Goal: Task Accomplishment & Management: Manage account settings

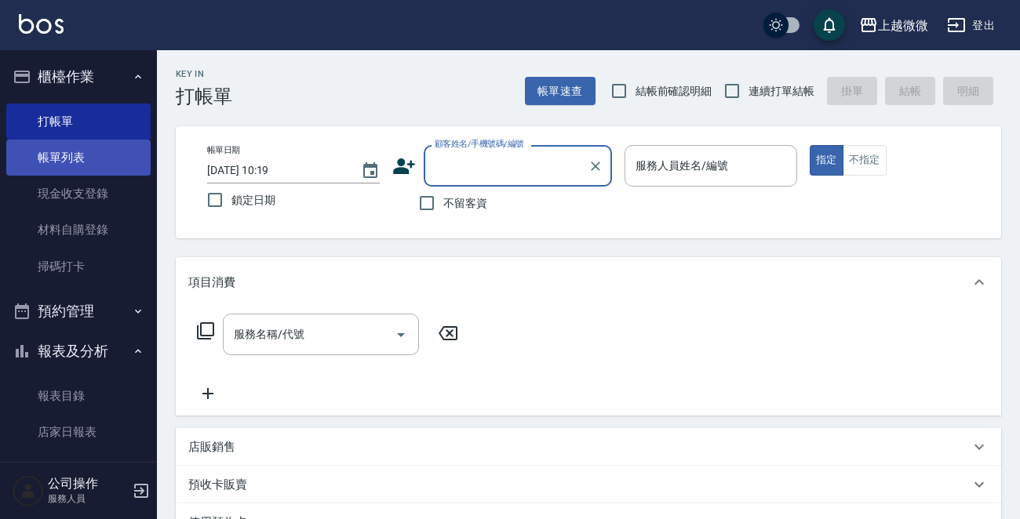
click at [48, 155] on link "帳單列表" at bounding box center [78, 158] width 144 height 36
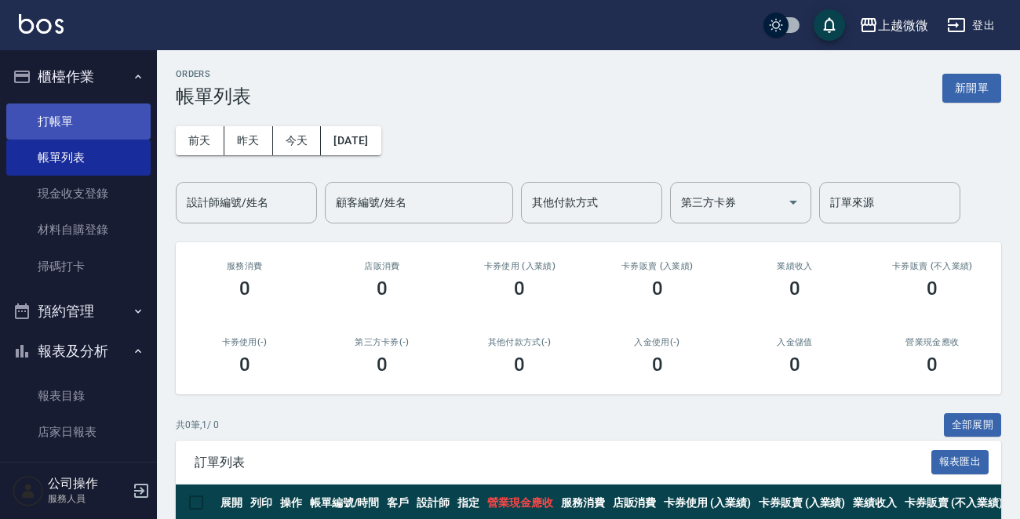
click at [56, 107] on link "打帳單" at bounding box center [78, 122] width 144 height 36
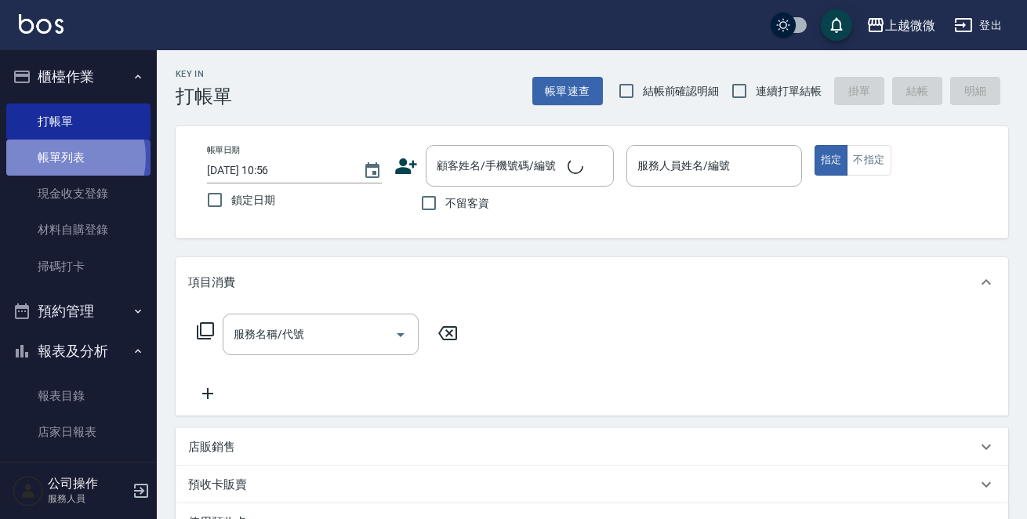
click at [55, 158] on link "帳單列表" at bounding box center [78, 158] width 144 height 36
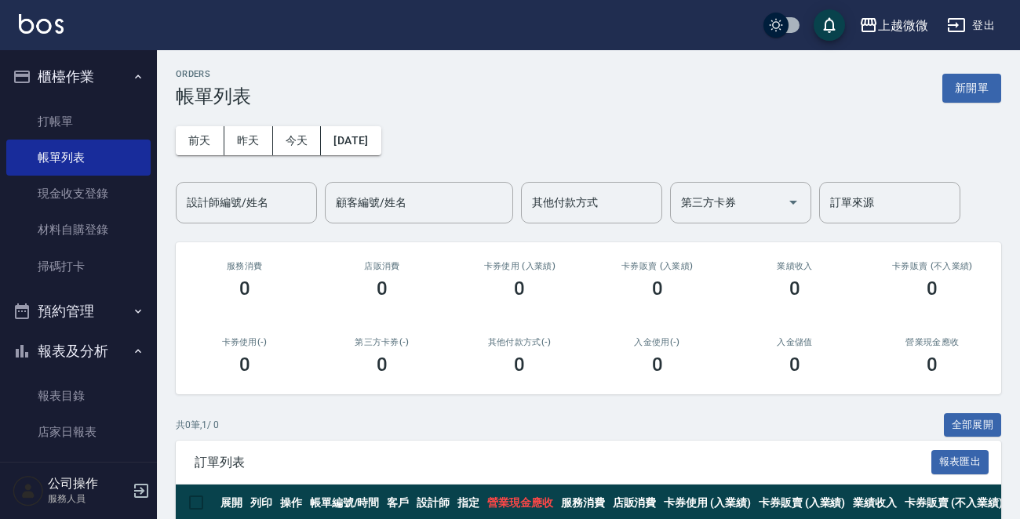
scroll to position [75, 0]
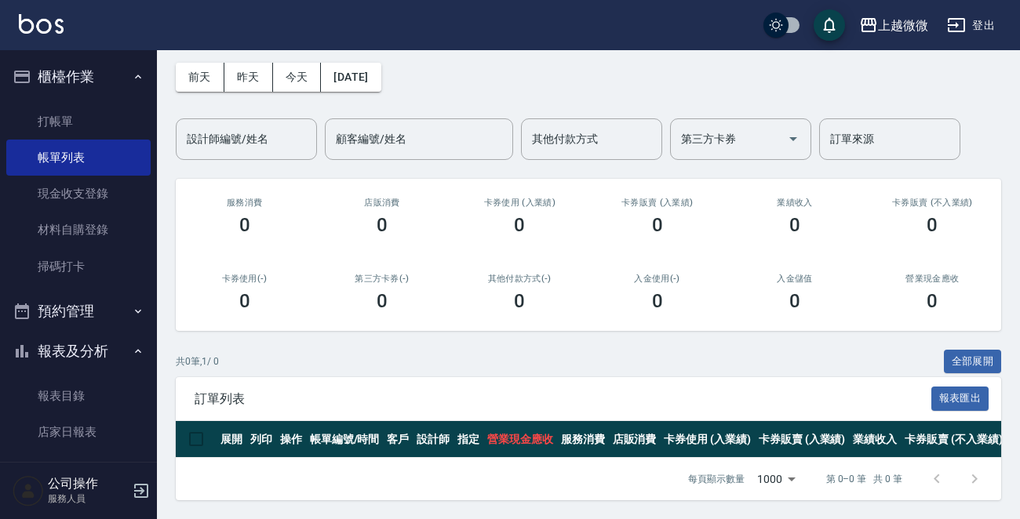
click at [252, 84] on div "前天 昨天 今天 2025/10/09 設計師編號/姓名 設計師編號/姓名 顧客編號/姓名 顧客編號/姓名 其他付款方式 其他付款方式 第三方卡券 第三方卡券…" at bounding box center [588, 102] width 825 height 116
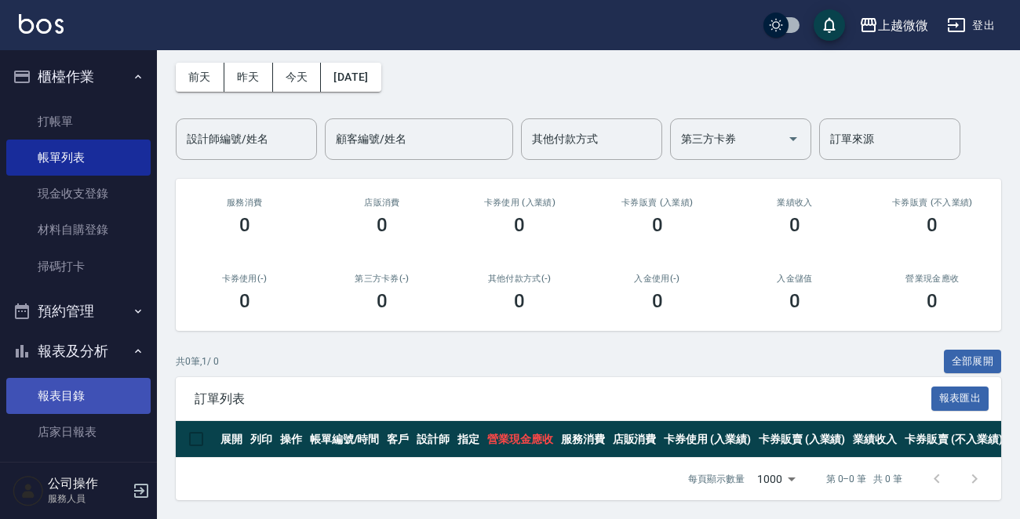
click at [80, 399] on link "報表目錄" at bounding box center [78, 396] width 144 height 36
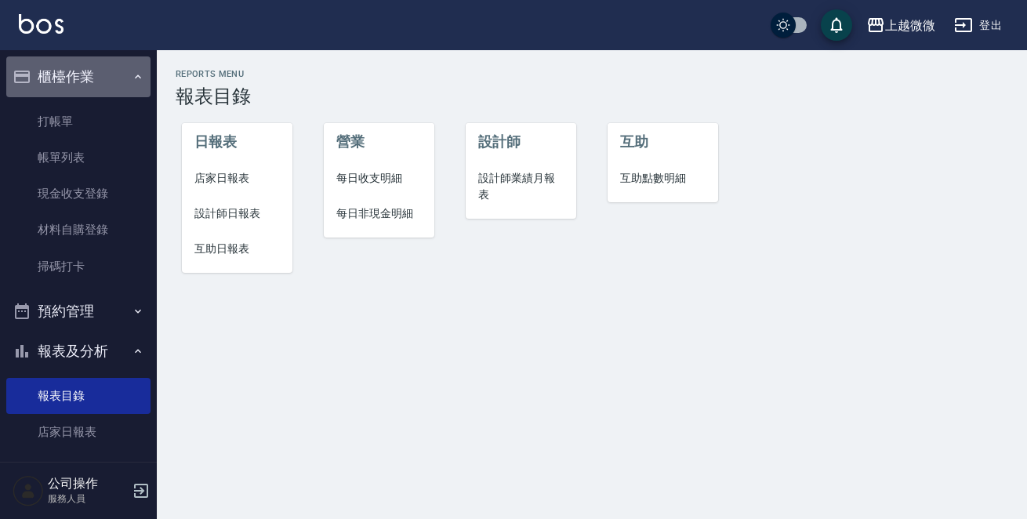
click at [132, 75] on icon "button" at bounding box center [138, 77] width 13 height 13
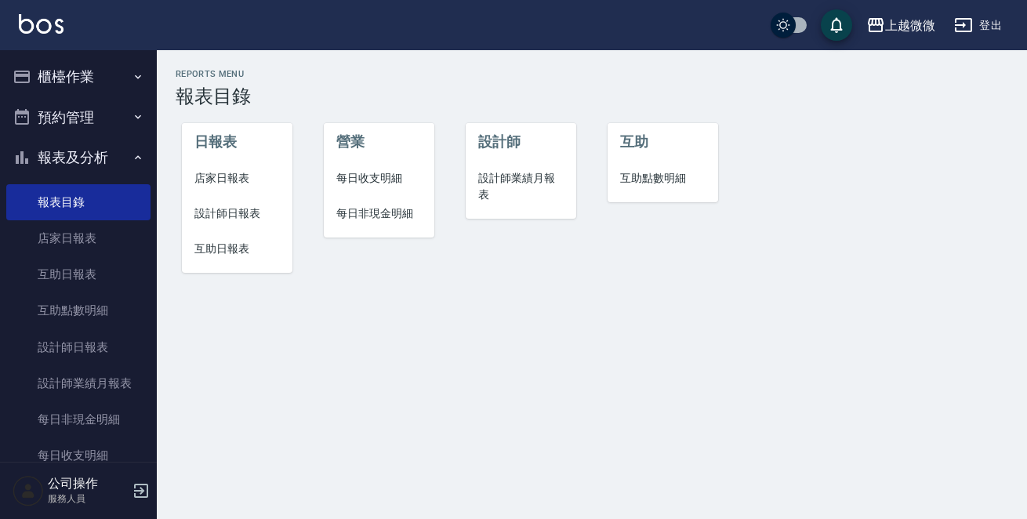
click at [98, 140] on button "報表及分析" at bounding box center [78, 157] width 144 height 41
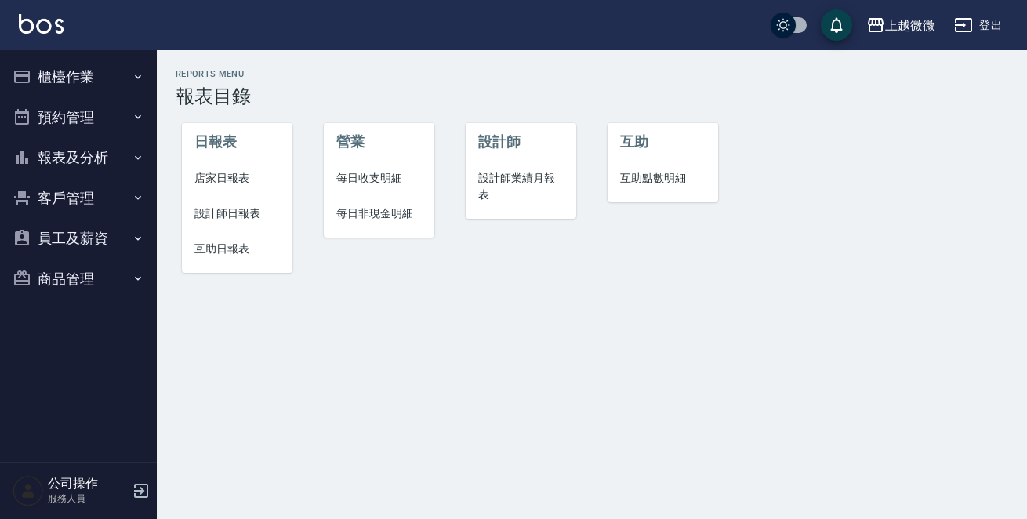
click at [115, 71] on button "櫃檯作業" at bounding box center [78, 76] width 144 height 41
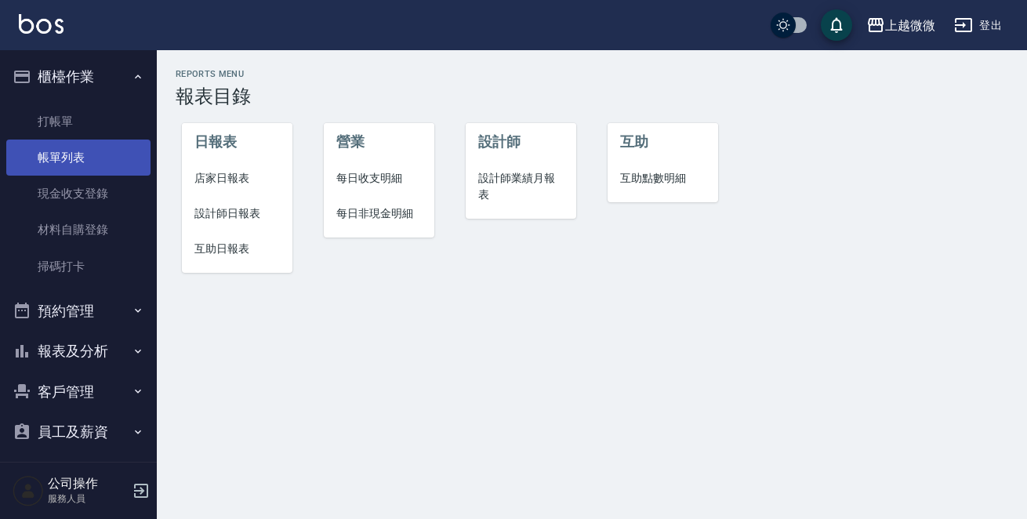
click at [77, 158] on link "帳單列表" at bounding box center [78, 158] width 144 height 36
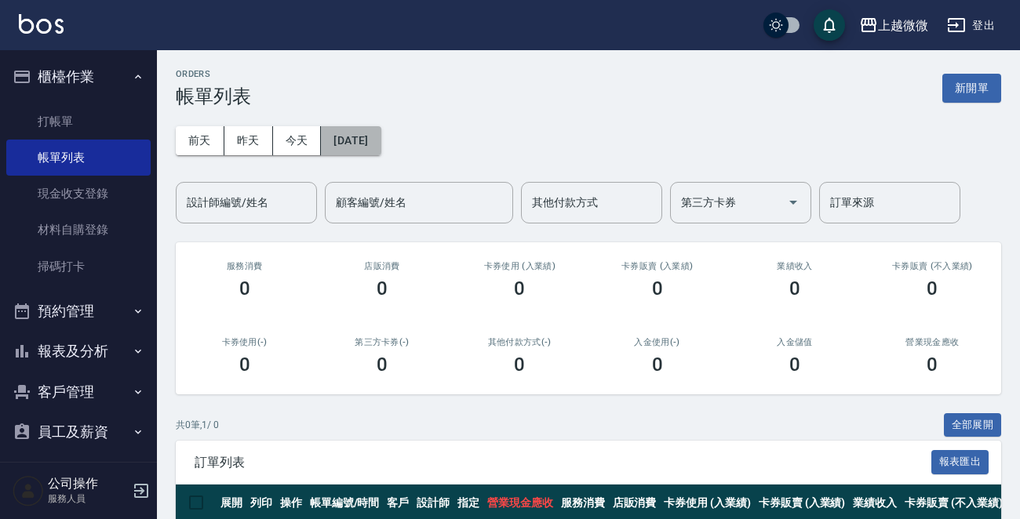
click at [380, 151] on button "[DATE]" at bounding box center [351, 140] width 60 height 29
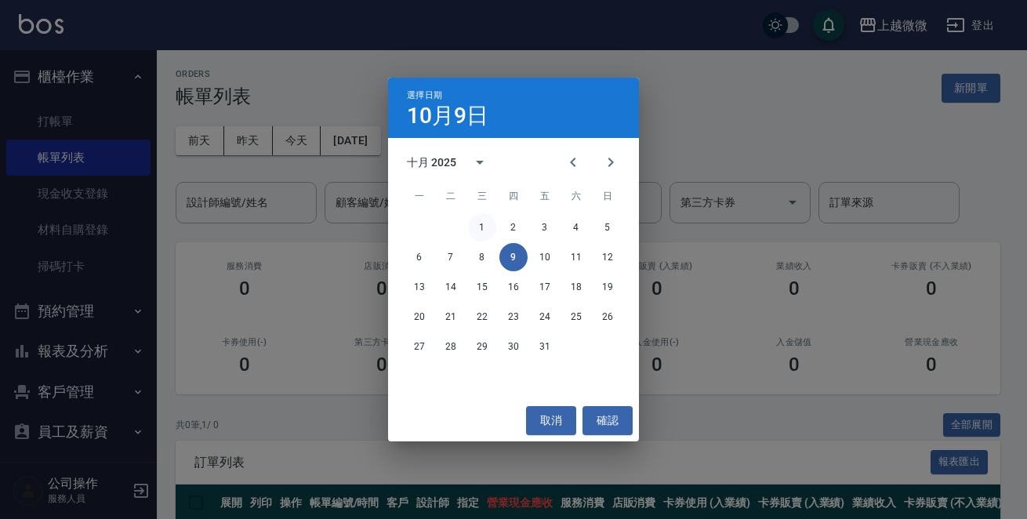
click at [478, 229] on button "1" at bounding box center [482, 227] width 28 height 28
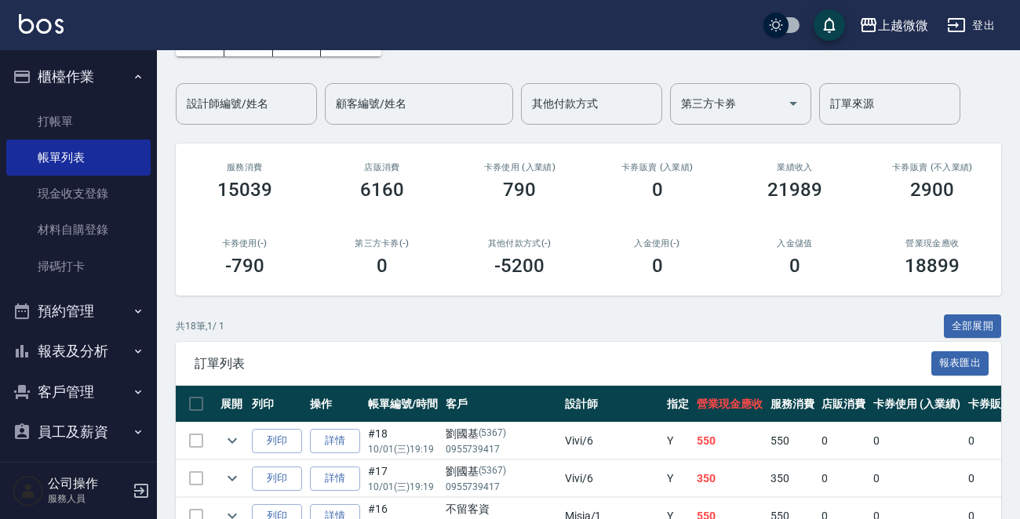
scroll to position [314, 0]
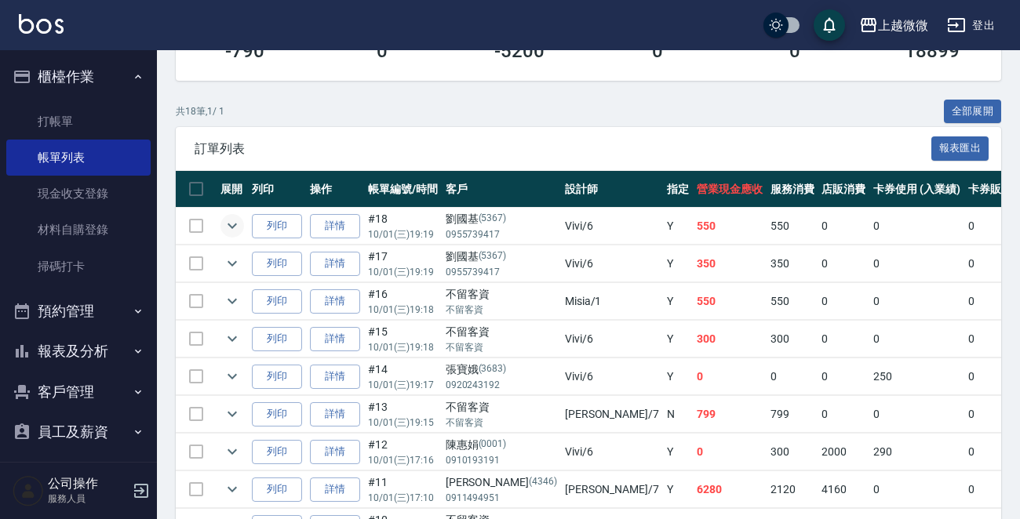
click at [227, 222] on icon "expand row" at bounding box center [232, 225] width 19 height 19
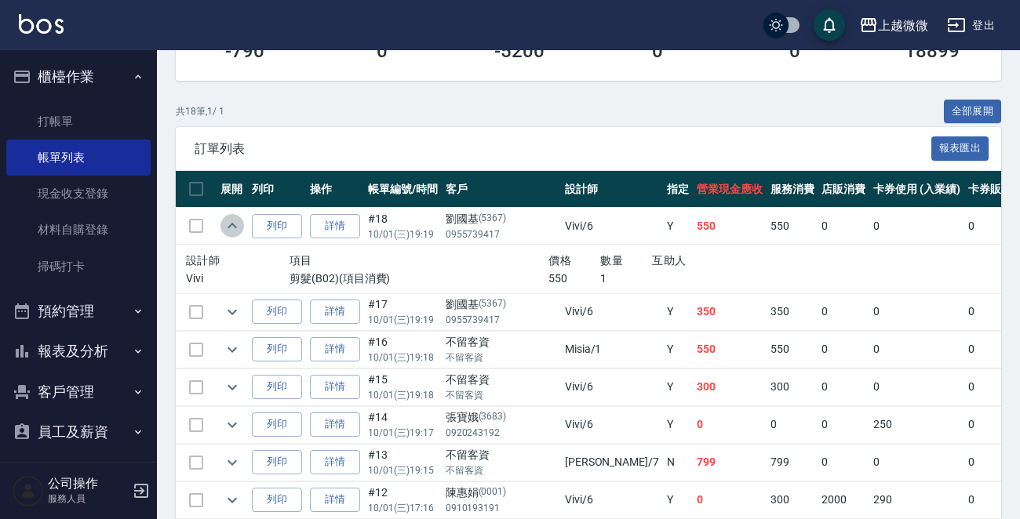
click at [227, 222] on icon "expand row" at bounding box center [232, 225] width 19 height 19
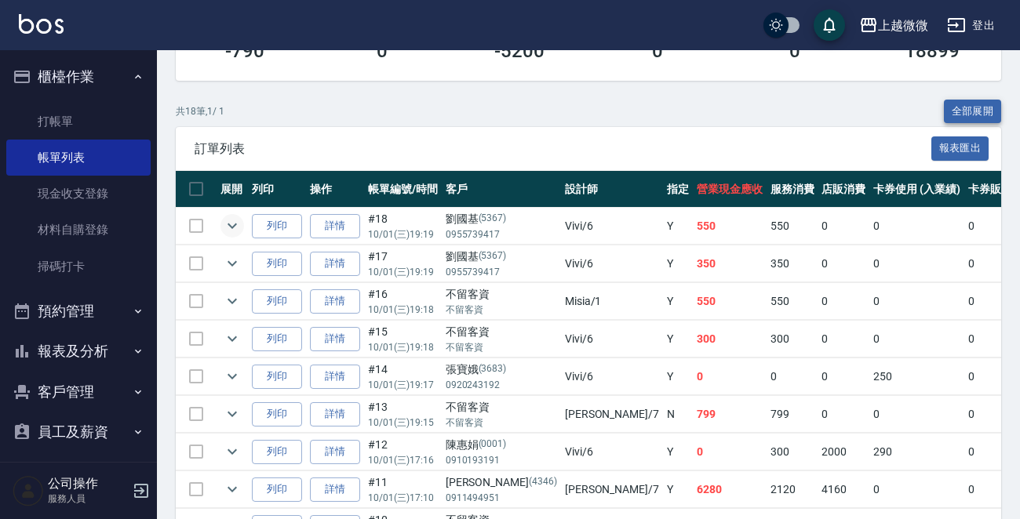
drag, startPoint x: 955, startPoint y: 105, endPoint x: 991, endPoint y: 109, distance: 36.3
click at [955, 105] on button "全部展開" at bounding box center [973, 112] width 58 height 24
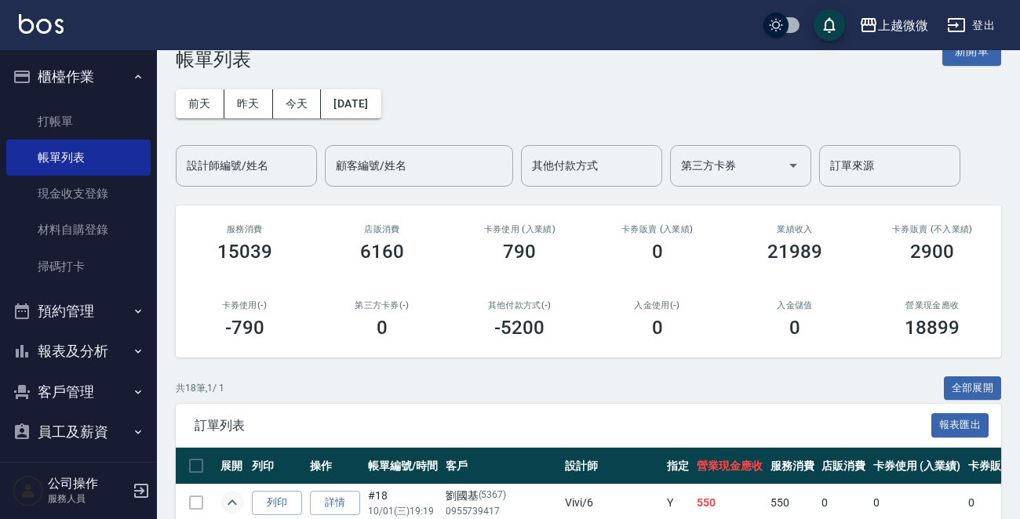
scroll to position [0, 0]
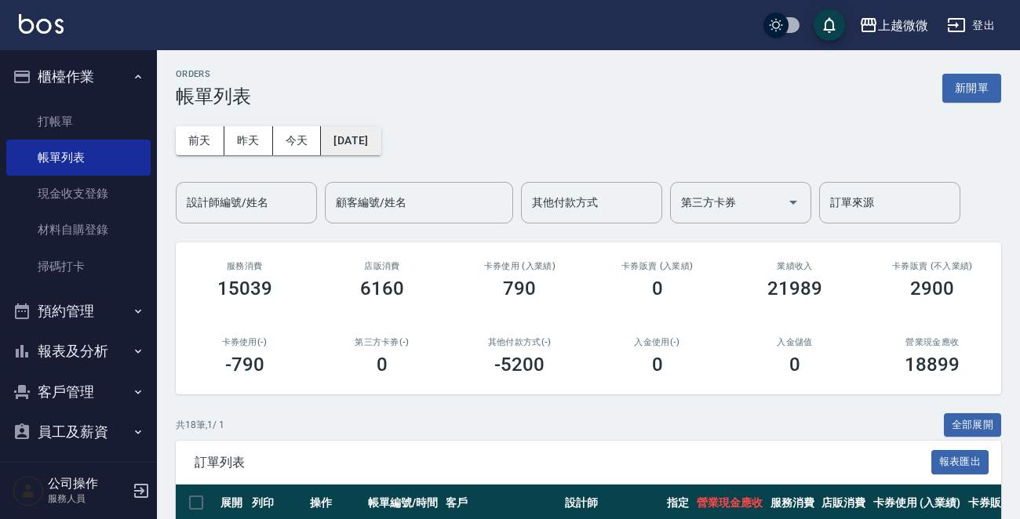
click at [372, 140] on button "[DATE]" at bounding box center [351, 140] width 60 height 29
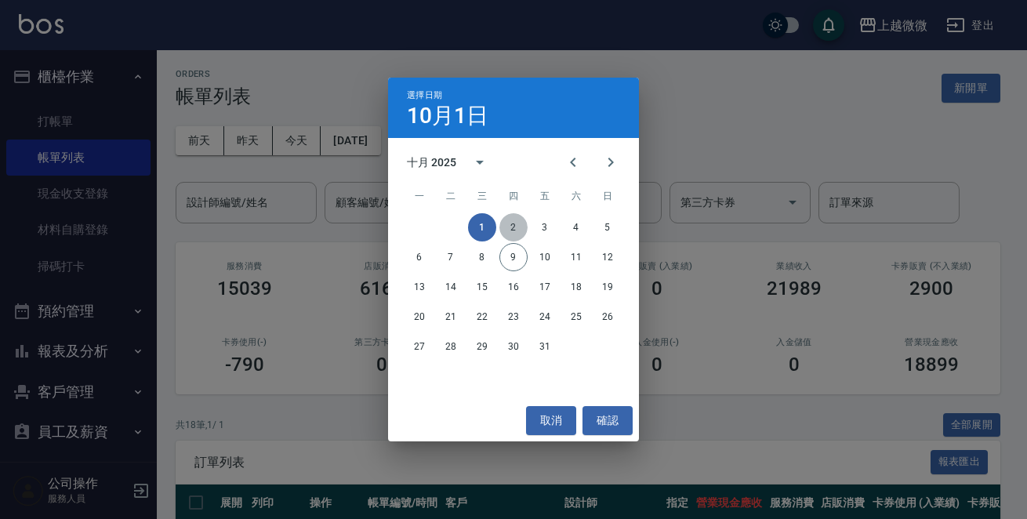
click at [520, 224] on button "2" at bounding box center [514, 227] width 28 height 28
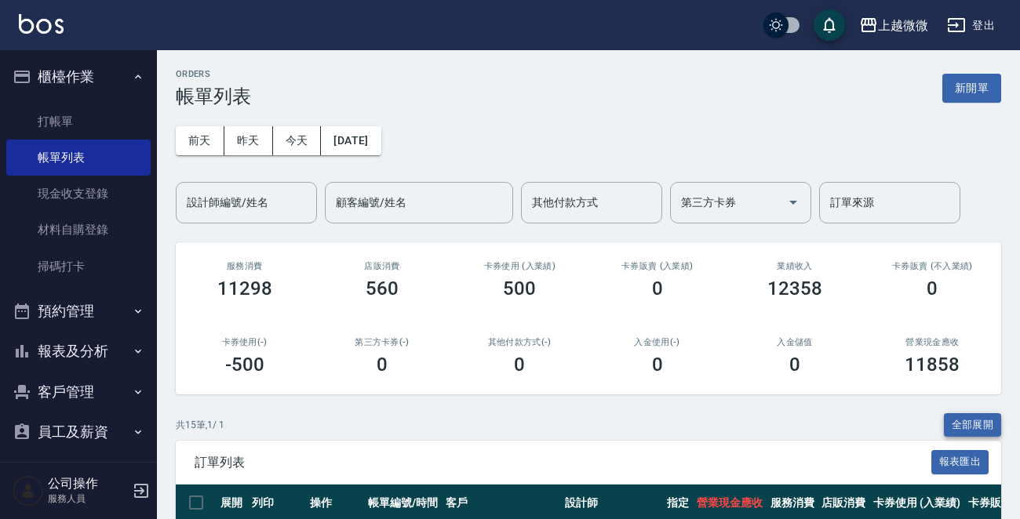
click at [980, 427] on button "全部展開" at bounding box center [973, 425] width 58 height 24
click at [377, 144] on button "2025/10/02" at bounding box center [351, 140] width 60 height 29
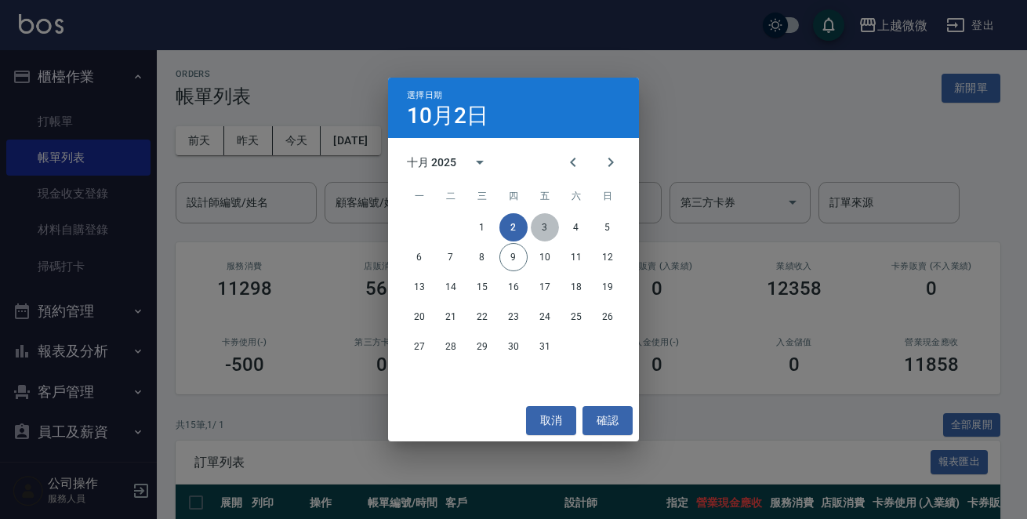
click at [540, 228] on button "3" at bounding box center [545, 227] width 28 height 28
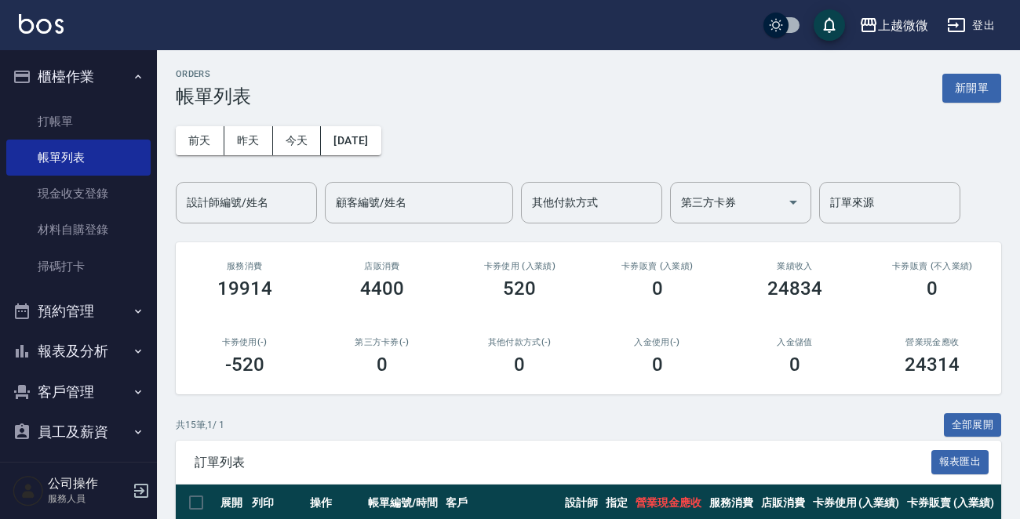
scroll to position [157, 0]
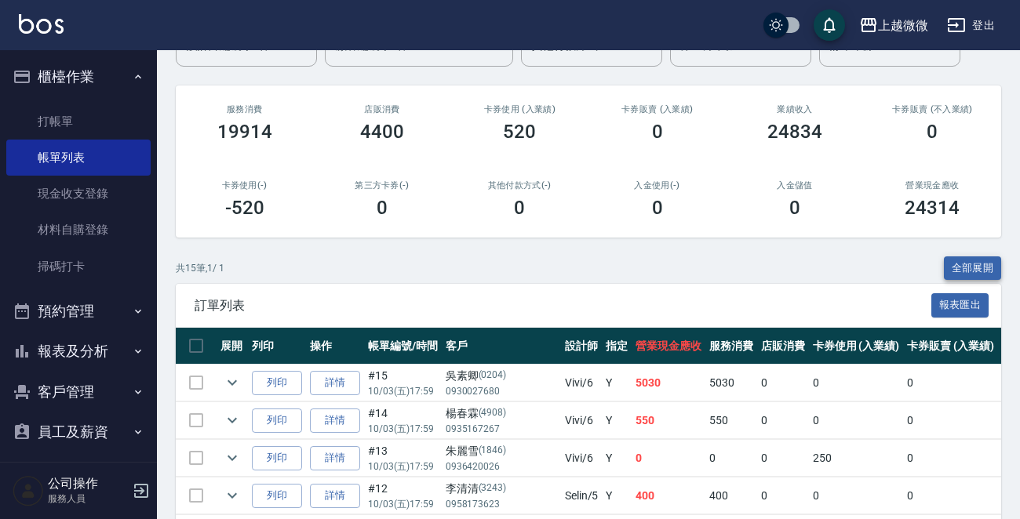
click at [982, 268] on button "全部展開" at bounding box center [973, 268] width 58 height 24
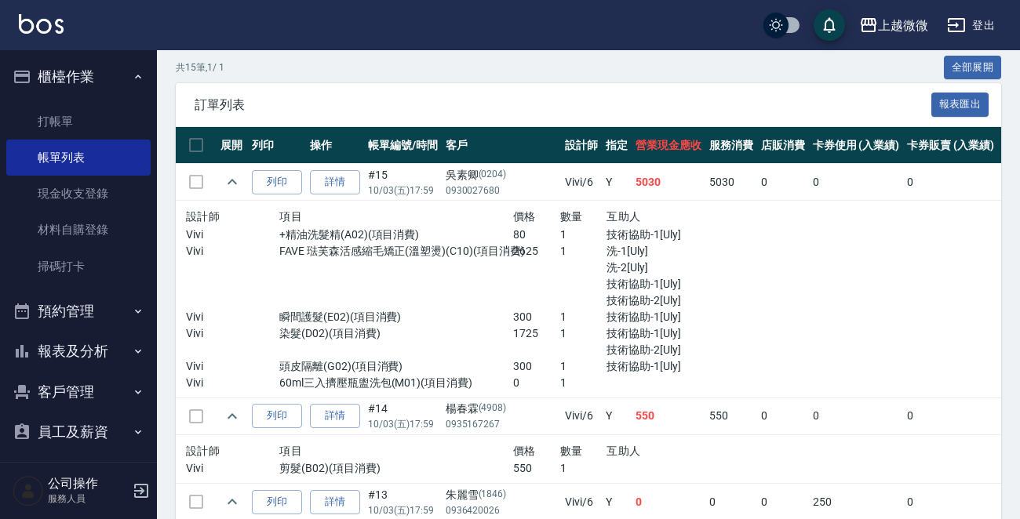
scroll to position [0, 0]
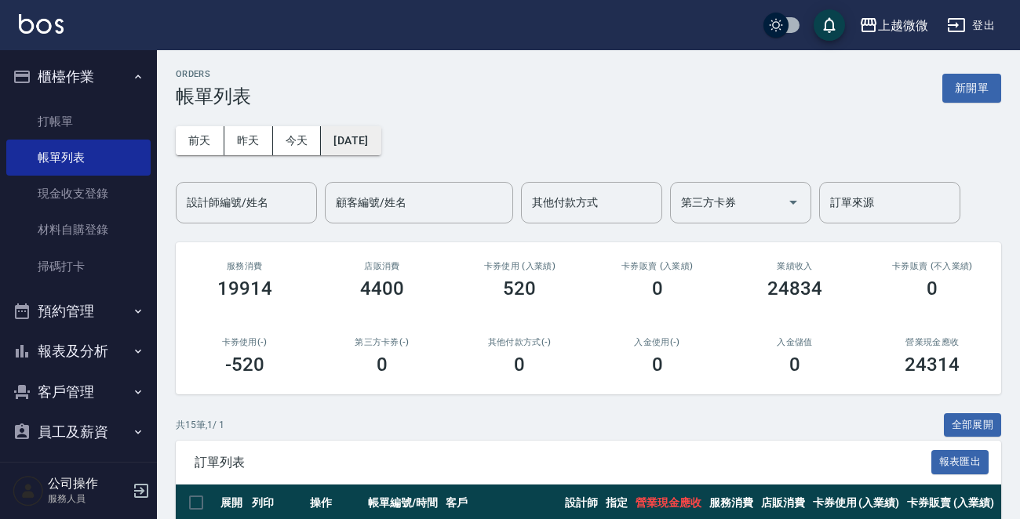
click at [380, 133] on button "2025/10/03" at bounding box center [351, 140] width 60 height 29
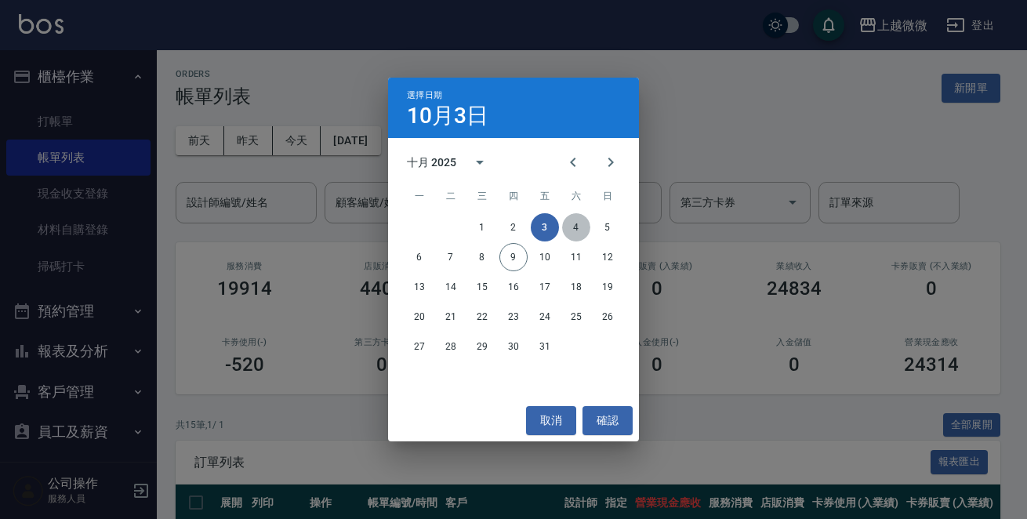
click at [576, 223] on button "4" at bounding box center [576, 227] width 28 height 28
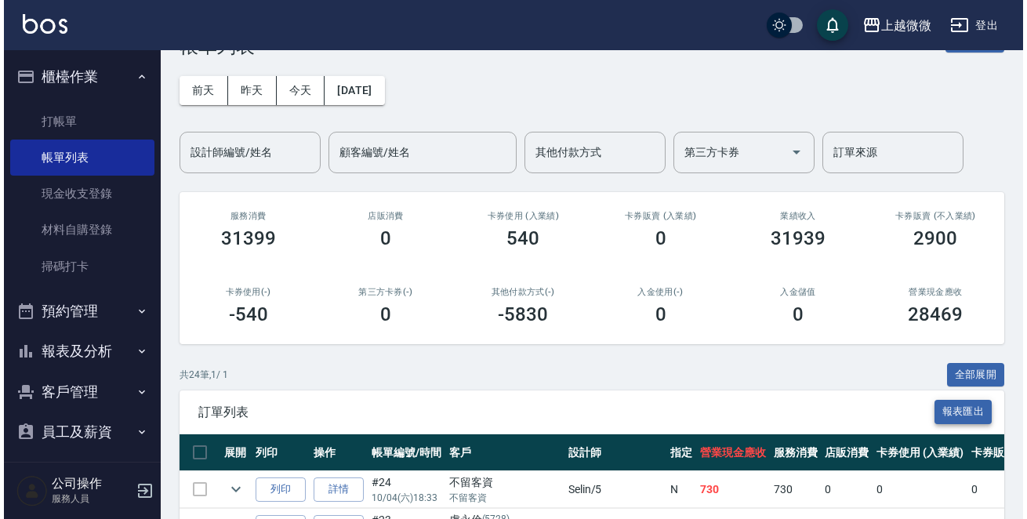
scroll to position [78, 0]
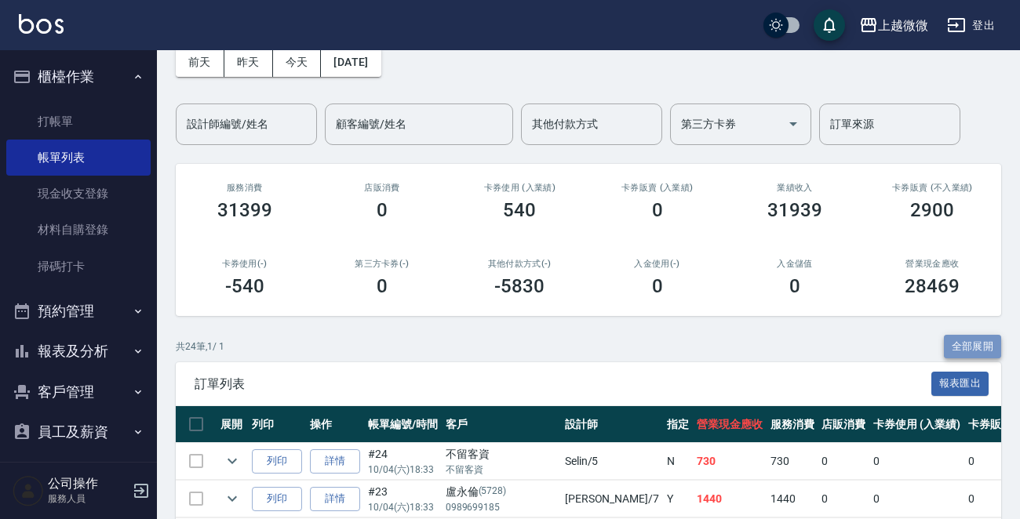
click at [965, 344] on button "全部展開" at bounding box center [973, 347] width 58 height 24
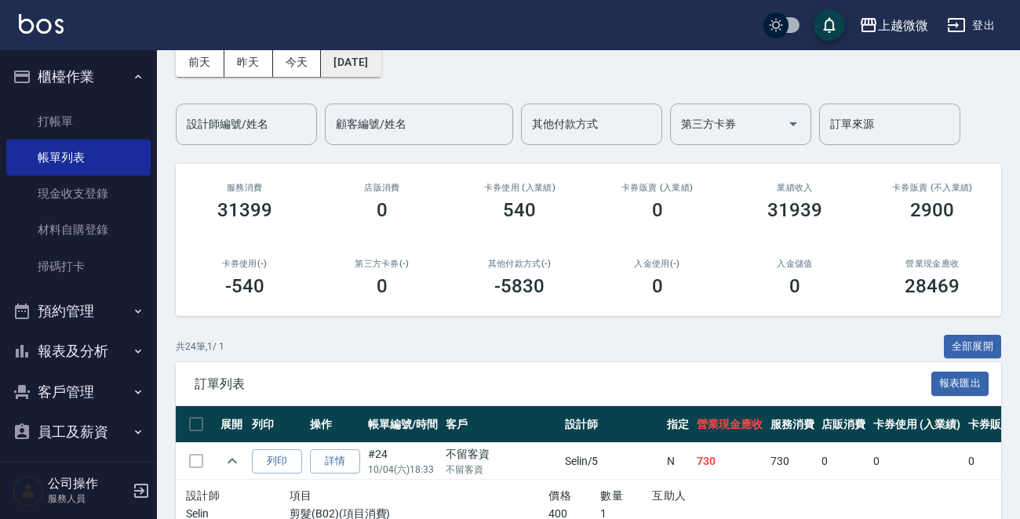
click at [380, 63] on button "2025/10/04" at bounding box center [351, 62] width 60 height 29
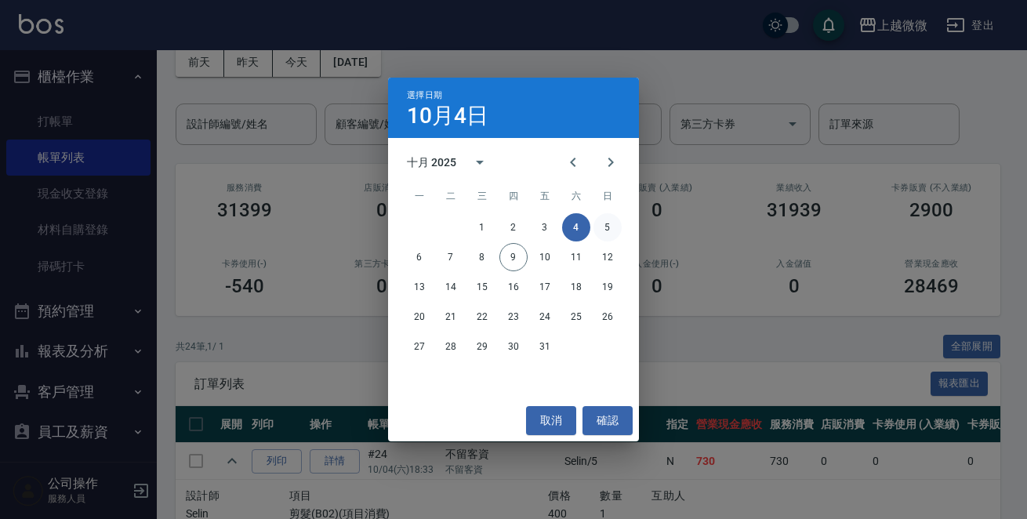
click at [608, 223] on button "5" at bounding box center [608, 227] width 28 height 28
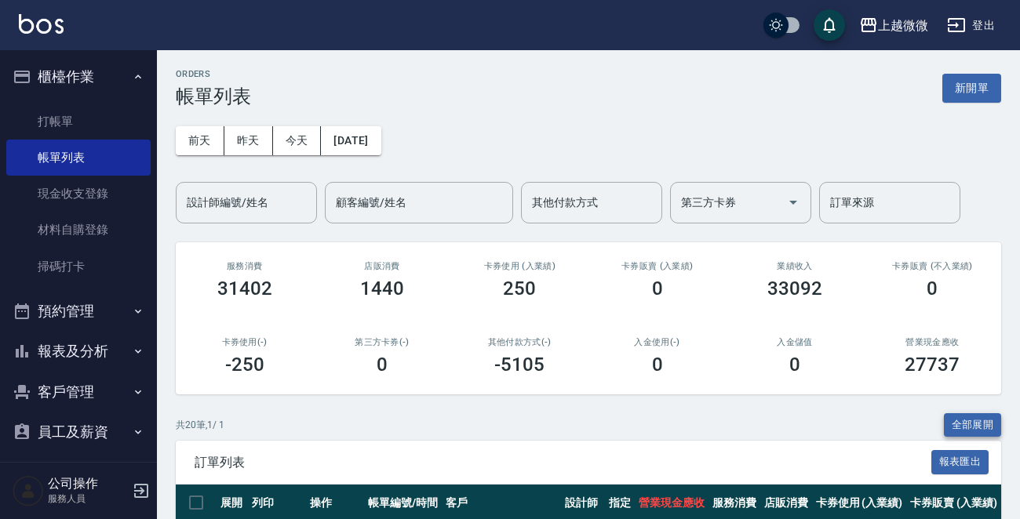
click at [978, 424] on button "全部展開" at bounding box center [973, 425] width 58 height 24
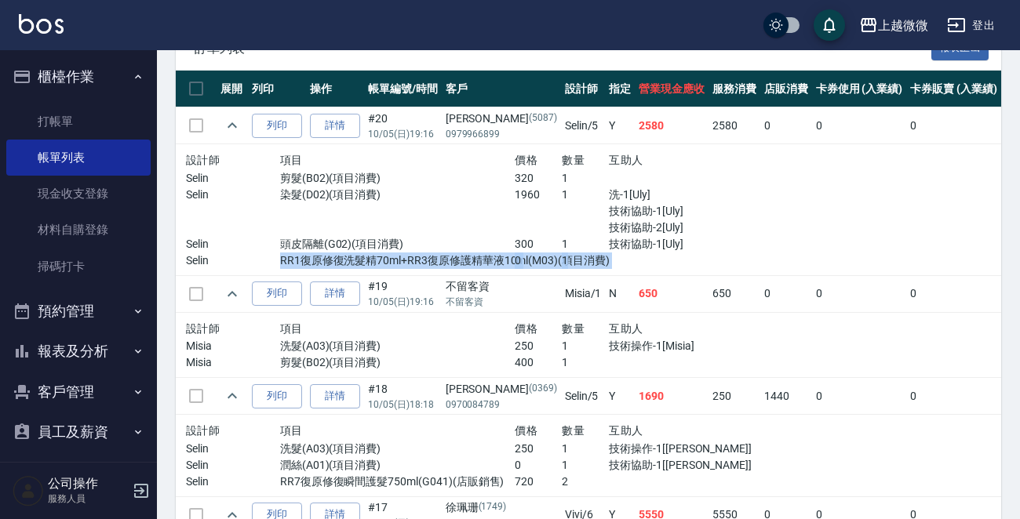
drag, startPoint x: 271, startPoint y: 264, endPoint x: 641, endPoint y: 260, distance: 369.4
click at [641, 260] on div "Selin RR1復原修復洗髮精70ml+RR3復原修護精華液10ml(M03)(項目消費) 0 1" at bounding box center [468, 261] width 564 height 16
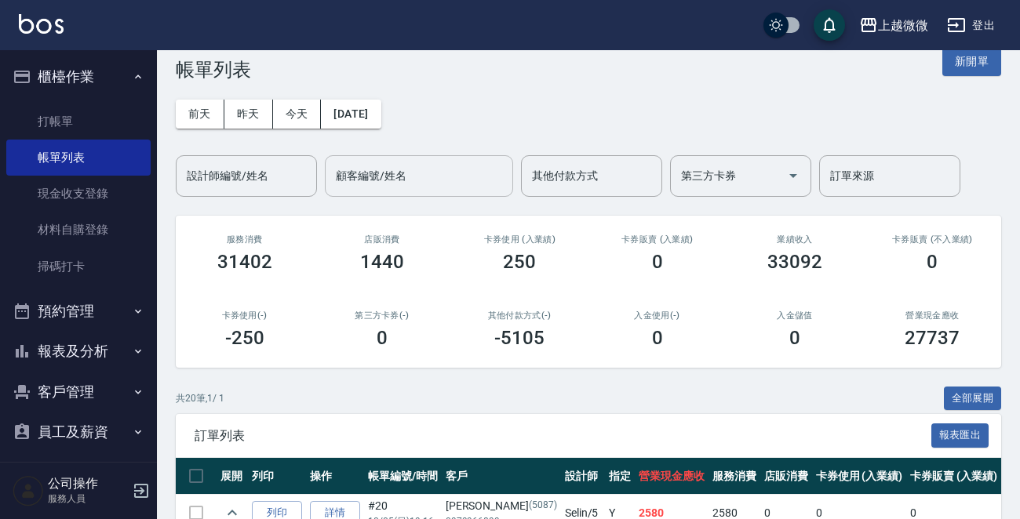
scroll to position [0, 0]
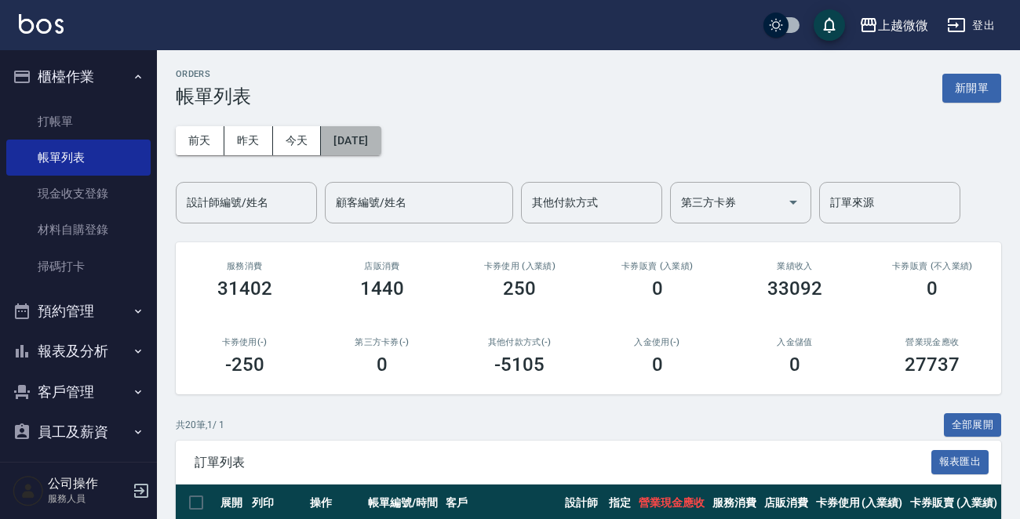
click at [366, 139] on button "2025/10/05" at bounding box center [351, 140] width 60 height 29
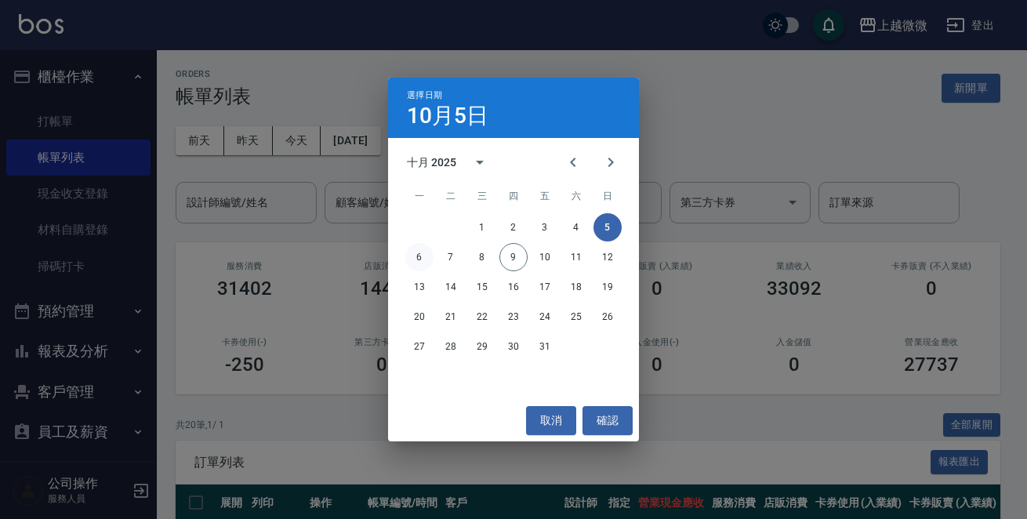
click at [413, 256] on button "6" at bounding box center [420, 257] width 28 height 28
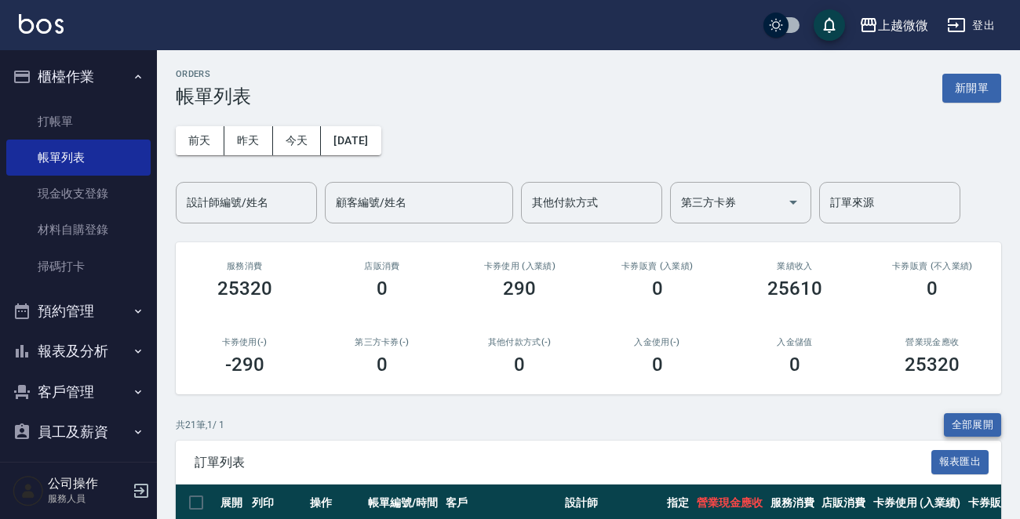
click at [959, 425] on button "全部展開" at bounding box center [973, 425] width 58 height 24
click at [374, 136] on button "2025/10/06" at bounding box center [351, 140] width 60 height 29
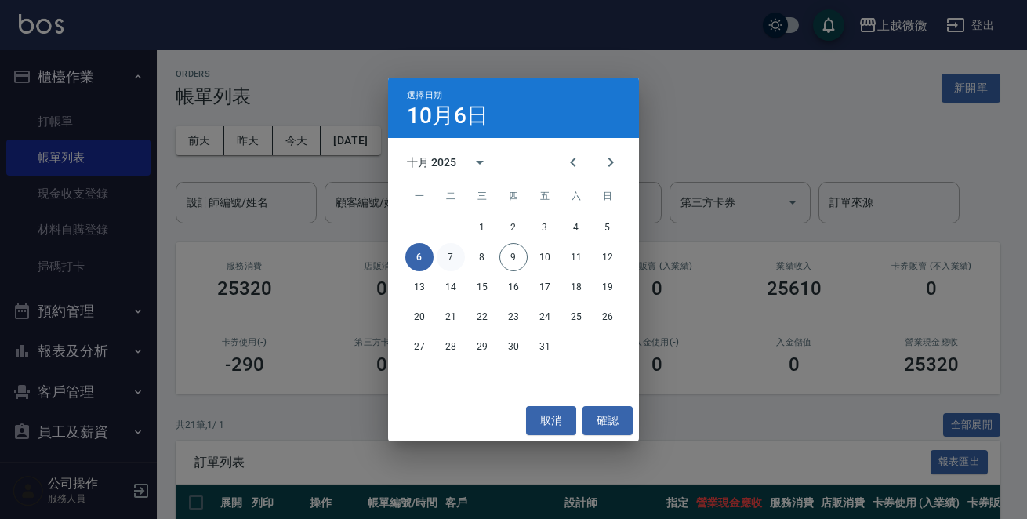
click at [456, 255] on button "7" at bounding box center [451, 257] width 28 height 28
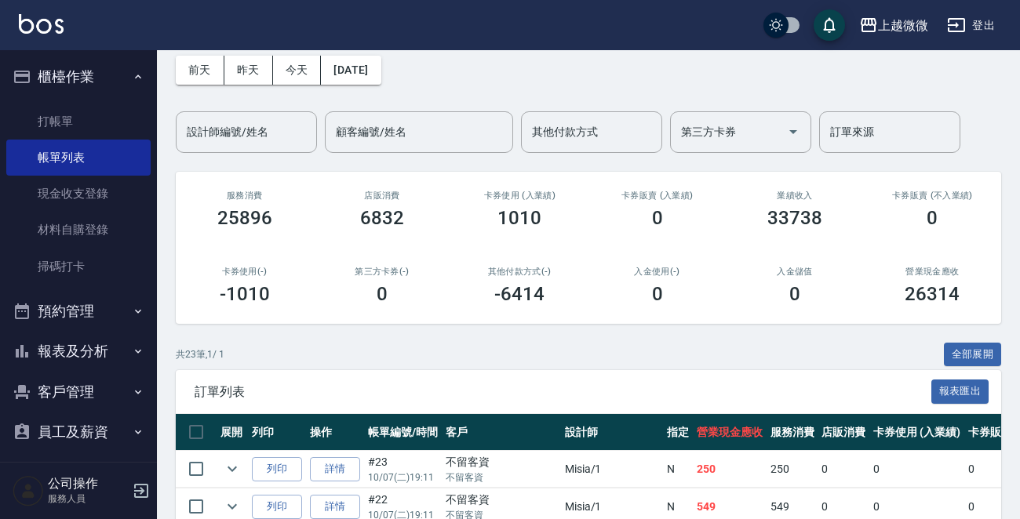
scroll to position [157, 0]
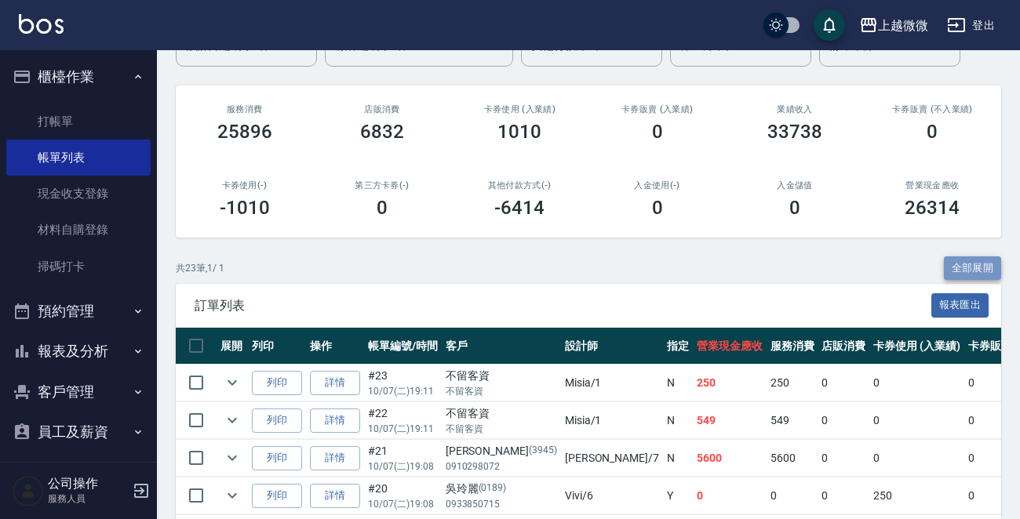
click at [969, 264] on button "全部展開" at bounding box center [973, 268] width 58 height 24
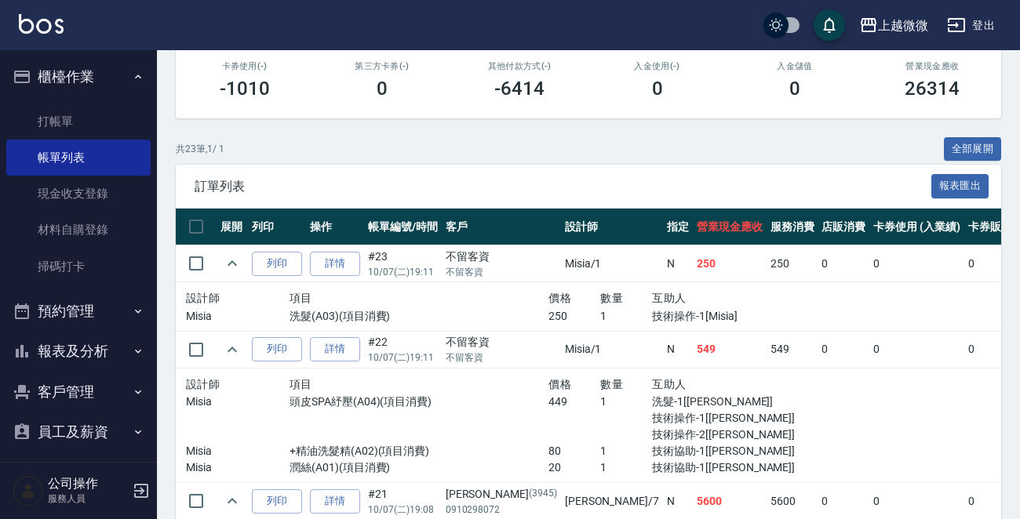
scroll to position [0, 0]
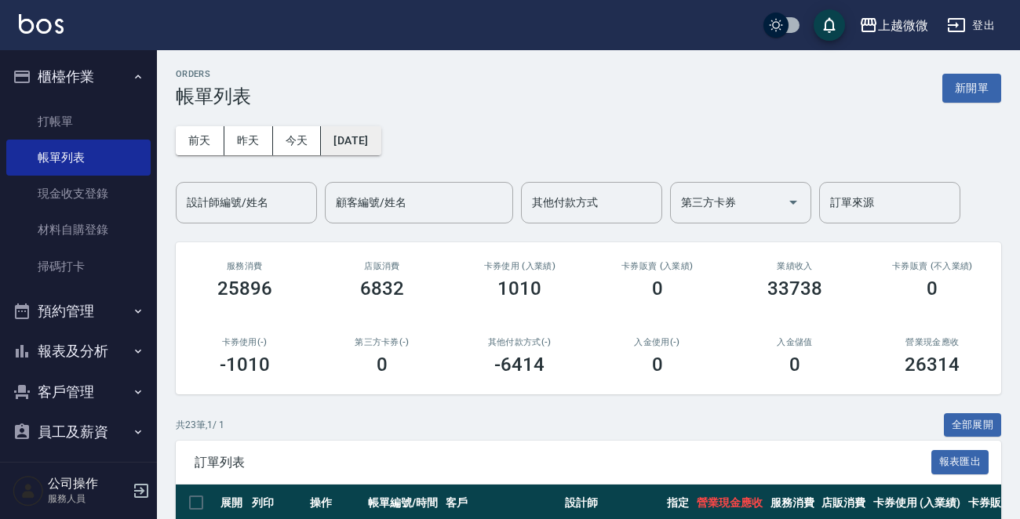
click at [380, 140] on button "2025/10/07" at bounding box center [351, 140] width 60 height 29
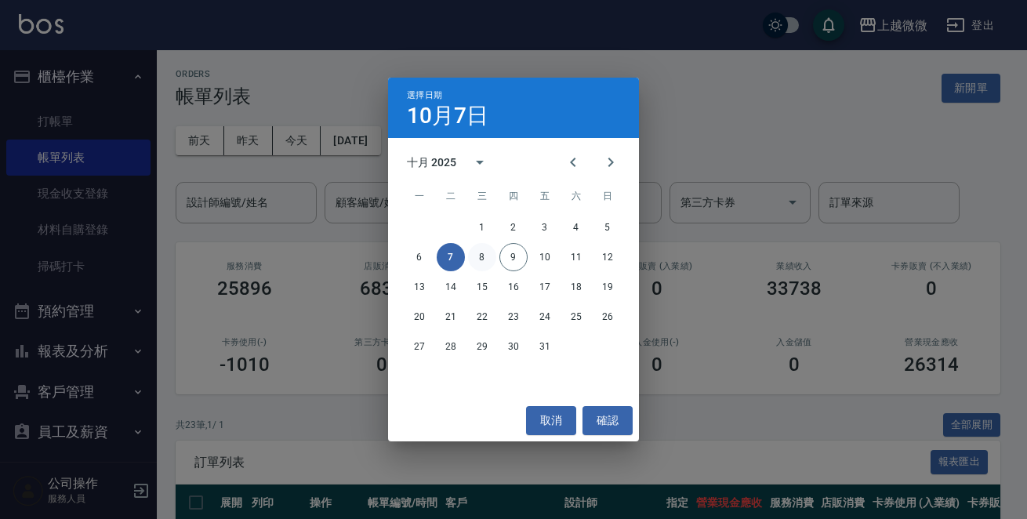
click at [482, 256] on button "8" at bounding box center [482, 257] width 28 height 28
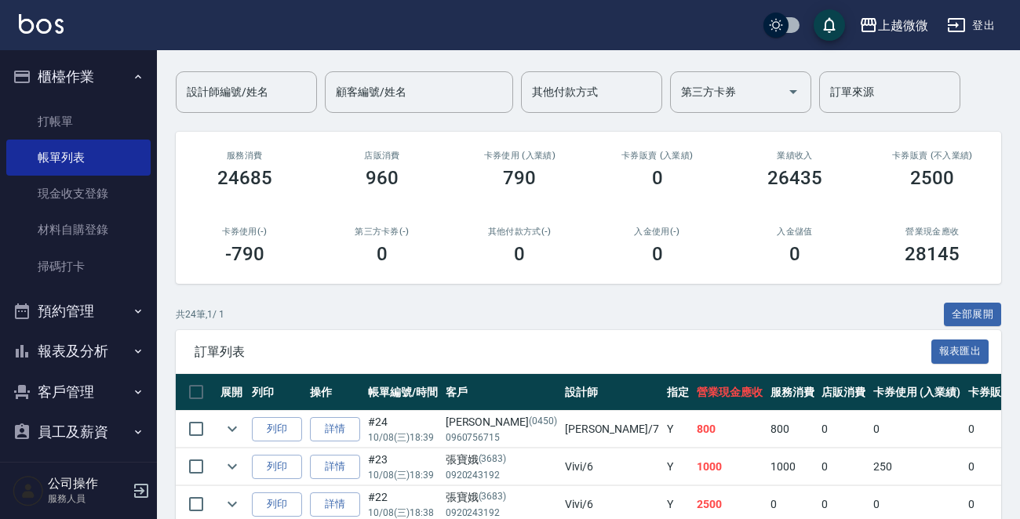
scroll to position [157, 0]
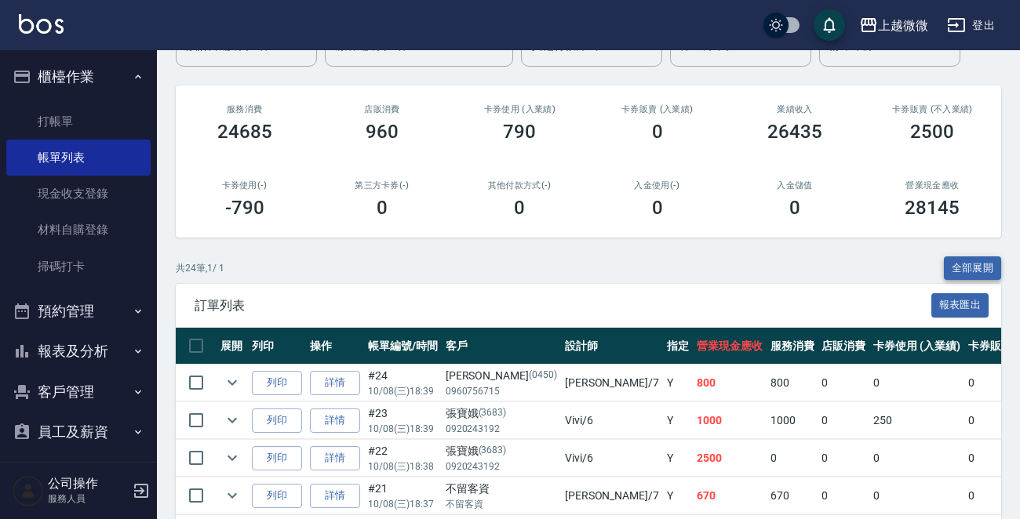
click at [969, 264] on button "全部展開" at bounding box center [973, 268] width 58 height 24
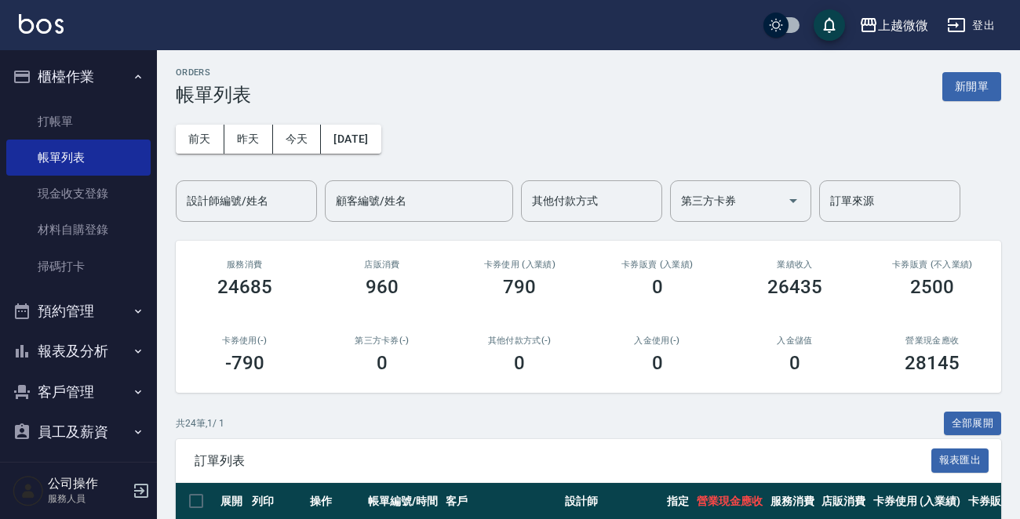
scroll to position [0, 0]
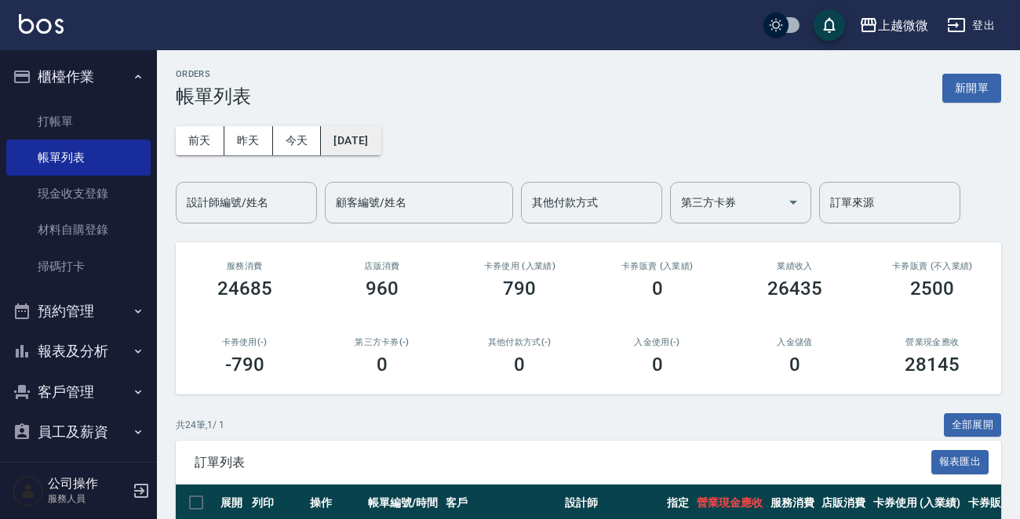
click at [380, 127] on button "2025/10/08" at bounding box center [351, 140] width 60 height 29
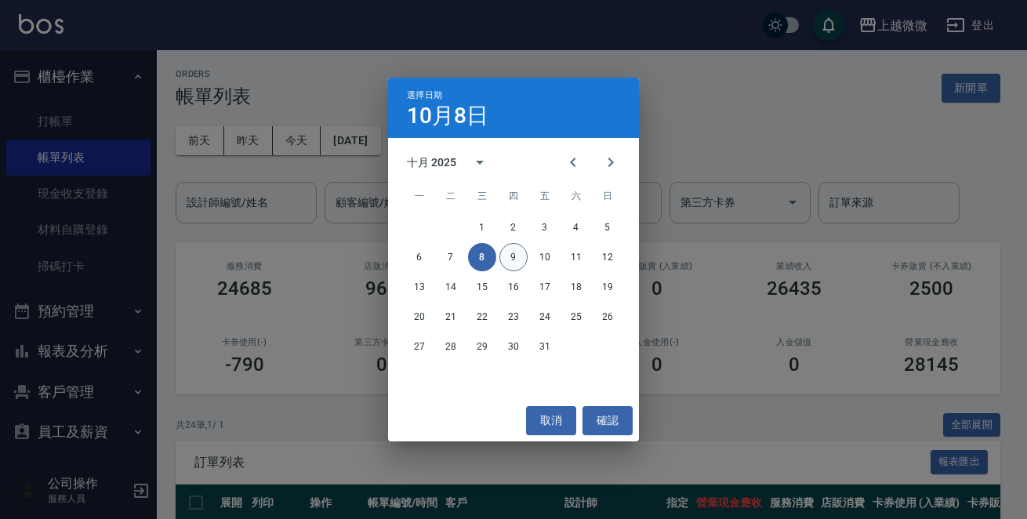
click at [507, 253] on button "9" at bounding box center [514, 257] width 28 height 28
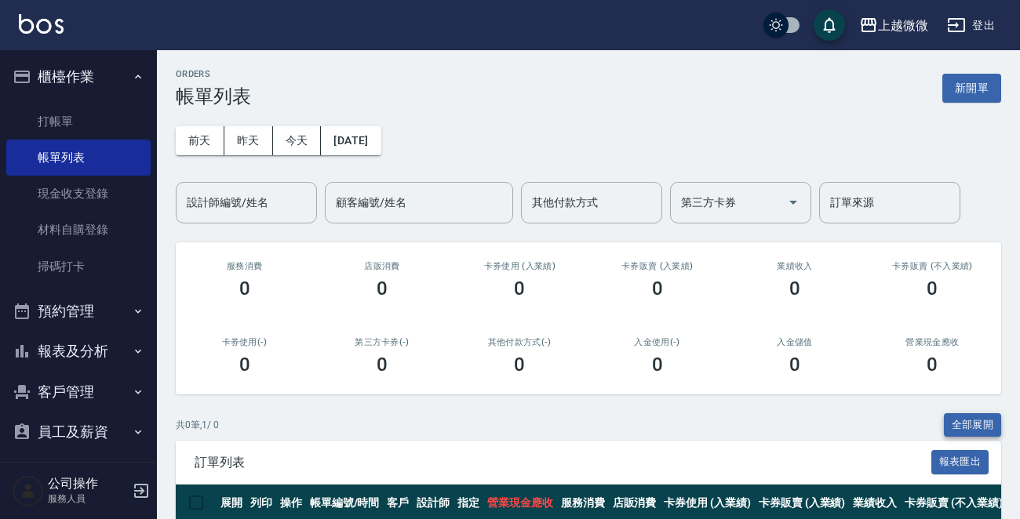
click at [949, 414] on button "全部展開" at bounding box center [973, 425] width 58 height 24
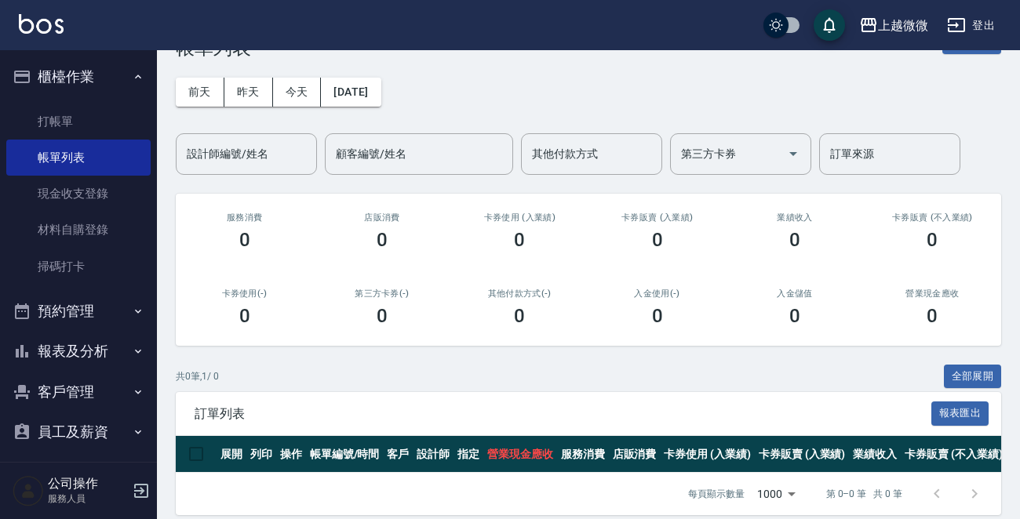
scroll to position [75, 0]
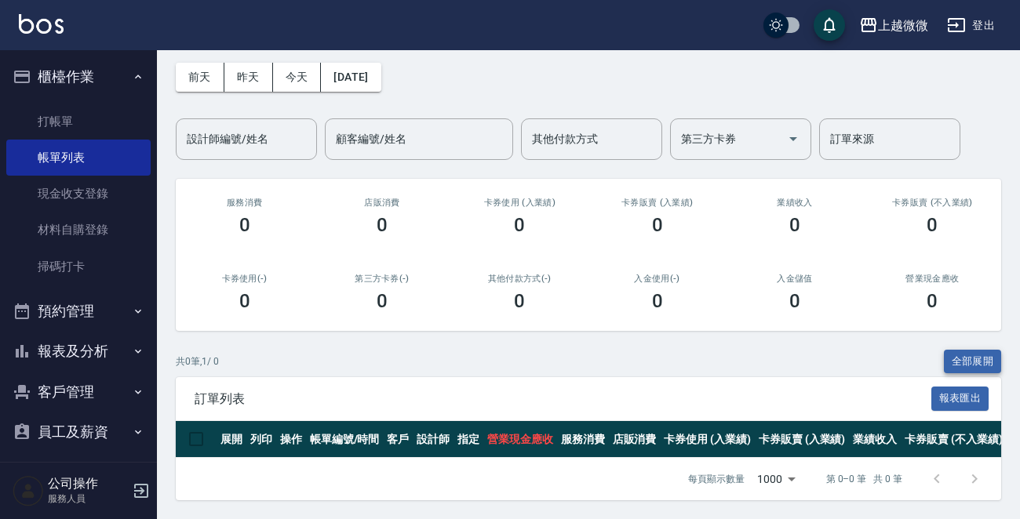
click at [972, 350] on button "全部展開" at bounding box center [973, 362] width 58 height 24
click at [944, 350] on button "全部展開" at bounding box center [973, 362] width 58 height 24
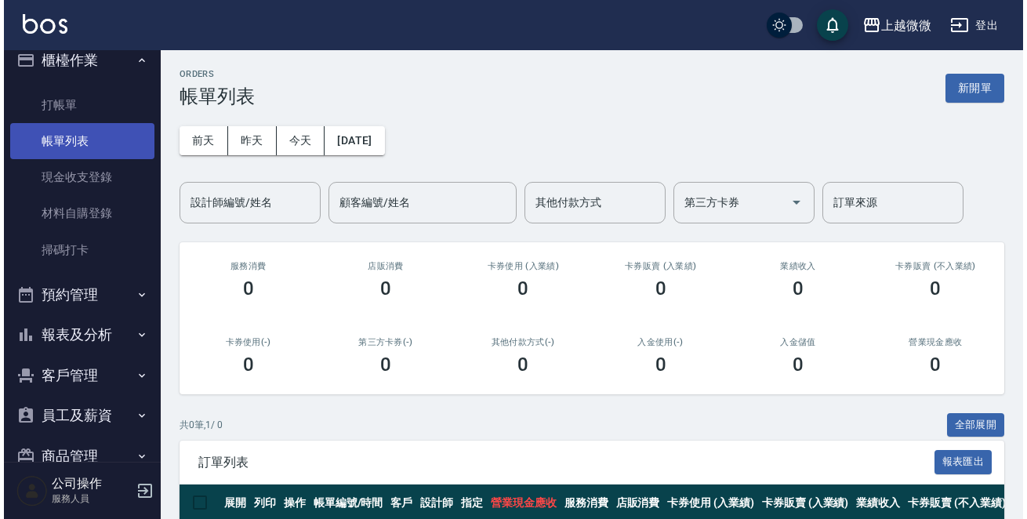
scroll to position [0, 0]
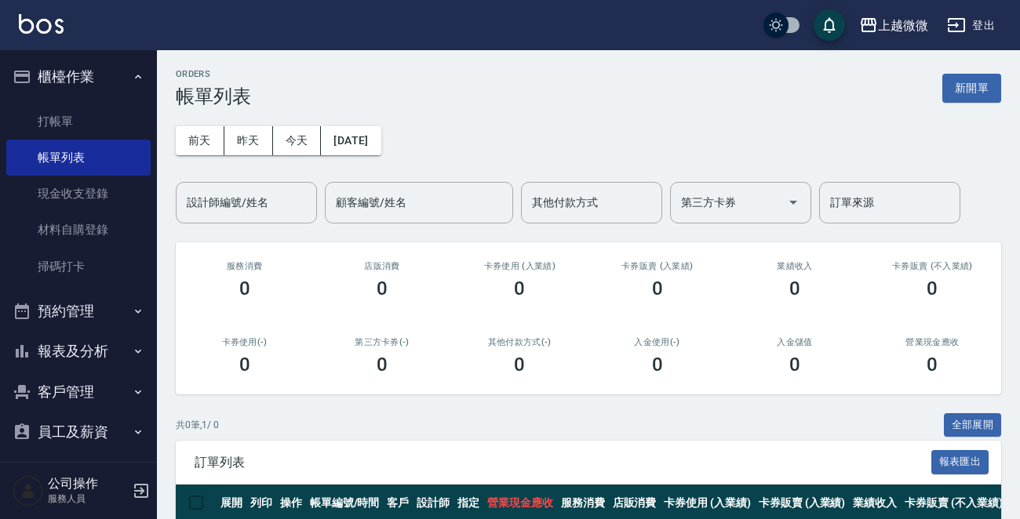
click at [141, 489] on icon "button" at bounding box center [141, 491] width 19 height 19
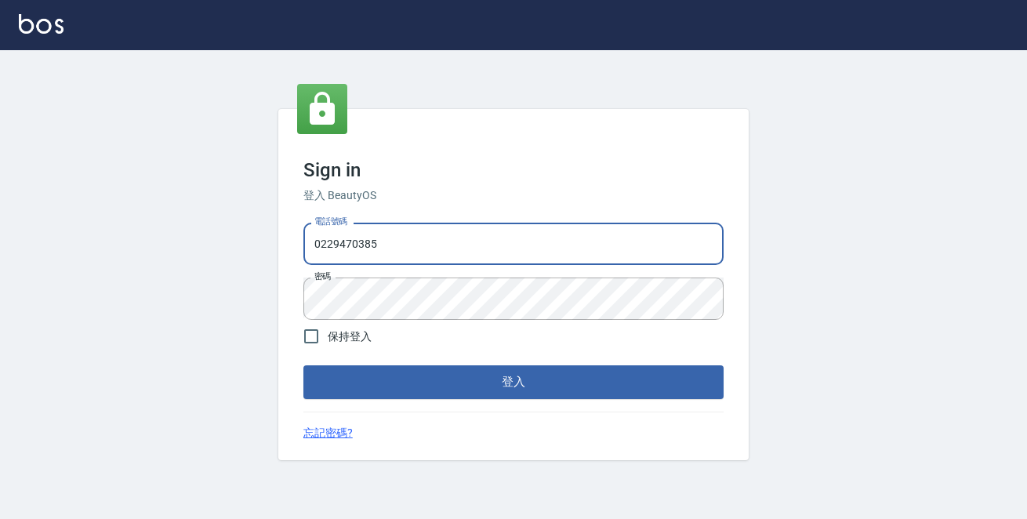
drag, startPoint x: 455, startPoint y: 256, endPoint x: 0, endPoint y: 249, distance: 455.0
click at [0, 249] on div "Sign in 登入 BeautyOS 電話號碼 0229470385 電話號碼 密碼 密碼 保持登入 登入 忘記密碼?" at bounding box center [513, 284] width 1027 height 469
type input "0972809892"
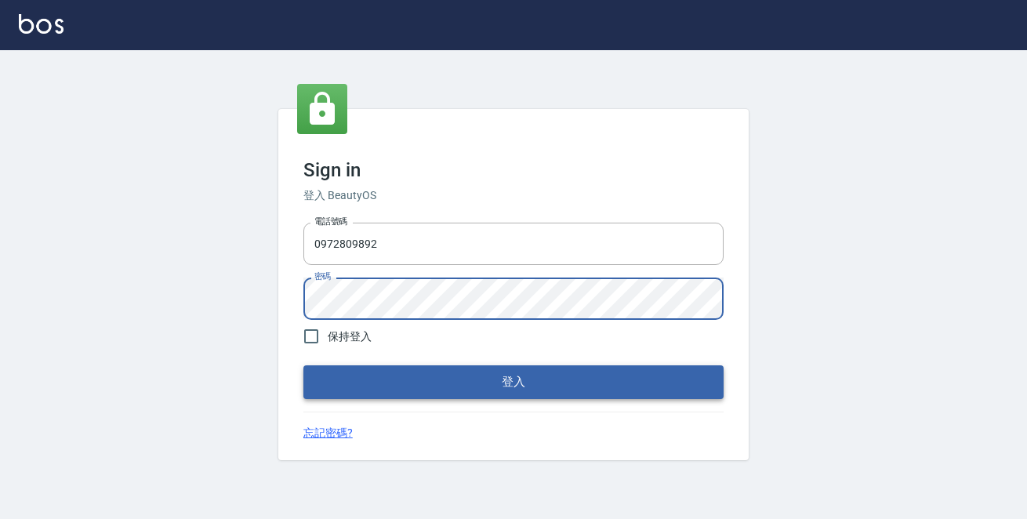
click at [574, 373] on button "登入" at bounding box center [514, 382] width 420 height 33
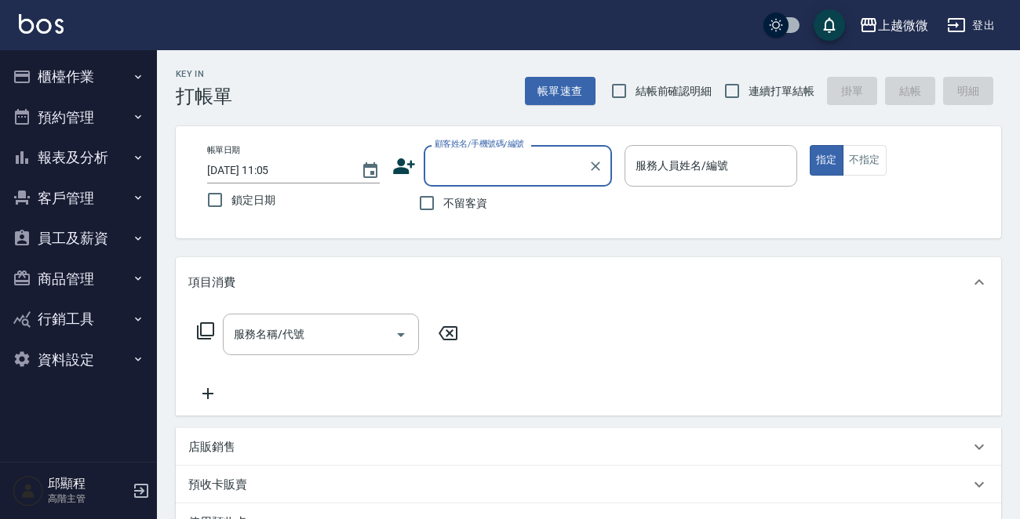
click at [93, 74] on button "櫃檯作業" at bounding box center [78, 76] width 144 height 41
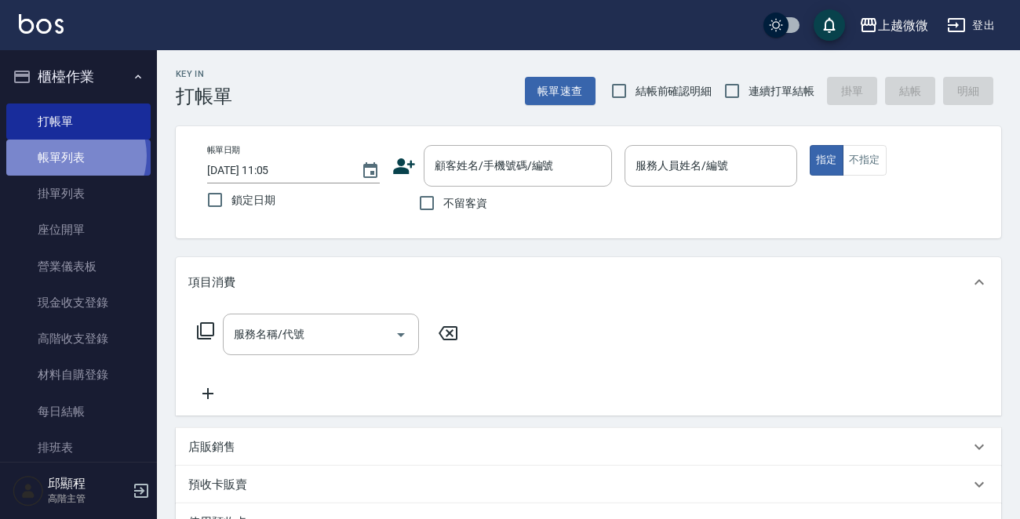
click at [73, 156] on link "帳單列表" at bounding box center [78, 158] width 144 height 36
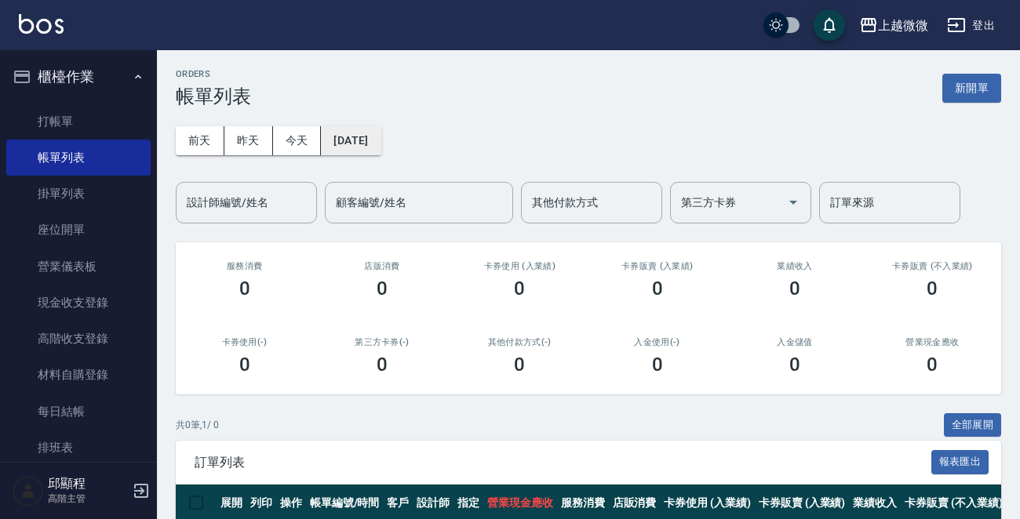
click at [380, 134] on button "[DATE]" at bounding box center [351, 140] width 60 height 29
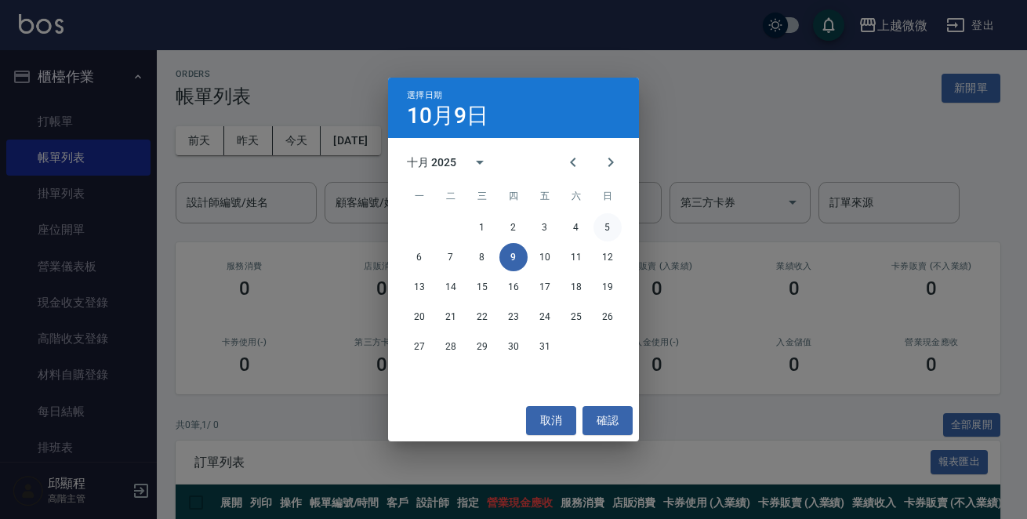
click at [609, 226] on button "5" at bounding box center [608, 227] width 28 height 28
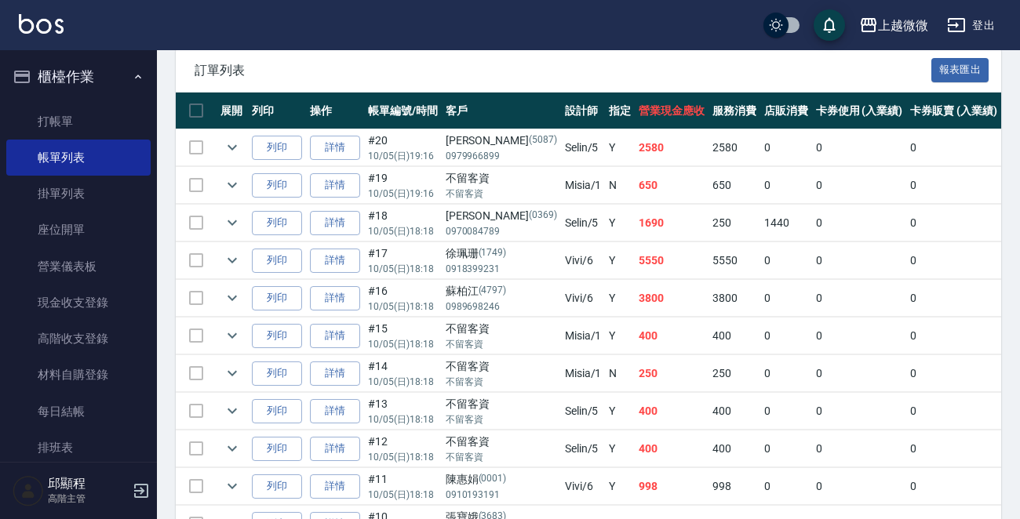
scroll to position [157, 0]
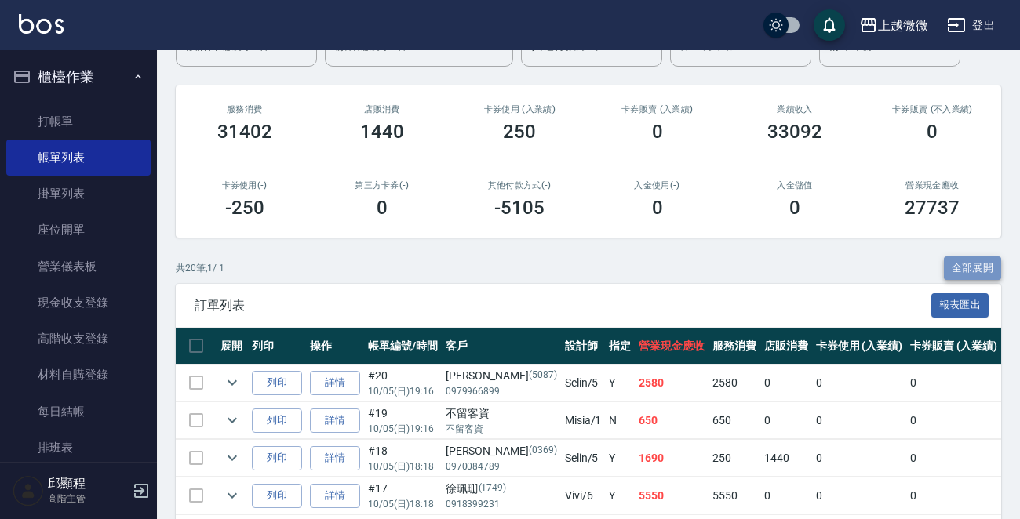
click at [981, 264] on button "全部展開" at bounding box center [973, 268] width 58 height 24
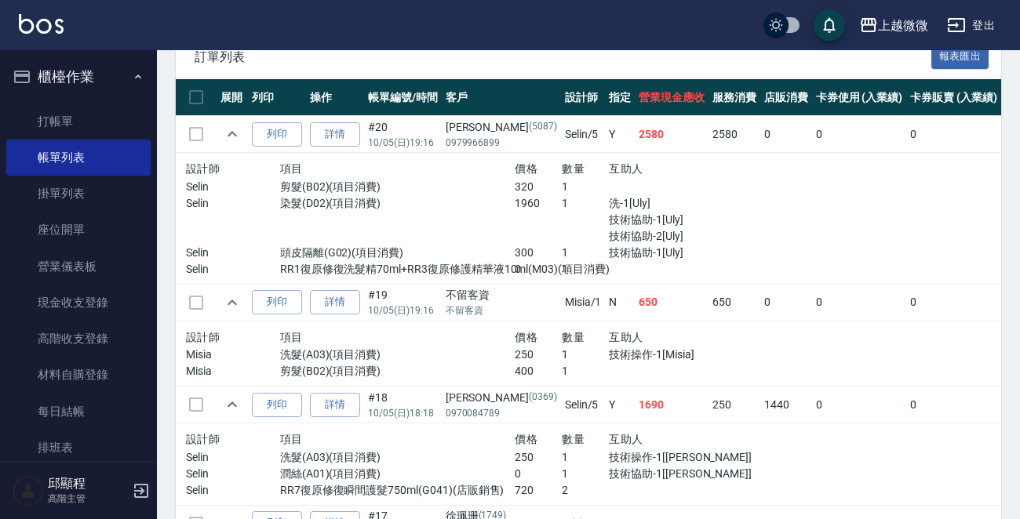
scroll to position [471, 0]
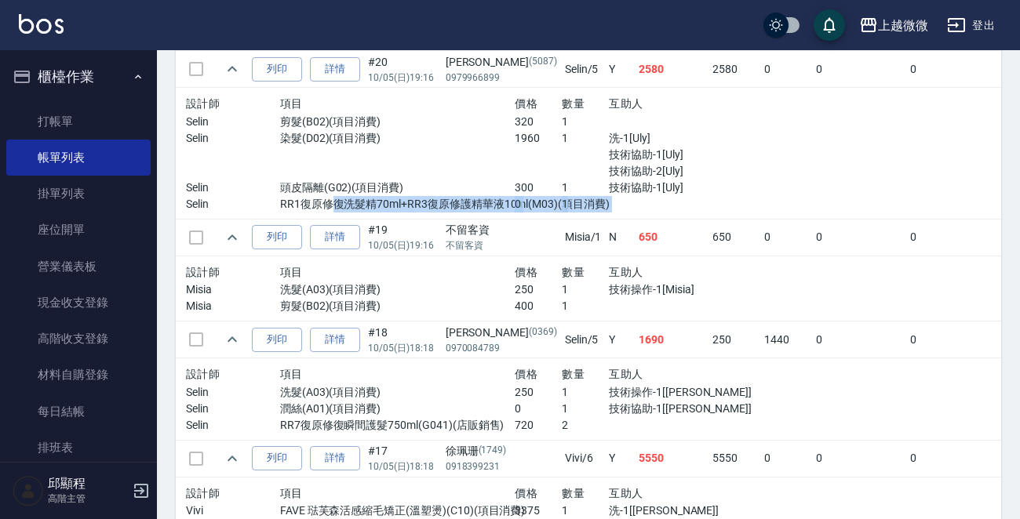
drag, startPoint x: 324, startPoint y: 202, endPoint x: 693, endPoint y: 201, distance: 369.4
click at [693, 201] on div "設計師 項目 價格 數量 互助人 Selin 剪髮(B02)(項目消費) 320 1 Selin 染髮(D02)(項目消費) 1960 1 洗-1[Uly] …" at bounding box center [468, 153] width 576 height 131
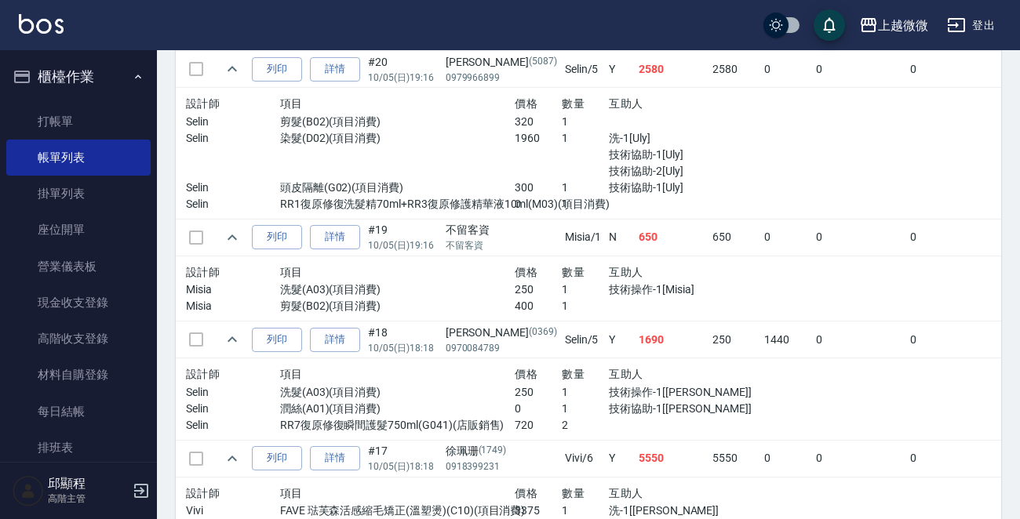
click at [398, 169] on div "染髮(D02)(項目消費)" at bounding box center [397, 154] width 235 height 49
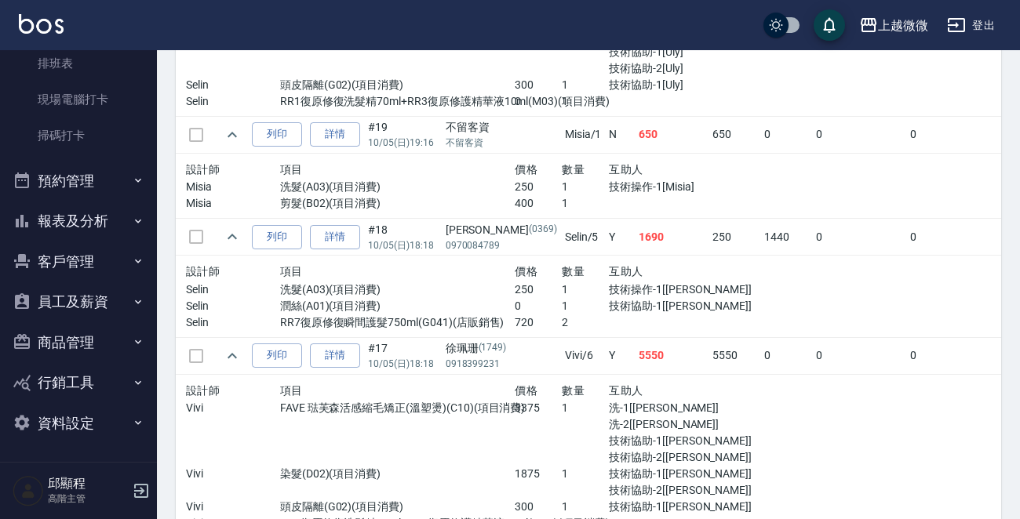
scroll to position [706, 0]
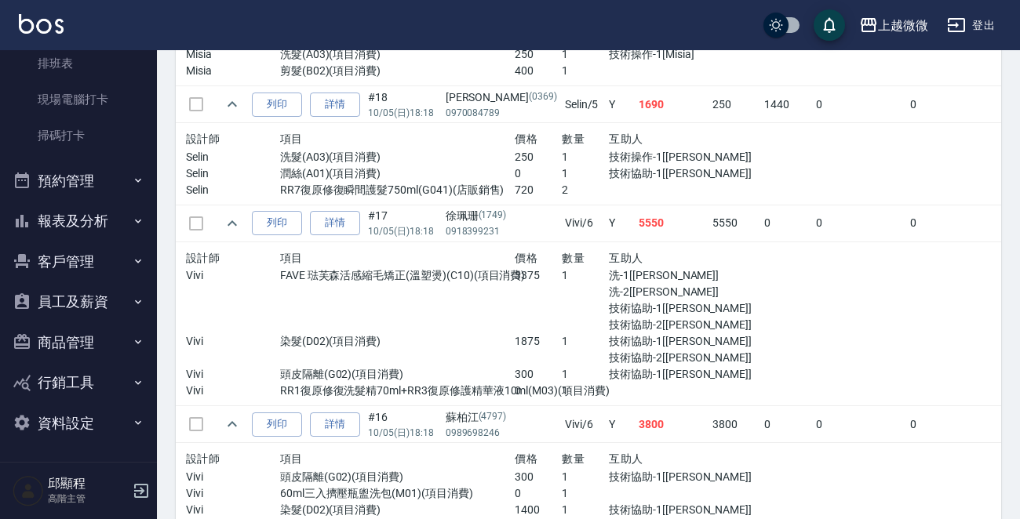
click at [122, 421] on button "資料設定" at bounding box center [78, 423] width 144 height 41
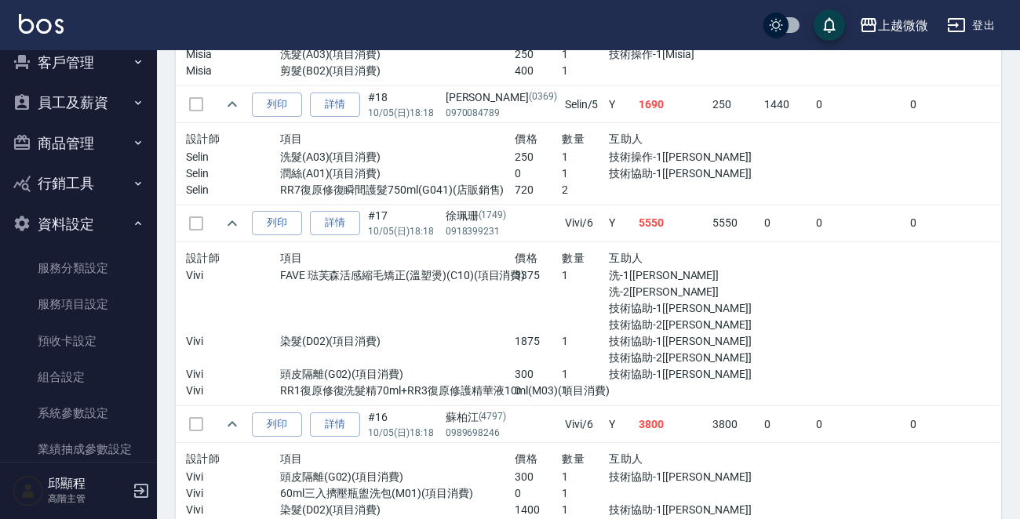
scroll to position [446, 0]
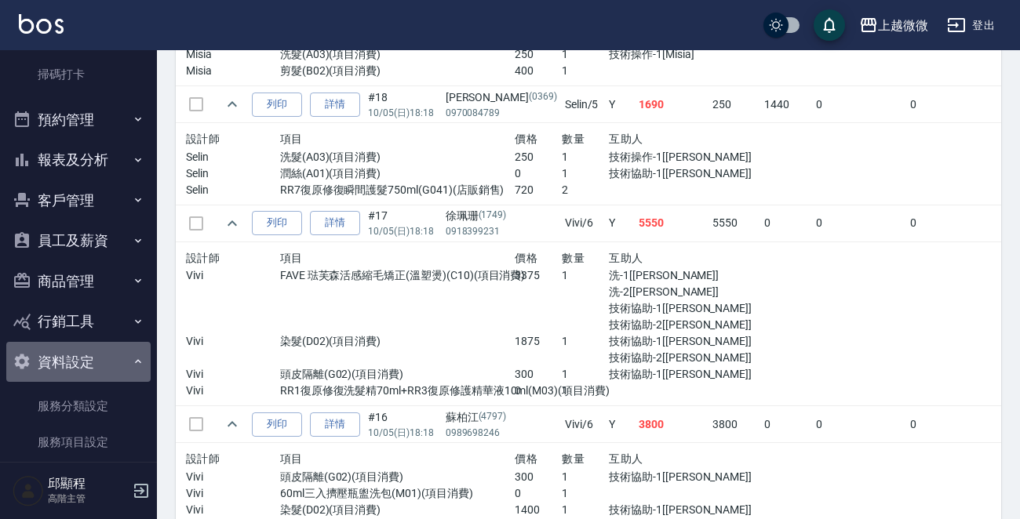
click at [115, 361] on button "資料設定" at bounding box center [78, 362] width 144 height 41
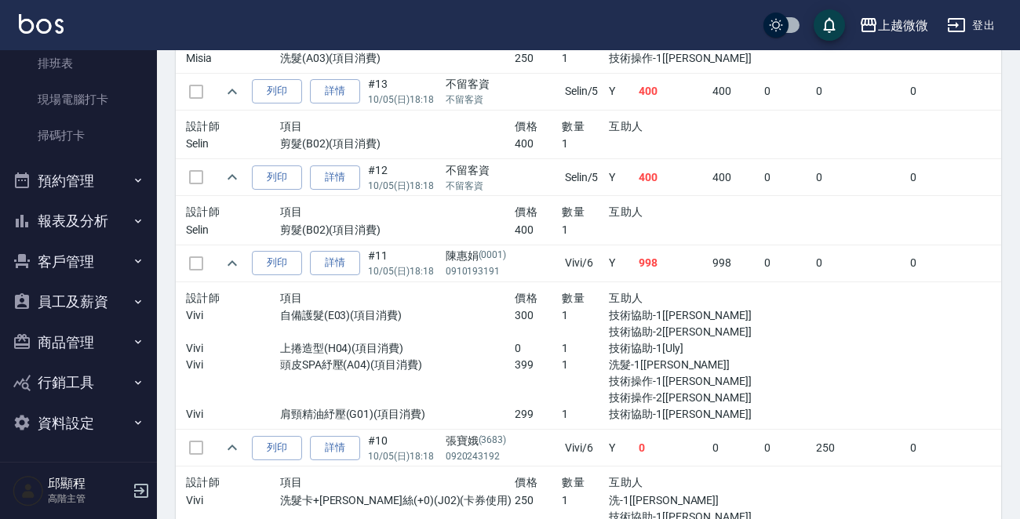
scroll to position [0, 0]
click at [107, 415] on button "資料設定" at bounding box center [78, 423] width 144 height 41
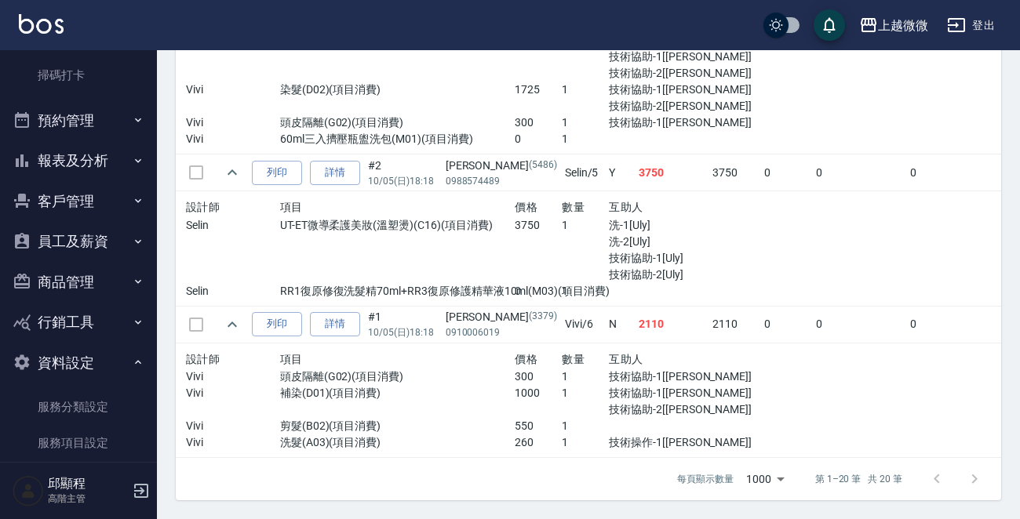
scroll to position [367, 0]
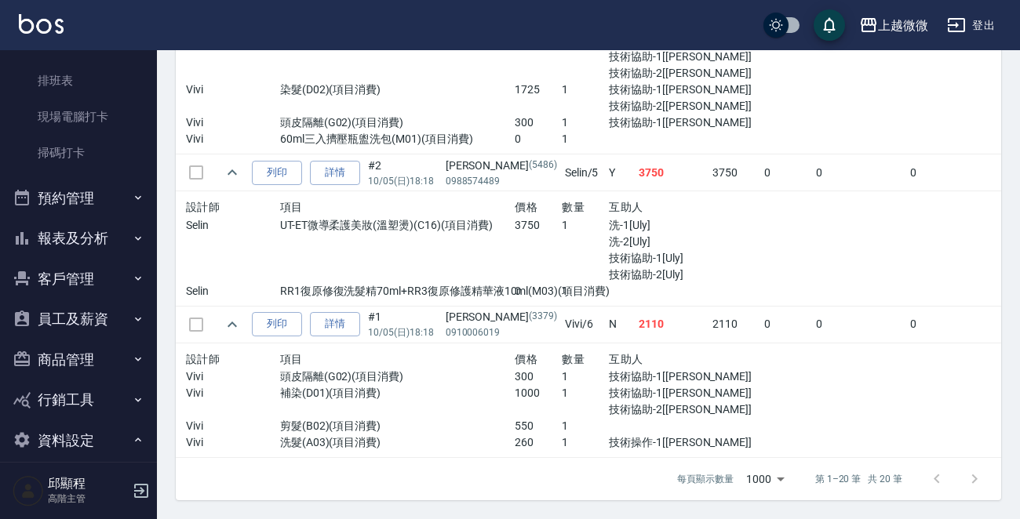
click at [115, 353] on button "商品管理" at bounding box center [78, 360] width 144 height 41
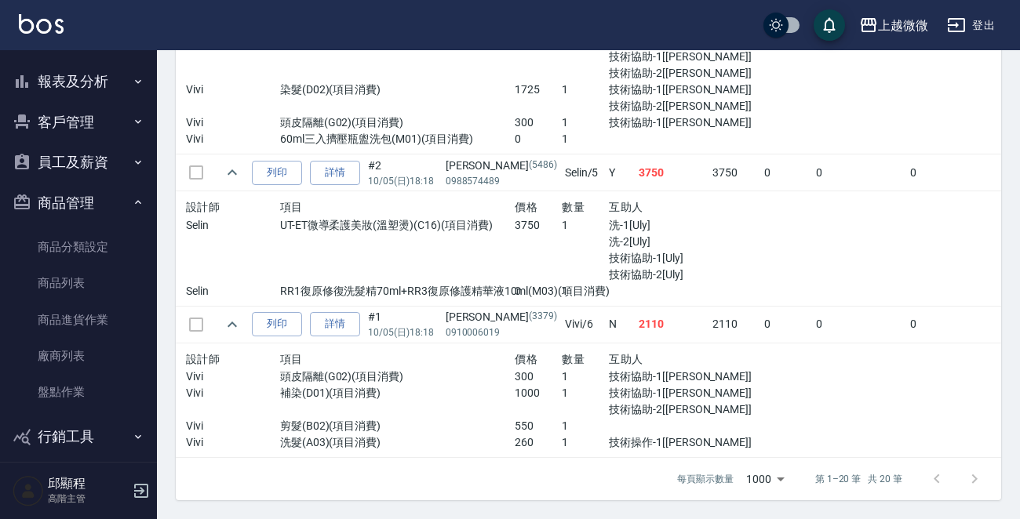
click at [121, 203] on button "商品管理" at bounding box center [78, 203] width 144 height 41
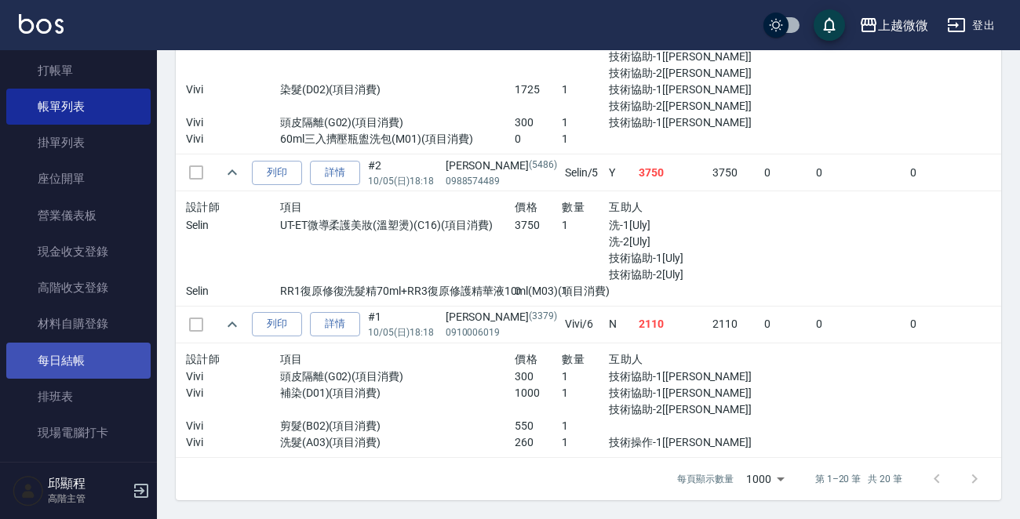
scroll to position [78, 0]
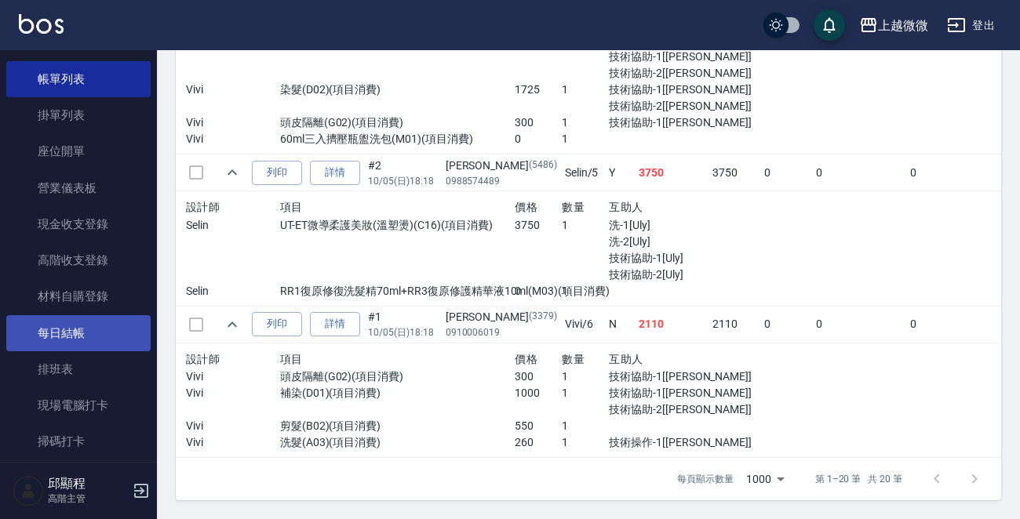
click at [87, 326] on link "每日結帳" at bounding box center [78, 333] width 144 height 36
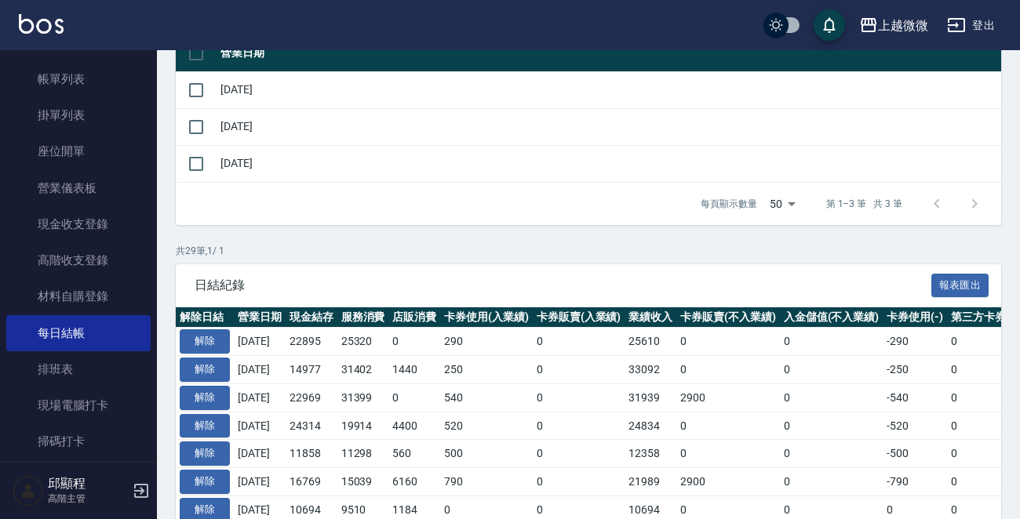
scroll to position [314, 0]
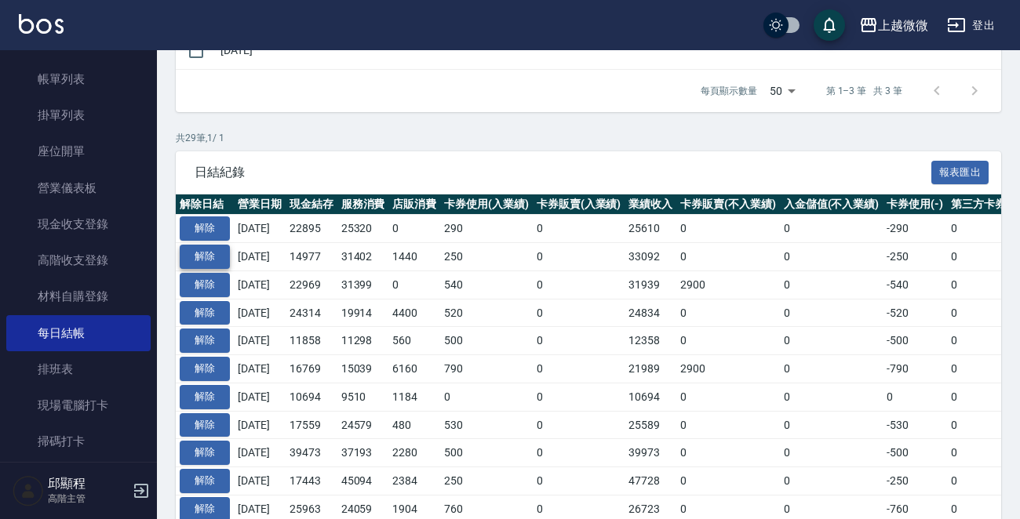
click at [209, 251] on button "解除" at bounding box center [205, 257] width 50 height 24
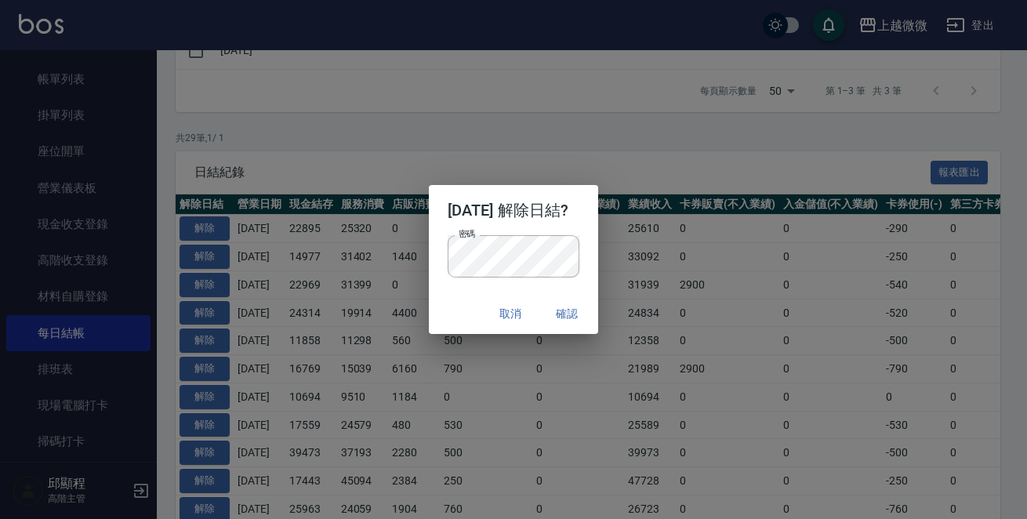
click at [580, 250] on p "密碼 密碼" at bounding box center [514, 256] width 133 height 42
click at [590, 309] on button "確認" at bounding box center [567, 314] width 50 height 29
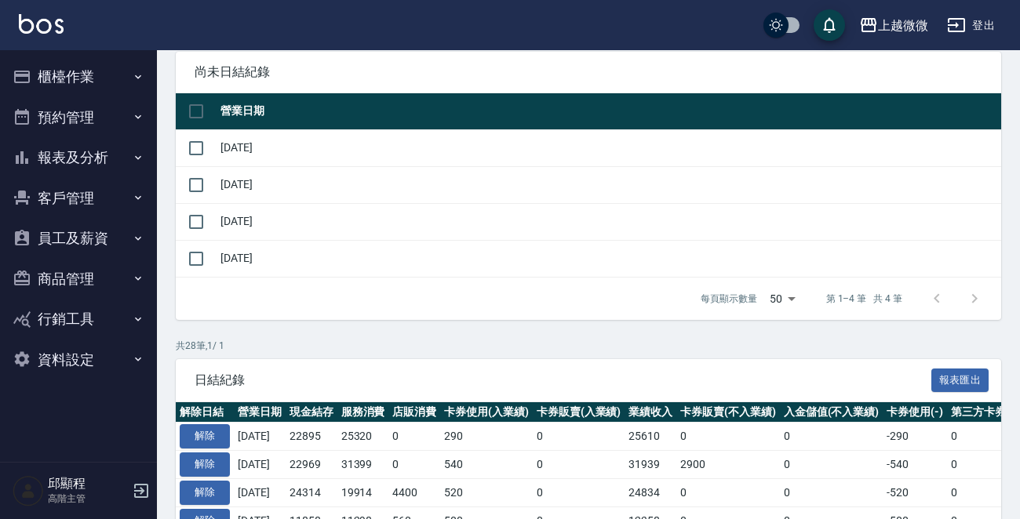
scroll to position [235, 0]
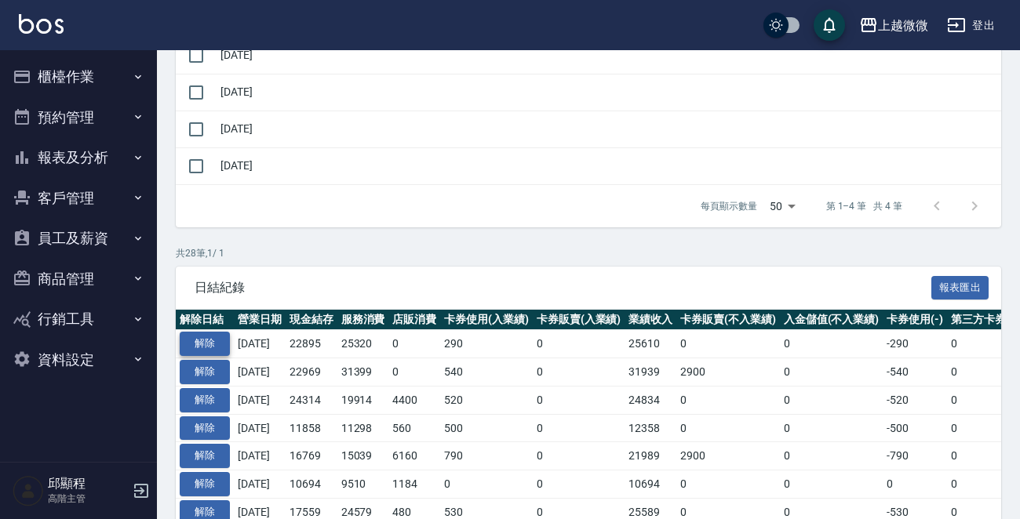
click at [202, 341] on button "解除" at bounding box center [205, 344] width 50 height 24
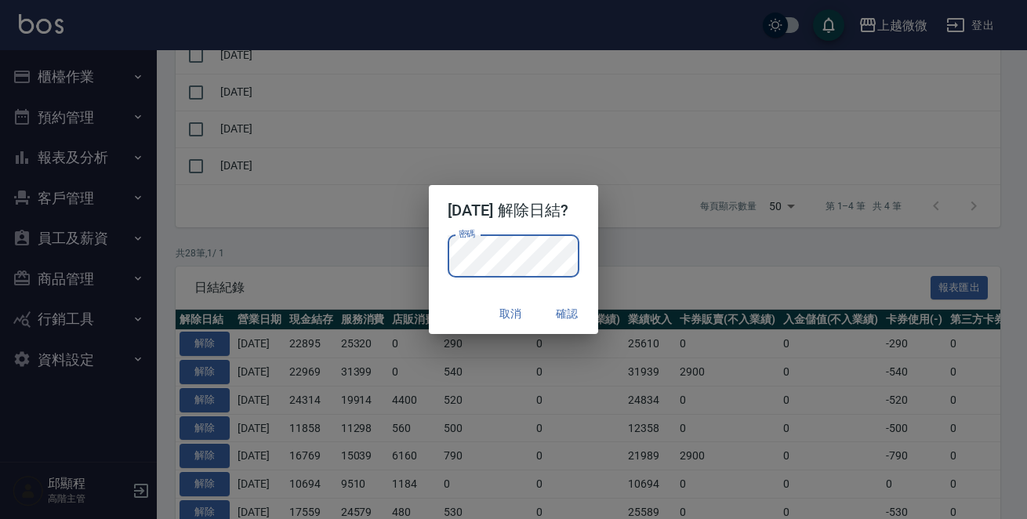
click at [576, 252] on p "密碼 密碼" at bounding box center [514, 256] width 133 height 42
click at [582, 313] on button "確認" at bounding box center [567, 314] width 50 height 29
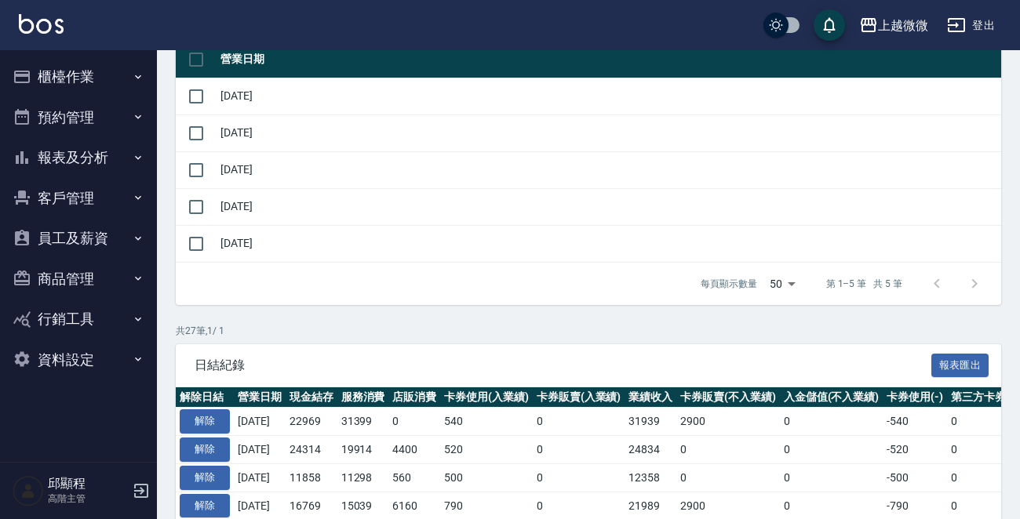
scroll to position [167, 0]
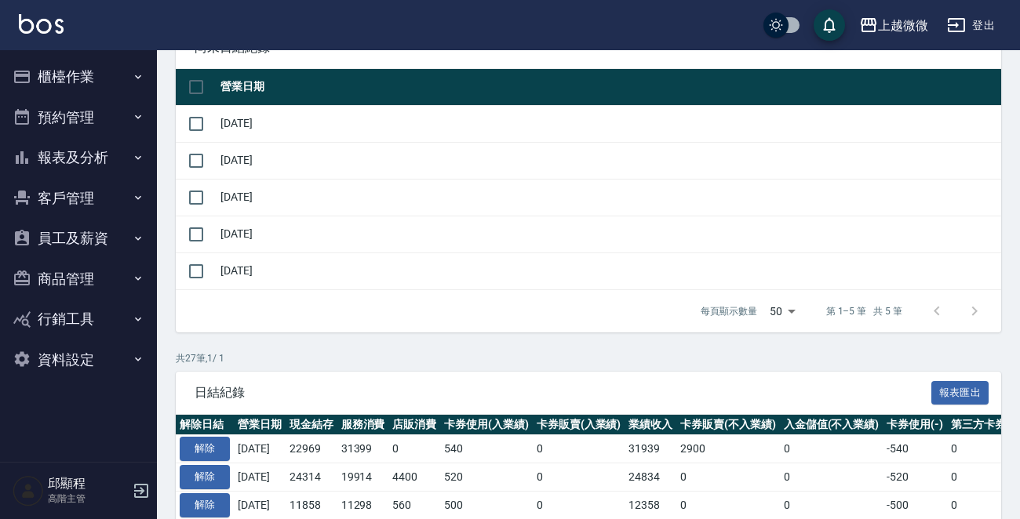
click at [121, 235] on button "員工及薪資" at bounding box center [78, 238] width 144 height 41
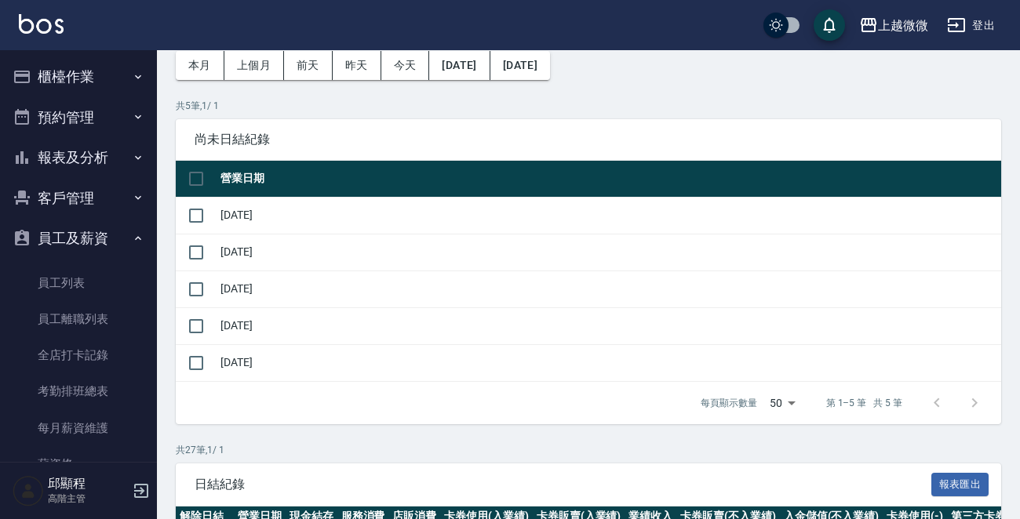
scroll to position [0, 0]
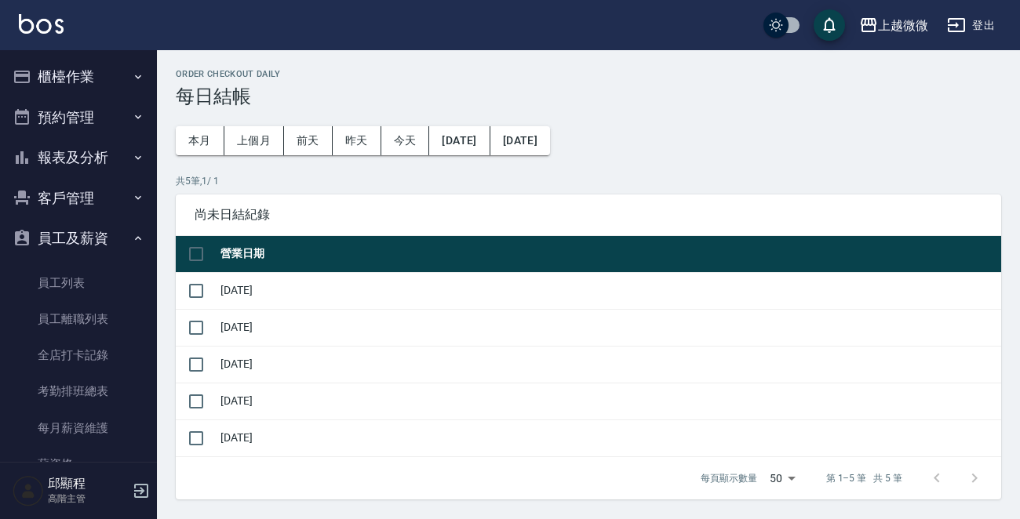
click at [101, 72] on button "櫃檯作業" at bounding box center [78, 76] width 144 height 41
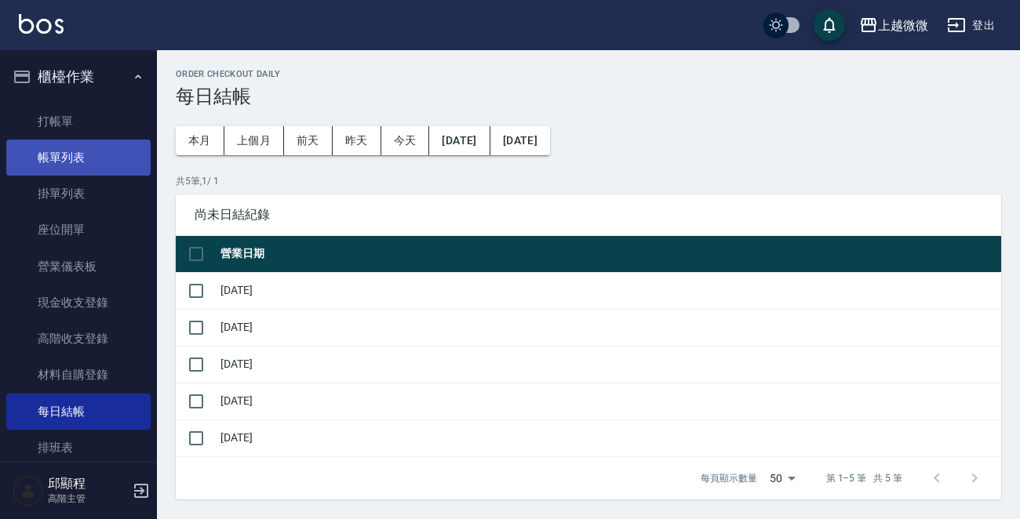
click at [61, 155] on link "帳單列表" at bounding box center [78, 158] width 144 height 36
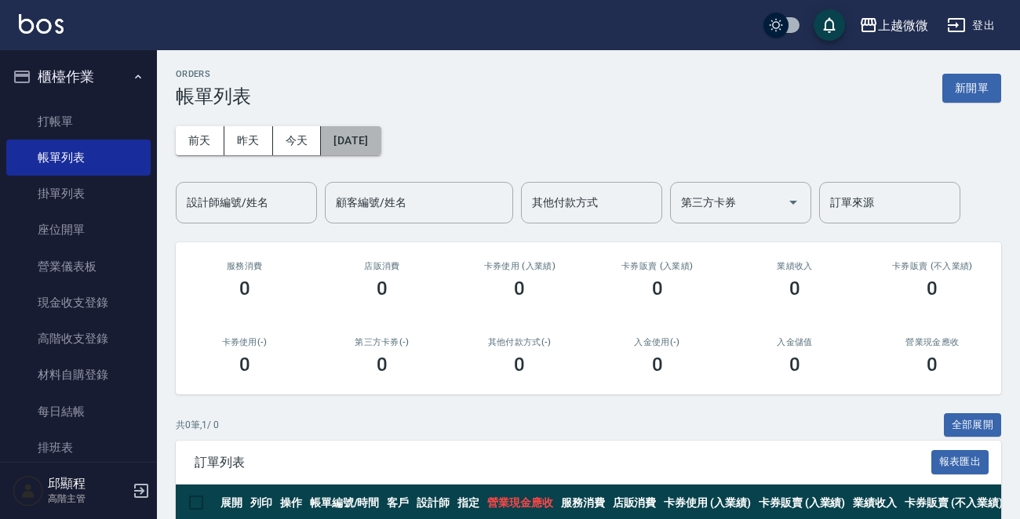
click at [370, 141] on button "[DATE]" at bounding box center [351, 140] width 60 height 29
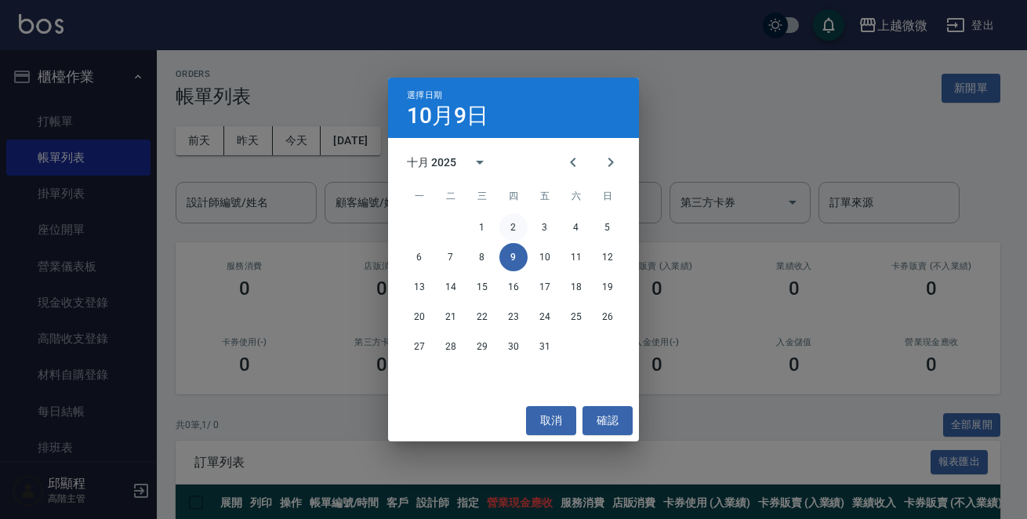
click at [507, 221] on button "2" at bounding box center [514, 227] width 28 height 28
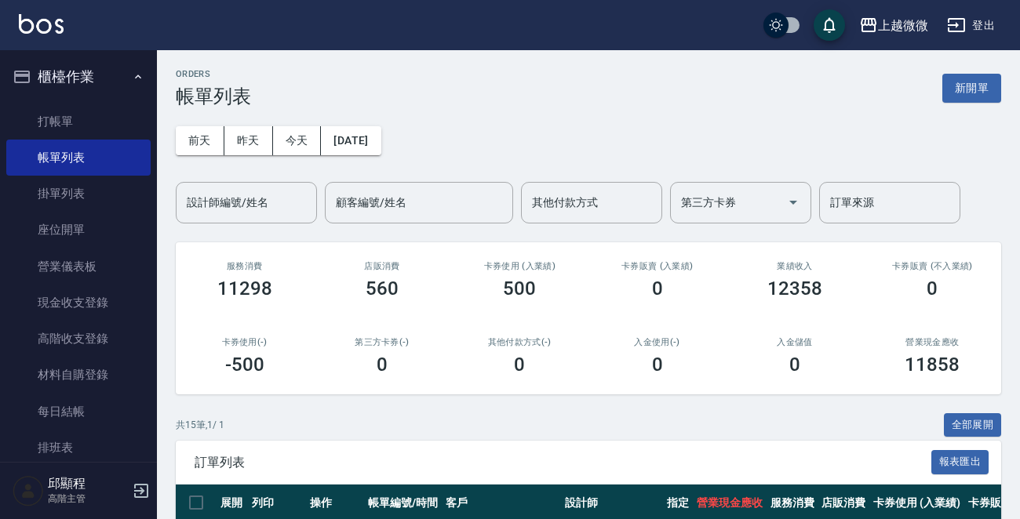
click at [961, 420] on button "全部展開" at bounding box center [973, 425] width 58 height 24
click at [375, 137] on button "[DATE]" at bounding box center [351, 140] width 60 height 29
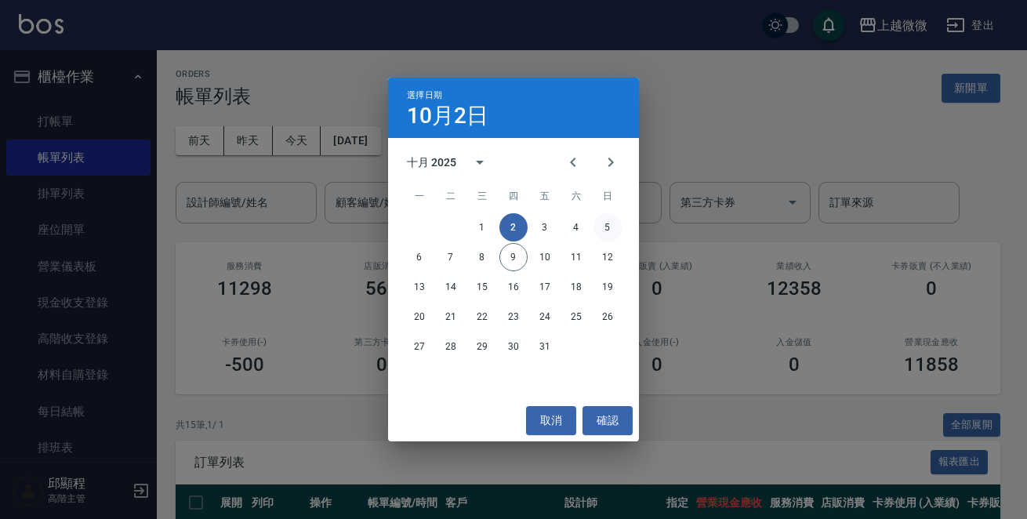
click at [612, 226] on button "5" at bounding box center [608, 227] width 28 height 28
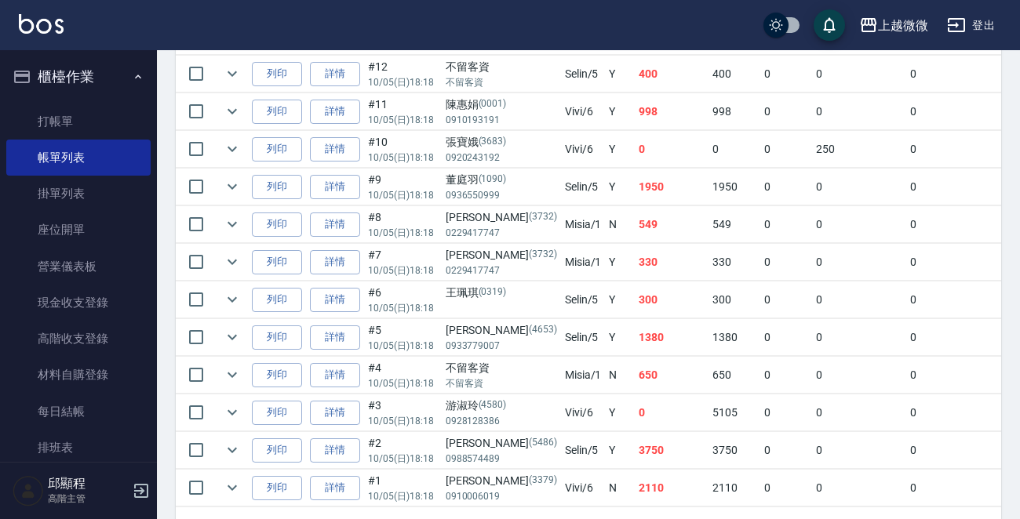
scroll to position [824, 0]
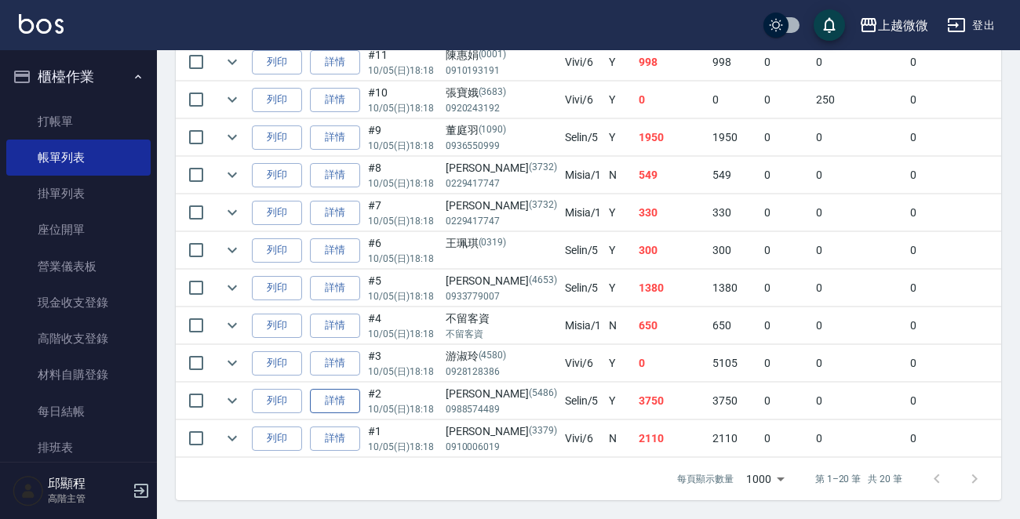
click at [337, 391] on link "詳情" at bounding box center [335, 401] width 50 height 24
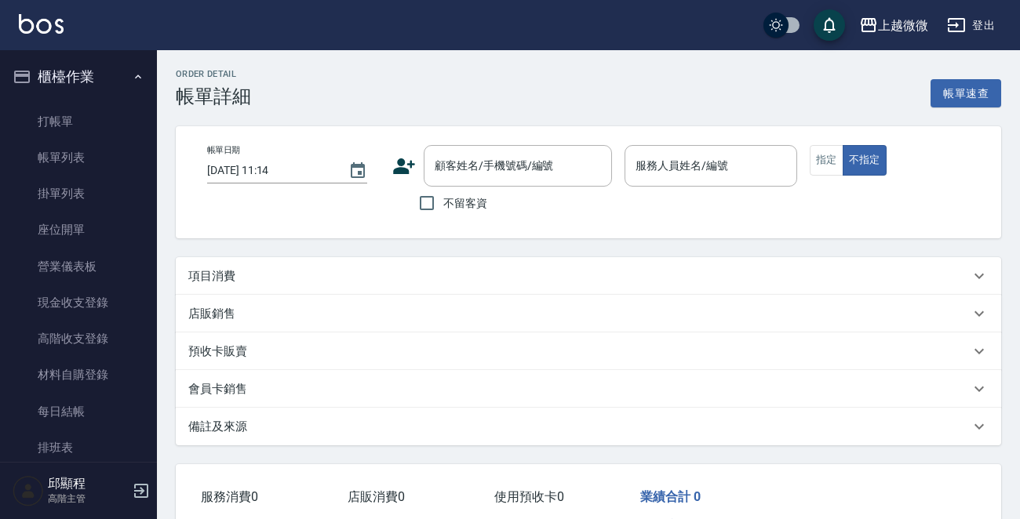
type input "2025/10/05 18:18"
type input "Selin-5"
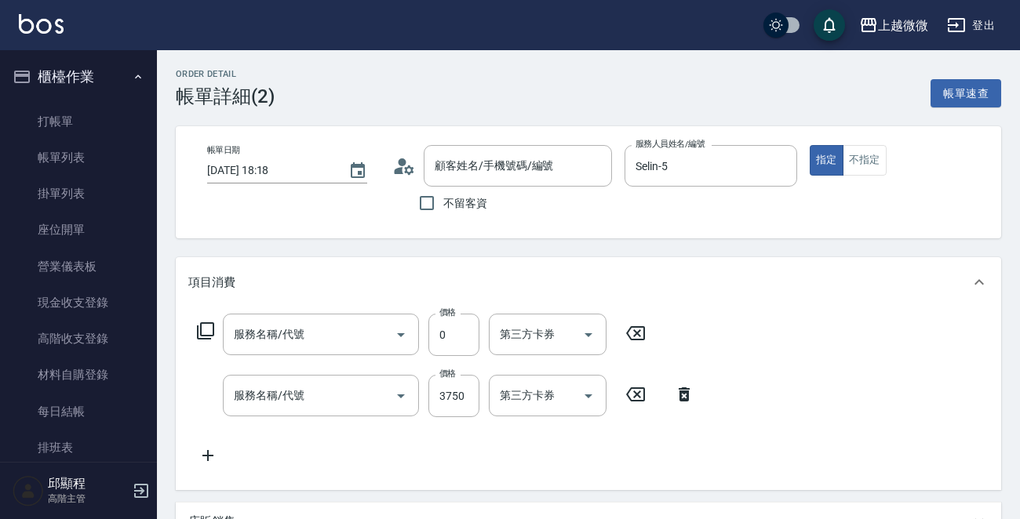
type input "陳畇莞/0988574489/5486"
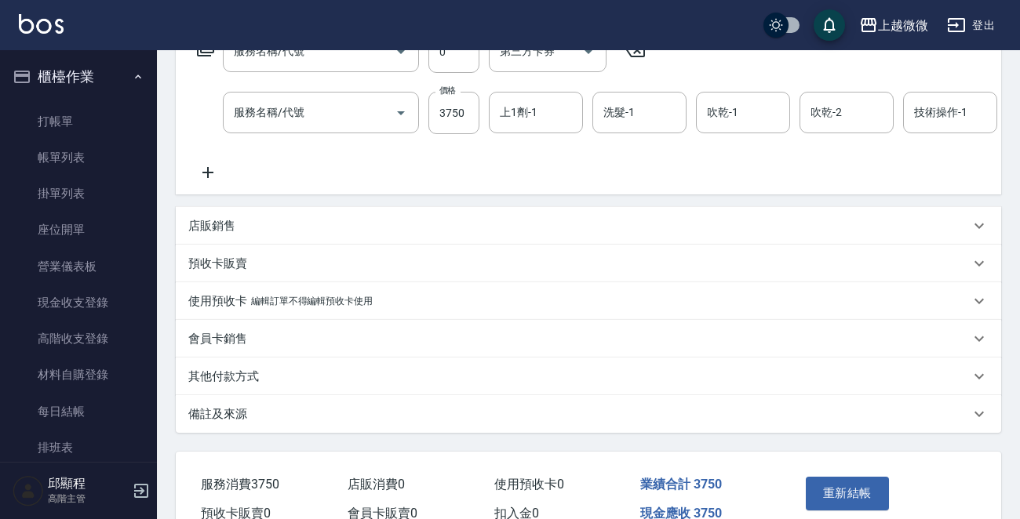
type input "RR1復原修復洗髮精70ml+RR3復原修護精華液10ml(M03)"
type input "UT-ET微導柔護美妝(溫塑燙)(C16)"
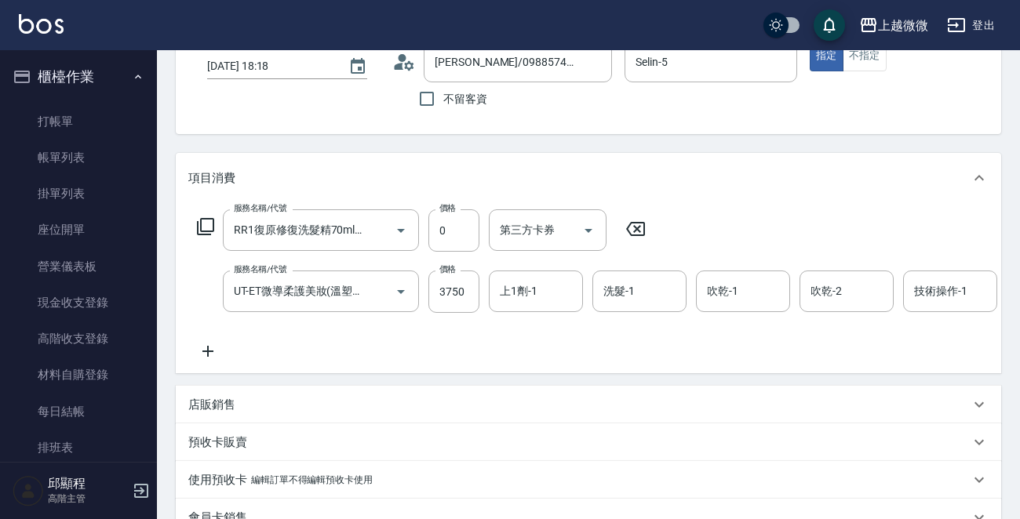
scroll to position [235, 0]
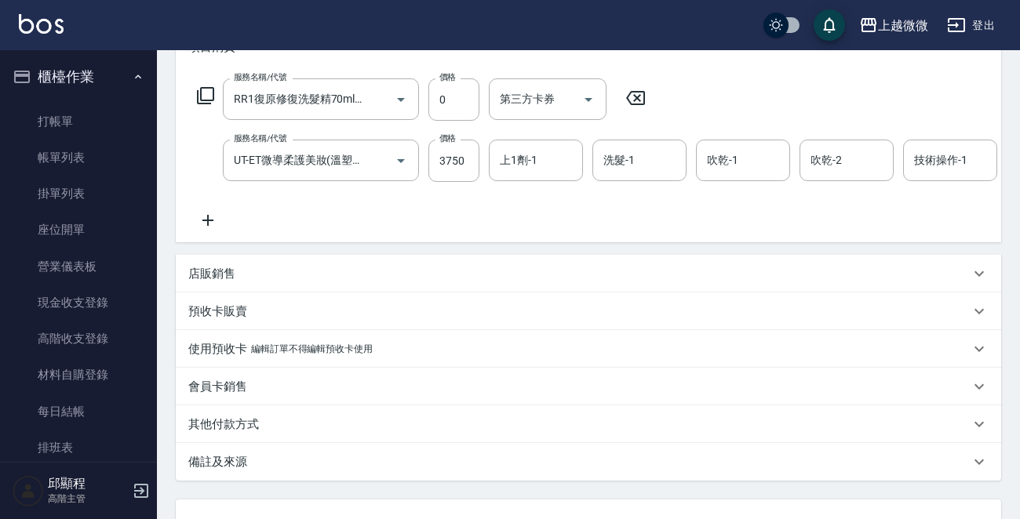
click at [216, 217] on icon at bounding box center [207, 220] width 39 height 19
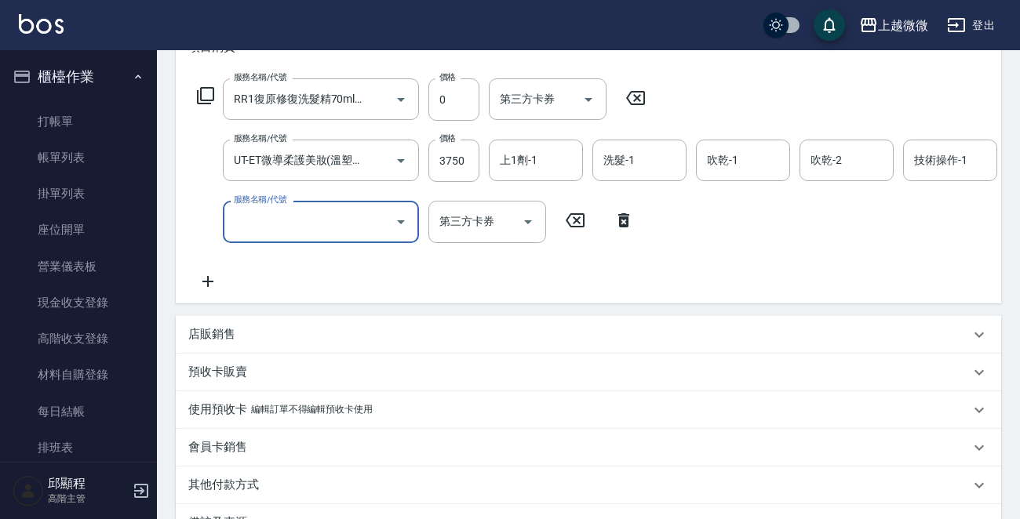
click at [336, 233] on input "服務名稱/代號" at bounding box center [309, 221] width 158 height 27
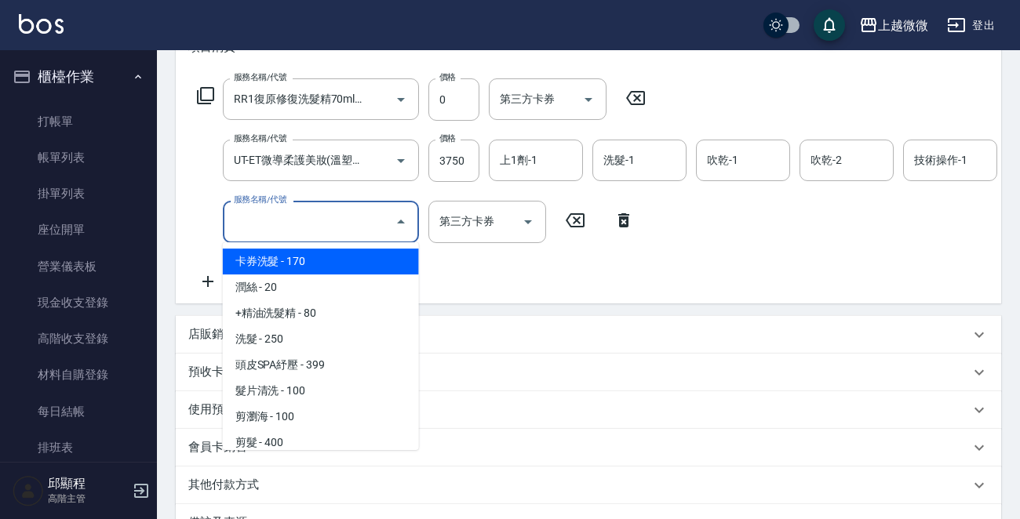
type input "U"
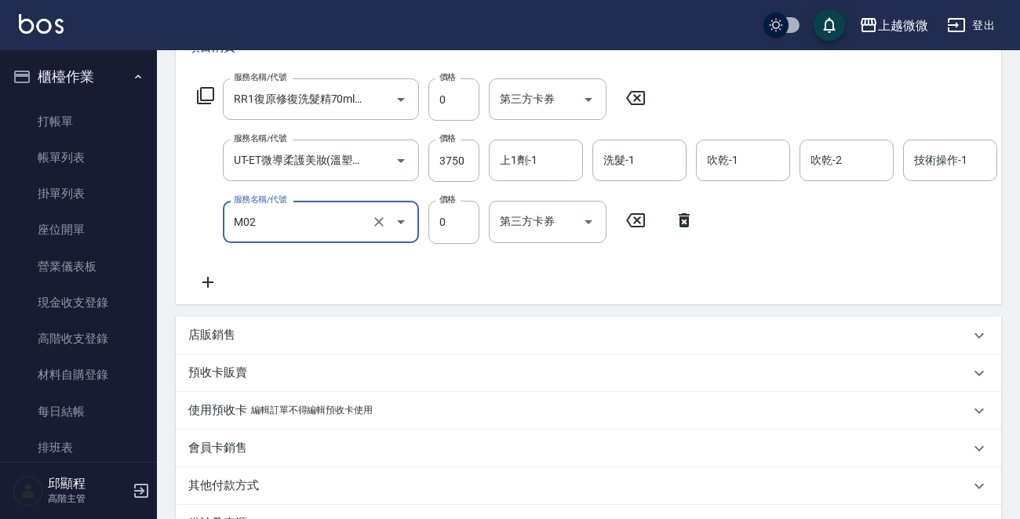
click at [330, 235] on div "M02 服務名稱/代號" at bounding box center [321, 222] width 196 height 42
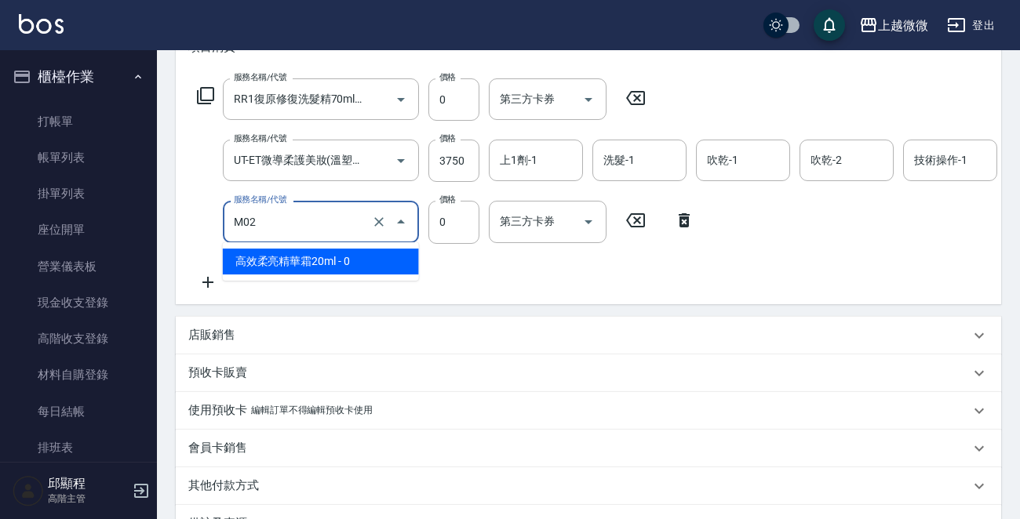
click at [341, 258] on span "高效柔亮精華霜20ml - 0" at bounding box center [321, 262] width 196 height 26
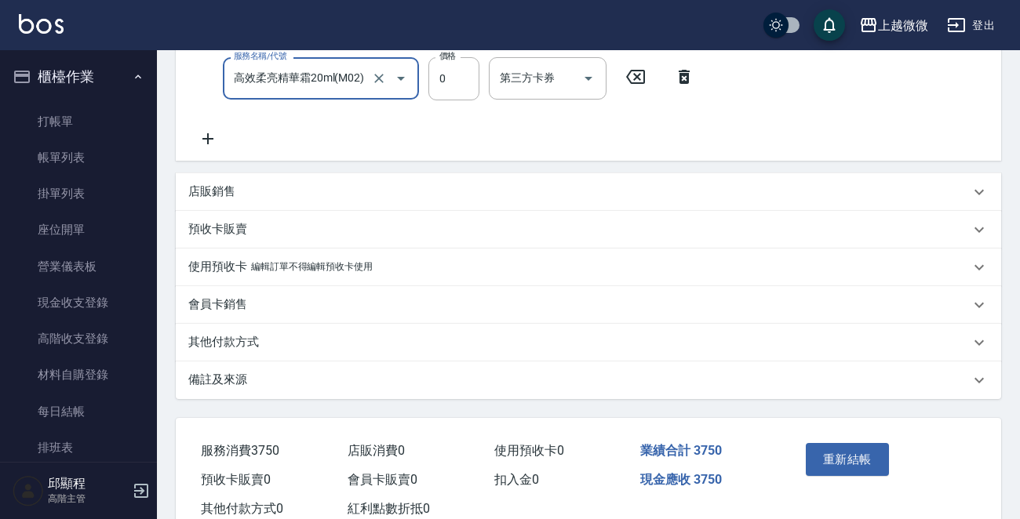
scroll to position [437, 0]
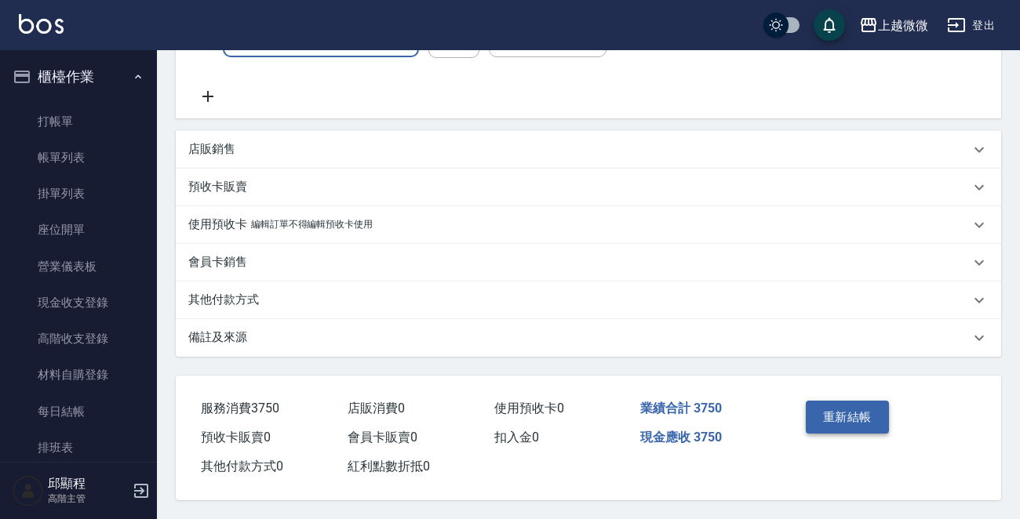
type input "高效柔亮精華霜20ml(M02)"
click at [857, 406] on button "重新結帳" at bounding box center [847, 417] width 83 height 33
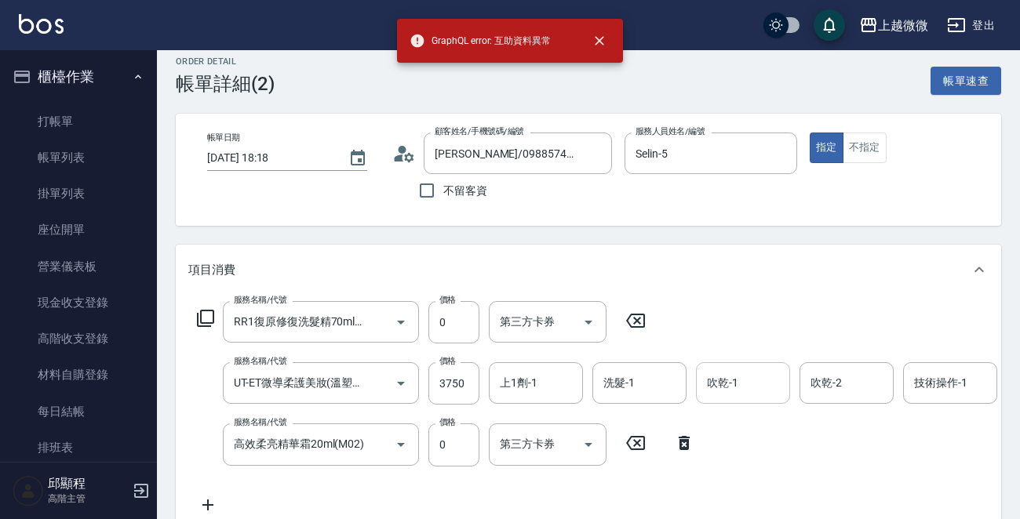
scroll to position [0, 0]
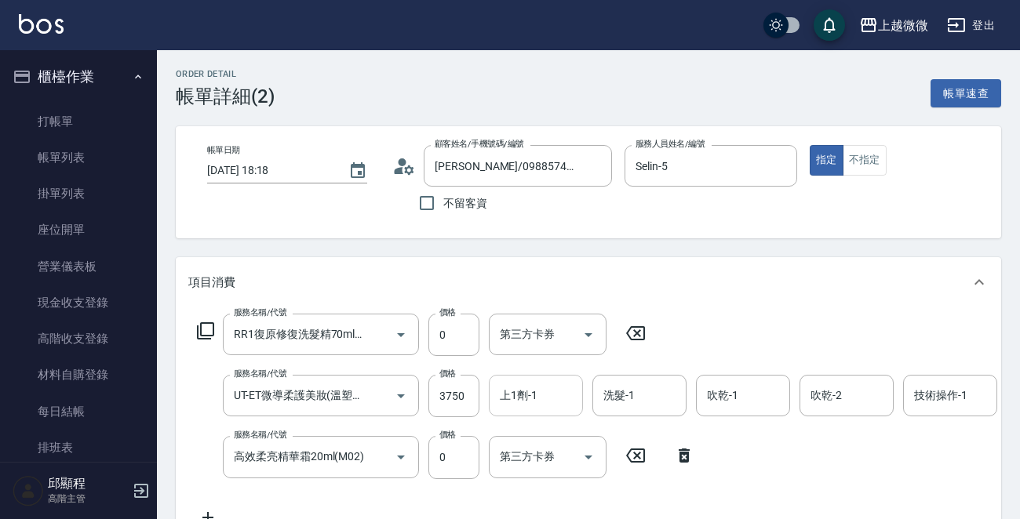
click at [544, 400] on input "上1劑-1" at bounding box center [536, 395] width 80 height 27
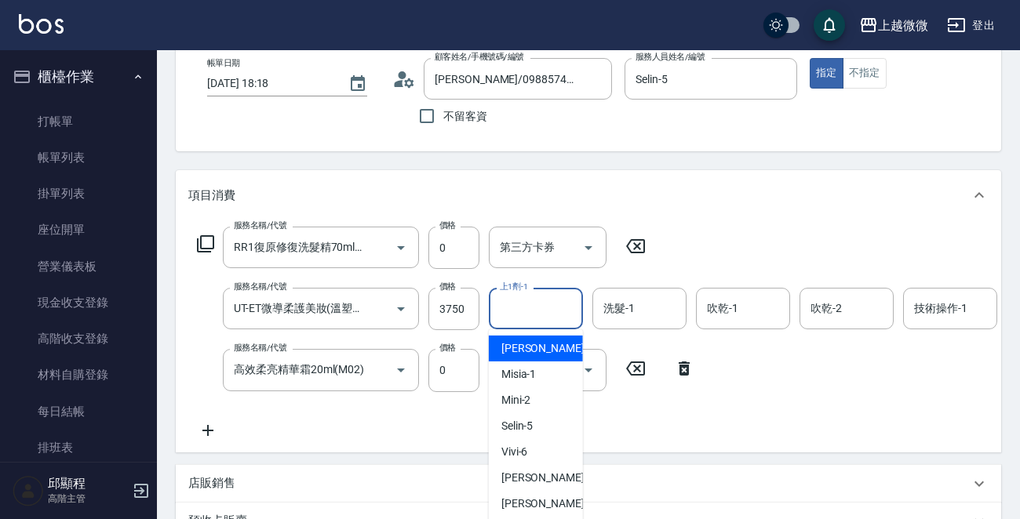
scroll to position [157, 0]
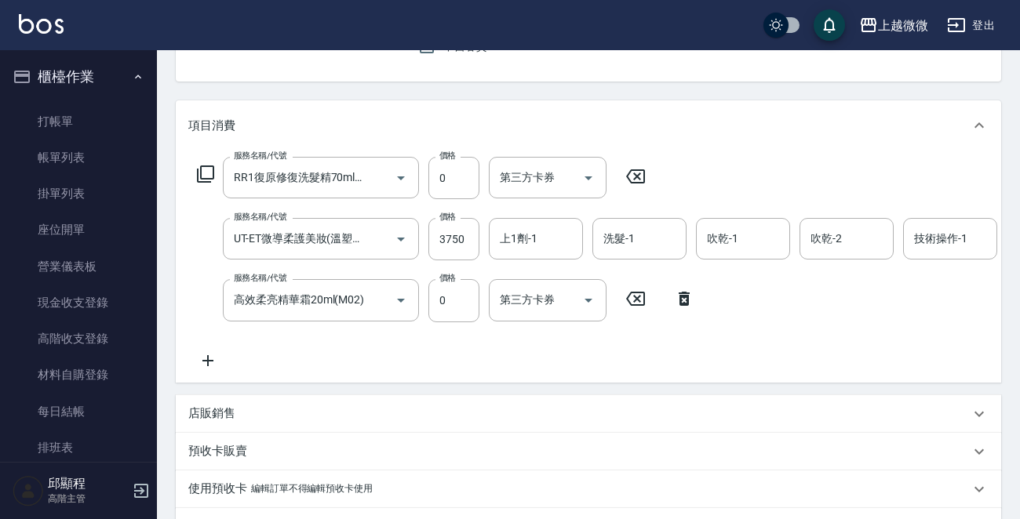
click at [204, 356] on icon at bounding box center [207, 360] width 39 height 19
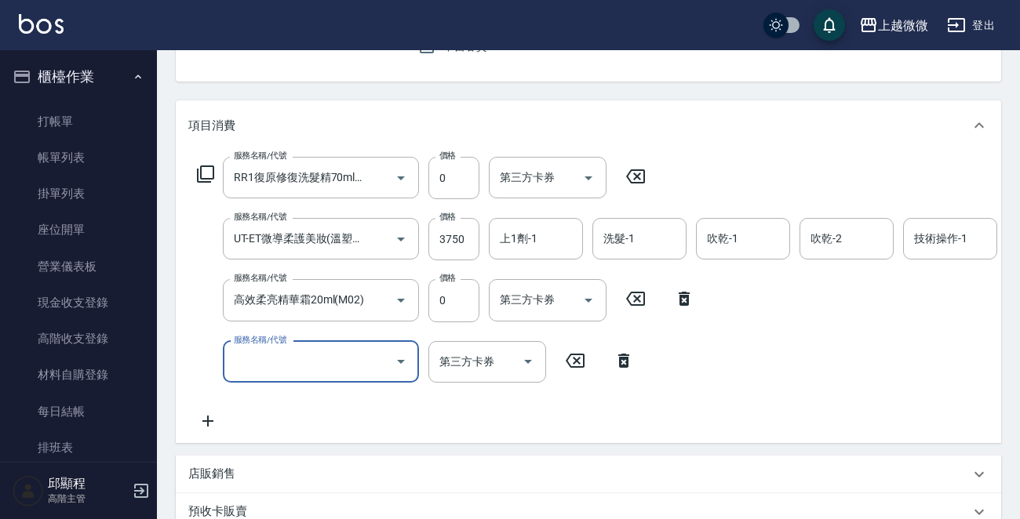
click at [279, 360] on input "服務名稱/代號" at bounding box center [309, 361] width 158 height 27
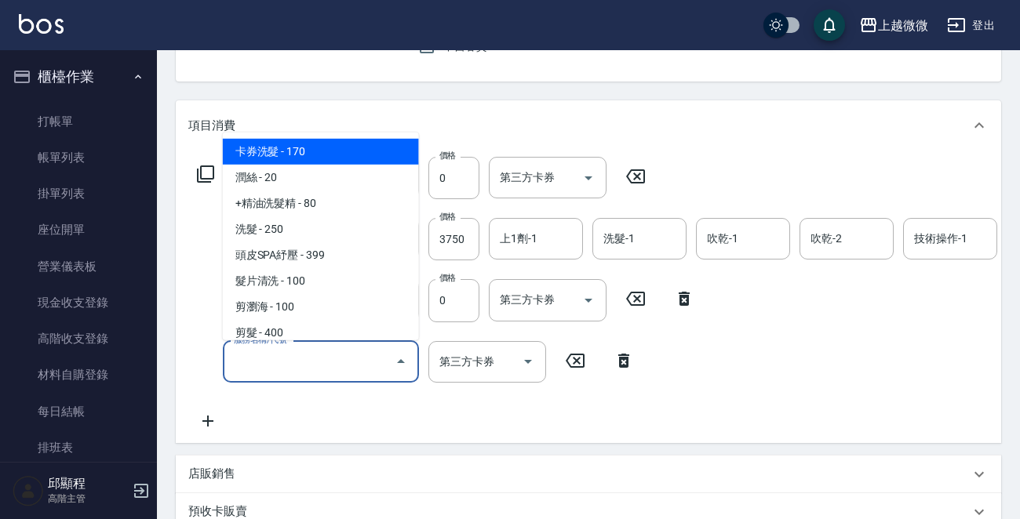
click at [720, 73] on div "帳單日期 2025/10/05 18:18 顧客姓名/手機號碼/編號 陳畇莞/0988574489/5486 顧客姓名/手機號碼/編號 不留客資 服務人員姓名…" at bounding box center [588, 25] width 825 height 112
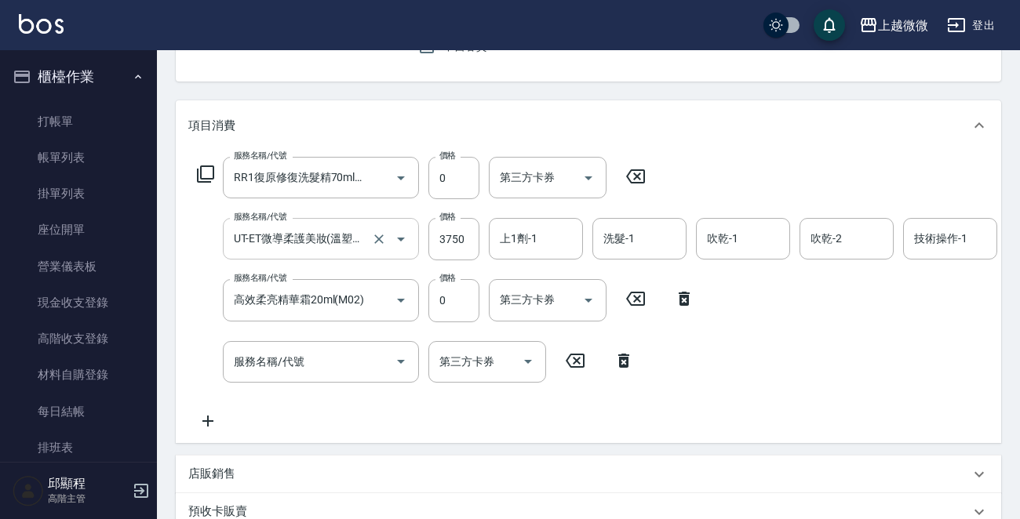
click at [279, 231] on input "UT-ET微導柔護美妝(溫塑燙)(C16)" at bounding box center [299, 238] width 138 height 27
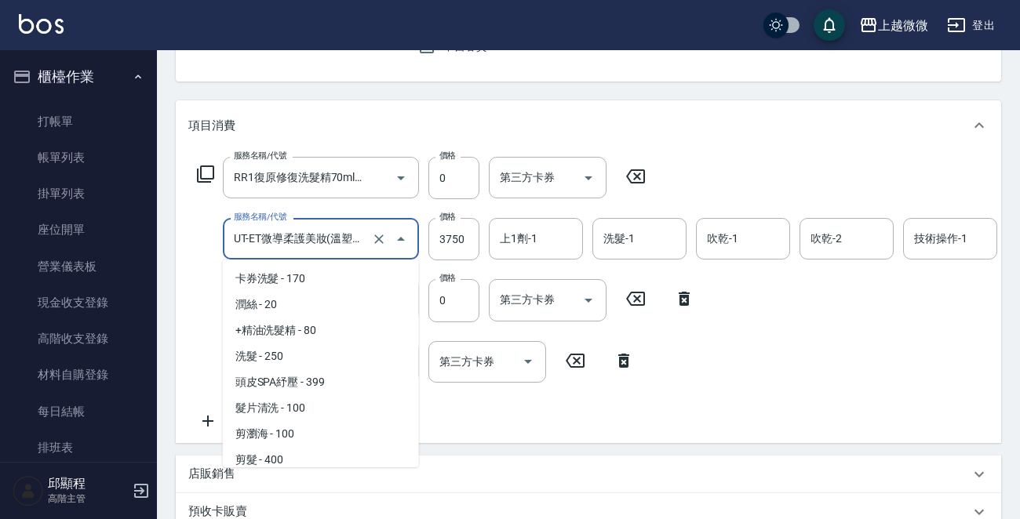
scroll to position [486, 0]
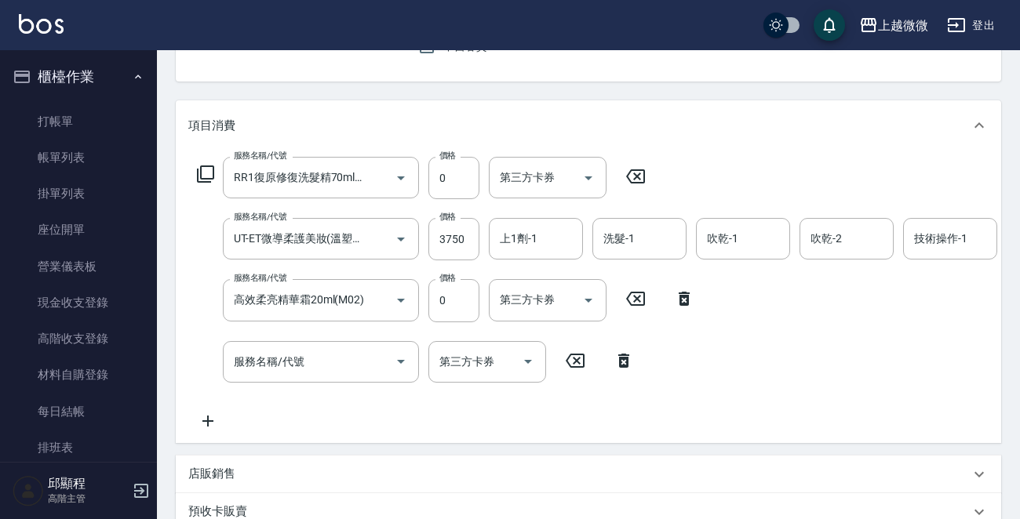
click at [707, 74] on div "帳單日期 2025/10/05 18:18 顧客姓名/手機號碼/編號 陳畇莞/0988574489/5486 顧客姓名/手機號碼/編號 不留客資 服務人員姓名…" at bounding box center [588, 25] width 825 height 112
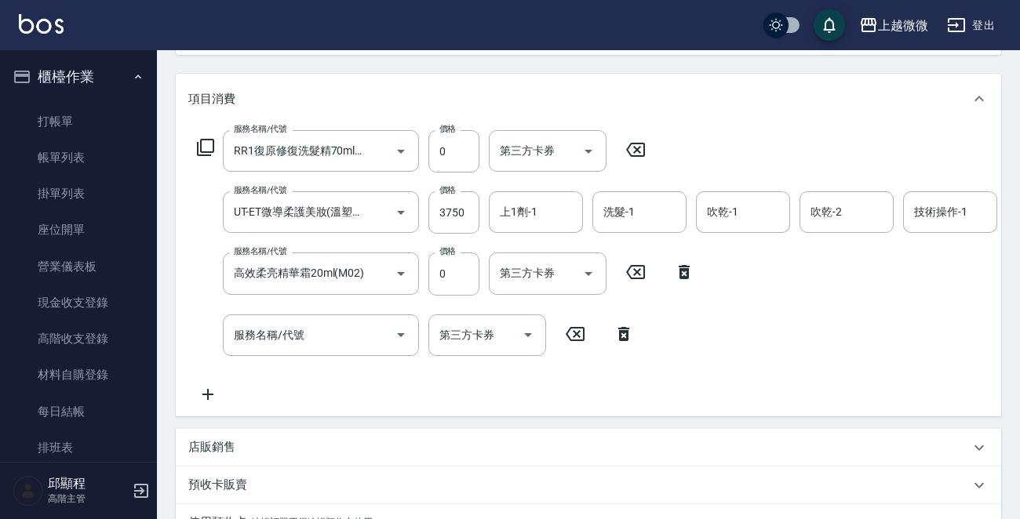
scroll to position [157, 0]
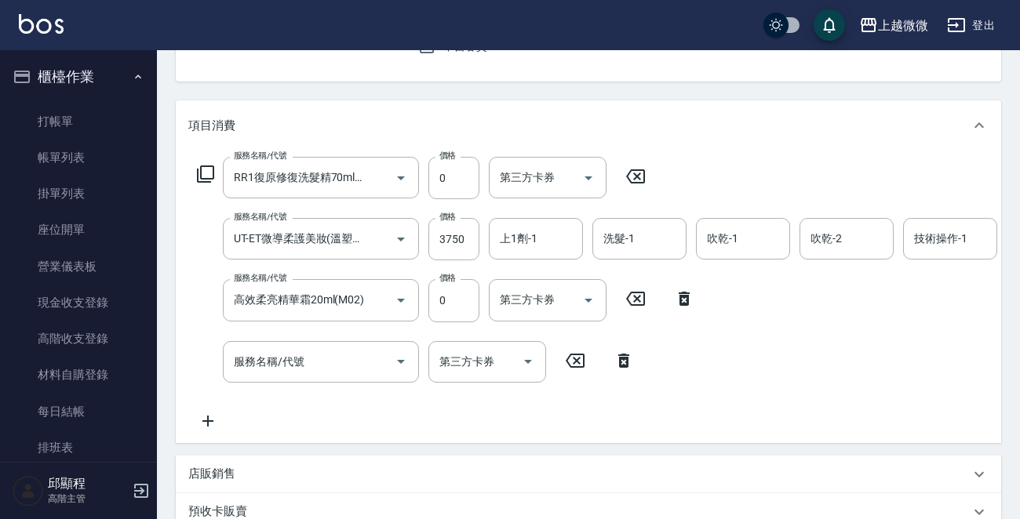
click at [623, 360] on icon at bounding box center [623, 360] width 39 height 19
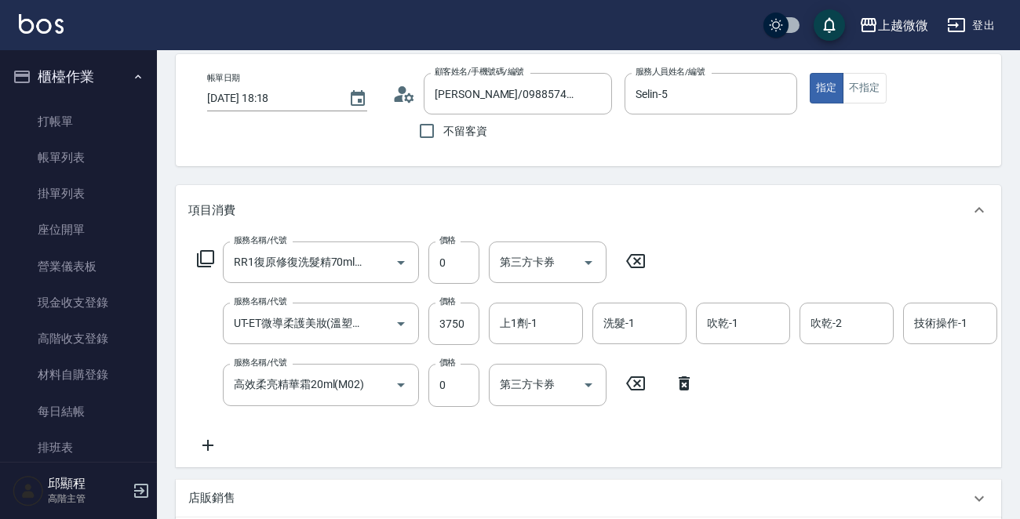
scroll to position [0, 0]
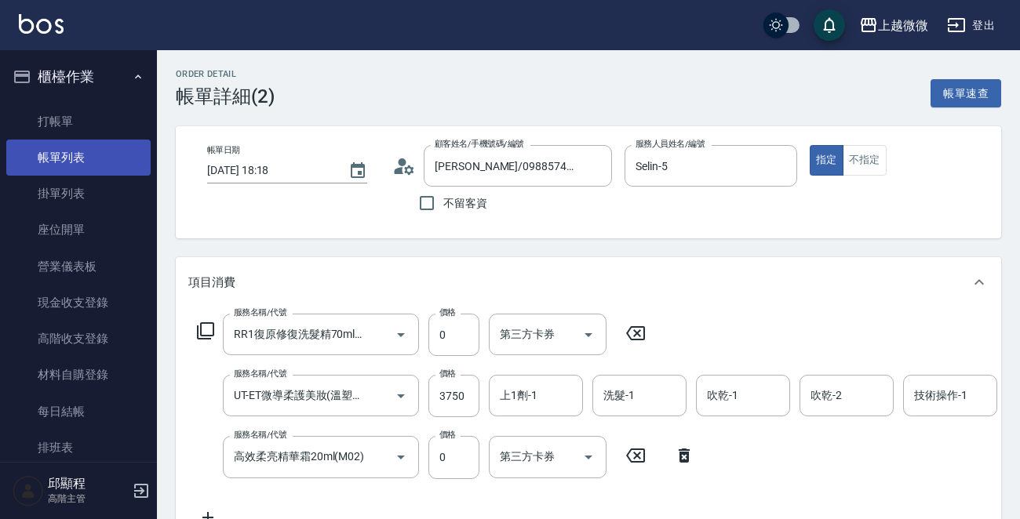
click at [67, 164] on link "帳單列表" at bounding box center [78, 158] width 144 height 36
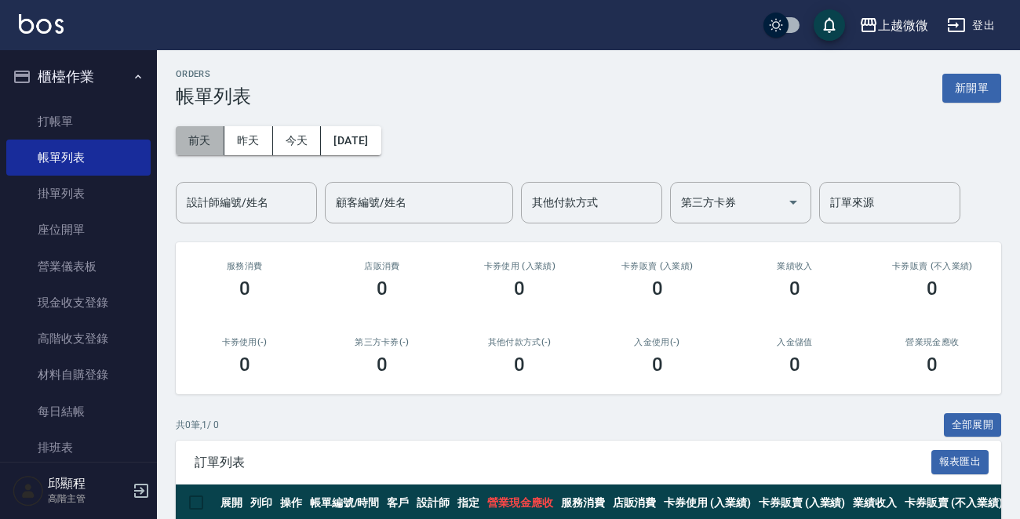
click at [202, 135] on button "前天" at bounding box center [200, 140] width 49 height 29
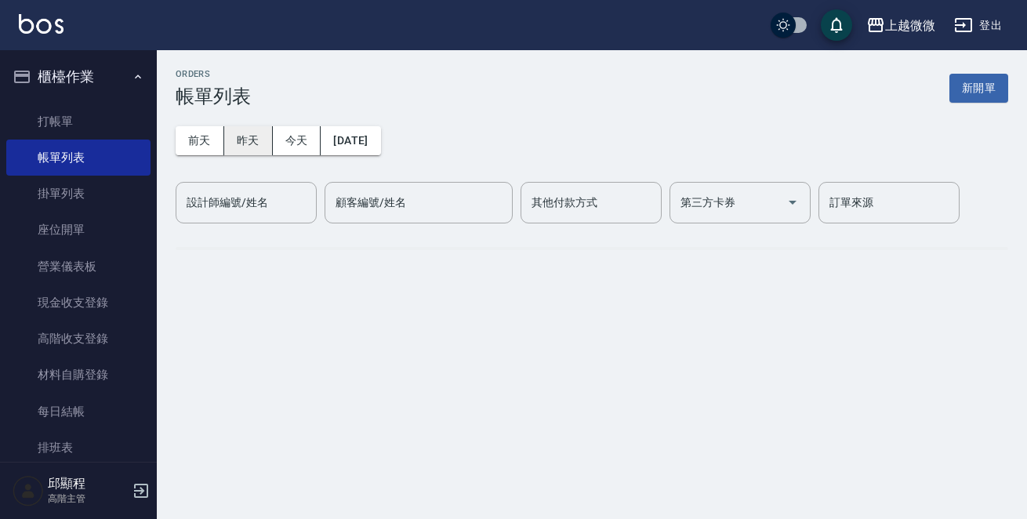
click at [260, 140] on button "昨天" at bounding box center [248, 140] width 49 height 29
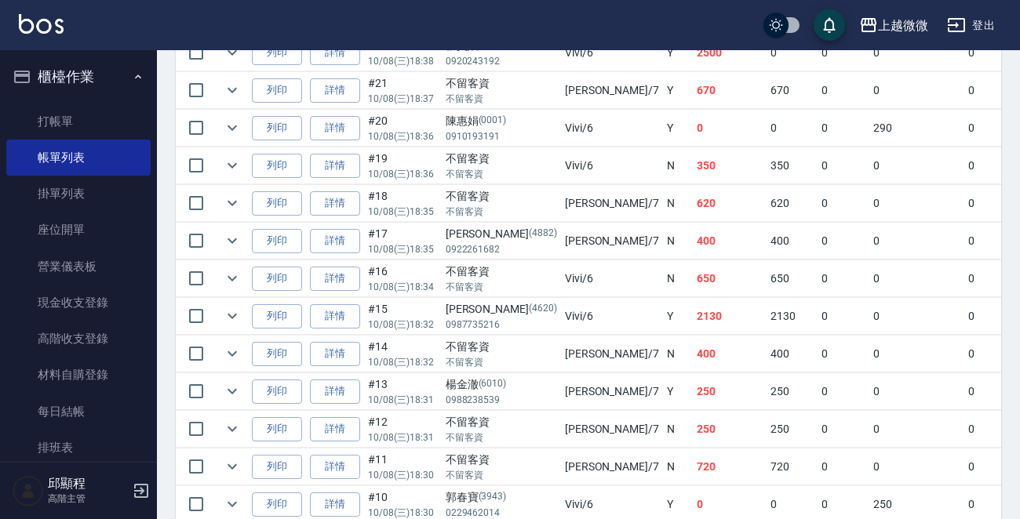
scroll to position [627, 0]
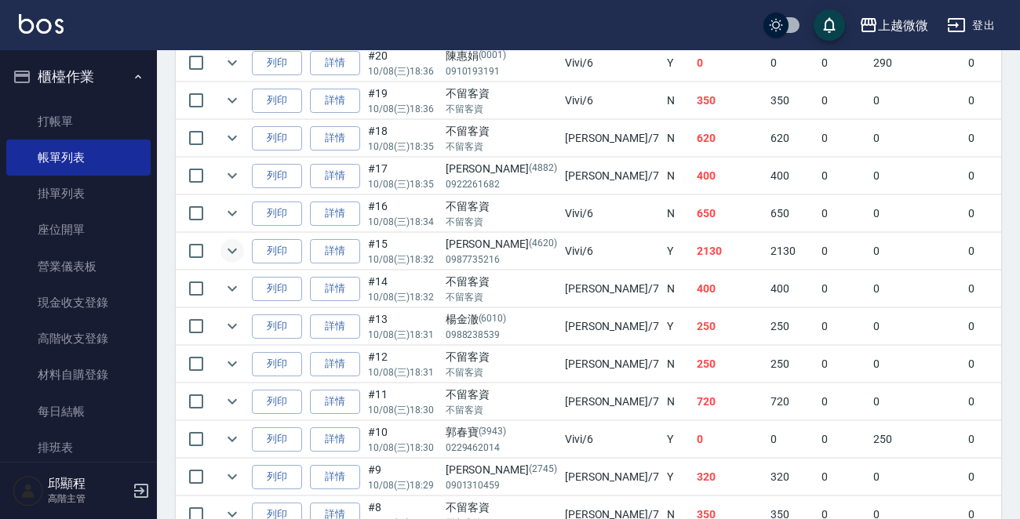
click at [231, 249] on icon "expand row" at bounding box center [232, 251] width 19 height 19
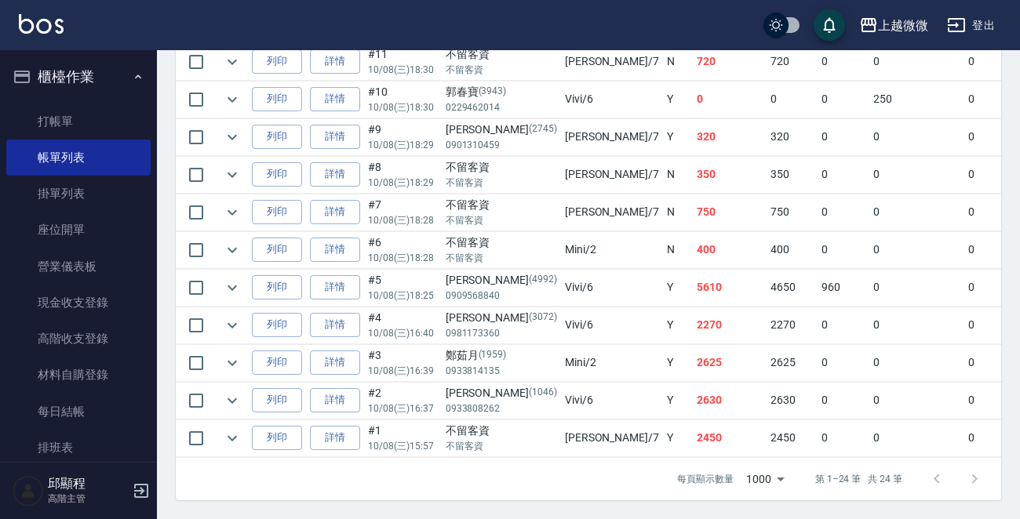
scroll to position [1122, 0]
click at [231, 278] on icon "expand row" at bounding box center [232, 287] width 19 height 19
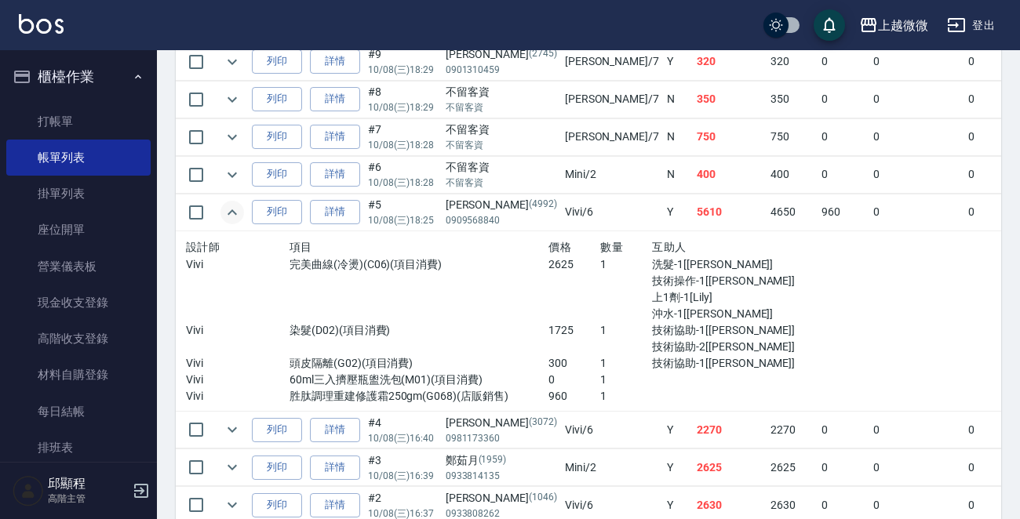
scroll to position [1278, 0]
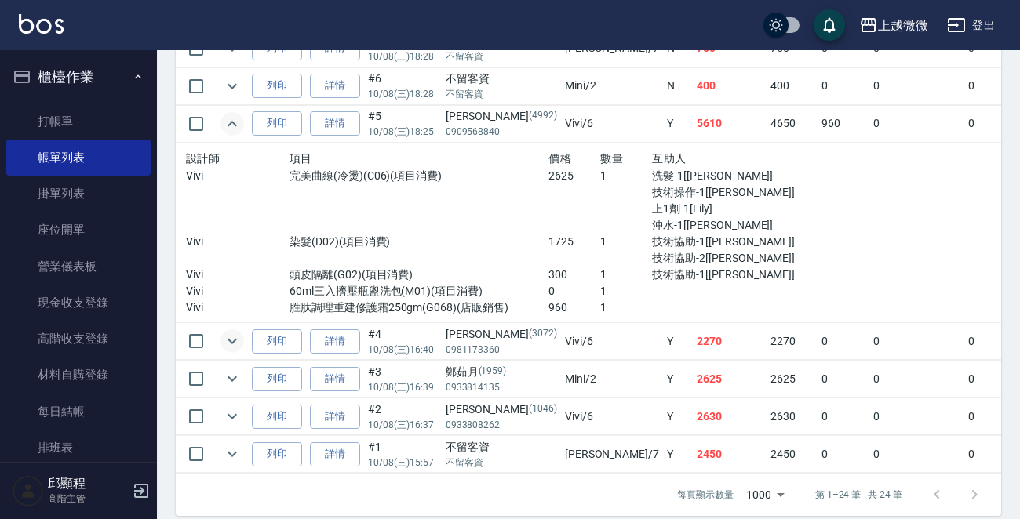
click at [232, 332] on icon "expand row" at bounding box center [232, 341] width 19 height 19
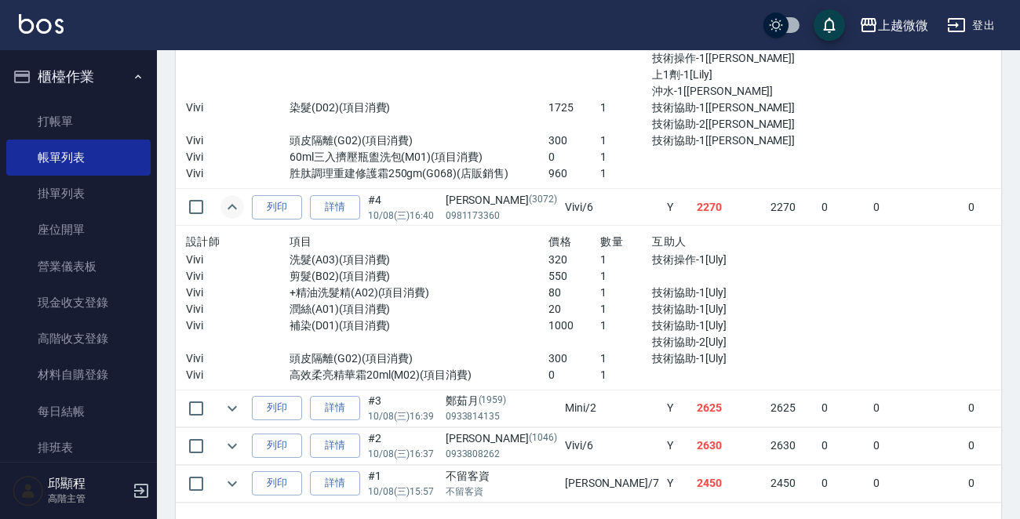
scroll to position [1435, 0]
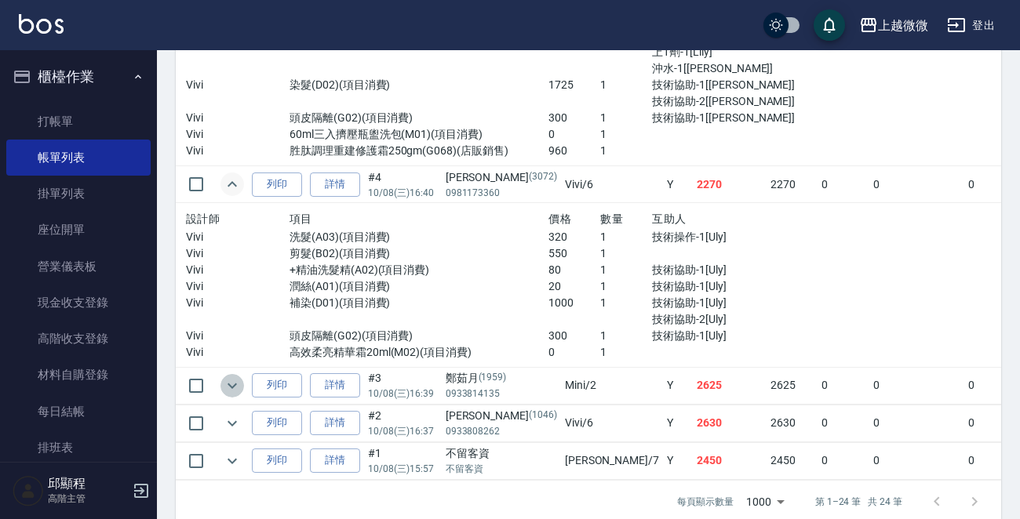
click at [233, 383] on icon "expand row" at bounding box center [231, 385] width 9 height 5
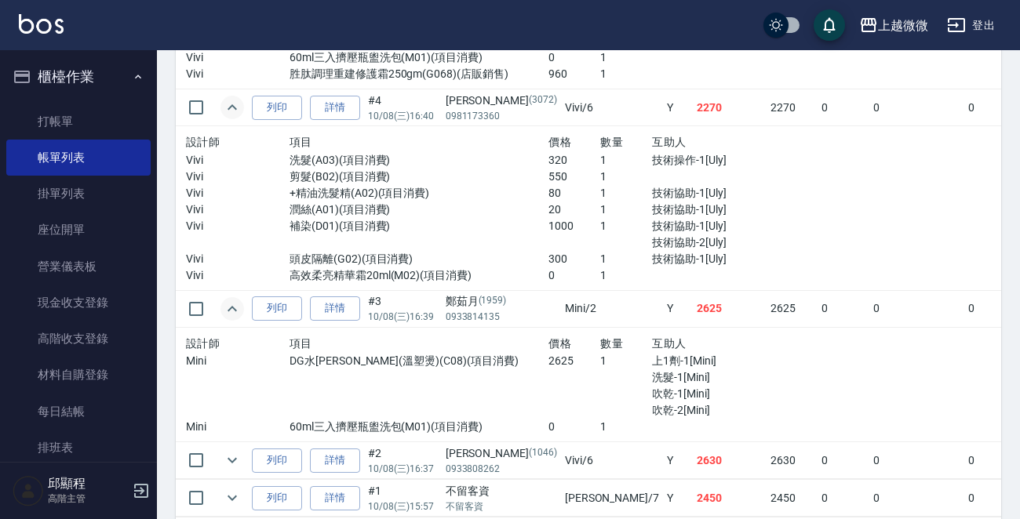
scroll to position [1579, 0]
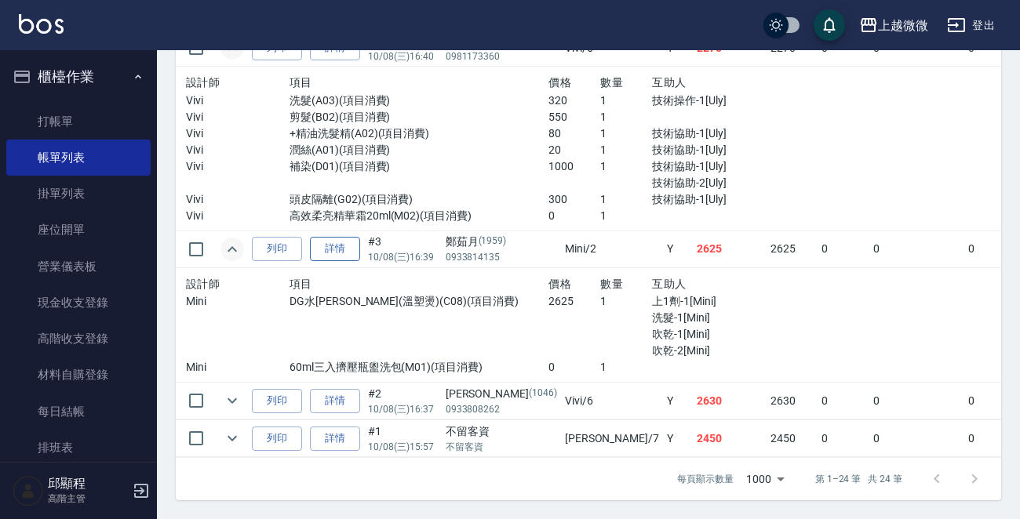
click at [354, 237] on link "詳情" at bounding box center [335, 249] width 50 height 24
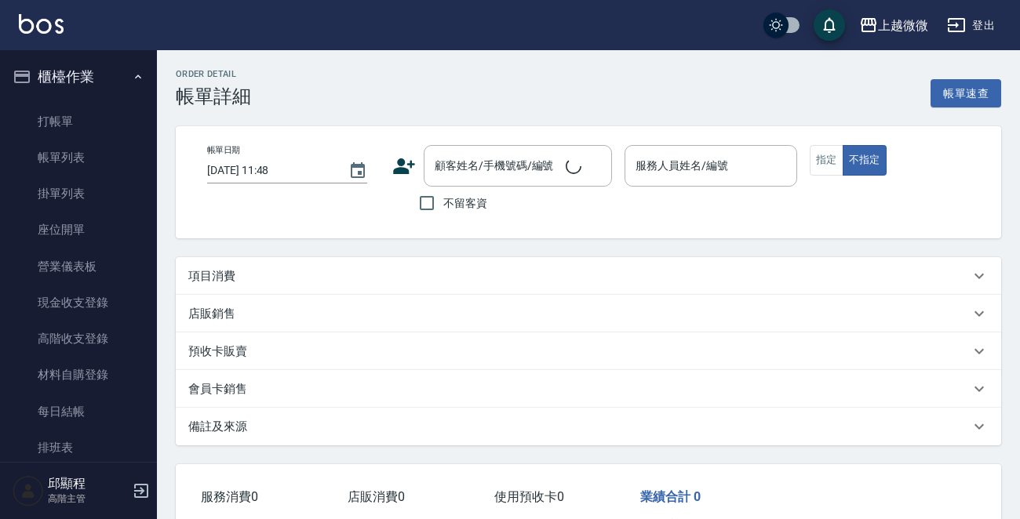
type input "2025/10/08 16:39"
type input "Mini-2"
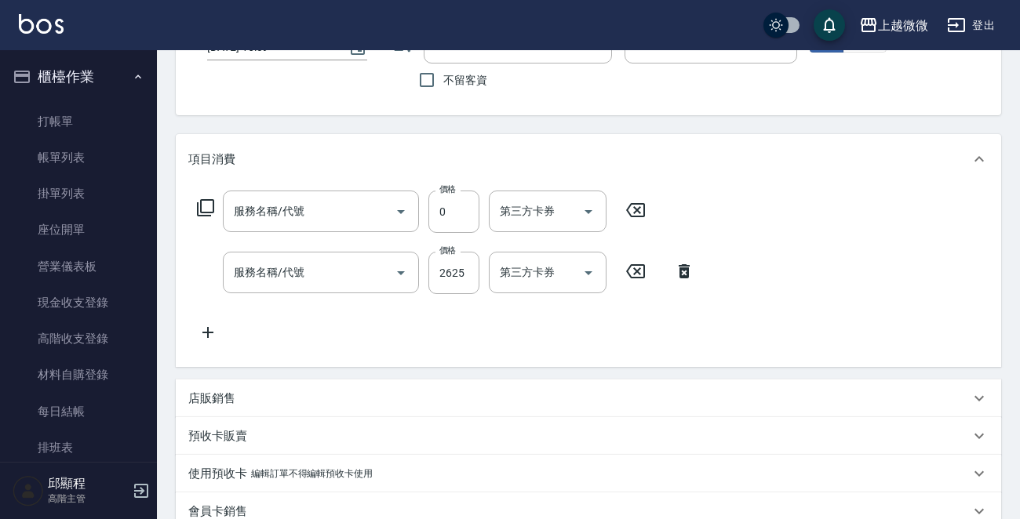
type input "鄭茹月/0933814135/1959"
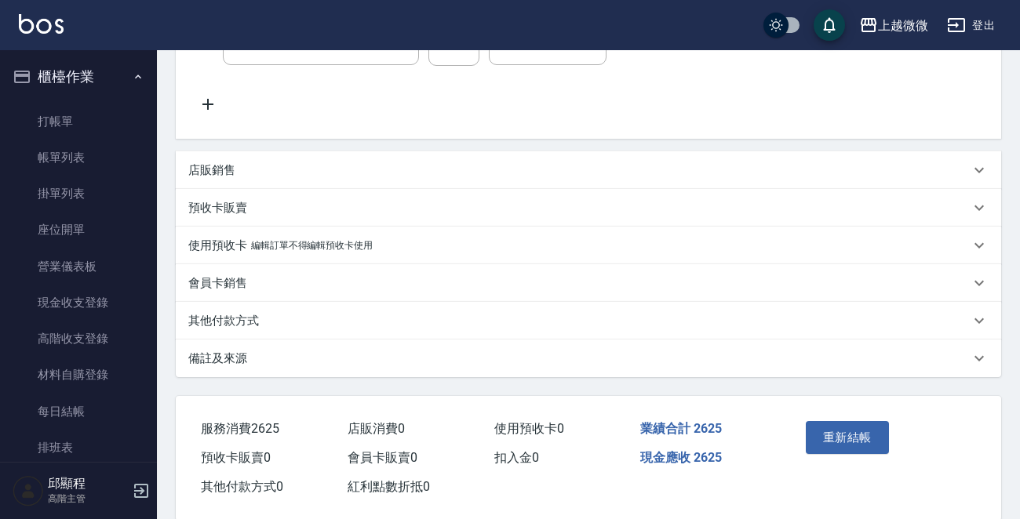
type input "60ml三入擠壓瓶盥洗包(M01)"
type input "DG水平衡(溫塑燙)(C08)"
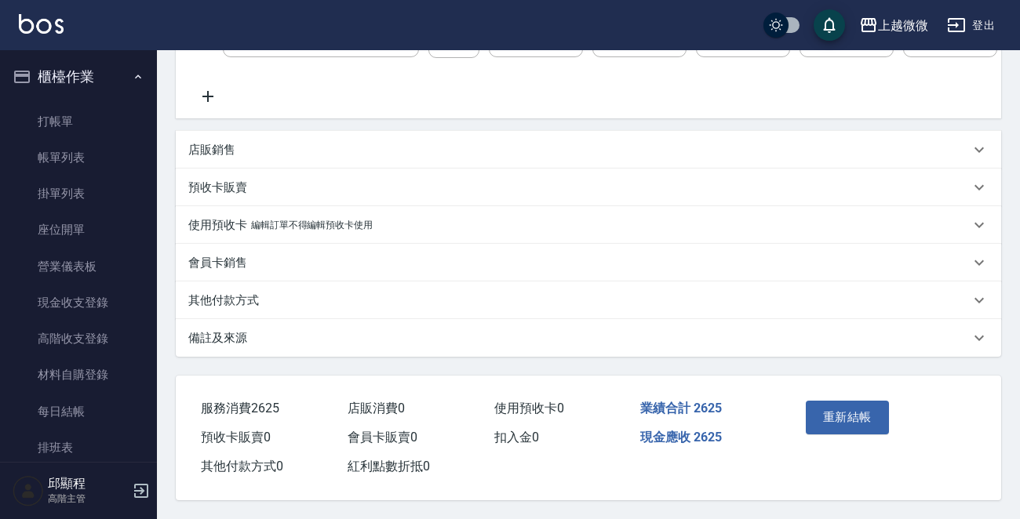
click at [235, 339] on p "備註及來源" at bounding box center [217, 338] width 59 height 16
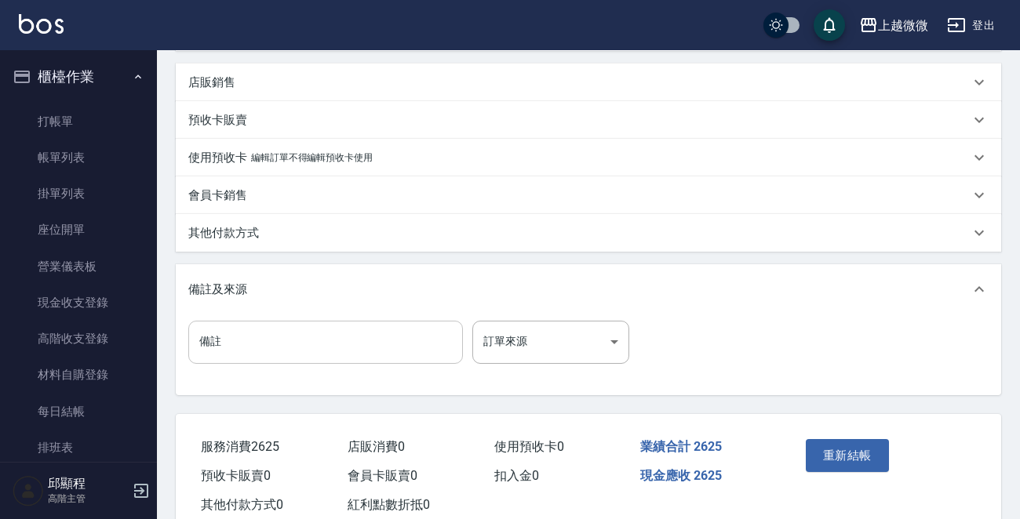
scroll to position [480, 0]
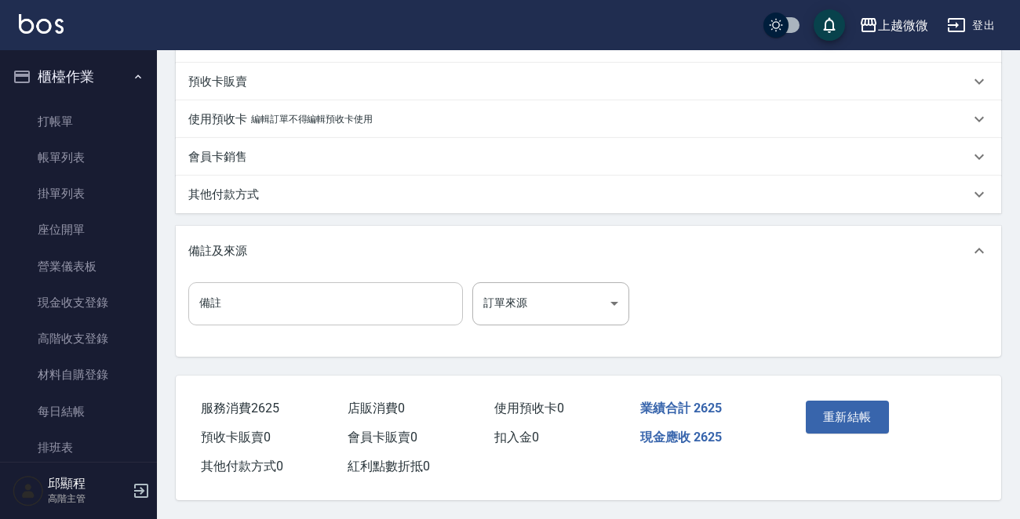
click at [329, 298] on input "備註" at bounding box center [325, 303] width 275 height 42
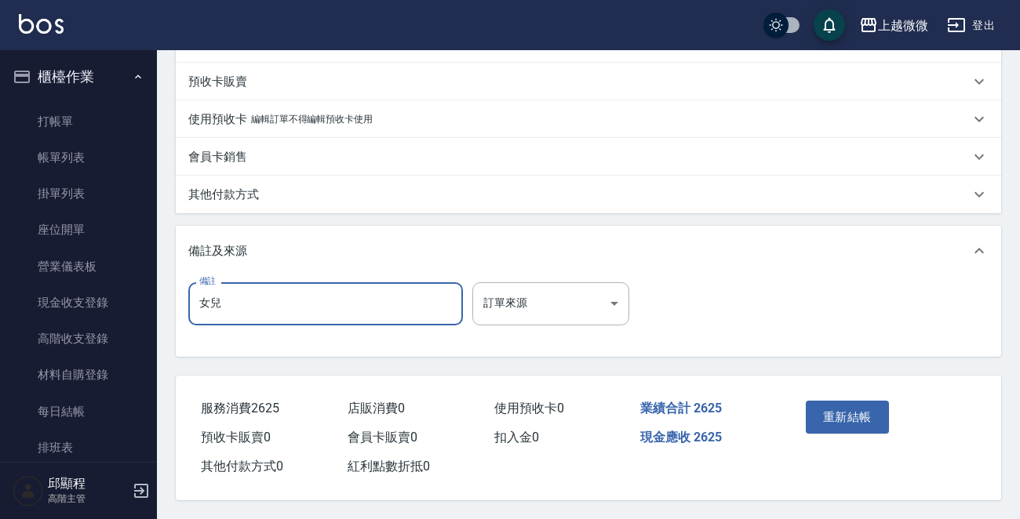
type input "女兒"
click at [826, 395] on div "重新結帳" at bounding box center [840, 429] width 82 height 68
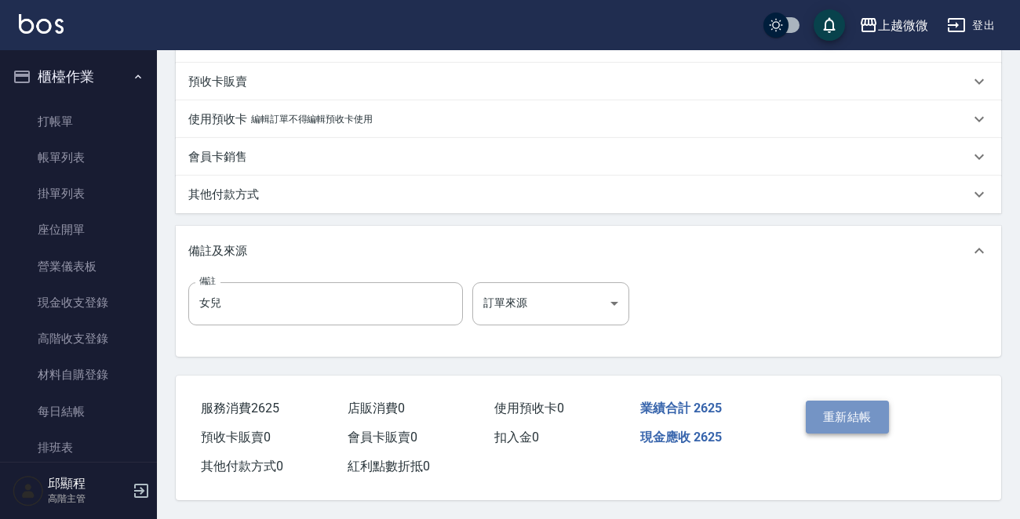
click at [835, 421] on button "重新結帳" at bounding box center [847, 417] width 83 height 33
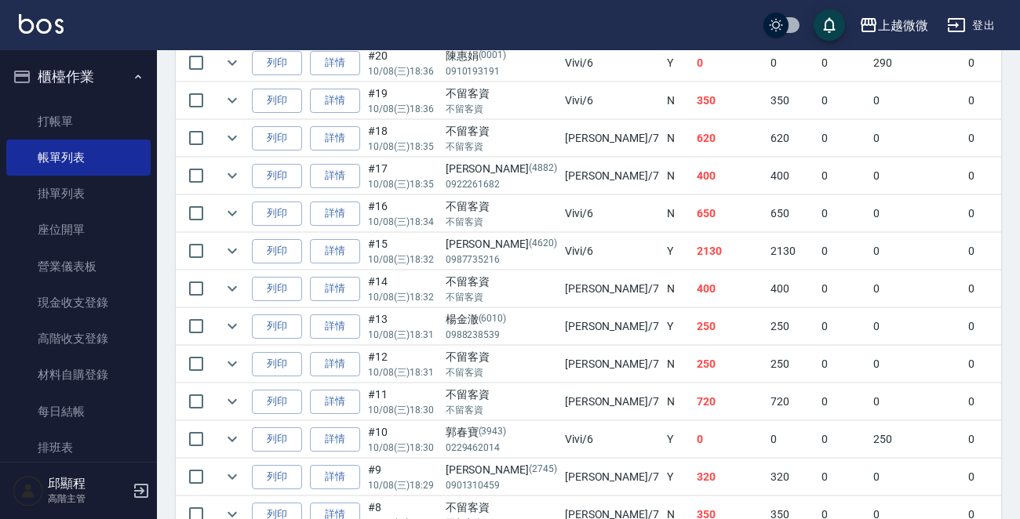
scroll to position [314, 0]
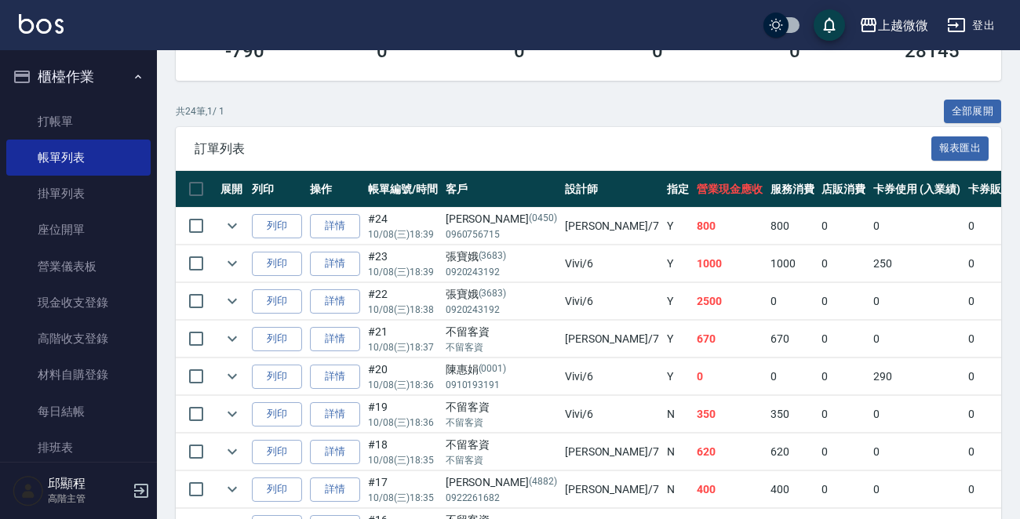
click at [963, 102] on button "全部展開" at bounding box center [973, 112] width 58 height 24
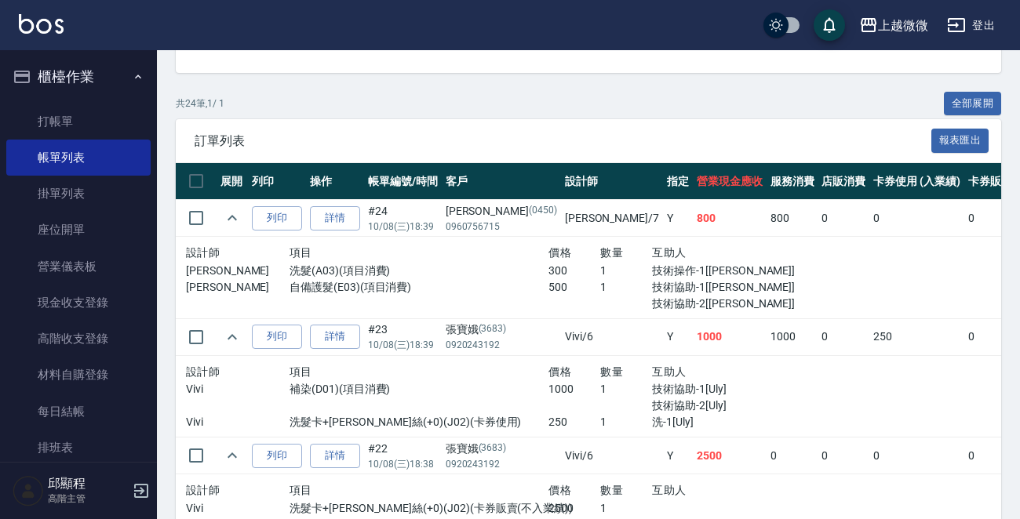
scroll to position [0, 0]
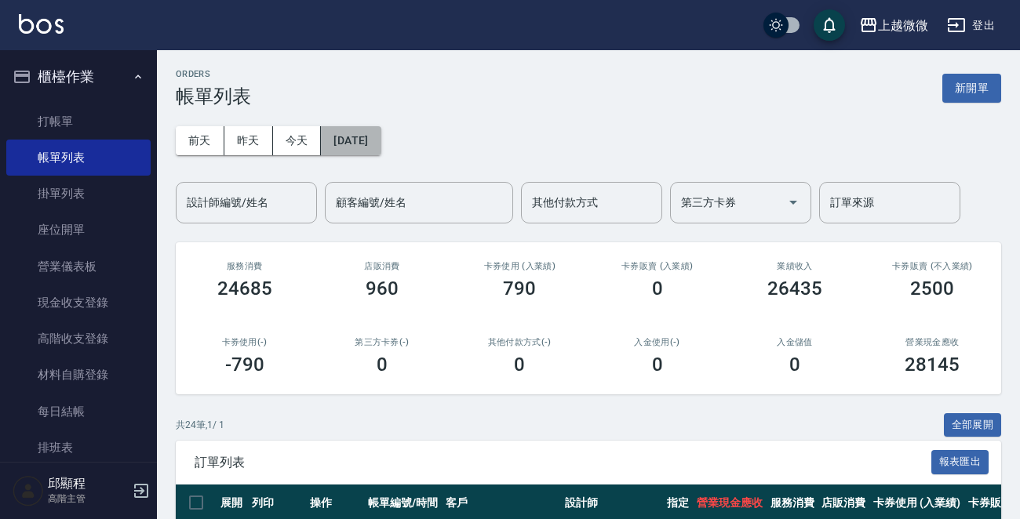
click at [379, 135] on button "2025/10/08" at bounding box center [351, 140] width 60 height 29
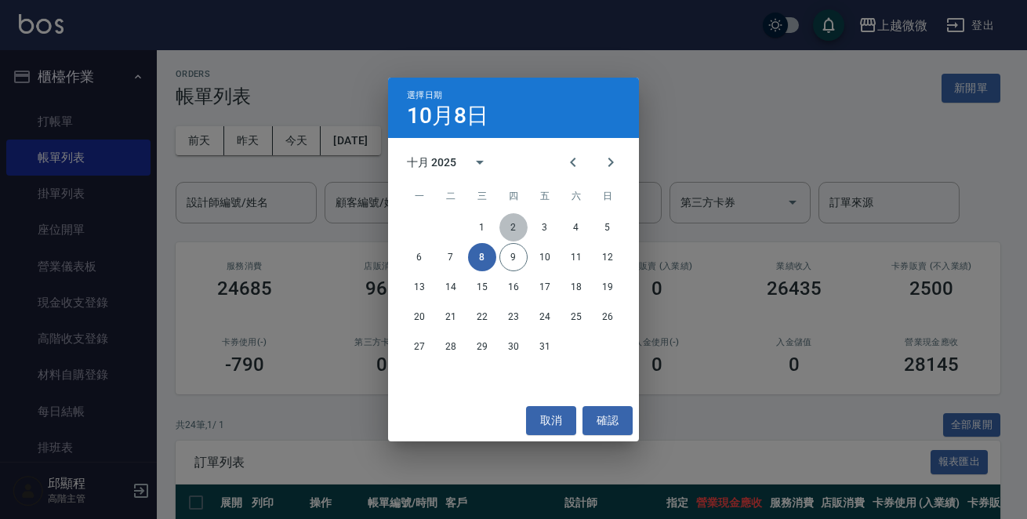
click at [511, 228] on button "2" at bounding box center [514, 227] width 28 height 28
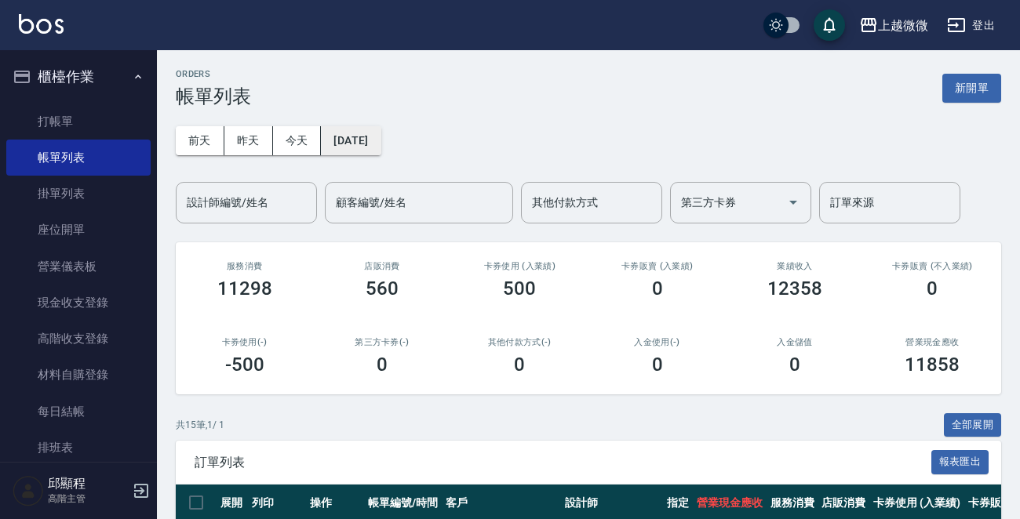
click at [380, 151] on button "2025/10/02" at bounding box center [351, 140] width 60 height 29
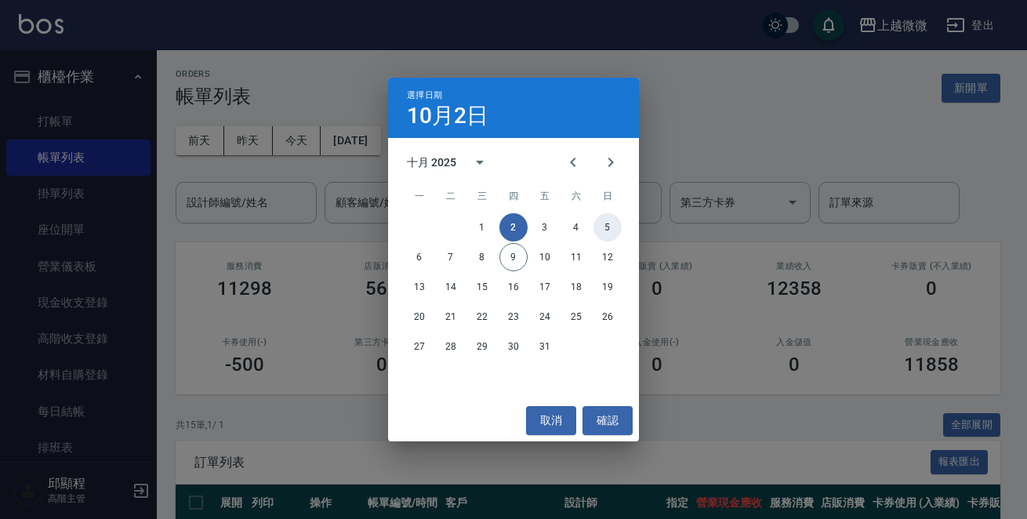
click at [605, 226] on button "5" at bounding box center [608, 227] width 28 height 28
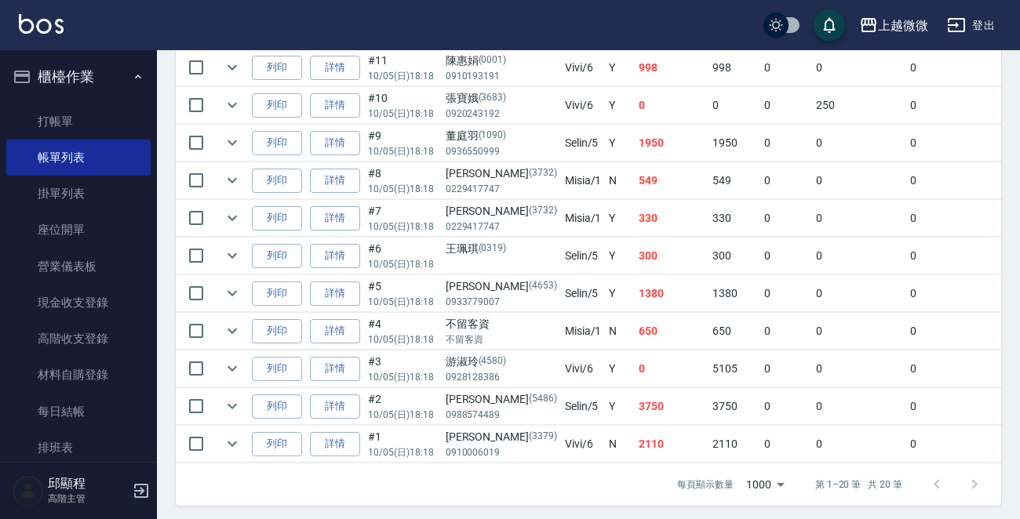
scroll to position [824, 0]
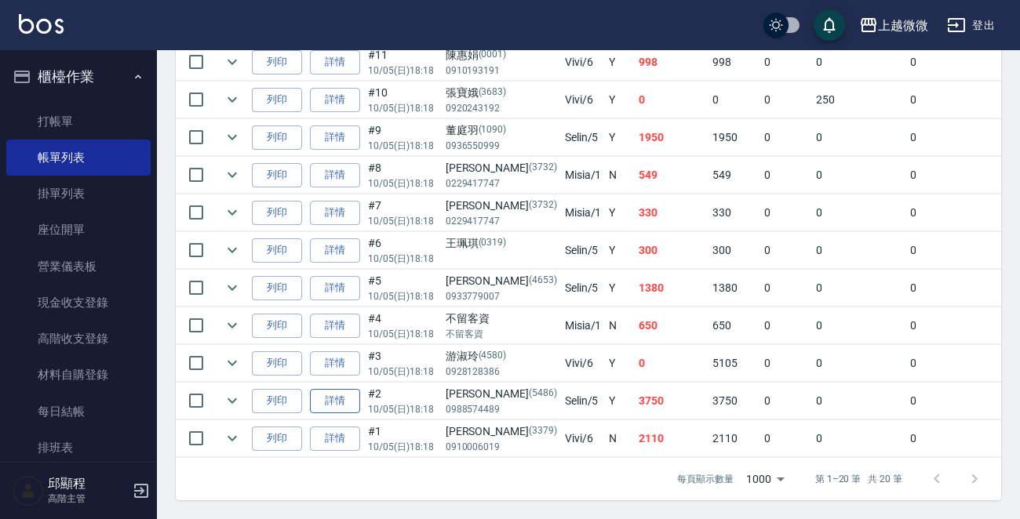
click at [319, 389] on link "詳情" at bounding box center [335, 401] width 50 height 24
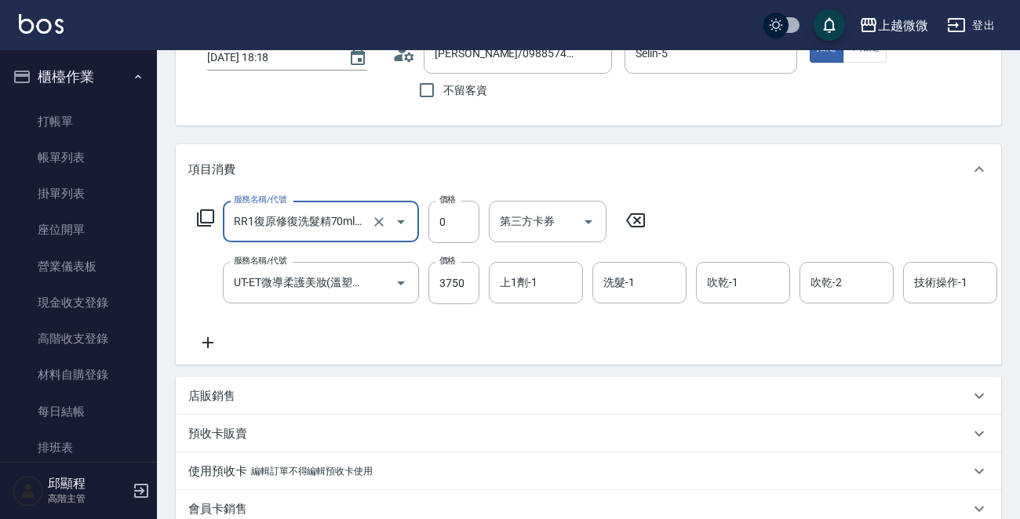
type input "陳畇莞/0988574489/5486"
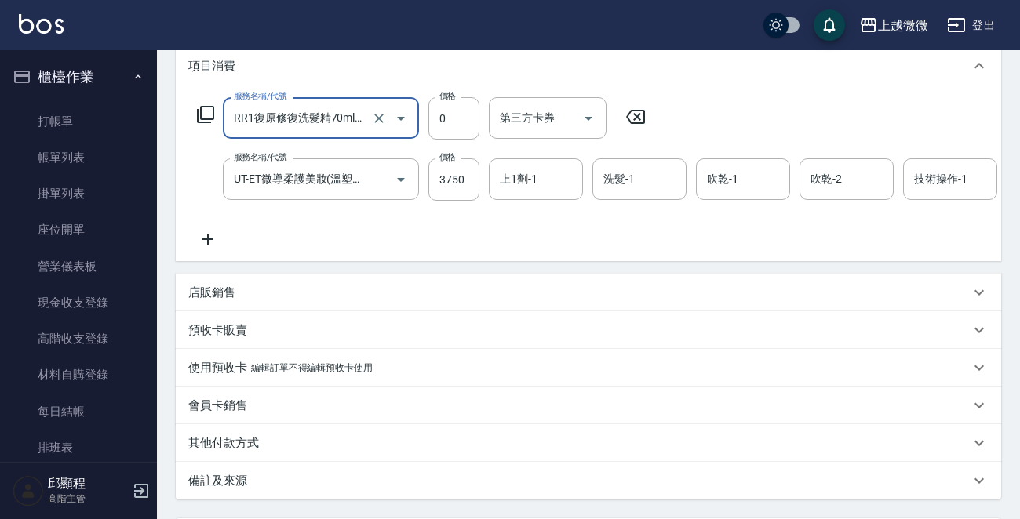
scroll to position [157, 0]
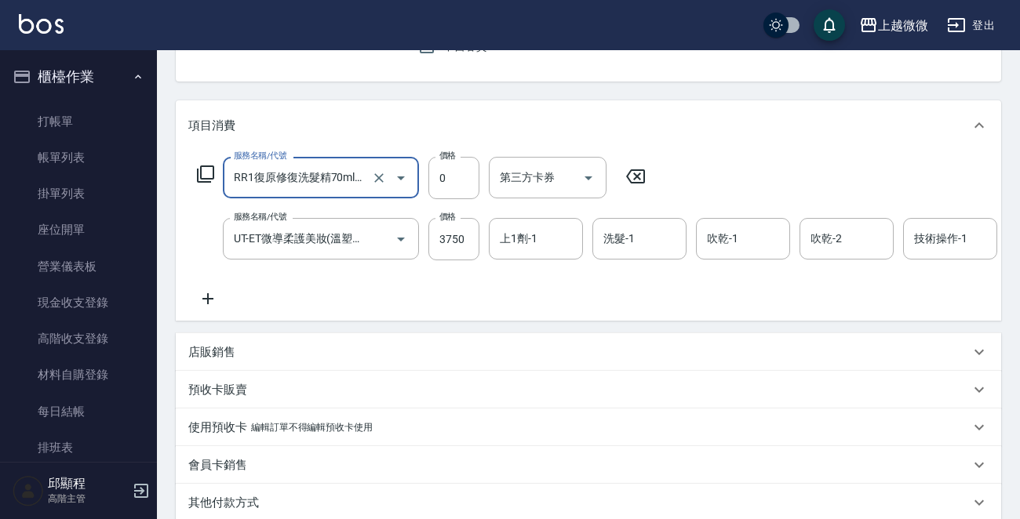
click at [210, 290] on icon at bounding box center [207, 298] width 39 height 19
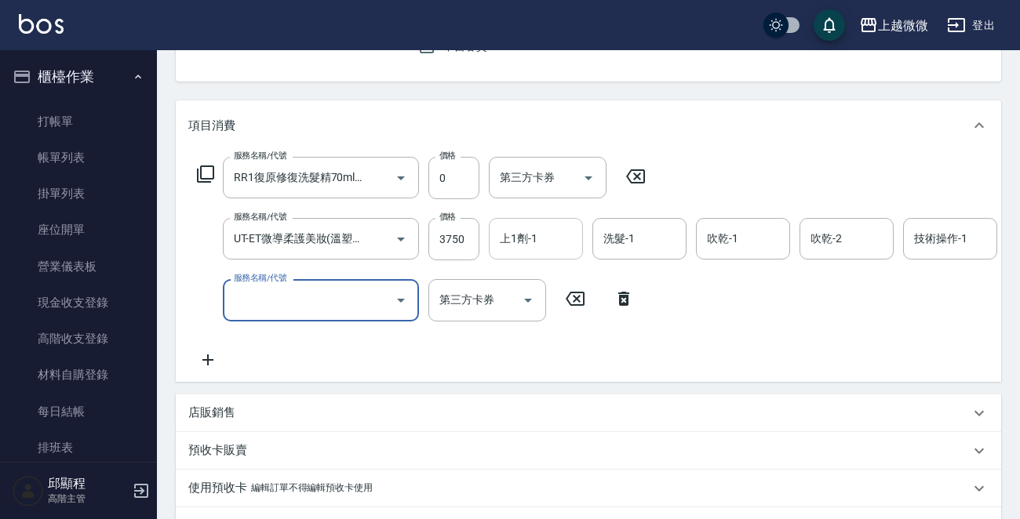
click at [541, 235] on input "上1劑-1" at bounding box center [536, 238] width 80 height 27
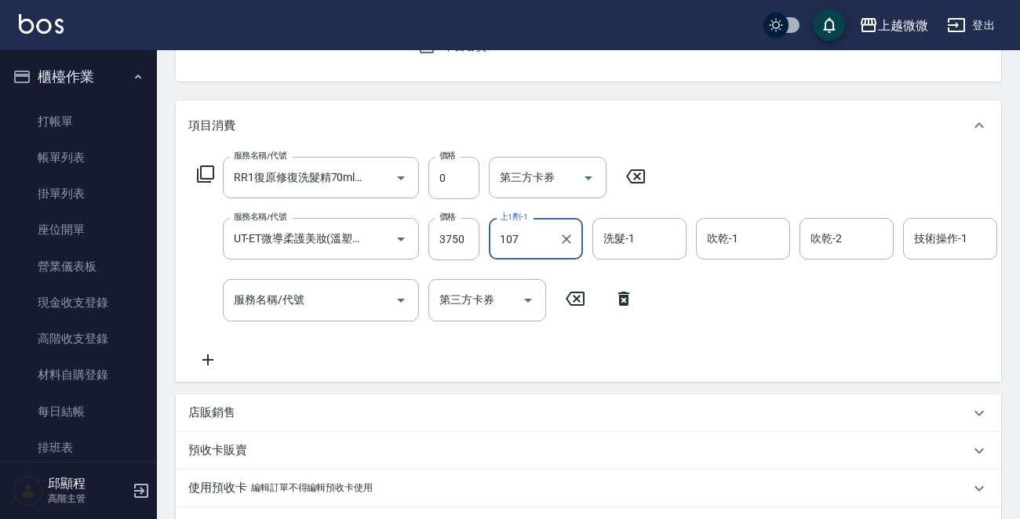
drag, startPoint x: 539, startPoint y: 239, endPoint x: 588, endPoint y: 253, distance: 51.2
click at [452, 236] on div "服務名稱/代號 UT-ET微導柔護美妝(溫塑燙)(C16) 服務名稱/代號 價格 3750 價格 上1劑-1 107 上1劑-1 洗髮-1 洗髮-1 吹乾-1…" at bounding box center [1015, 239] width 1654 height 42
drag, startPoint x: 541, startPoint y: 271, endPoint x: 575, endPoint y: 256, distance: 36.9
click at [541, 270] on div "Uly -17" at bounding box center [536, 279] width 94 height 26
type input "Uly-17"
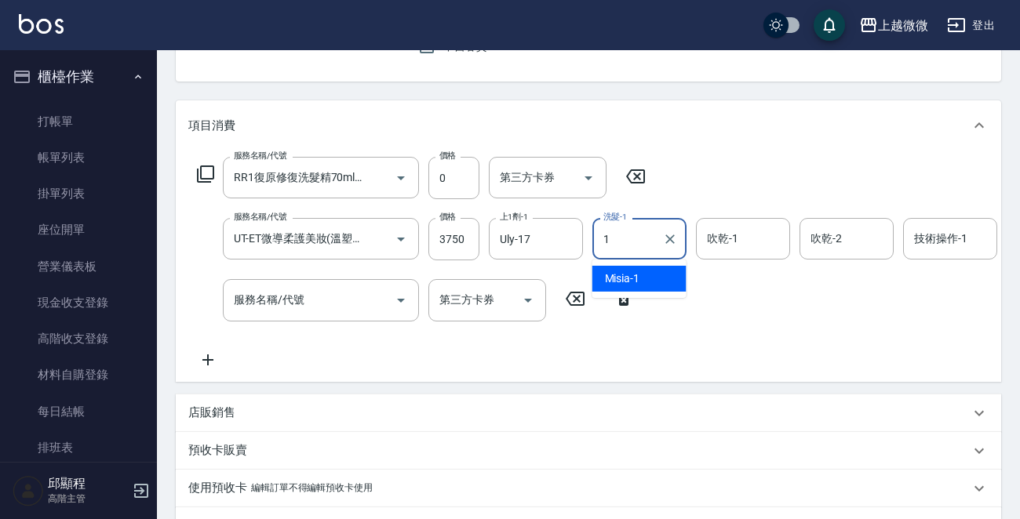
click at [646, 229] on input "1" at bounding box center [627, 238] width 56 height 27
drag, startPoint x: 657, startPoint y: 276, endPoint x: 723, endPoint y: 250, distance: 70.8
click at [657, 274] on div "Uly -17" at bounding box center [639, 279] width 94 height 26
type input "Uly-17"
click at [741, 239] on input "1" at bounding box center [743, 238] width 80 height 27
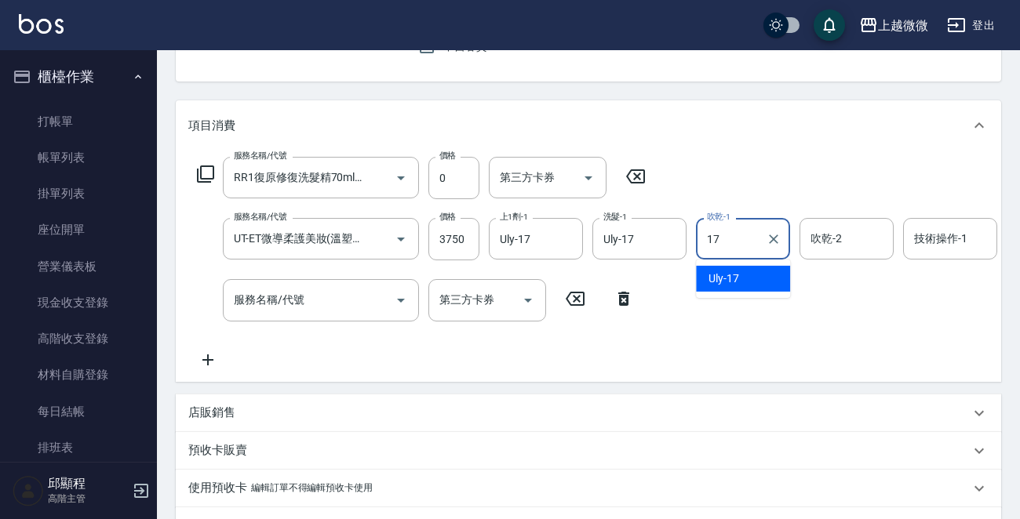
click at [754, 275] on div "Uly -17" at bounding box center [743, 279] width 94 height 26
type input "Uly-17"
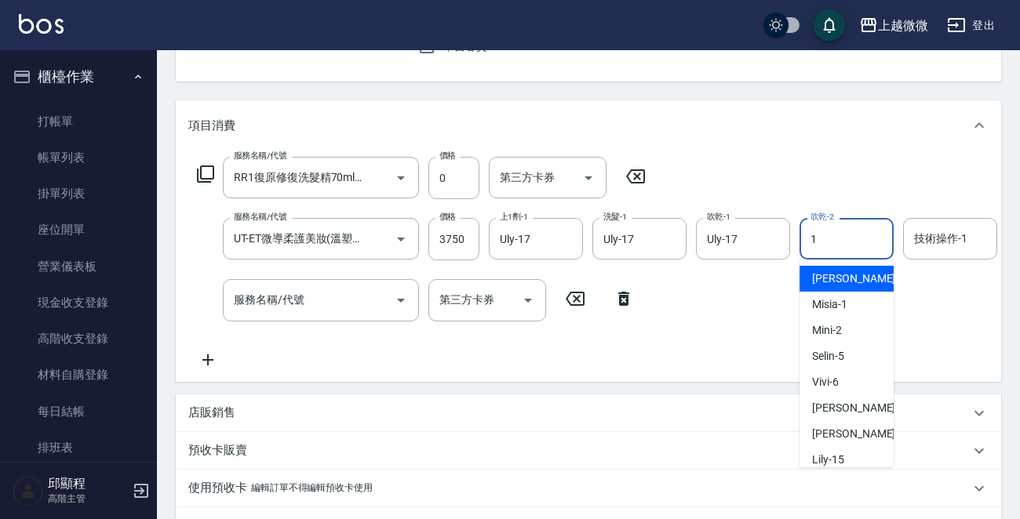
click at [824, 238] on input "1" at bounding box center [846, 238] width 80 height 27
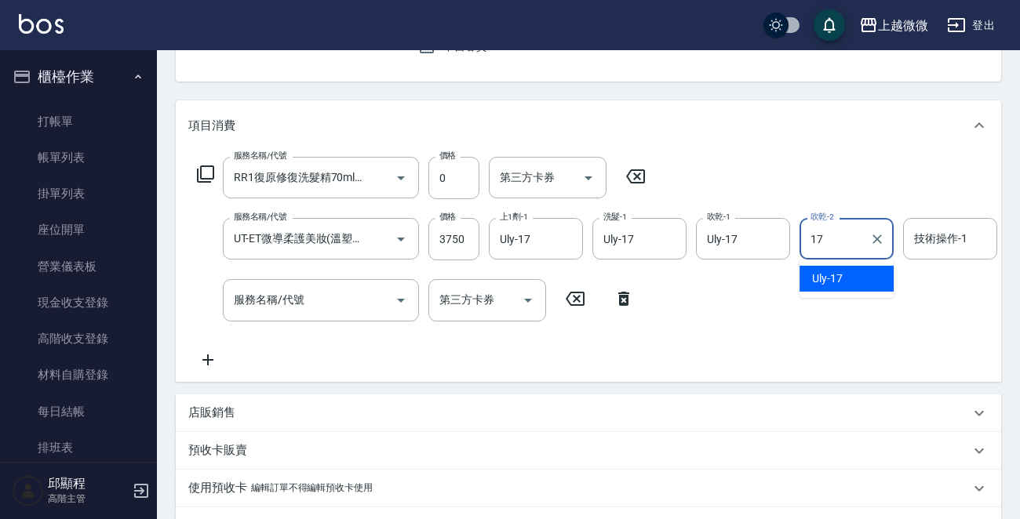
click at [835, 288] on div "Uly -17" at bounding box center [846, 279] width 94 height 26
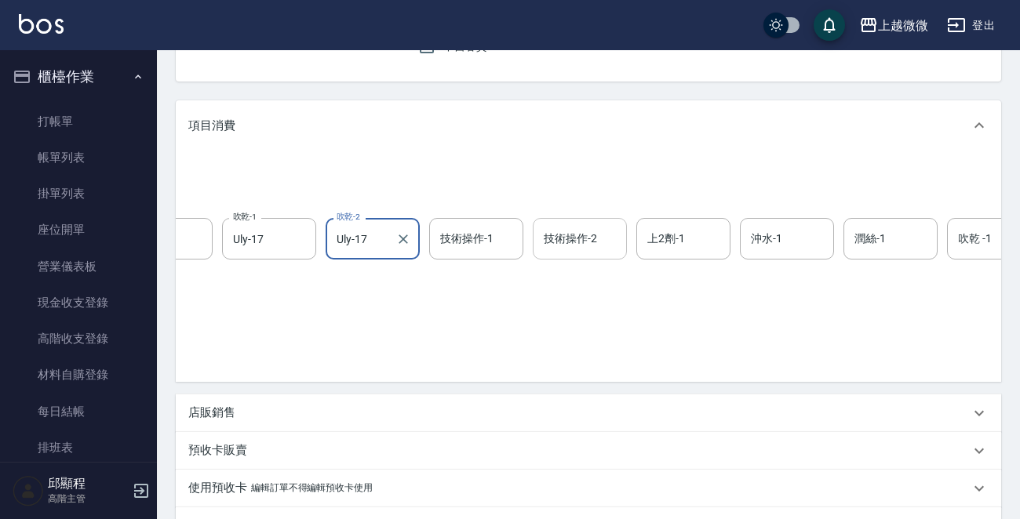
scroll to position [0, 498]
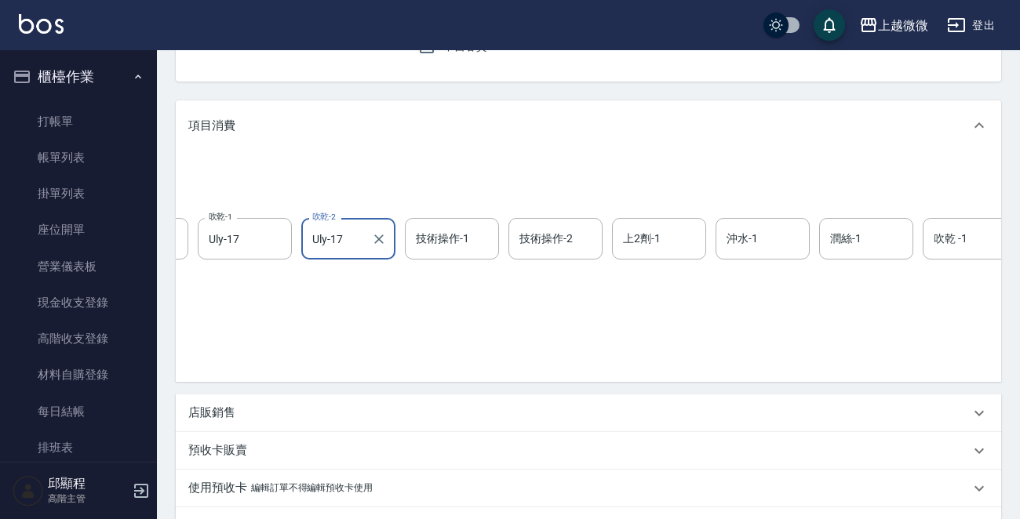
type input "Uly-17"
click at [448, 241] on div "技術操作-1 技術操作-1" at bounding box center [452, 239] width 94 height 42
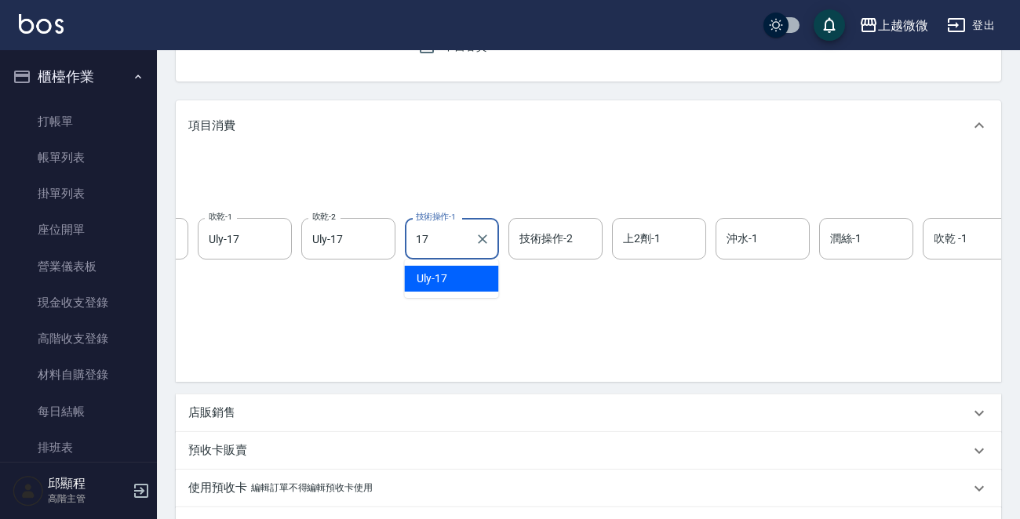
drag, startPoint x: 467, startPoint y: 272, endPoint x: 529, endPoint y: 249, distance: 65.3
click at [473, 270] on div "Uly -17" at bounding box center [451, 279] width 94 height 26
type input "Uly-17"
click at [543, 242] on div "技術操作-2 技術操作-2" at bounding box center [555, 239] width 94 height 42
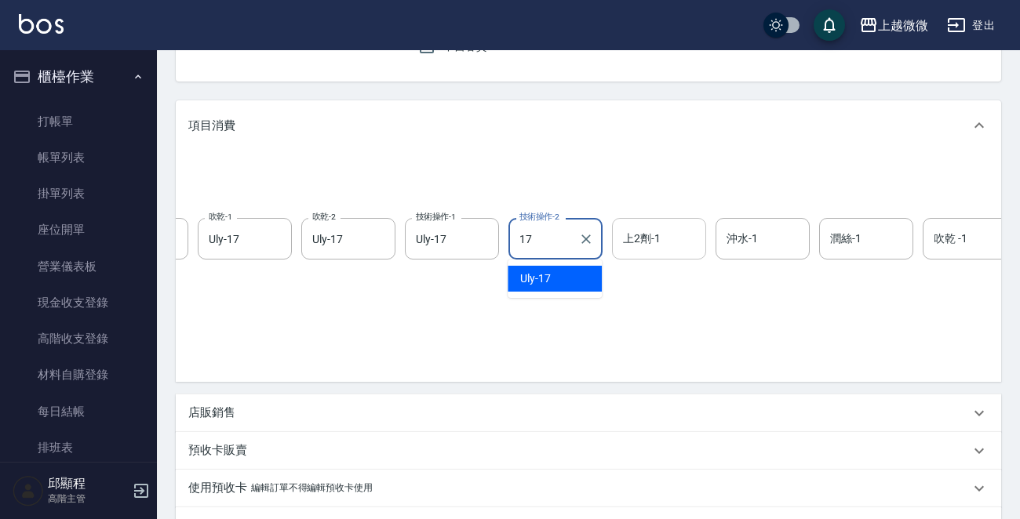
drag, startPoint x: 575, startPoint y: 264, endPoint x: 611, endPoint y: 253, distance: 37.7
click at [577, 269] on div "Uly -17" at bounding box center [554, 279] width 94 height 26
type input "Uly-17"
drag, startPoint x: 638, startPoint y: 239, endPoint x: 644, endPoint y: 250, distance: 12.6
click at [638, 240] on div "上2劑-1 上2劑-1" at bounding box center [659, 239] width 94 height 42
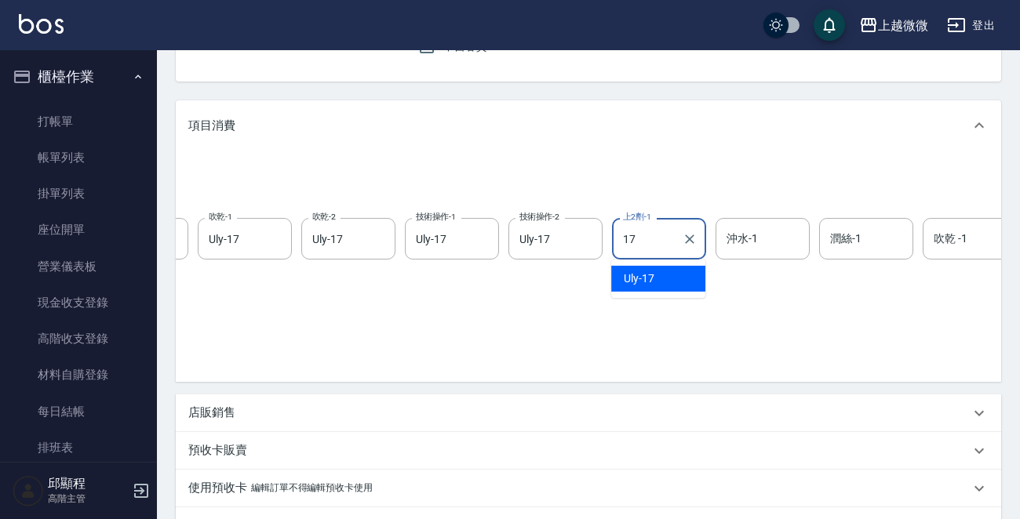
drag, startPoint x: 648, startPoint y: 271, endPoint x: 691, endPoint y: 257, distance: 45.4
click at [653, 271] on div "Uly -17" at bounding box center [658, 279] width 94 height 26
type input "Uly-17"
click at [751, 242] on div "沖水-1 沖水-1" at bounding box center [762, 239] width 94 height 42
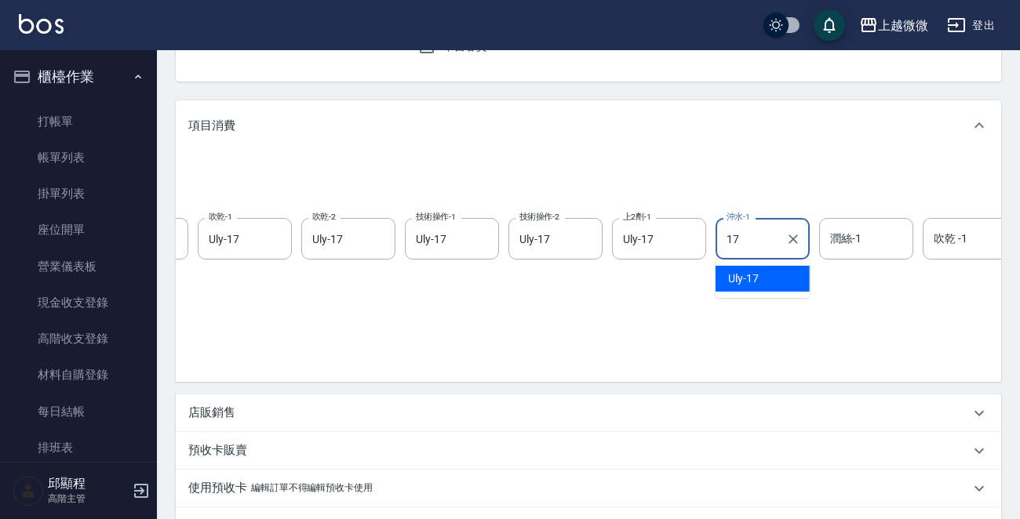
click at [759, 274] on div "Uly -17" at bounding box center [762, 279] width 94 height 26
type input "Uly-17"
click at [853, 242] on div "潤絲-1 潤絲-1" at bounding box center [866, 239] width 94 height 42
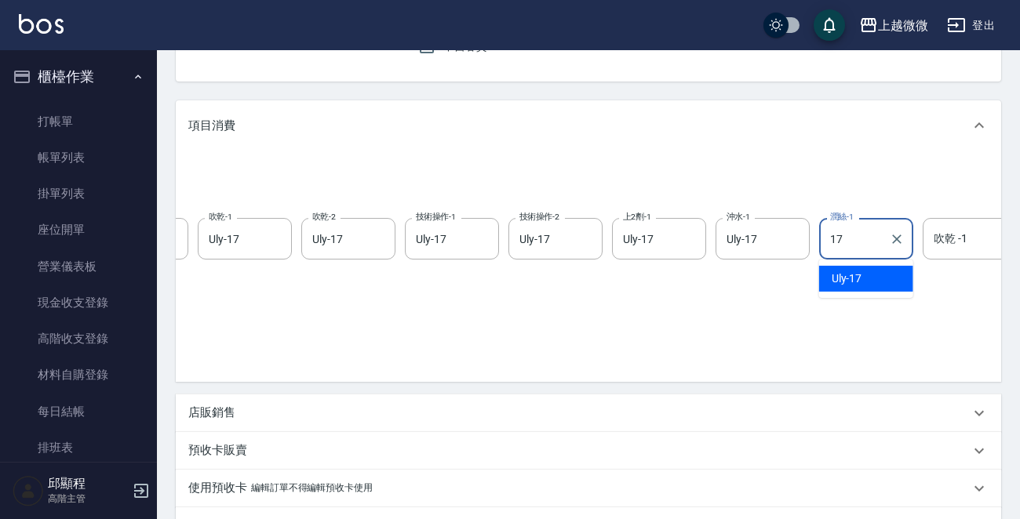
drag, startPoint x: 861, startPoint y: 264, endPoint x: 862, endPoint y: 273, distance: 9.4
click at [856, 277] on span "Uly -17" at bounding box center [846, 279] width 31 height 16
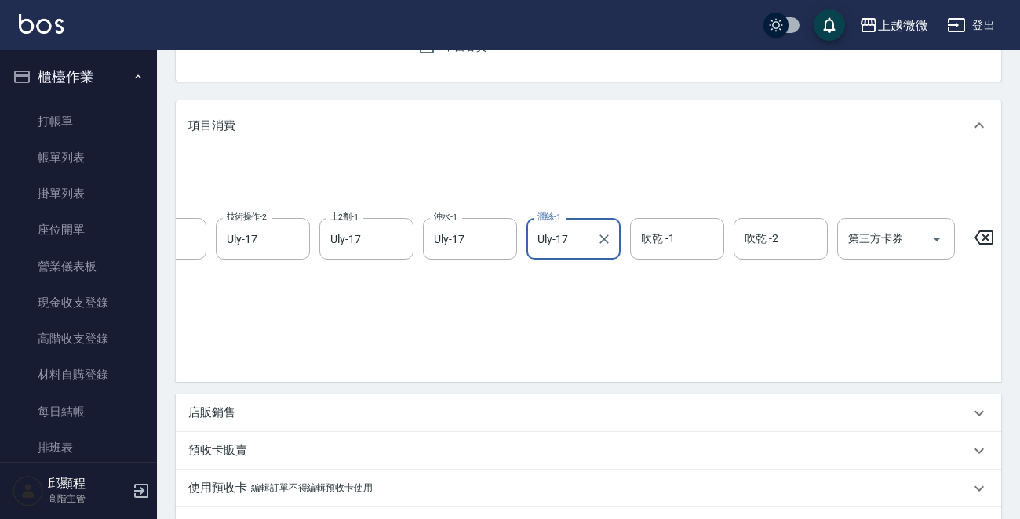
scroll to position [0, 808]
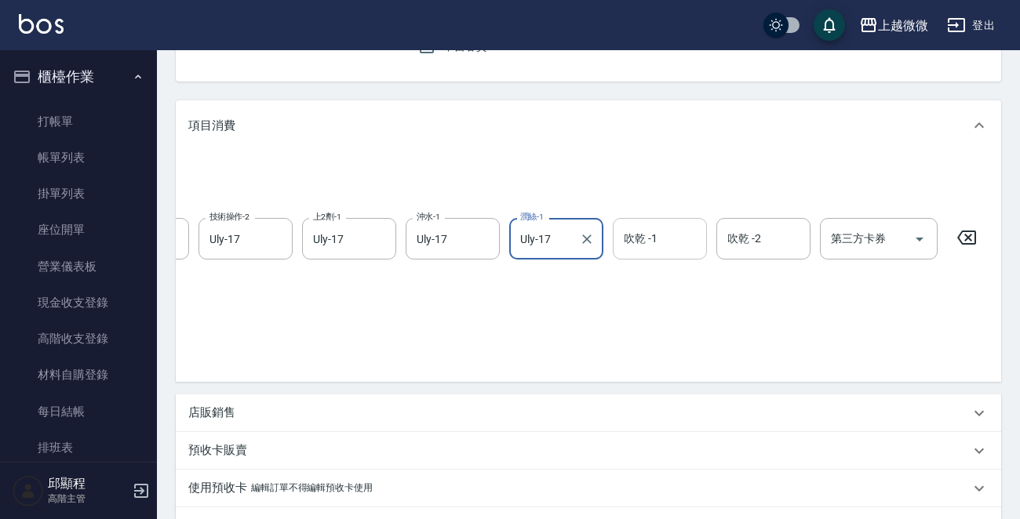
type input "Uly-17"
click at [649, 226] on input "吹乾 -1" at bounding box center [660, 238] width 80 height 27
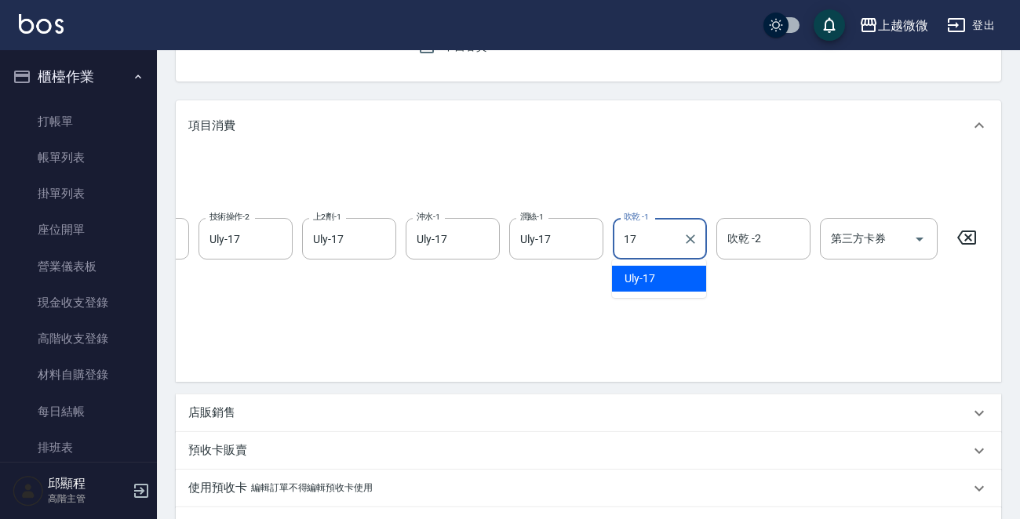
click at [668, 275] on div "Uly -17" at bounding box center [659, 279] width 94 height 26
type input "Uly-17"
click at [755, 235] on div "吹乾 -2 吹乾 -2" at bounding box center [763, 239] width 94 height 42
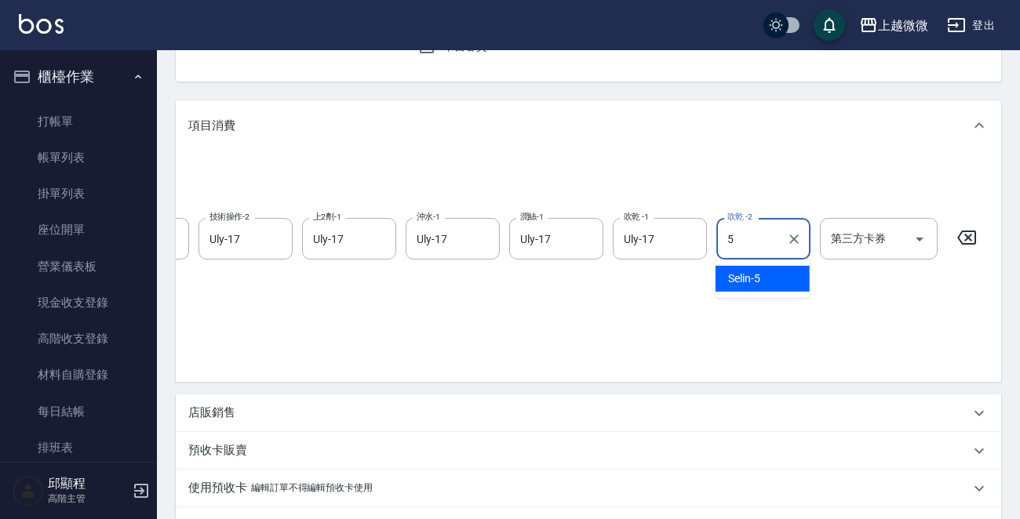
click at [755, 278] on span "Selin -5" at bounding box center [744, 279] width 32 height 16
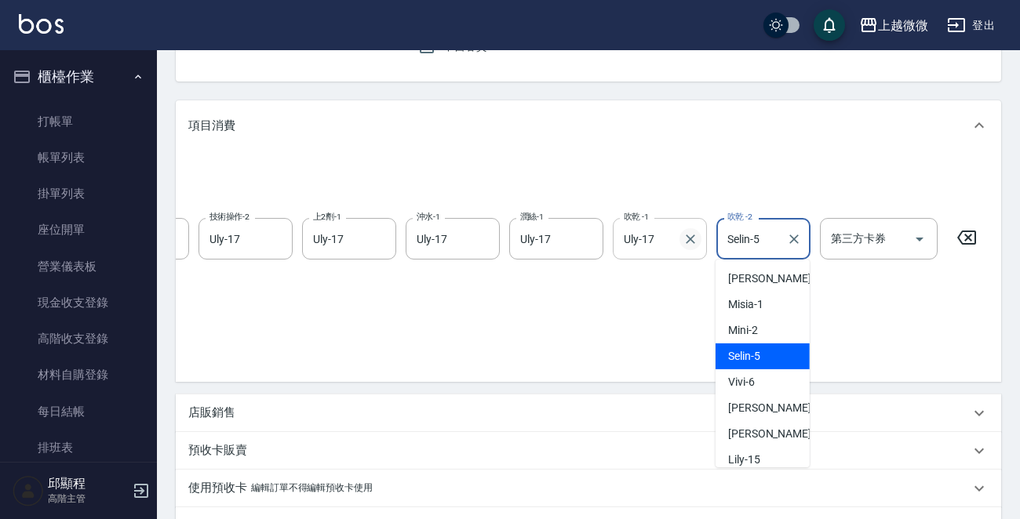
drag, startPoint x: 773, startPoint y: 235, endPoint x: 684, endPoint y: 239, distance: 88.7
click at [684, 239] on div "服務名稱/代號 UT-ET微導柔護美妝(溫塑燙)(C16) 服務名稱/代號 價格 3750 價格 上1劑-1 Uly-17 上1劑-1 洗髮-1 Uly-17…" at bounding box center [207, 239] width 1654 height 42
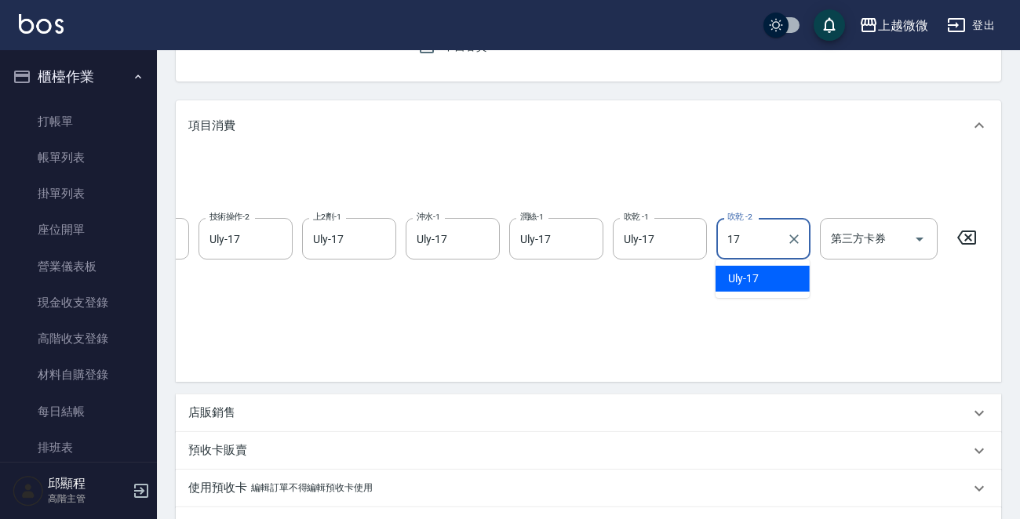
click at [757, 275] on div "Uly -17" at bounding box center [762, 279] width 94 height 26
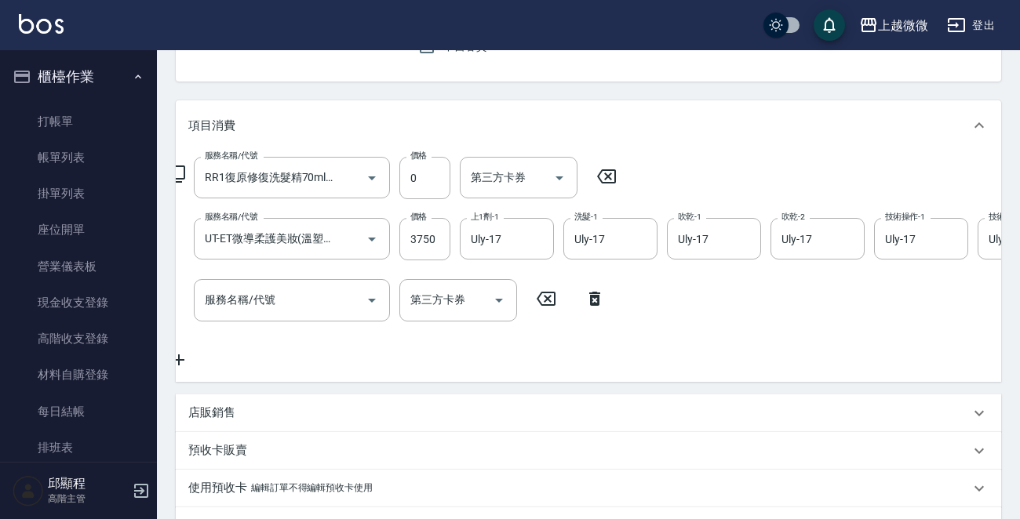
scroll to position [0, 0]
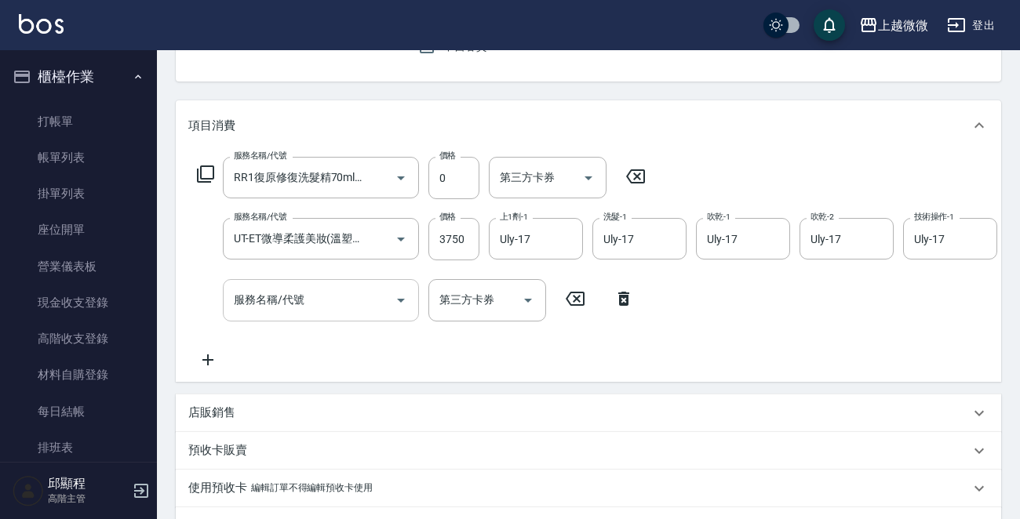
type input "Uly-17"
click at [354, 304] on input "服務名稱/代號" at bounding box center [309, 299] width 158 height 27
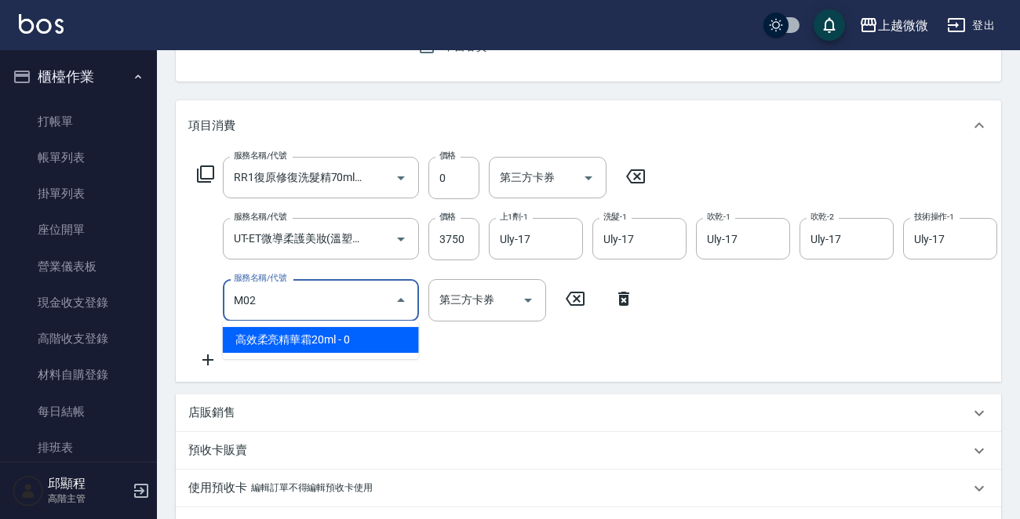
click at [344, 332] on span "高效柔亮精華霜20ml - 0" at bounding box center [321, 340] width 196 height 26
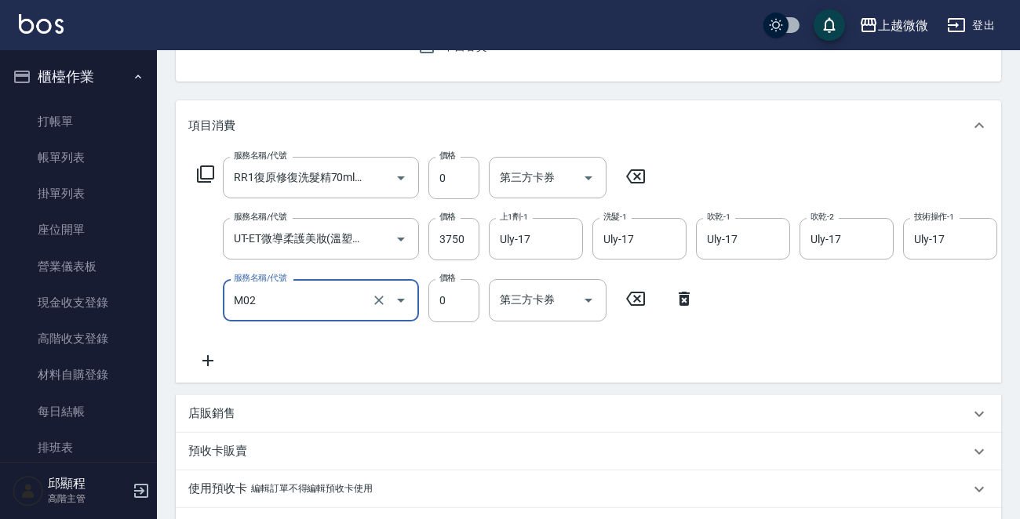
click at [304, 292] on input "M02" at bounding box center [299, 299] width 138 height 27
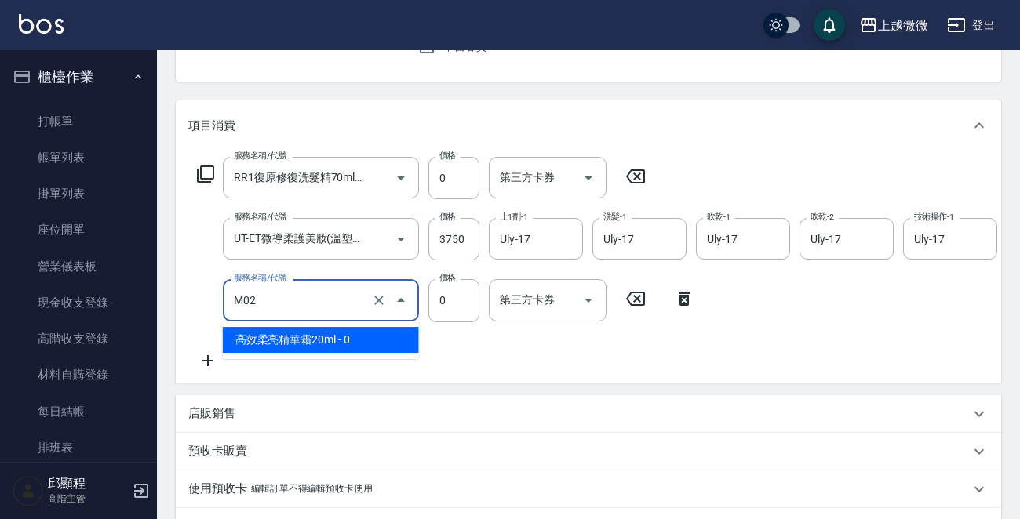
click at [311, 334] on span "高效柔亮精華霜20ml - 0" at bounding box center [321, 340] width 196 height 26
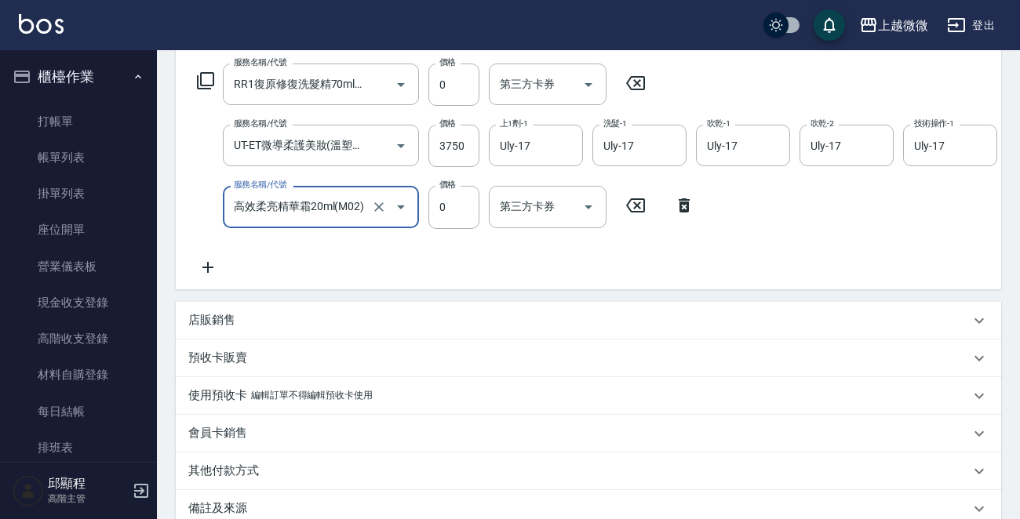
scroll to position [437, 0]
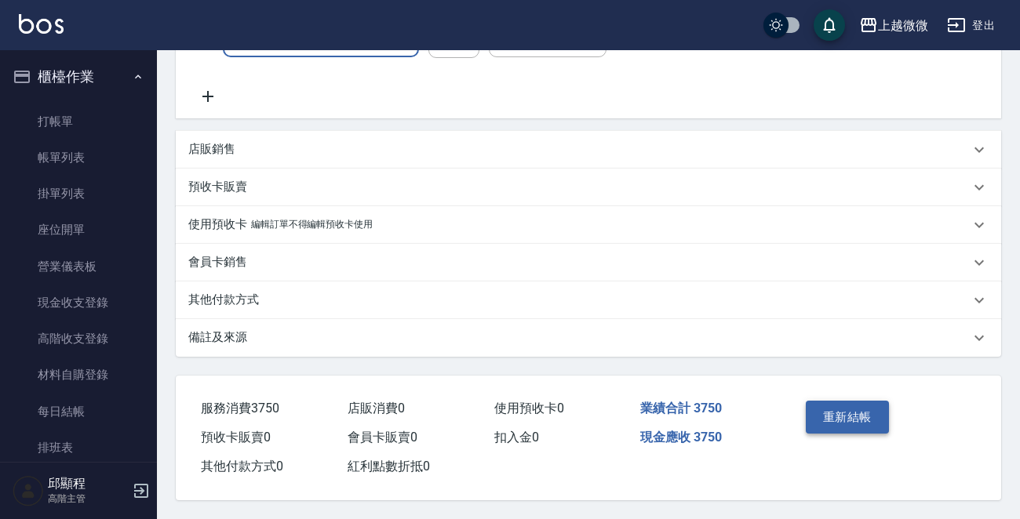
type input "高效柔亮精華霜20ml(M02)"
click at [846, 406] on button "重新結帳" at bounding box center [847, 417] width 83 height 33
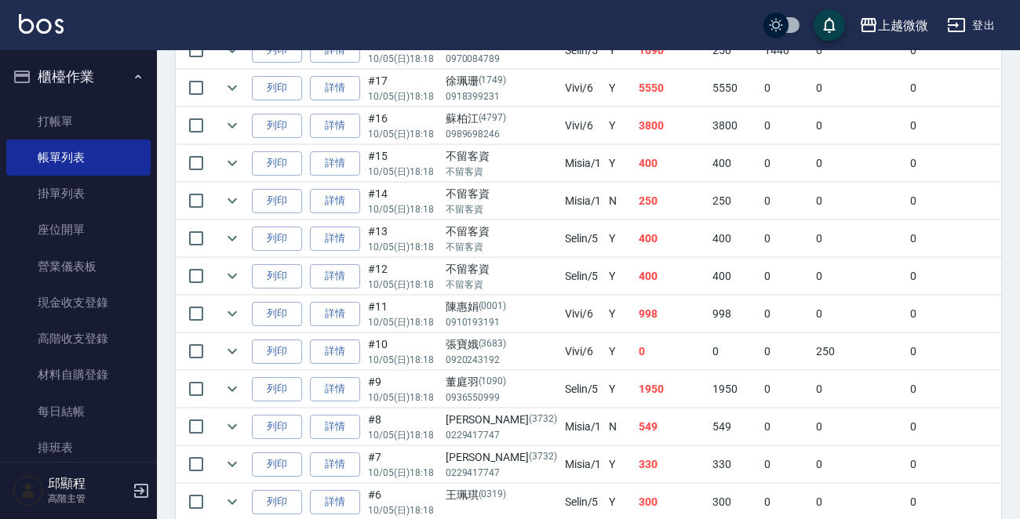
scroll to position [471, 0]
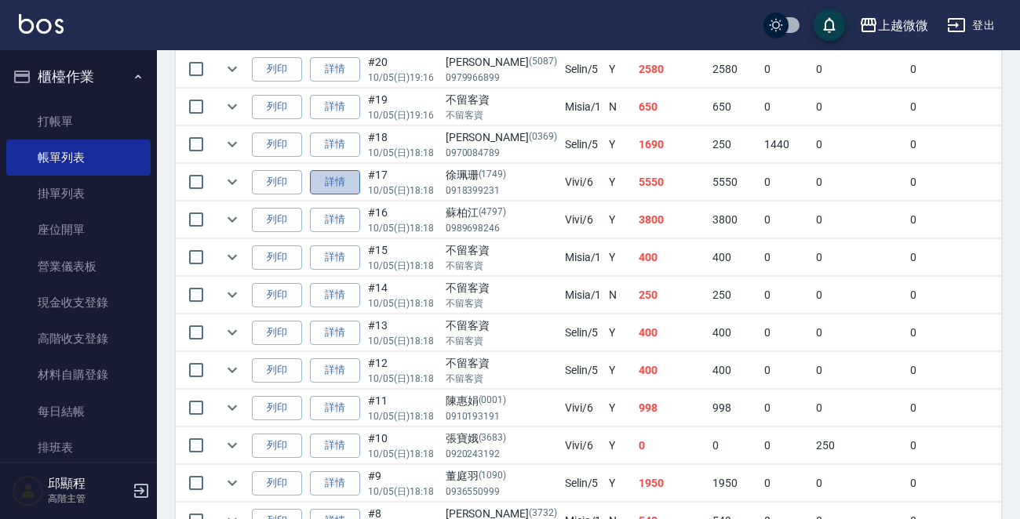
click at [341, 176] on link "詳情" at bounding box center [335, 182] width 50 height 24
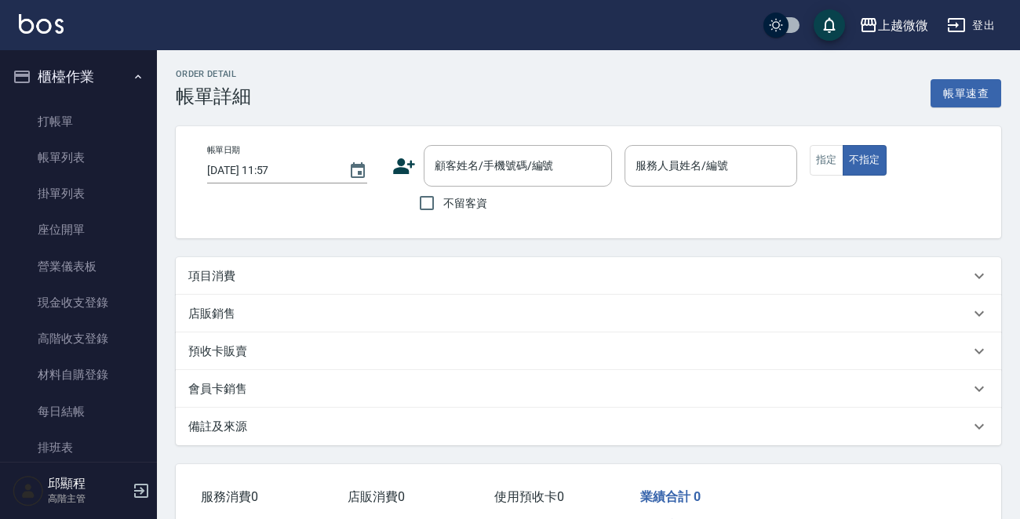
type input "2025/10/05 18:18"
type input "Vivi-6"
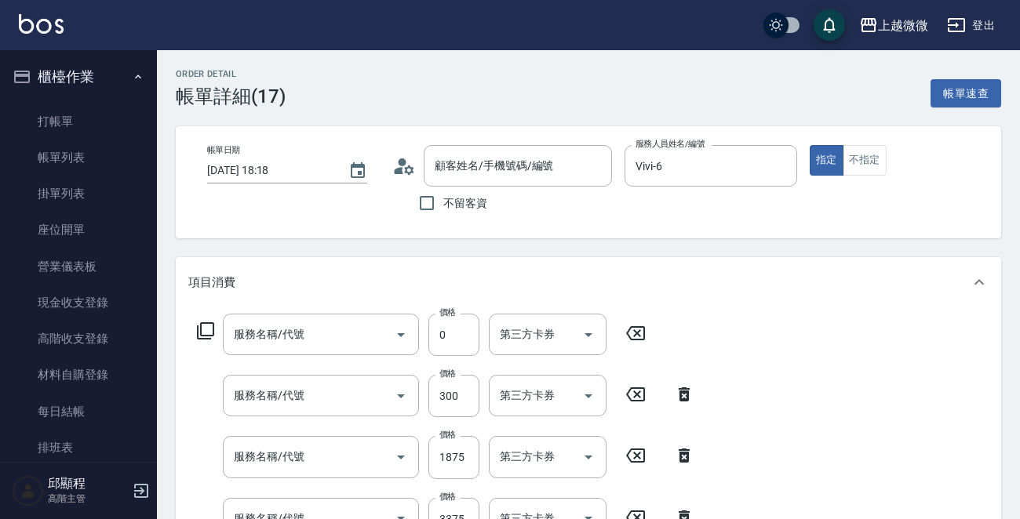
type input "徐珮珊/0918399231/1749"
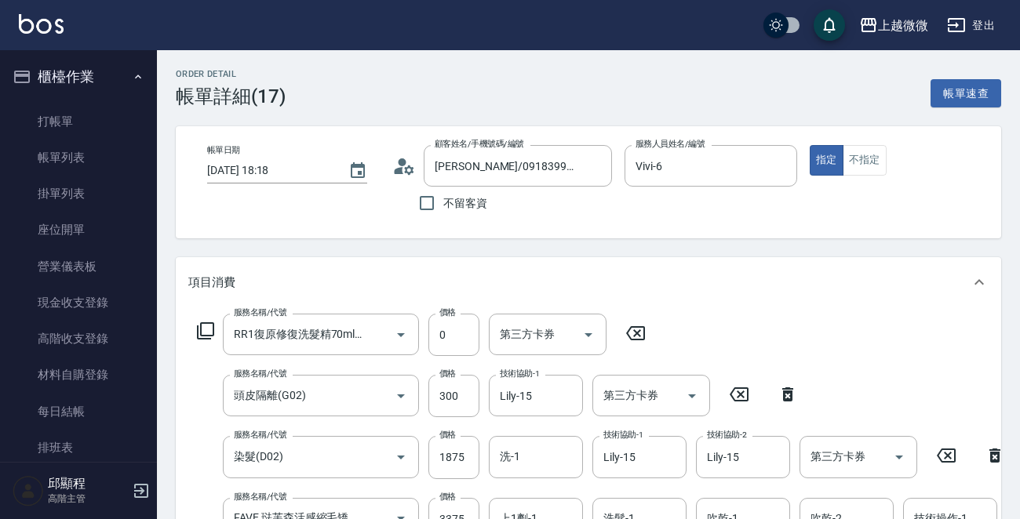
type input "RR1復原修復洗髮精70ml+RR3復原修護精華液10ml(M03)"
type input "頭皮隔離(G02)"
type input "染髮(D02)"
type input "FAVE 琺芙森活感縮毛矯正(溫塑燙)(C10)"
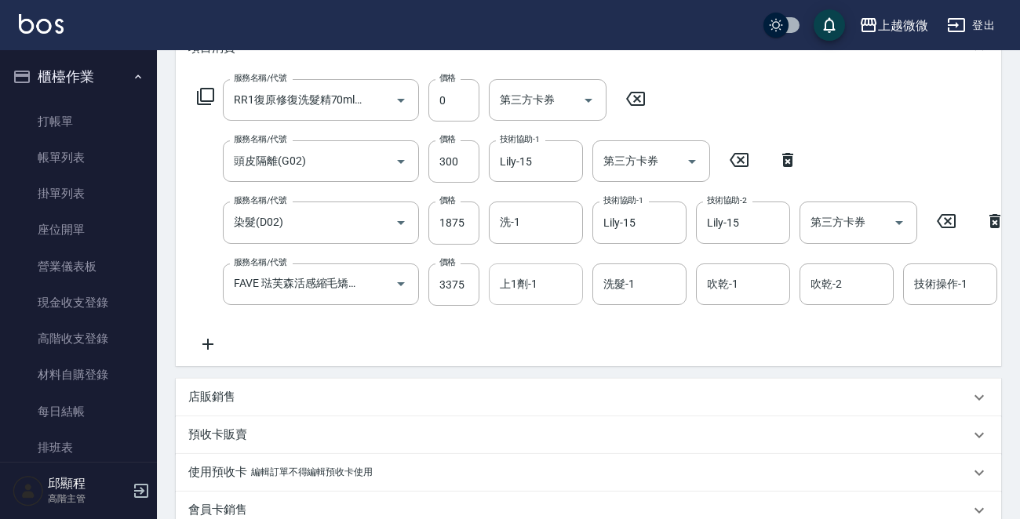
scroll to position [235, 0]
click at [541, 240] on div "洗-1" at bounding box center [536, 222] width 94 height 42
click at [540, 256] on div "Lily -15" at bounding box center [536, 262] width 94 height 26
type input "Lily-15"
click at [549, 288] on input "上1劑-1" at bounding box center [536, 283] width 80 height 27
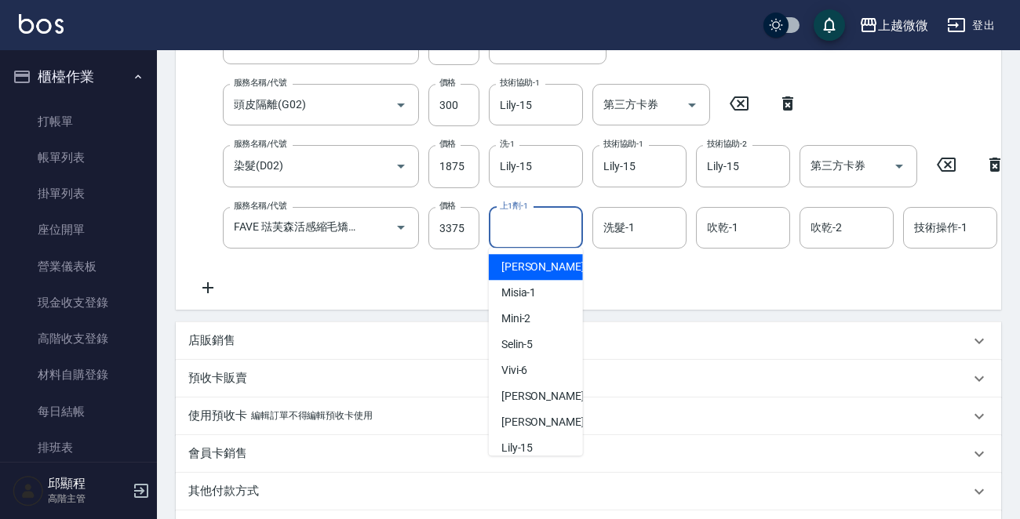
scroll to position [314, 0]
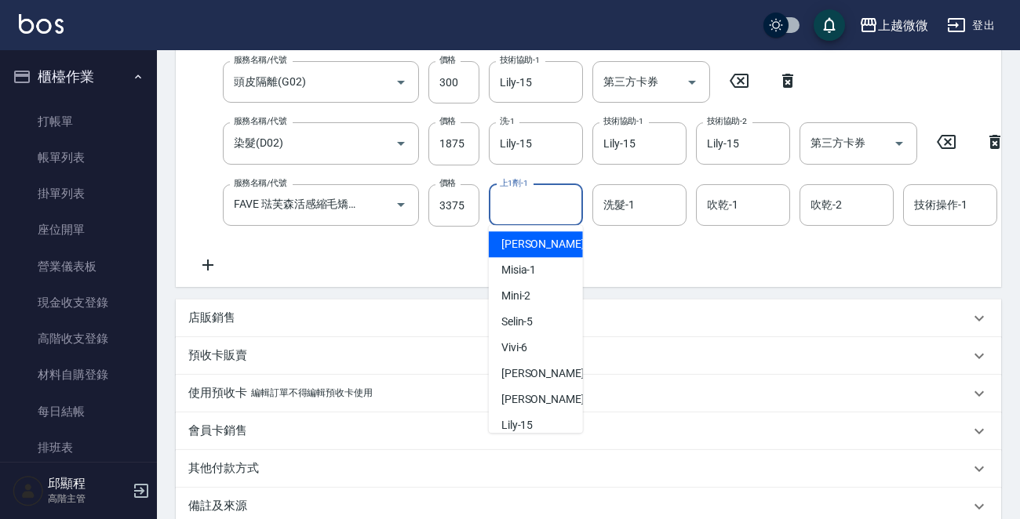
click at [710, 269] on div "服務名稱/代號 RR1復原修復洗髮精70ml+RR3復原修護精華液10ml(M03) 服務名稱/代號 價格 0 價格 第三方卡券 第三方卡券 服務名稱/代號 …" at bounding box center [1015, 137] width 1654 height 275
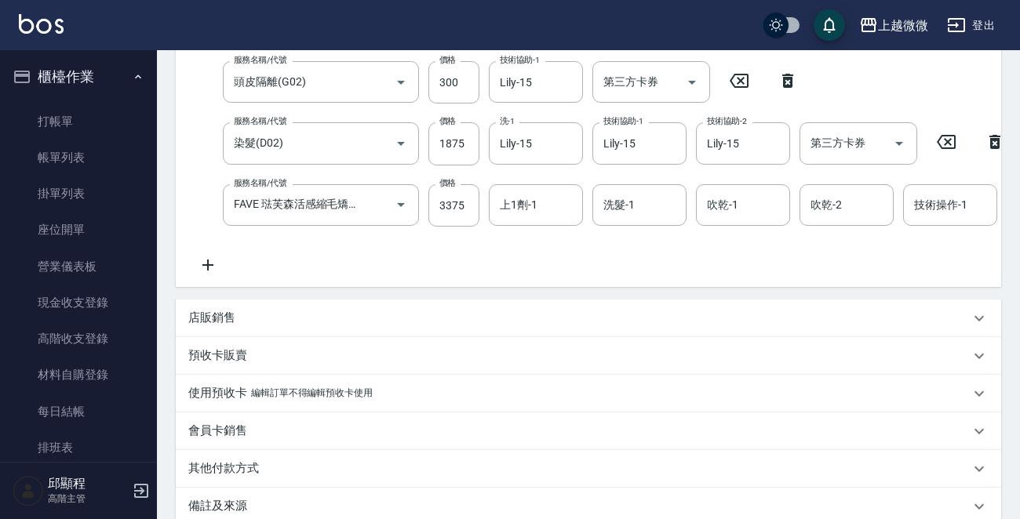
click at [209, 261] on icon at bounding box center [207, 265] width 39 height 19
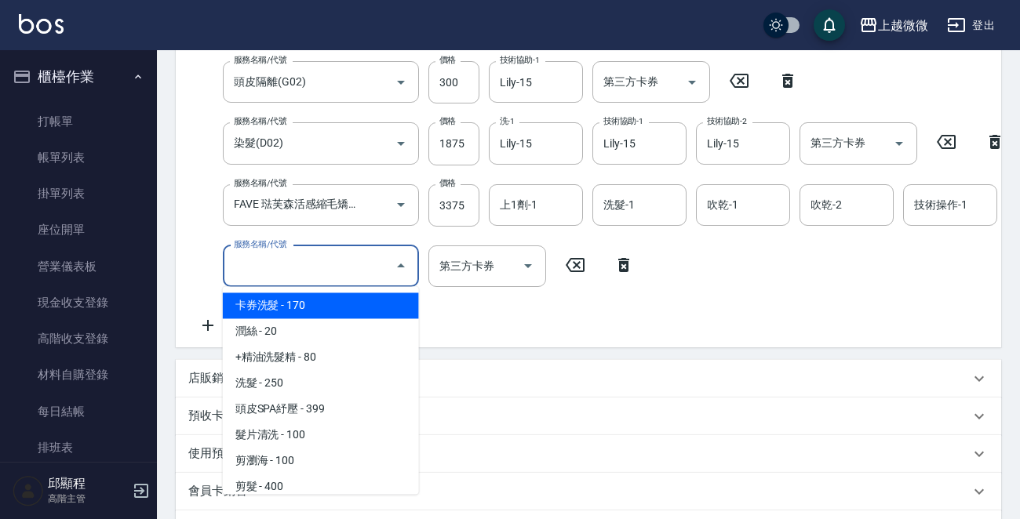
click at [309, 268] on input "服務名稱/代號" at bounding box center [309, 266] width 158 height 27
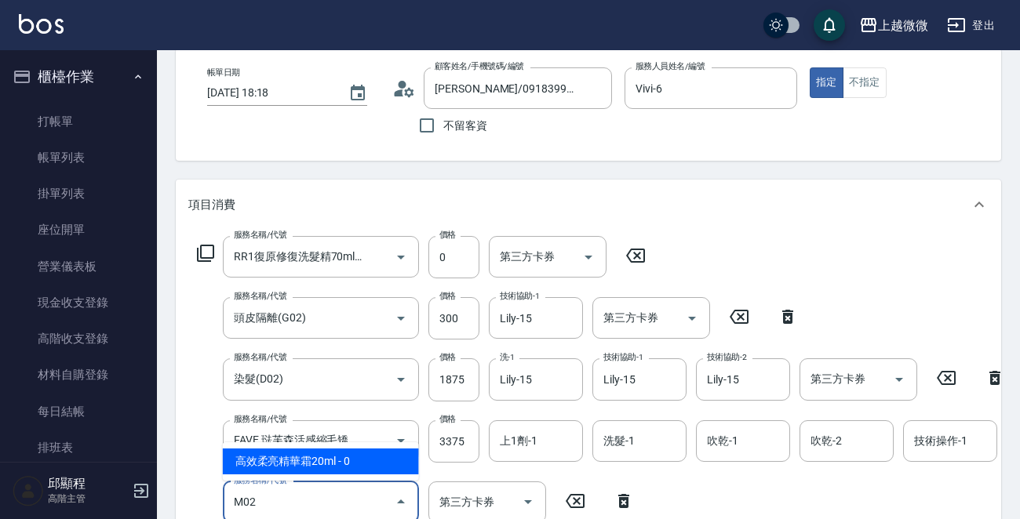
scroll to position [78, 0]
click at [376, 253] on icon "Clear" at bounding box center [379, 257] width 16 height 16
type input "M02"
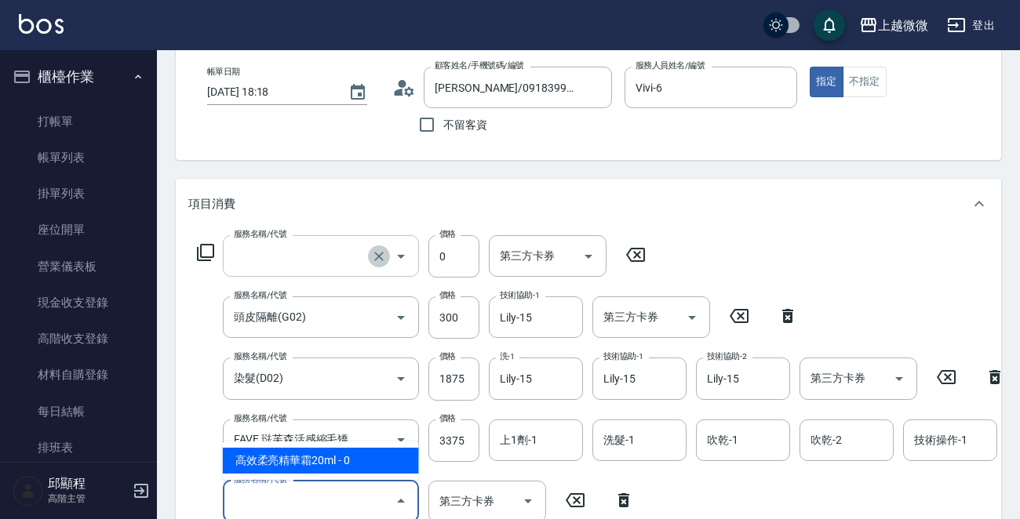
scroll to position [0, 0]
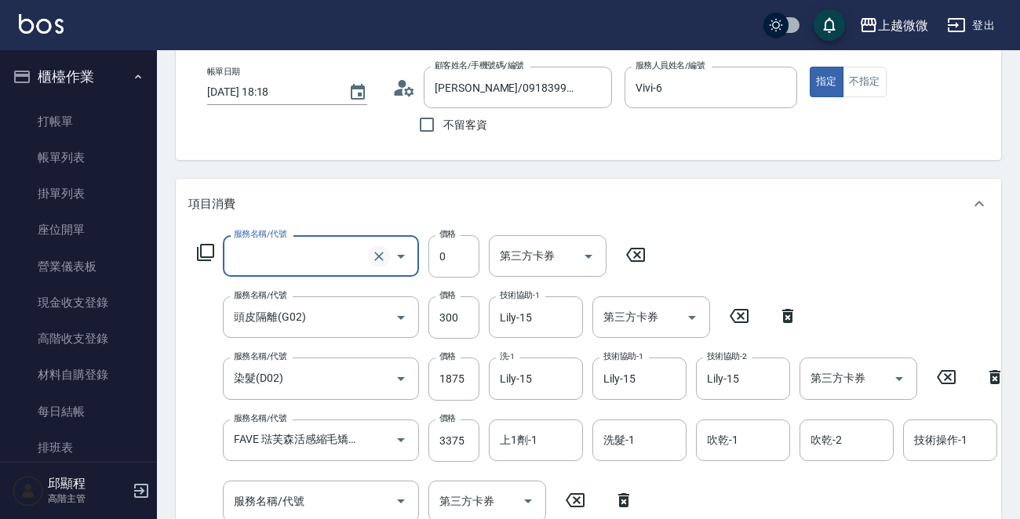
click at [376, 253] on icon "Clear" at bounding box center [378, 256] width 9 height 9
type input "RR1復原修復洗髮精70ml+RR3復原修護精華液10ml(M03)"
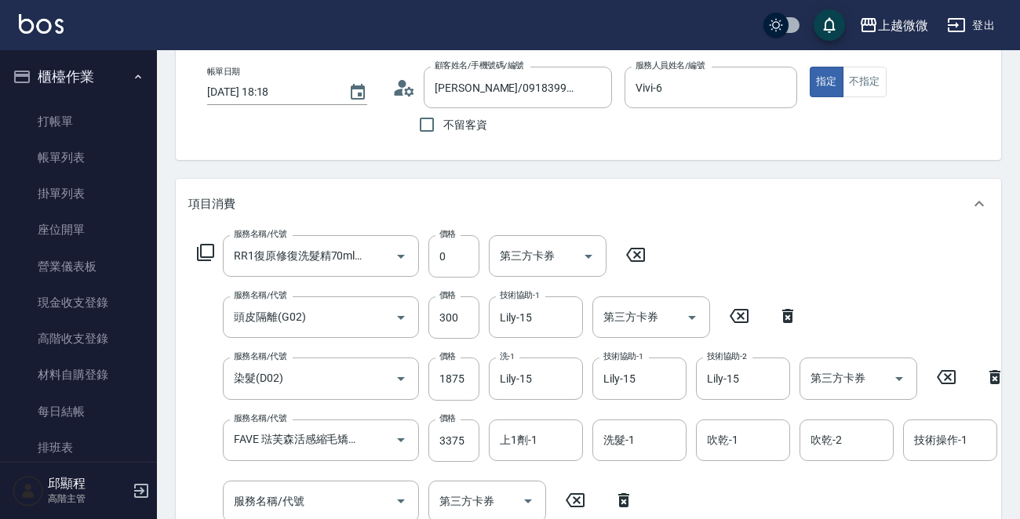
click at [643, 259] on icon at bounding box center [635, 255] width 19 height 14
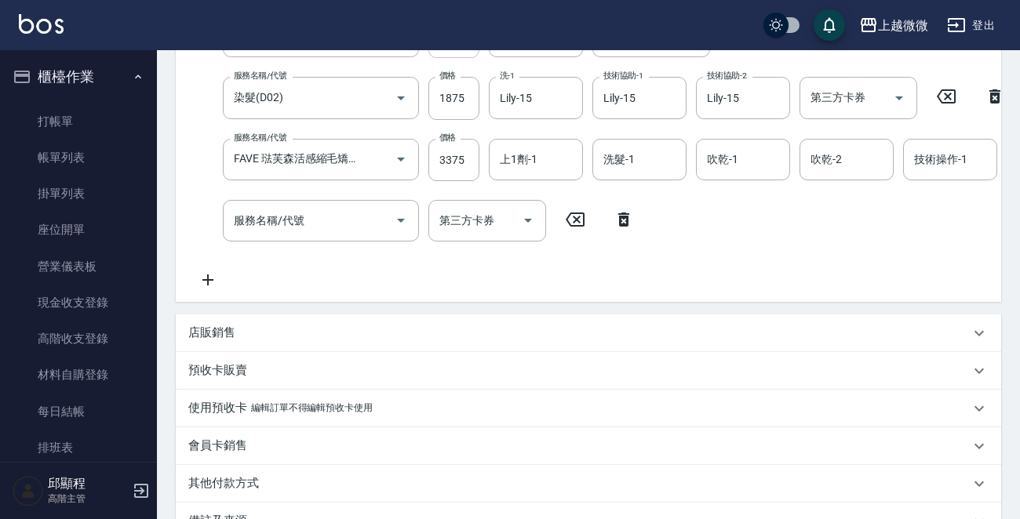
scroll to position [157, 0]
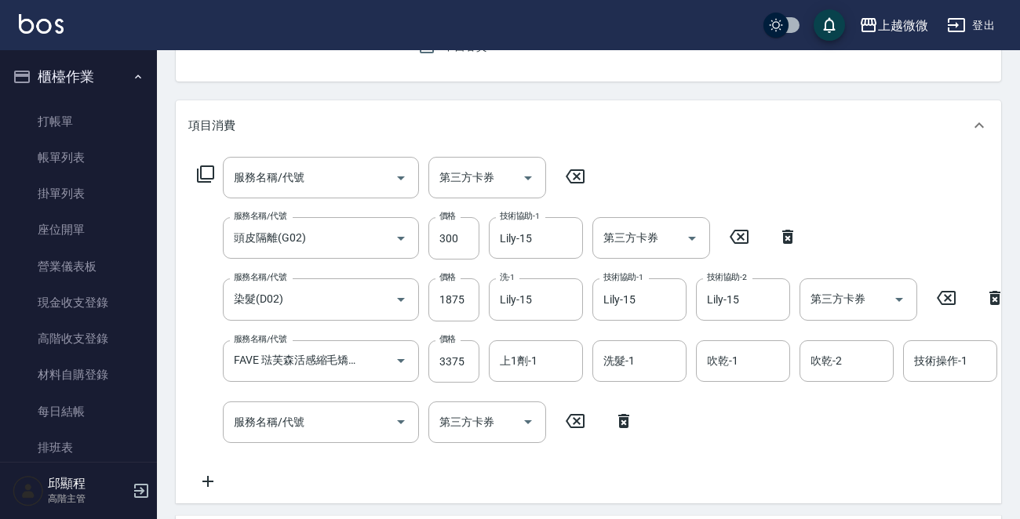
click at [582, 173] on icon at bounding box center [574, 176] width 39 height 19
click at [331, 428] on input "服務名稱/代號" at bounding box center [309, 422] width 158 height 27
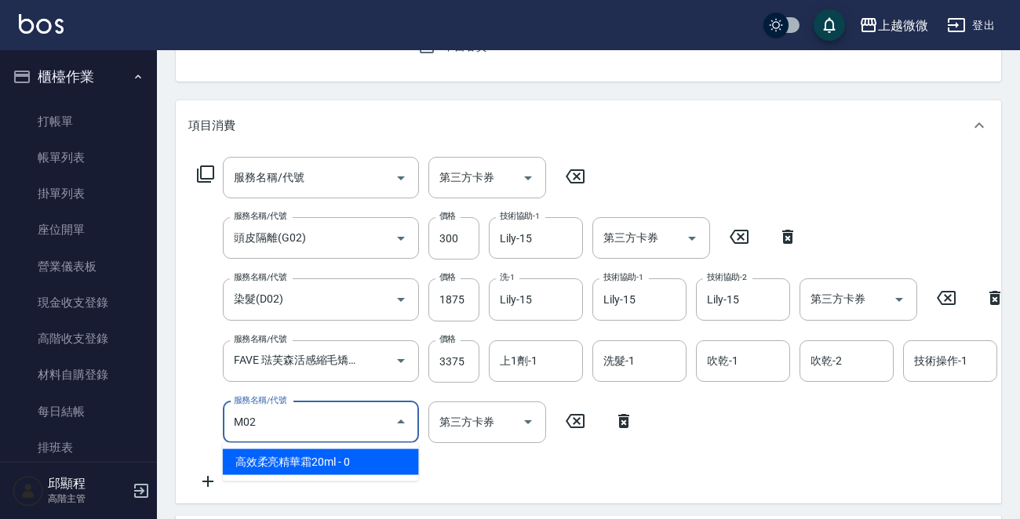
click at [344, 465] on span "高效柔亮精華霜20ml - 0" at bounding box center [321, 462] width 196 height 26
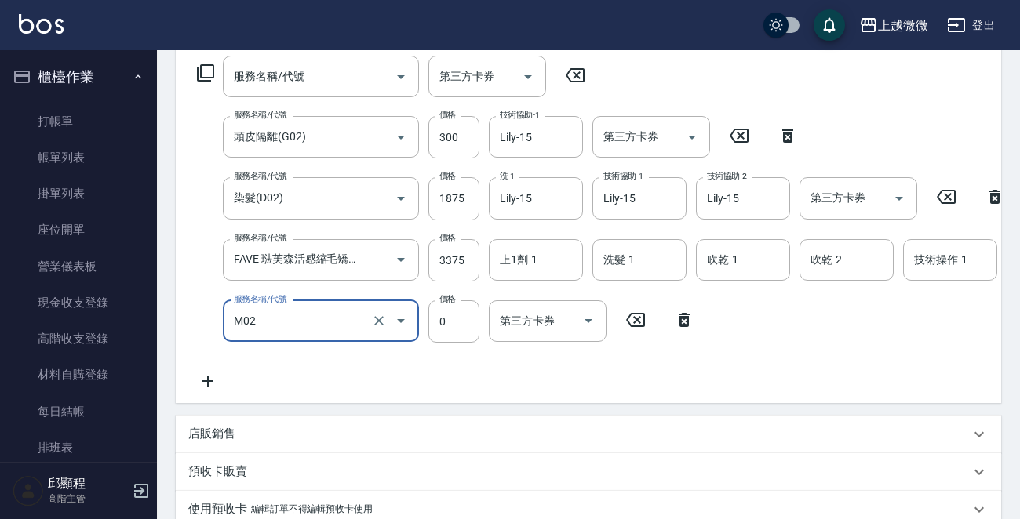
scroll to position [549, 0]
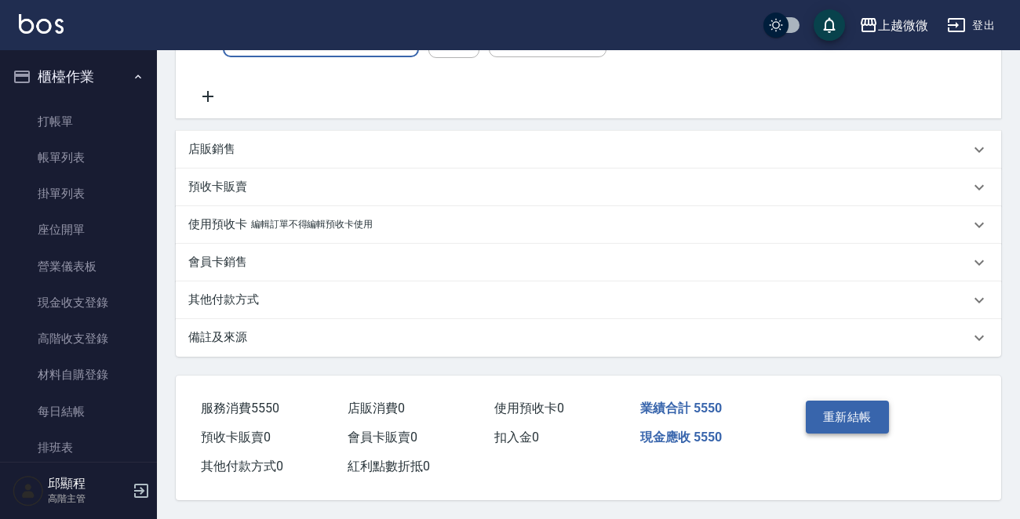
type input "高效柔亮精華霜20ml(M02)"
click at [822, 422] on button "重新結帳" at bounding box center [847, 417] width 83 height 33
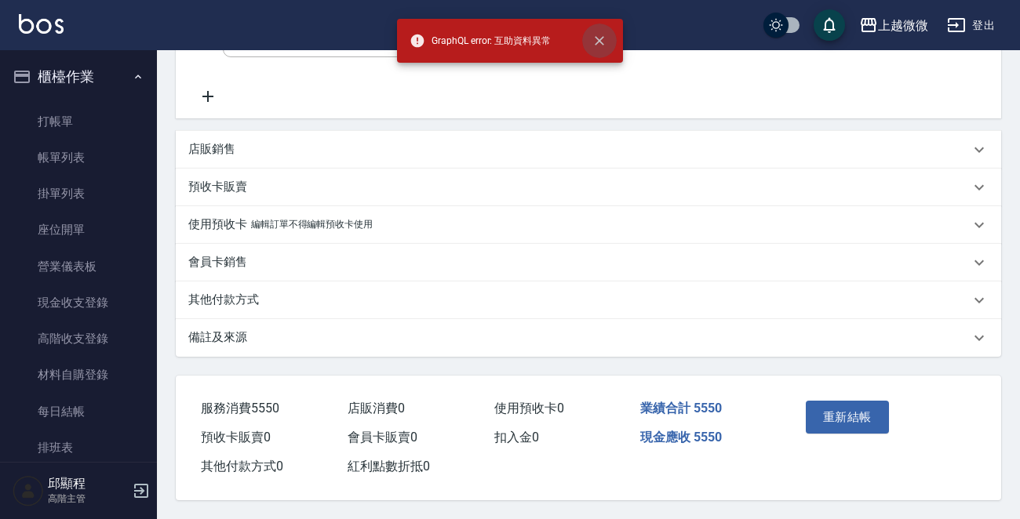
click at [601, 38] on icon "close" at bounding box center [599, 40] width 9 height 9
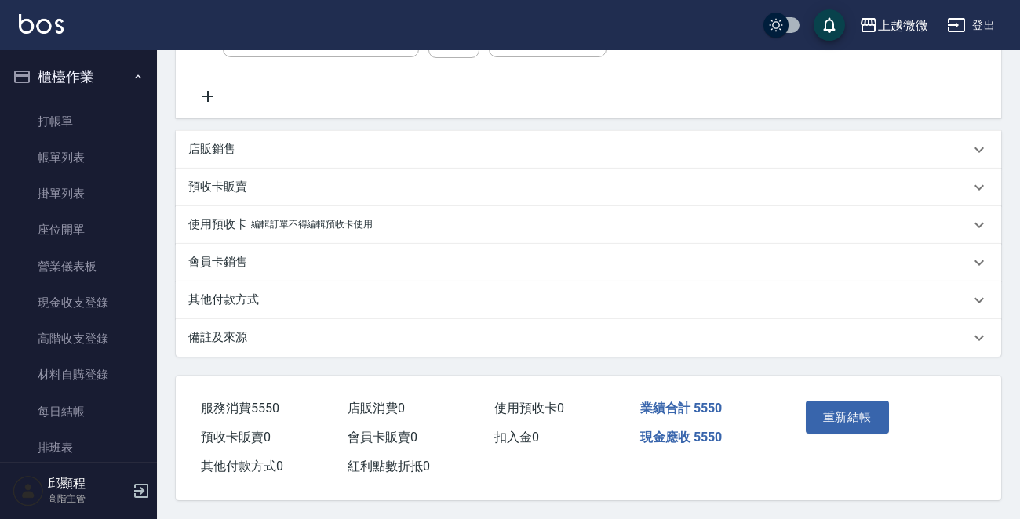
scroll to position [235, 0]
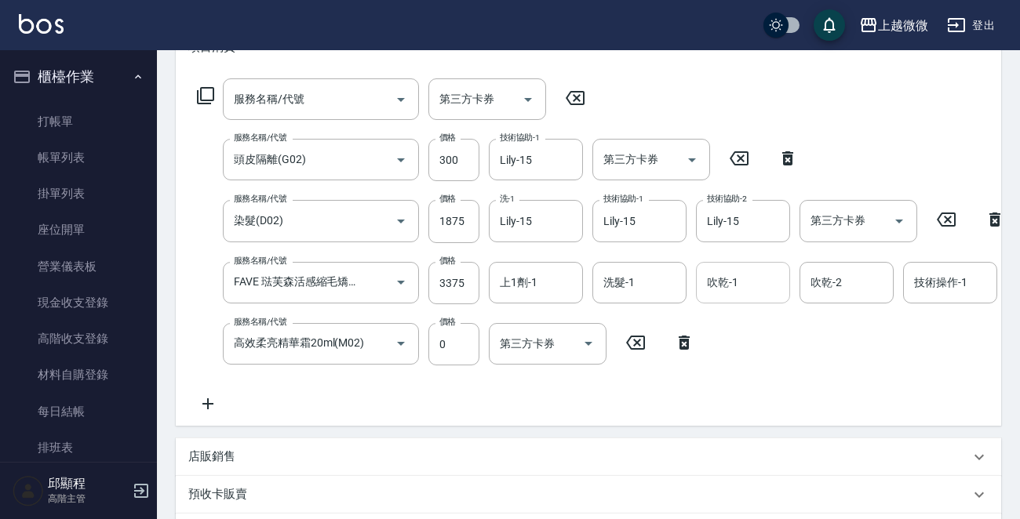
click at [787, 278] on div "吹乾-1" at bounding box center [743, 283] width 94 height 42
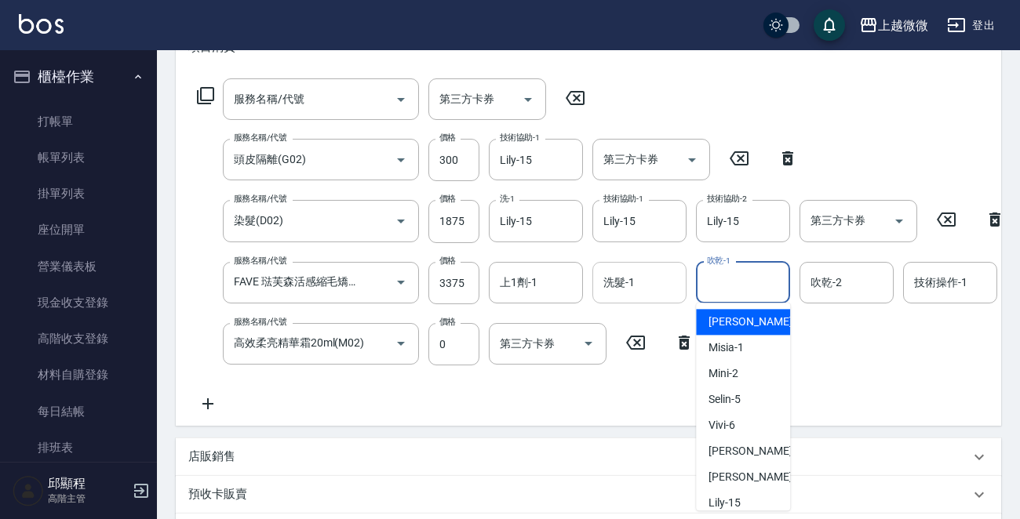
click at [668, 285] on input "洗髮-1" at bounding box center [639, 282] width 80 height 27
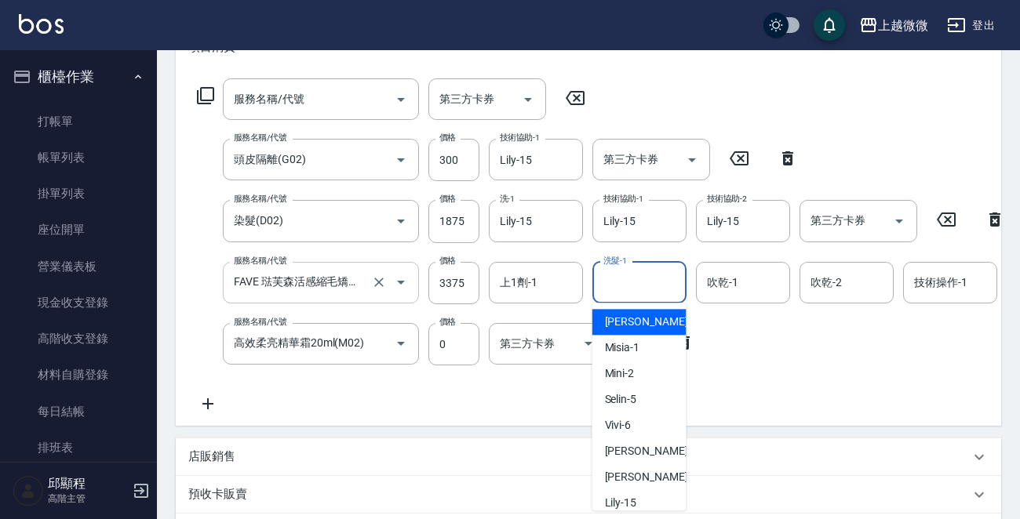
click at [281, 284] on input "FAVE 琺芙森活感縮毛矯正(溫塑燙)(C10)" at bounding box center [299, 282] width 138 height 27
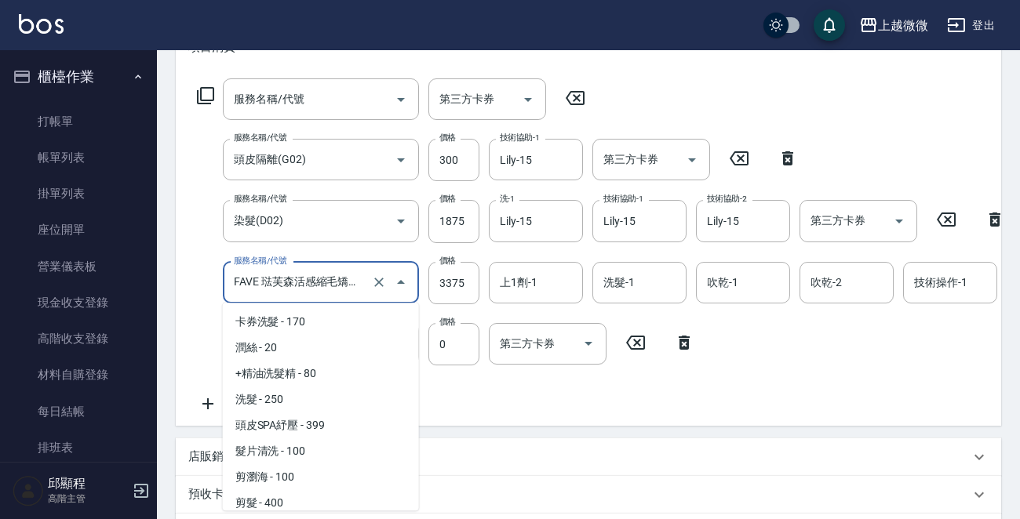
scroll to position [297, 0]
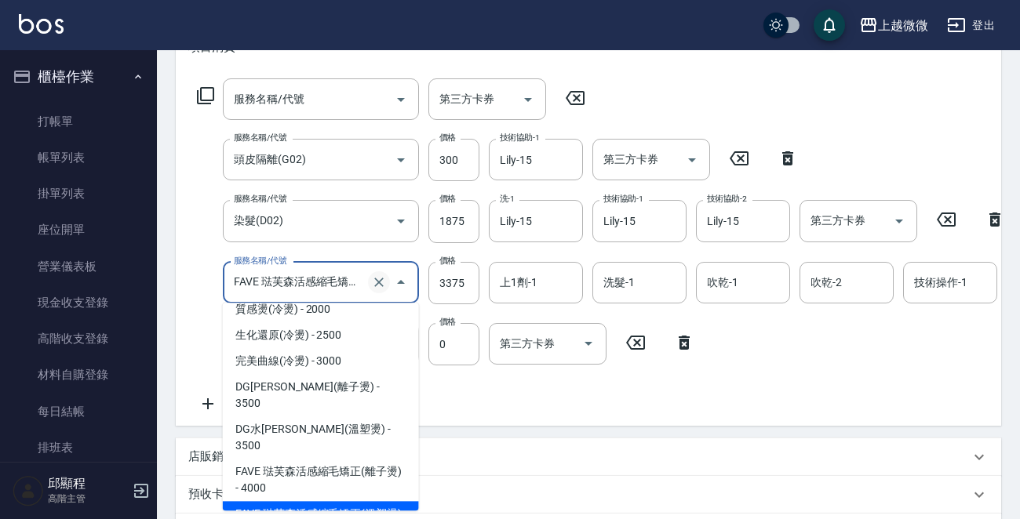
click at [377, 280] on icon "Clear" at bounding box center [379, 283] width 16 height 16
type input "FAVE 琺芙森活感縮毛矯正(溫塑燙)(C10)"
click at [932, 369] on div "服務名稱/代號 服務名稱/代號 第三方卡券 第三方卡券 服務名稱/代號 頭皮隔離(G02) 服務名稱/代號 價格 300 價格 技術協助-1 Lily-15 …" at bounding box center [1015, 245] width 1654 height 335
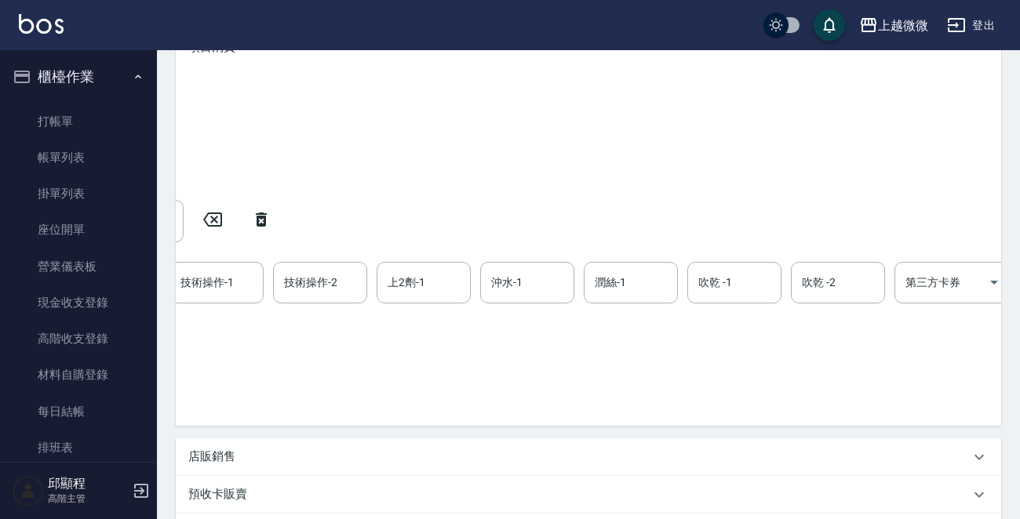
scroll to position [0, 853]
click at [969, 270] on div "服務名稱/代號 FAVE 琺芙森活感縮毛矯正(溫塑燙)(C10) 服務名稱/代號 價格 3375 價格 上1劑-1 上1劑-1 洗髮-1 洗髮-1 吹乾-1 …" at bounding box center [162, 283] width 1654 height 42
click at [967, 280] on icon at bounding box center [969, 281] width 39 height 19
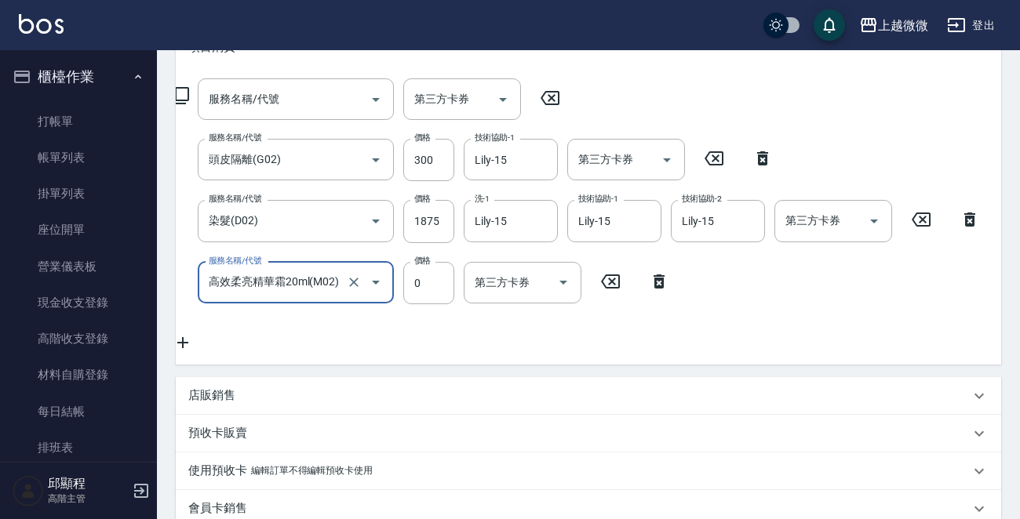
click at [183, 338] on icon at bounding box center [182, 342] width 39 height 19
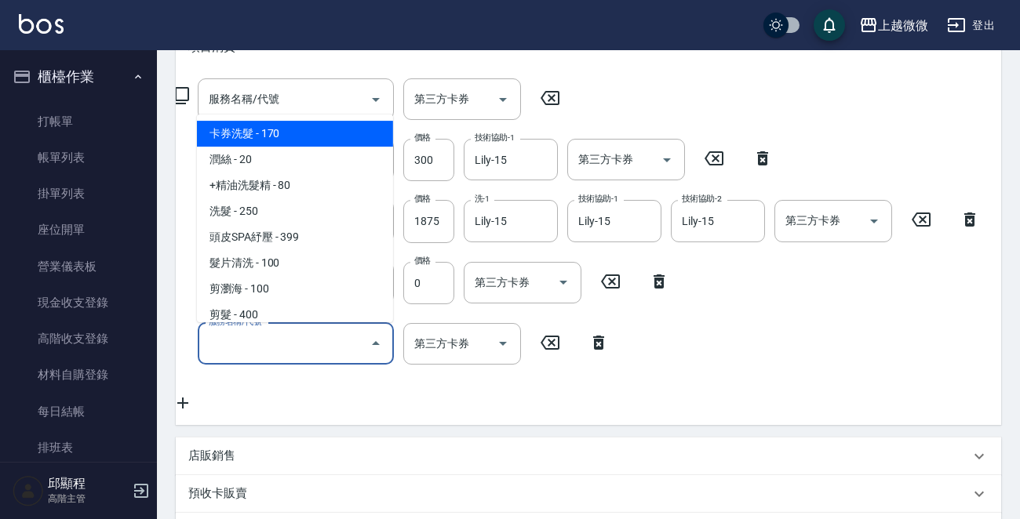
click at [249, 342] on input "服務名稱/代號" at bounding box center [284, 343] width 158 height 27
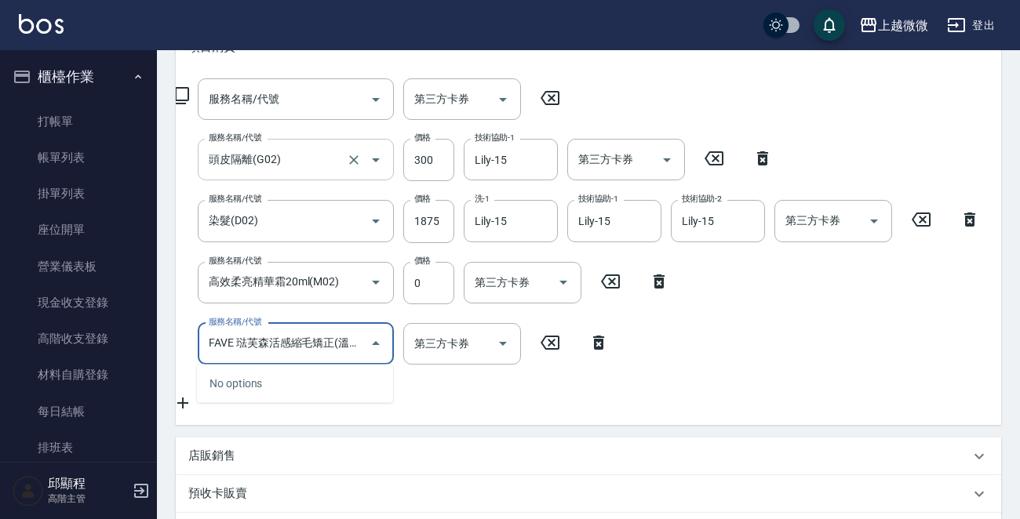
scroll to position [0, 36]
click at [300, 351] on input "FAVE 琺芙森活感縮毛矯正(溫塑燙)(C10)" at bounding box center [284, 343] width 158 height 27
drag, startPoint x: 316, startPoint y: 346, endPoint x: 439, endPoint y: 344, distance: 123.2
click at [439, 344] on div "服務名稱/代號 FAVE 琺芙森活感縮毛矯正(溫塑燙)(C10) 服務名稱/代號 第三方卡券 第三方卡券" at bounding box center [390, 344] width 455 height 42
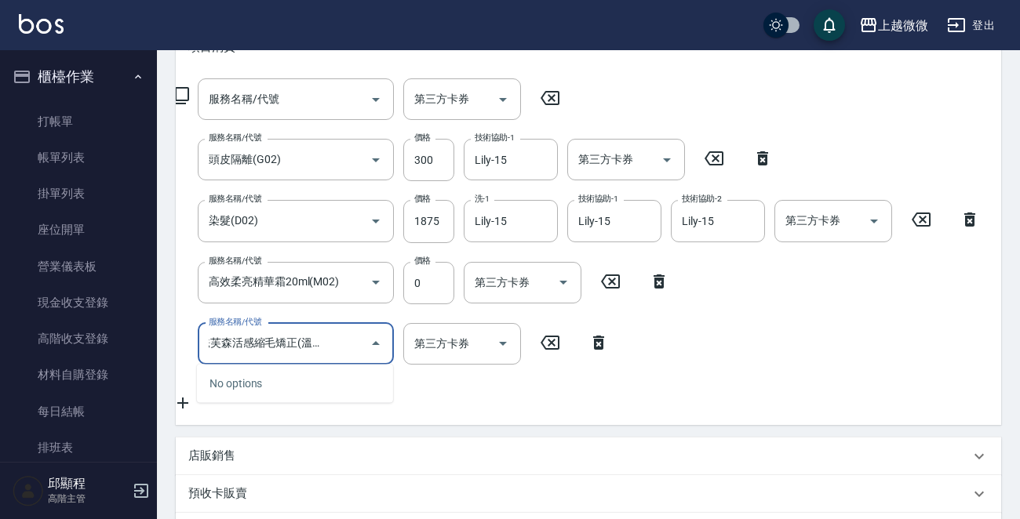
click at [331, 339] on input "FAVE 琺芙森活感縮毛矯正(溫塑燙)(C10)" at bounding box center [284, 343] width 158 height 27
drag, startPoint x: 336, startPoint y: 340, endPoint x: 428, endPoint y: 340, distance: 91.8
click at [428, 340] on div "服務名稱/代號 FAVE 琺芙森活感縮毛矯正(溫塑燙)(C10) 服務名稱/代號 第三方卡券 第三方卡券" at bounding box center [390, 344] width 455 height 42
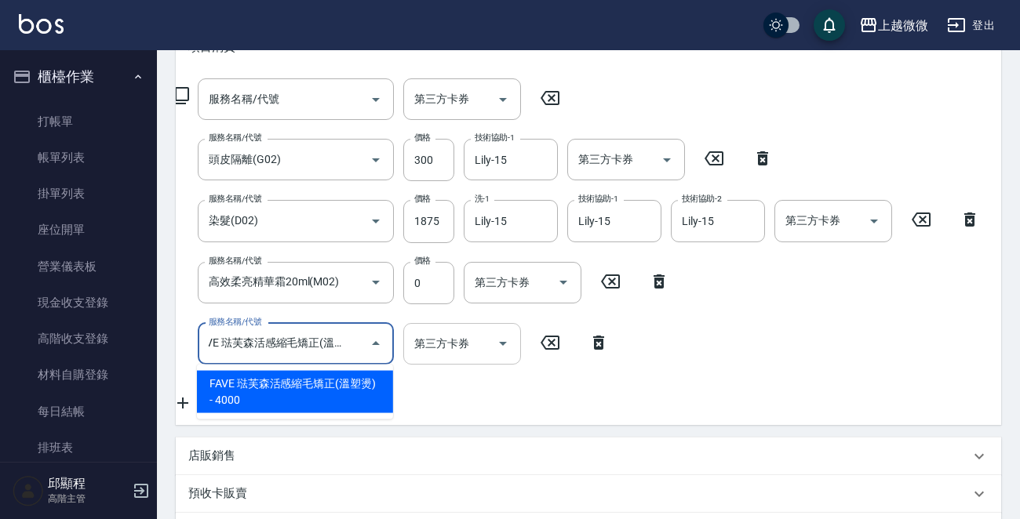
scroll to position [0, 11]
click at [243, 382] on span "FAVE 琺芙森活感縮毛矯正(溫塑燙) - 4000" at bounding box center [295, 392] width 196 height 42
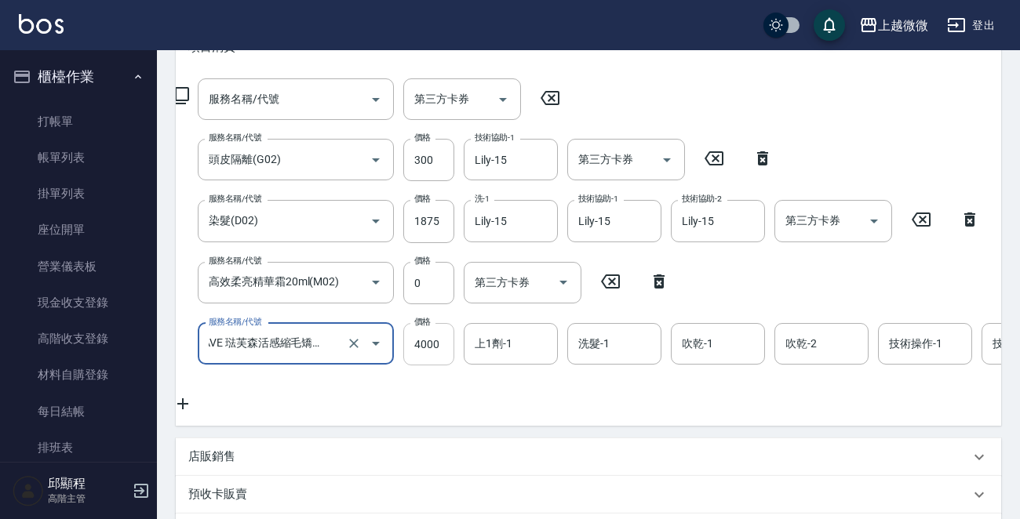
type input "FAVE 琺芙森活感縮毛矯正(溫塑燙)(C10)"
click at [436, 336] on input "4000" at bounding box center [428, 344] width 51 height 42
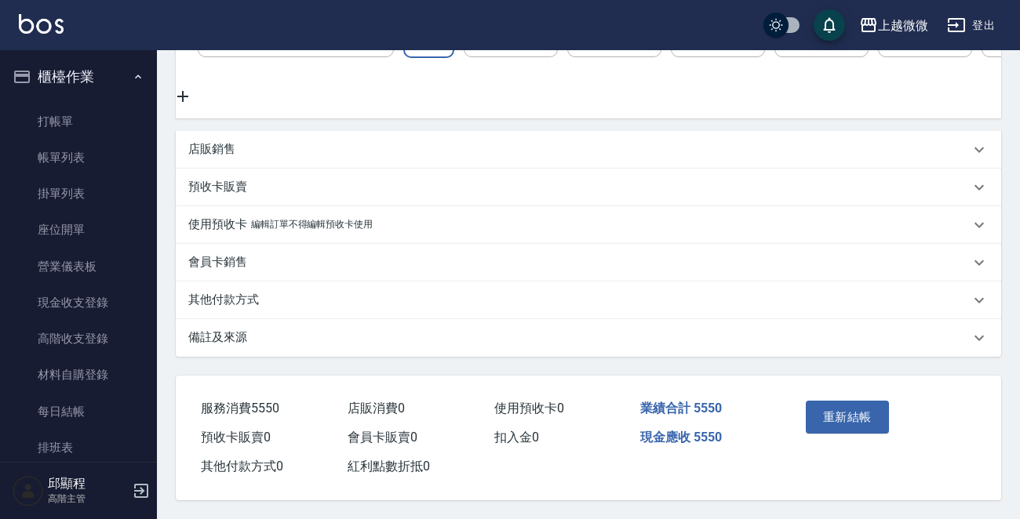
scroll to position [558, 0]
type input "3375"
click at [842, 409] on button "重新結帳" at bounding box center [847, 417] width 83 height 33
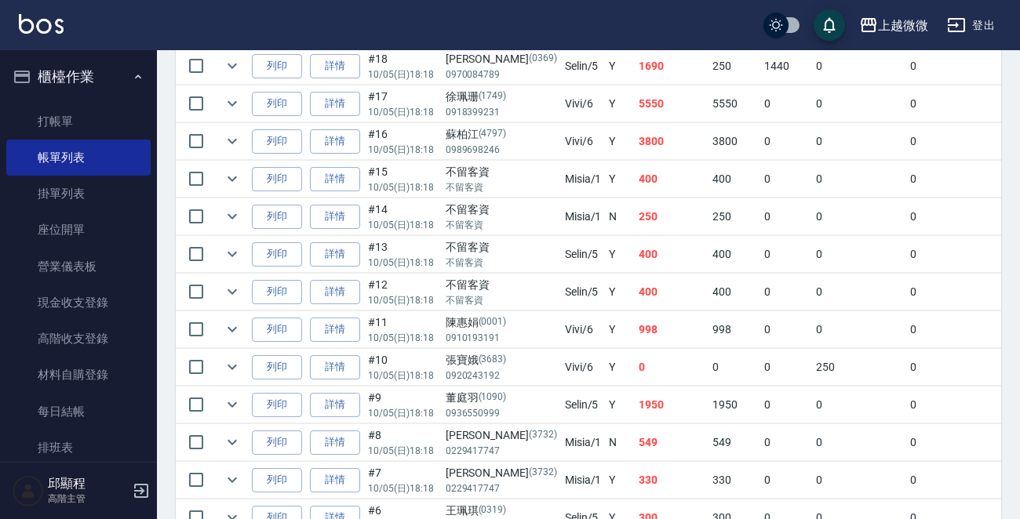
scroll to position [314, 0]
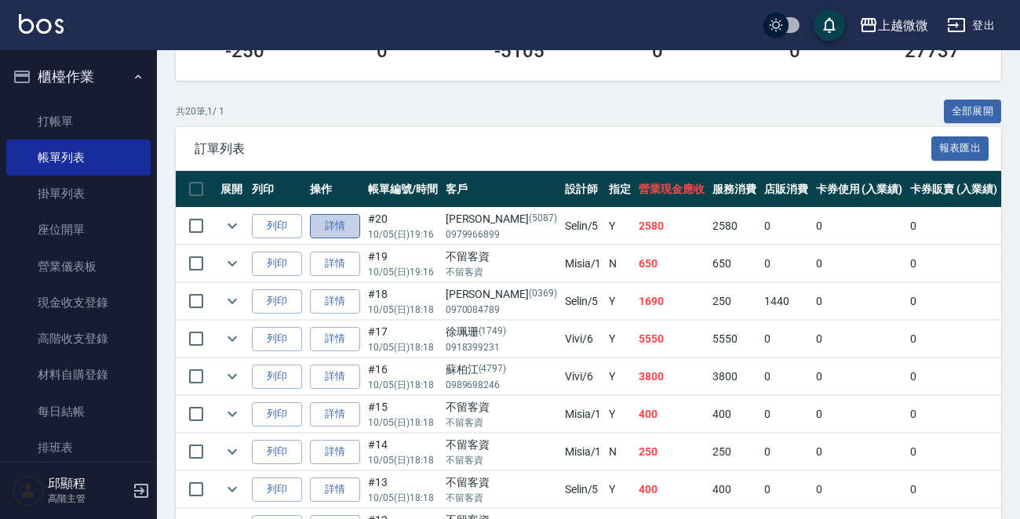
click at [342, 224] on link "詳情" at bounding box center [335, 226] width 50 height 24
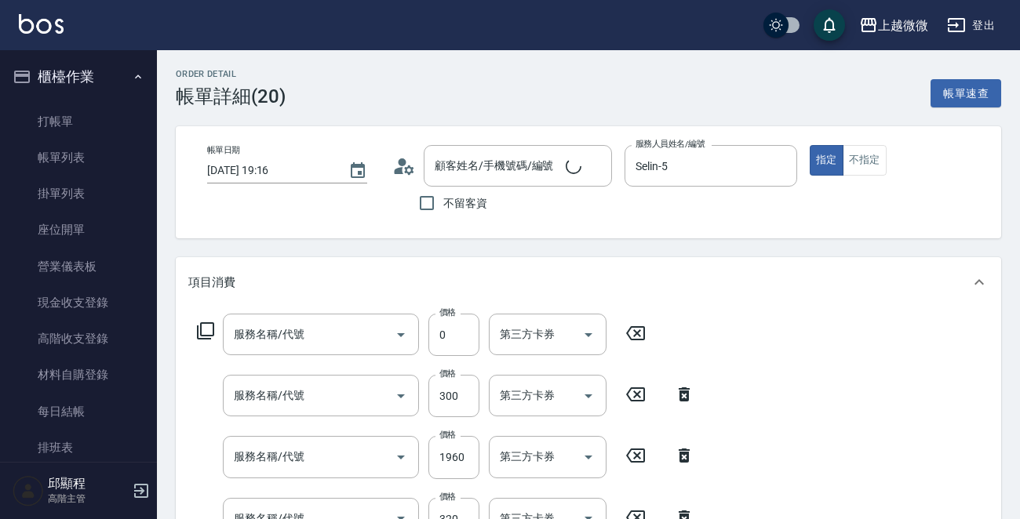
type input "2025/10/05 19:16"
type input "Selin-5"
type input "RR1復原修復洗髮精70ml+RR3復原修護精華液10ml(M03)"
type input "頭皮隔離(G02)"
type input "染髮(D02)"
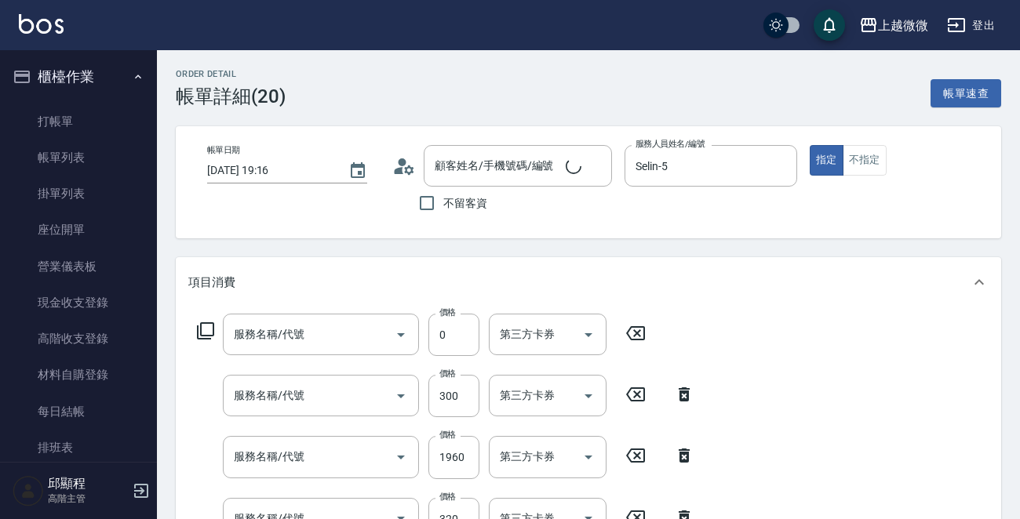
type input "剪髮(B02)"
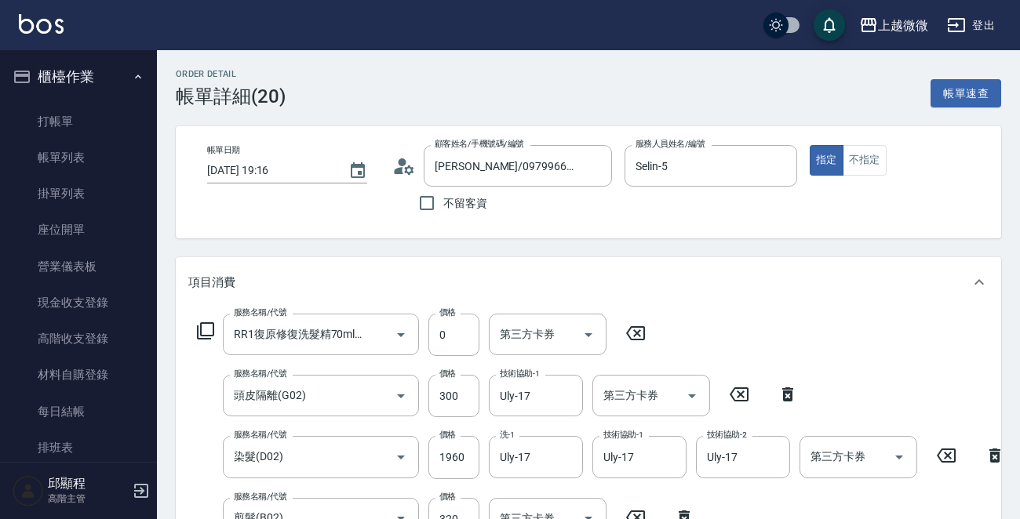
type input "簡雅翎/0979966899/5087"
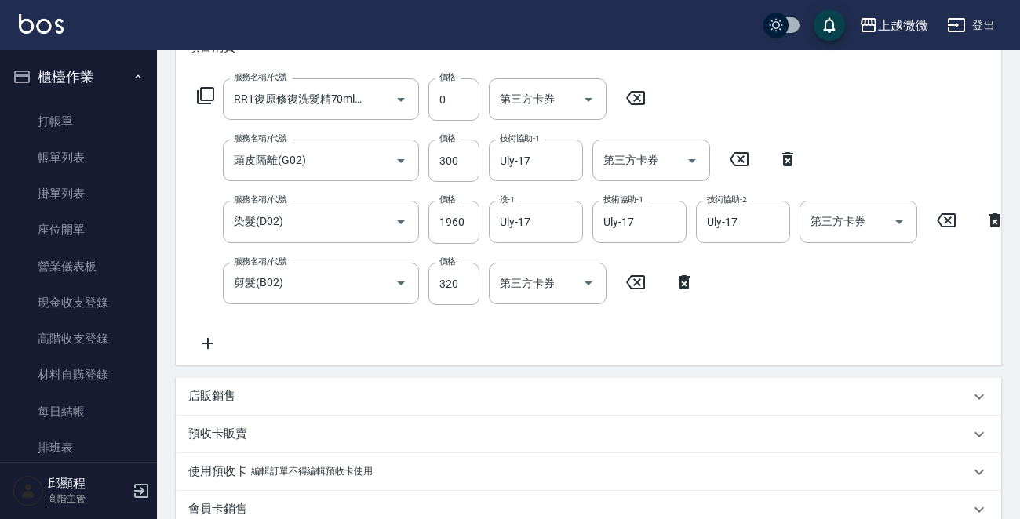
scroll to position [235, 0]
click at [212, 340] on icon at bounding box center [207, 343] width 39 height 19
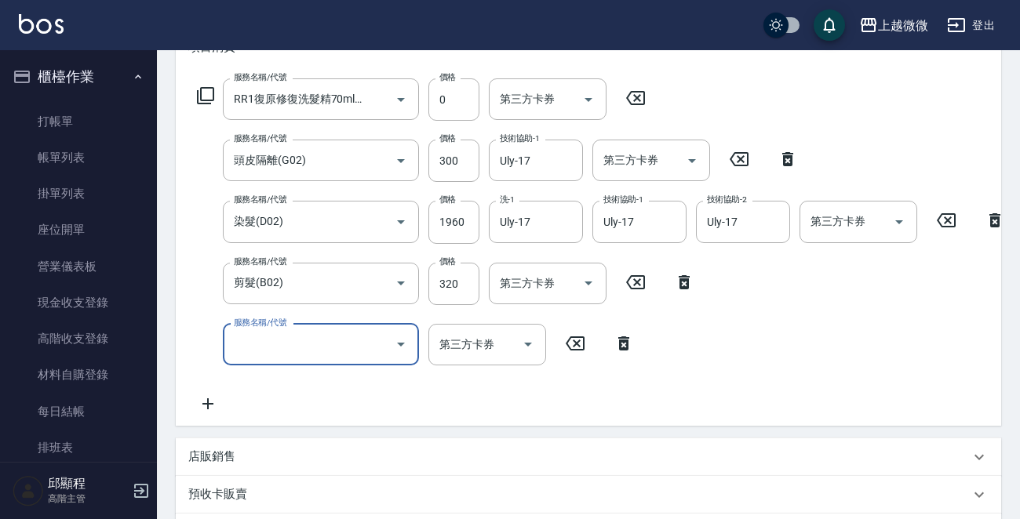
drag, startPoint x: 307, startPoint y: 340, endPoint x: 312, endPoint y: 324, distance: 17.1
click at [312, 340] on input "服務名稱/代號" at bounding box center [309, 344] width 158 height 27
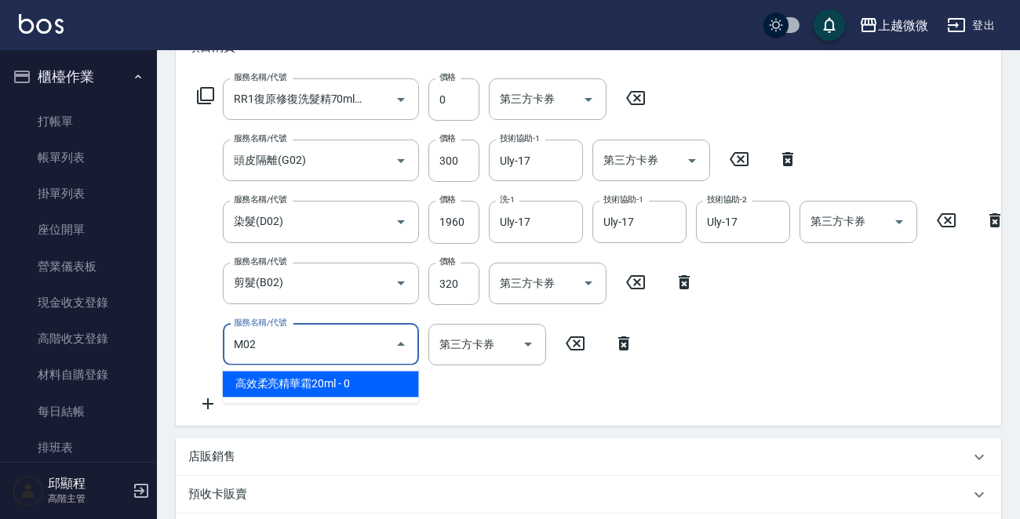
click at [296, 384] on span "高效柔亮精華霜20ml - 0" at bounding box center [321, 384] width 196 height 26
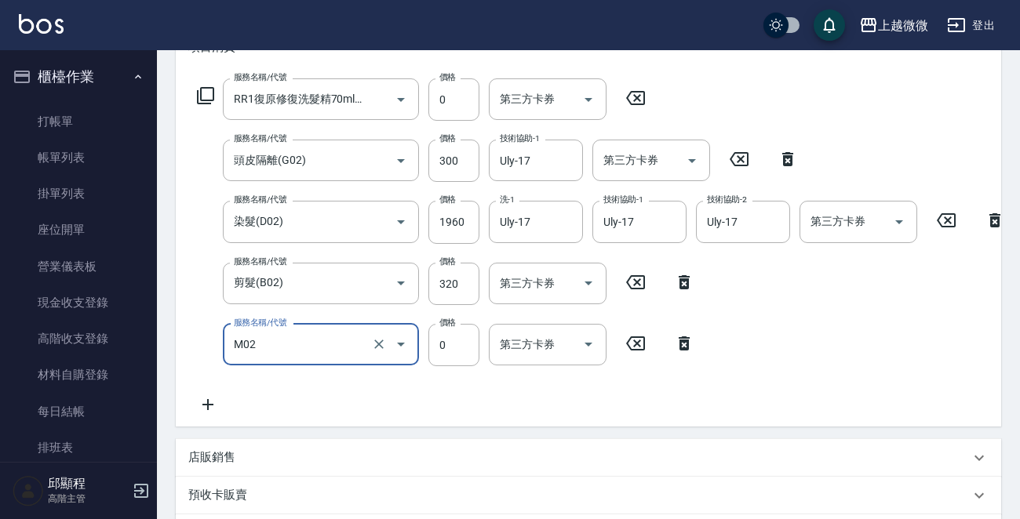
type input "高效柔亮精華霜20ml(M02)"
click at [639, 94] on icon at bounding box center [635, 98] width 19 height 14
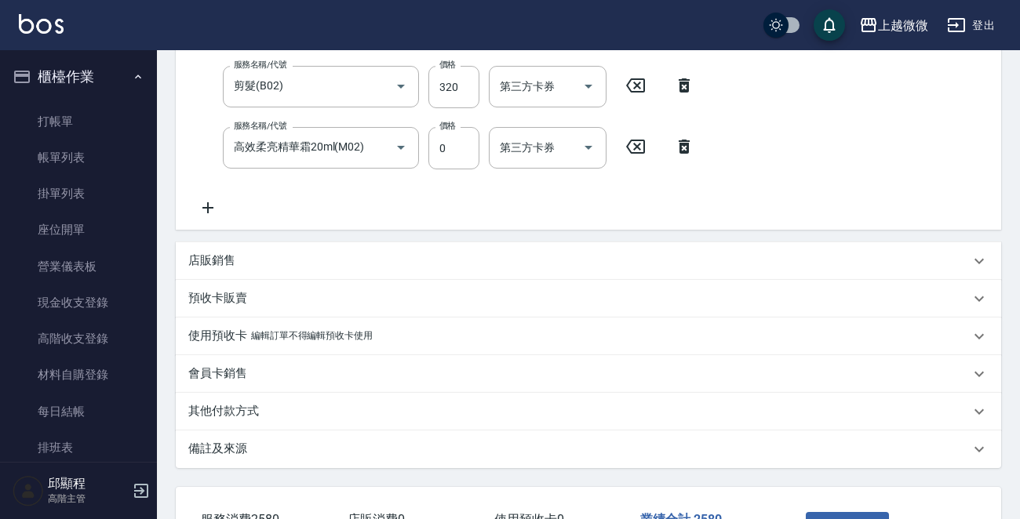
scroll to position [558, 0]
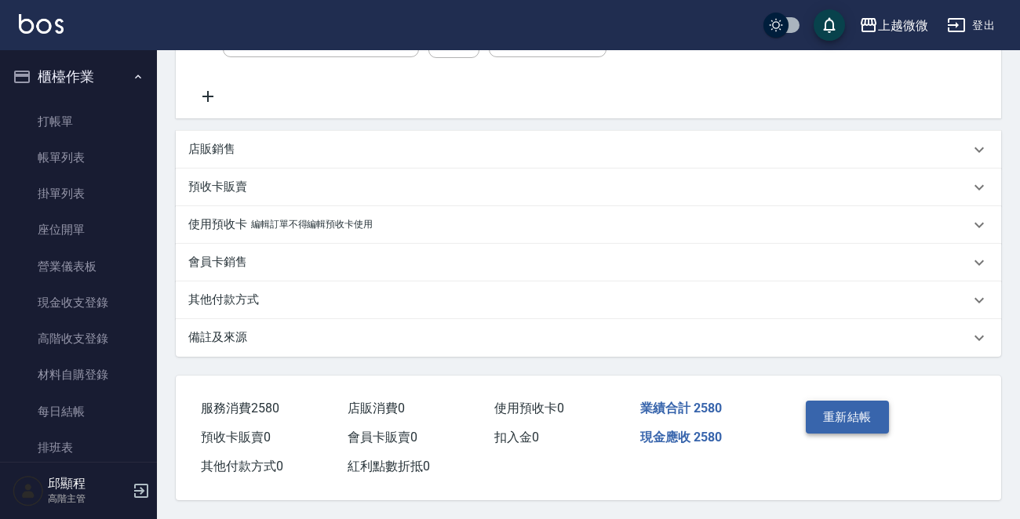
click at [835, 411] on button "重新結帳" at bounding box center [847, 417] width 83 height 33
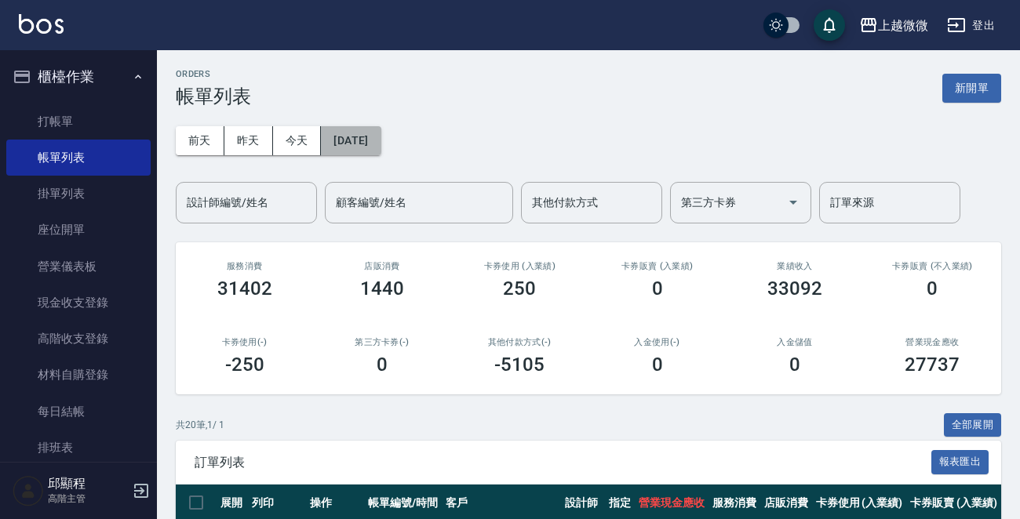
click at [369, 133] on button "2025/10/05" at bounding box center [351, 140] width 60 height 29
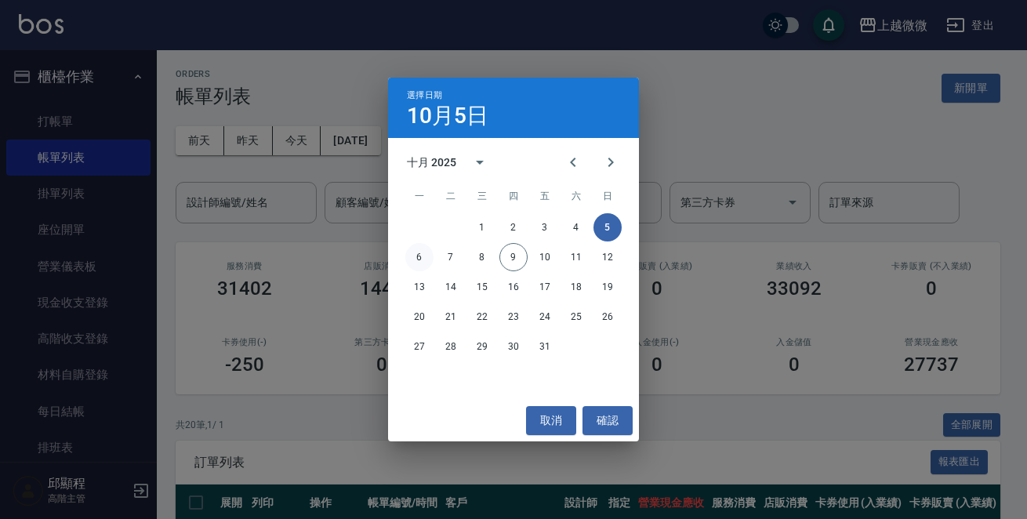
click at [423, 255] on button "6" at bounding box center [420, 257] width 28 height 28
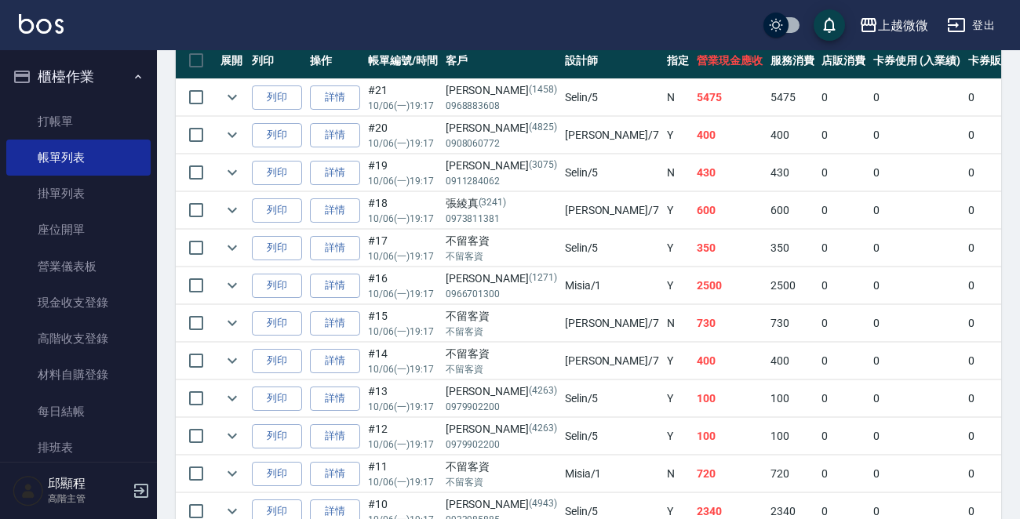
scroll to position [314, 0]
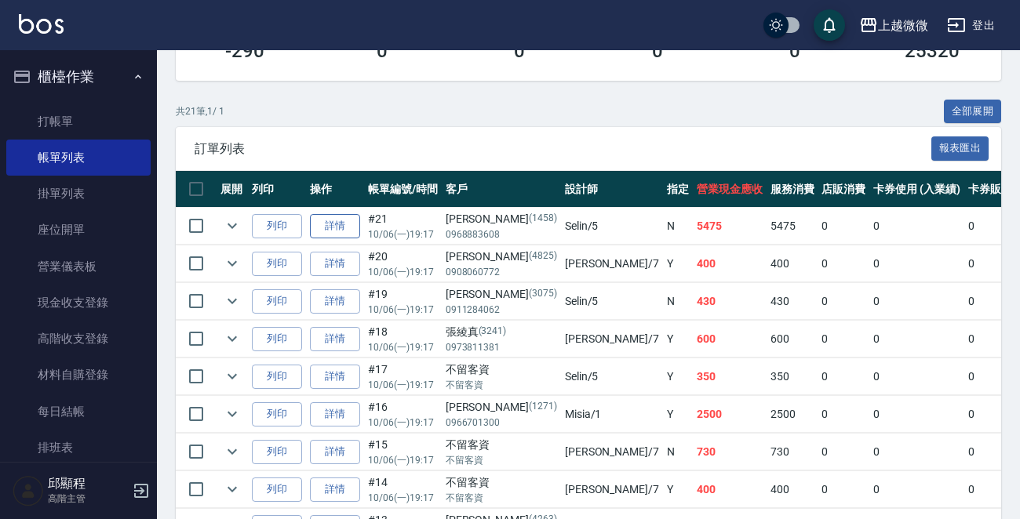
click at [344, 222] on link "詳情" at bounding box center [335, 226] width 50 height 24
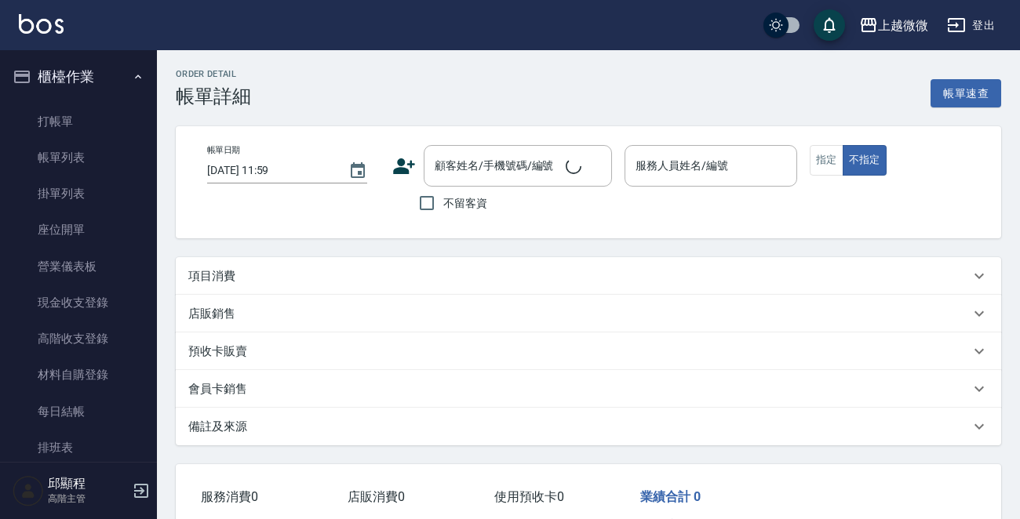
type input "2025/10/06 19:17"
type input "Selin-5"
type input "護髮長度+500"
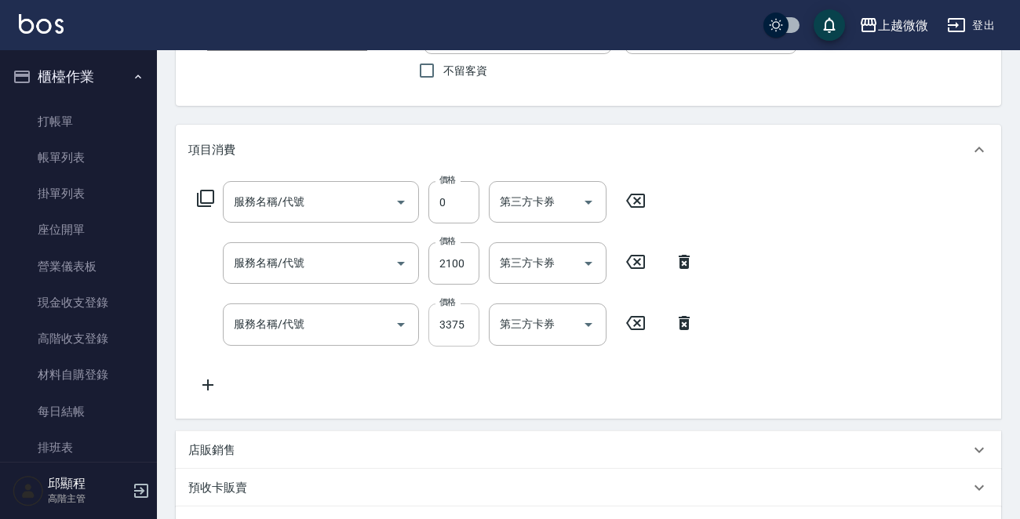
type input "李美琳/0968883608/1458"
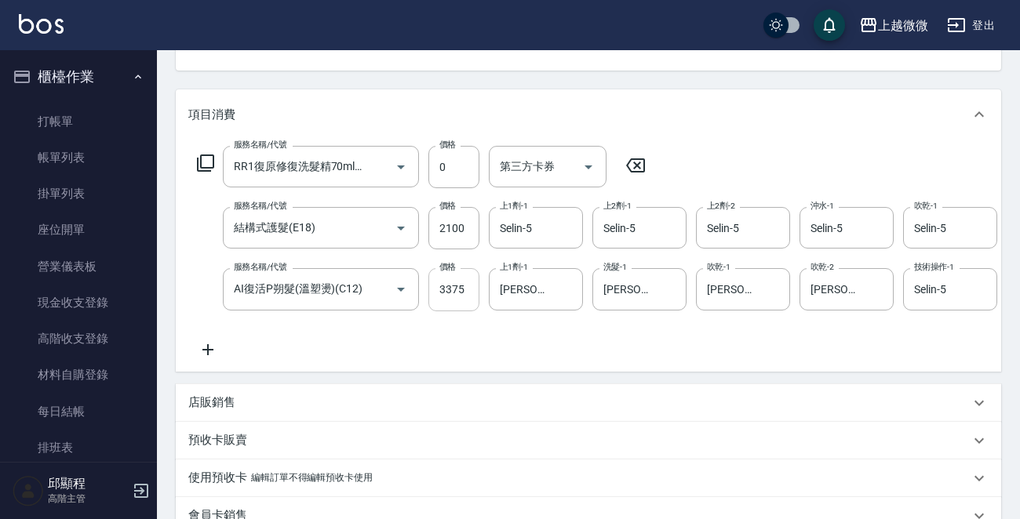
type input "RR1復原修復洗髮精70ml+RR3復原修護精華液10ml(M03)"
type input "結構式護髮(E18)"
type input "AI復活P朔髮(溫塑燙)(C12)"
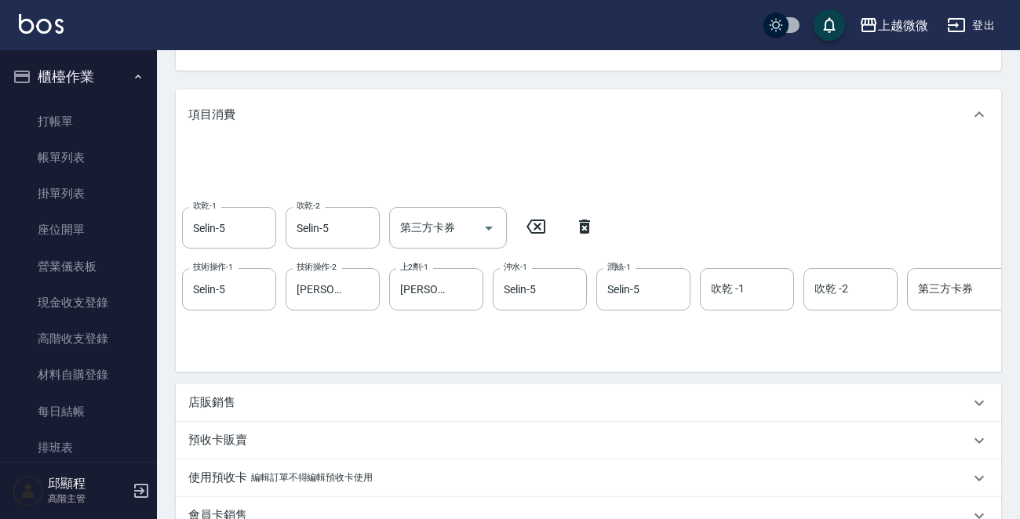
scroll to position [0, 717]
click at [733, 296] on input "吹乾 -1" at bounding box center [751, 288] width 80 height 27
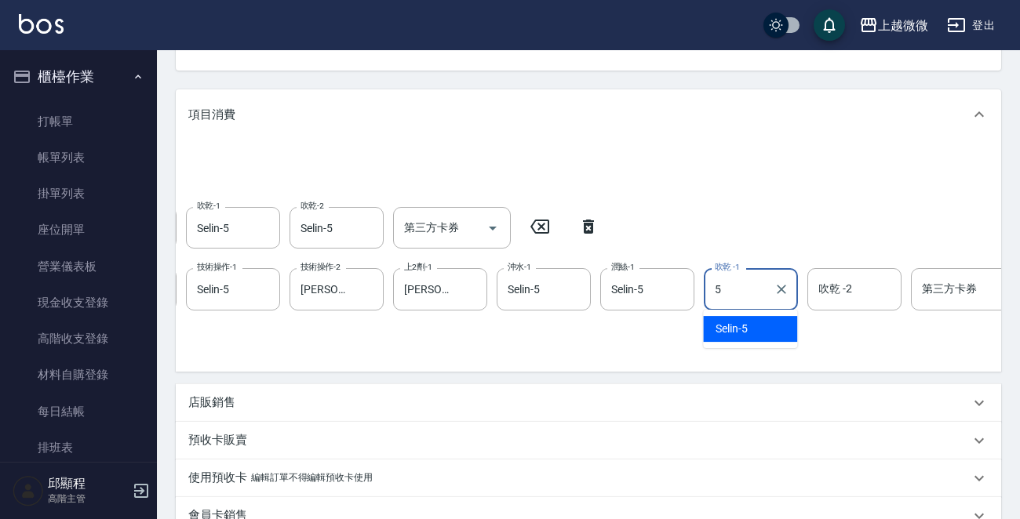
click at [750, 329] on div "Selin -5" at bounding box center [750, 329] width 94 height 26
type input "Selin-5"
click at [859, 296] on input "吹乾 -2" at bounding box center [854, 288] width 80 height 27
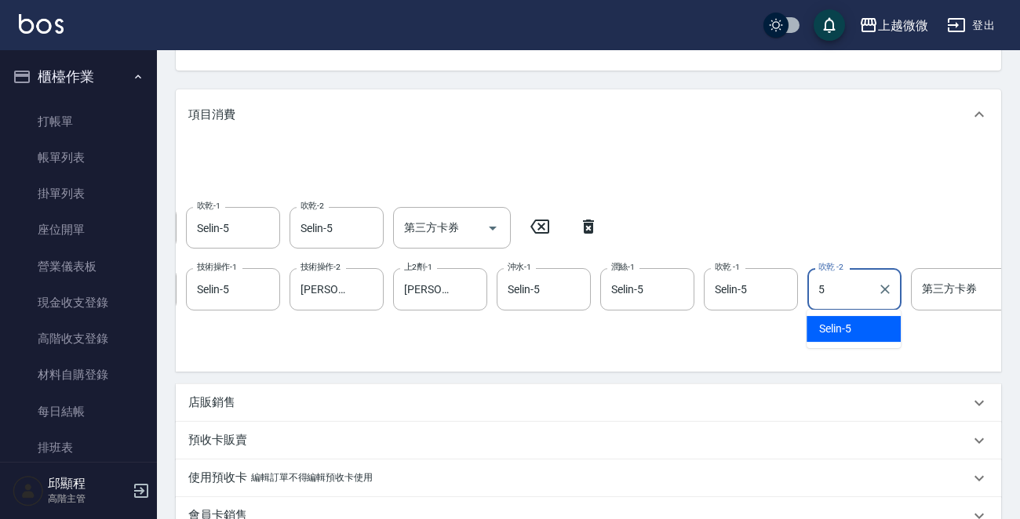
drag, startPoint x: 838, startPoint y: 331, endPoint x: 829, endPoint y: 336, distance: 10.2
click at [836, 331] on span "Selin -5" at bounding box center [835, 329] width 32 height 16
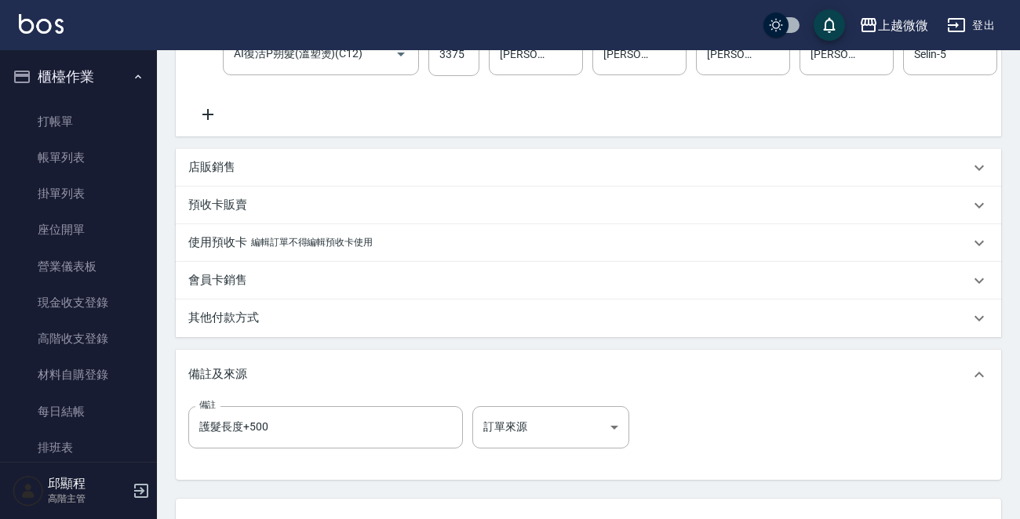
scroll to position [168, 0]
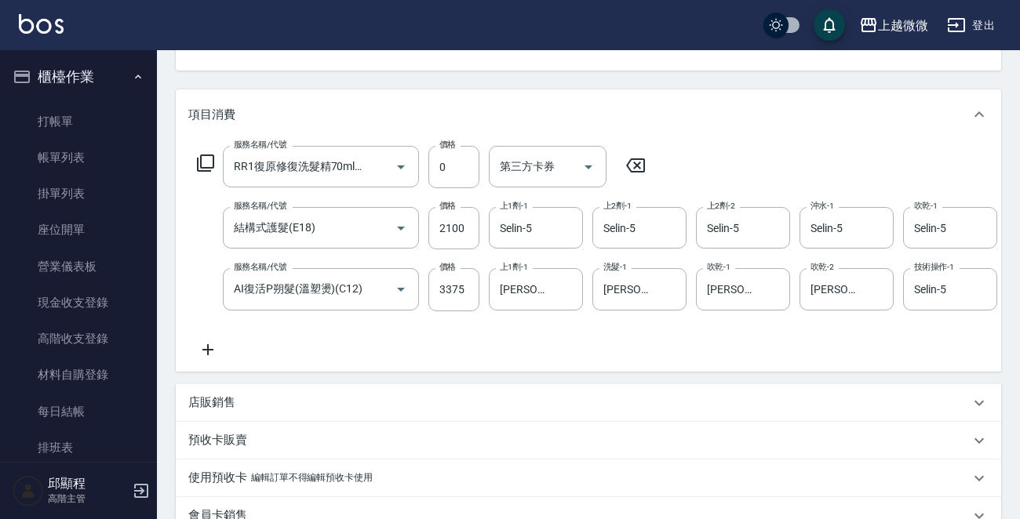
type input "Selin-5"
click at [207, 351] on icon at bounding box center [207, 349] width 11 height 11
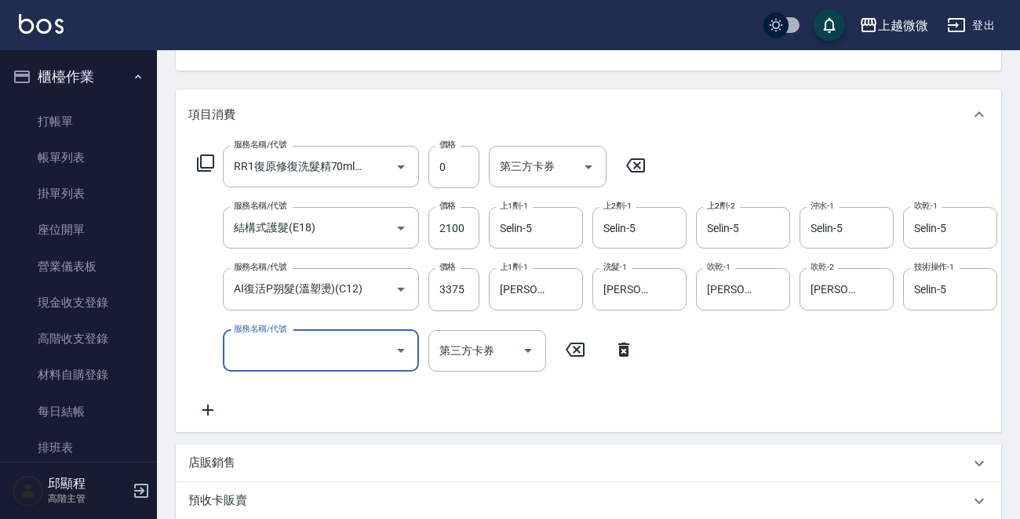
click at [288, 344] on div "服務名稱/代號 服務名稱/代號" at bounding box center [321, 351] width 196 height 42
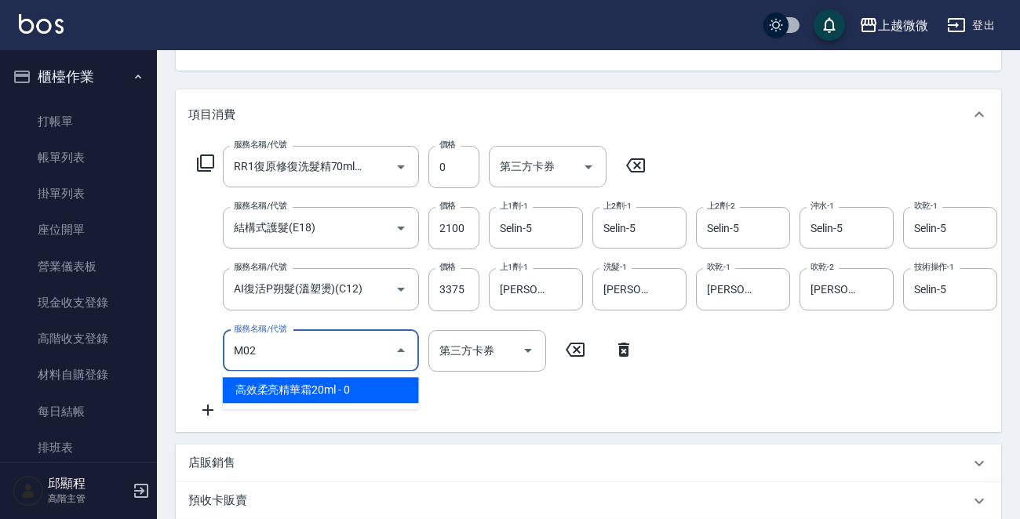
click at [263, 398] on span "高效柔亮精華霜20ml - 0" at bounding box center [321, 390] width 196 height 26
click at [289, 360] on input "M02" at bounding box center [299, 350] width 138 height 27
click at [306, 380] on span "高效柔亮精華霜20ml - 0" at bounding box center [321, 390] width 196 height 26
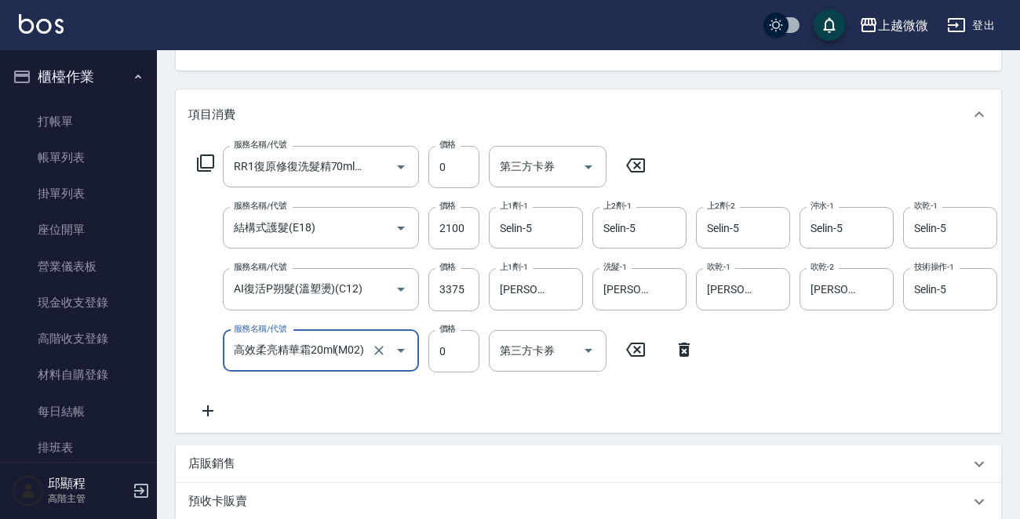
type input "高效柔亮精華霜20ml(M02)"
click at [638, 162] on icon at bounding box center [635, 165] width 39 height 19
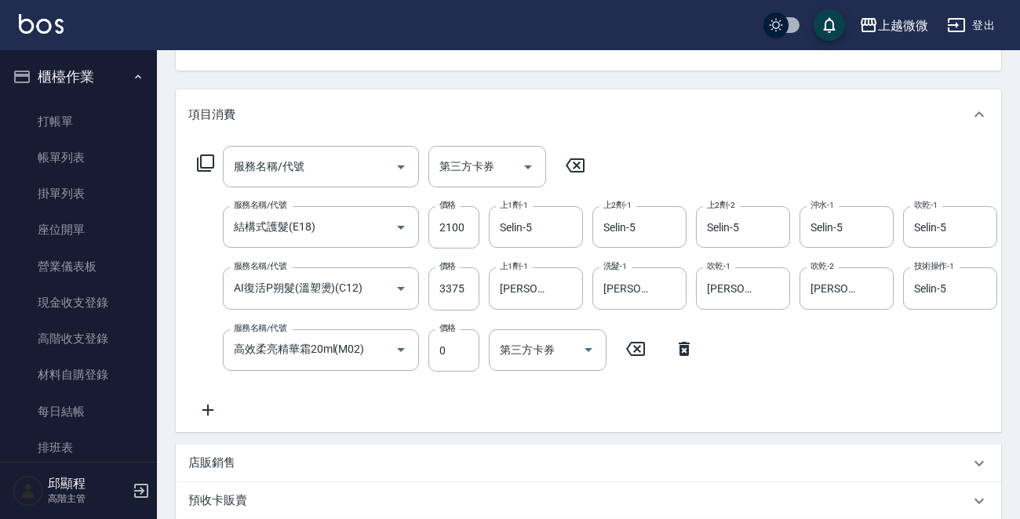
scroll to position [602, 0]
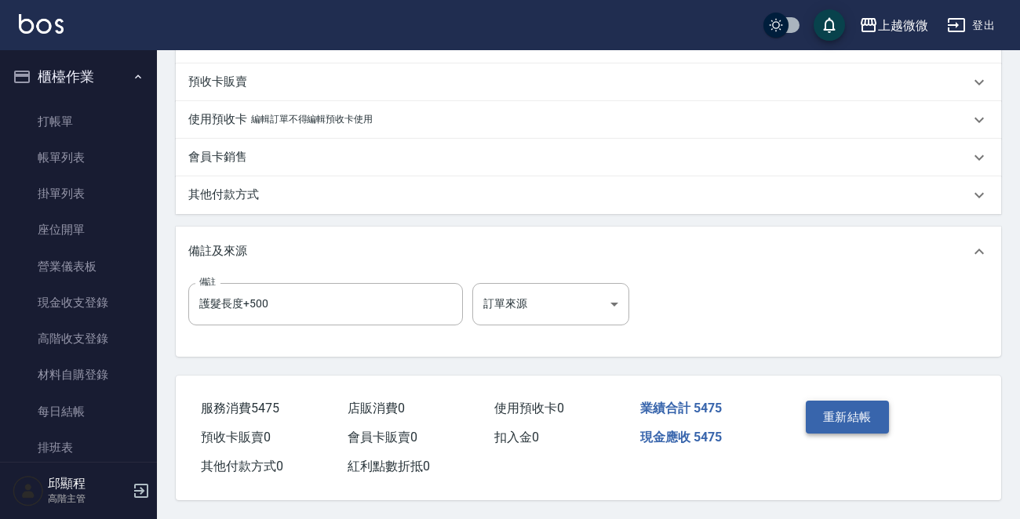
click at [859, 418] on button "重新結帳" at bounding box center [847, 417] width 83 height 33
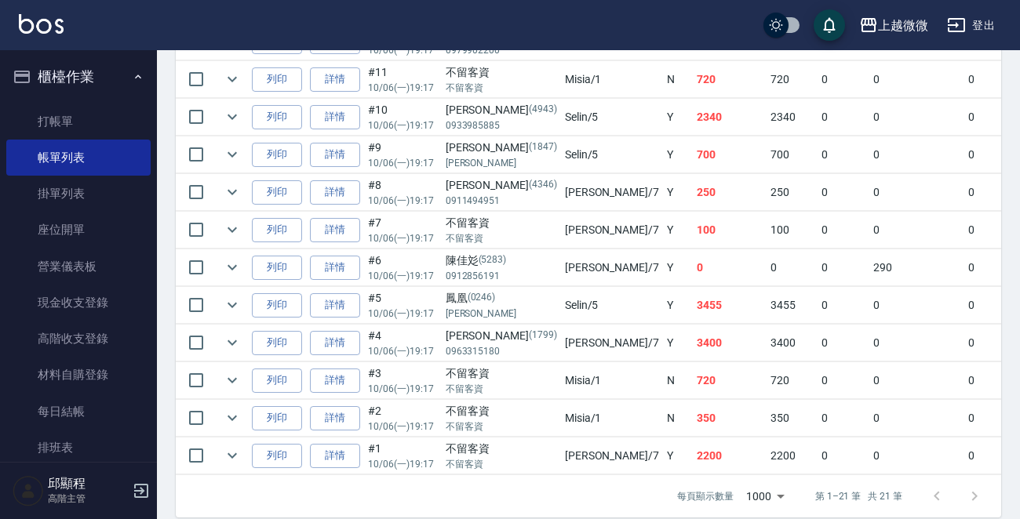
scroll to position [863, 0]
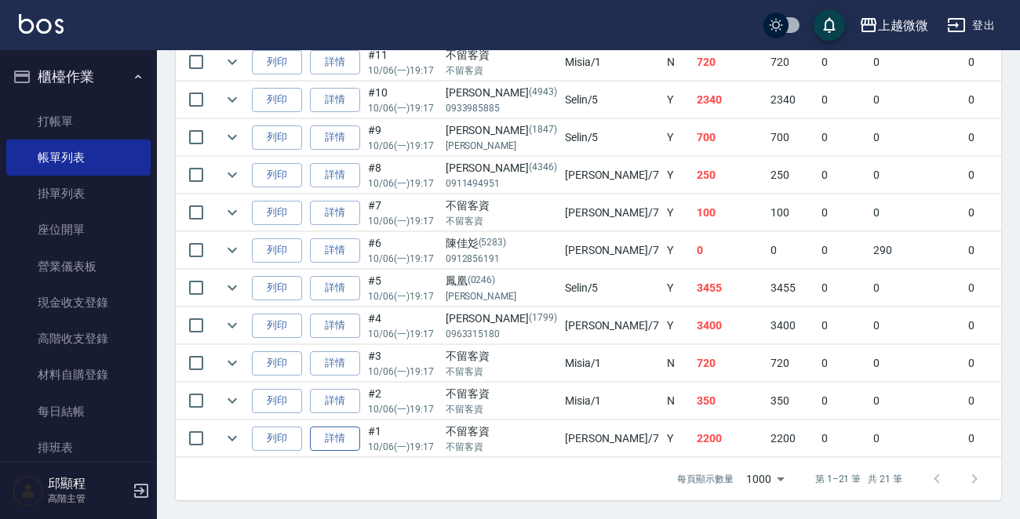
click at [326, 431] on link "詳情" at bounding box center [335, 439] width 50 height 24
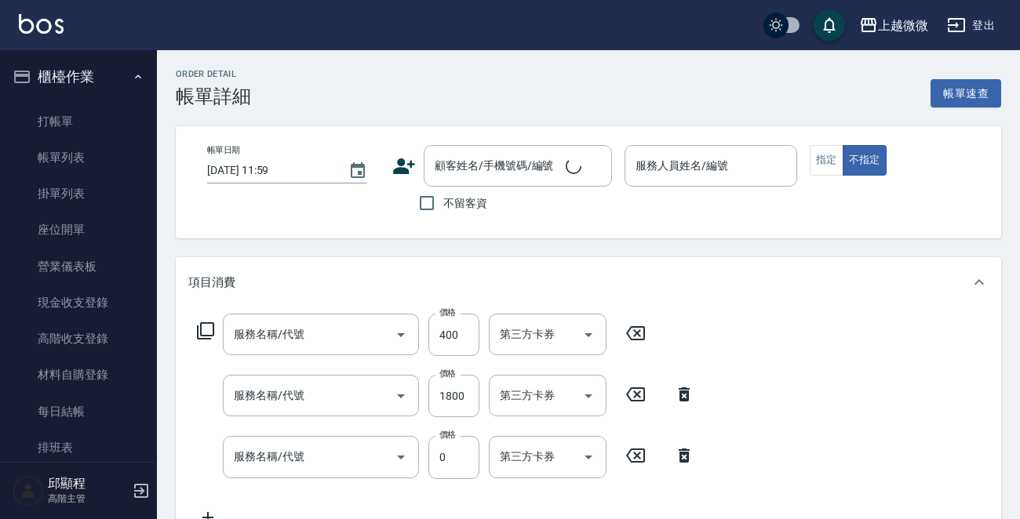
type input "2025/10/06 19:17"
checkbox input "true"
type input "Annie-7"
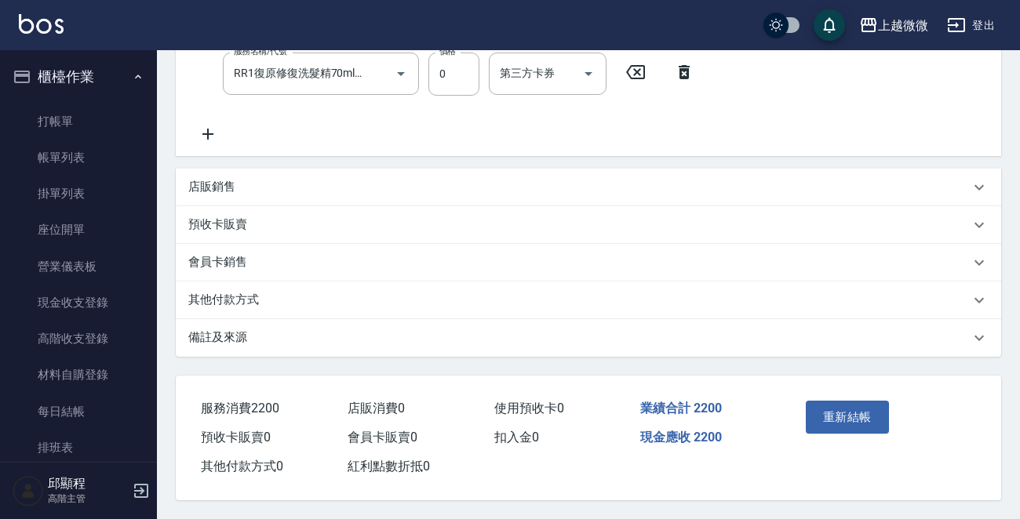
type input "剪髮(B02)"
type input "染髮(D02)"
type input "RR1復原修復洗髮精70ml+RR3復原修護精華液10ml(M03)"
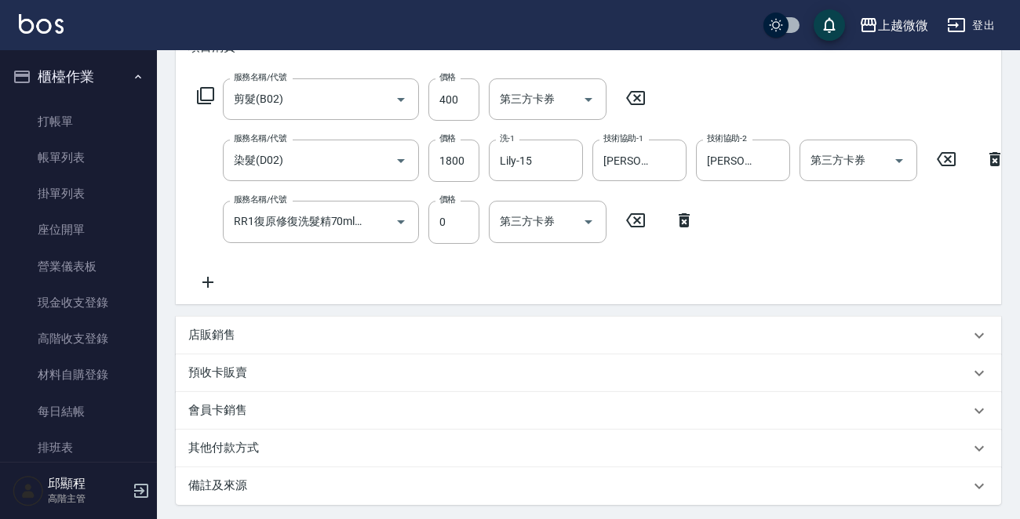
scroll to position [78, 0]
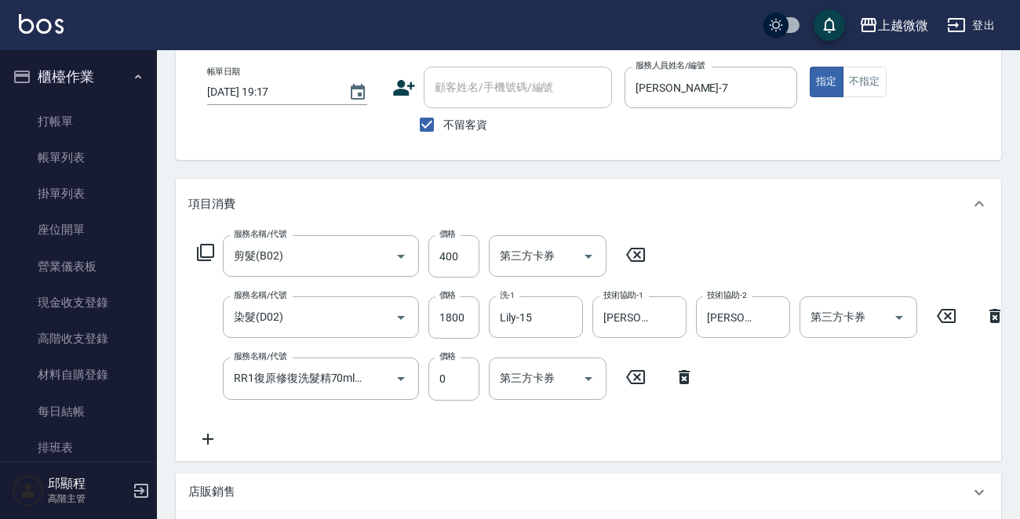
click at [195, 443] on icon at bounding box center [207, 439] width 39 height 19
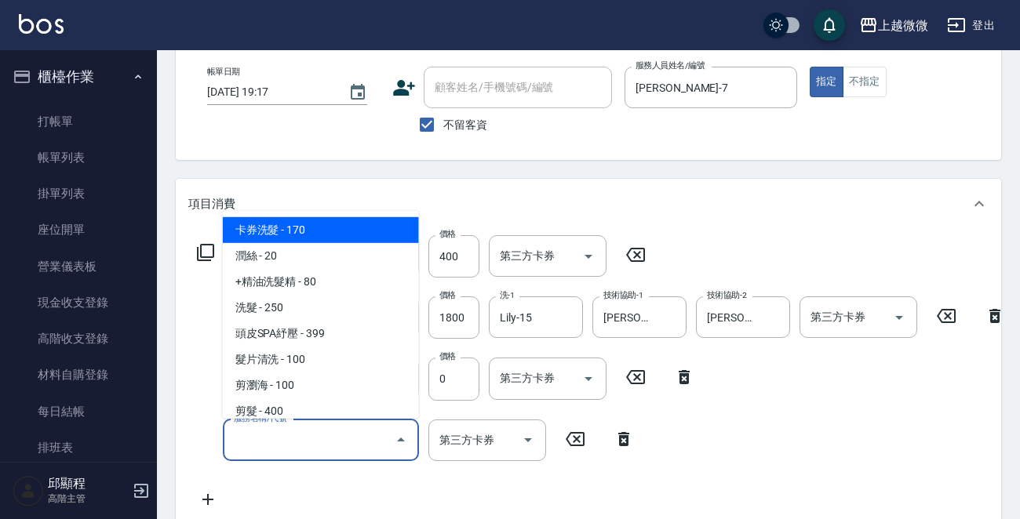
click at [282, 443] on input "服務名稱/代號" at bounding box center [309, 440] width 158 height 27
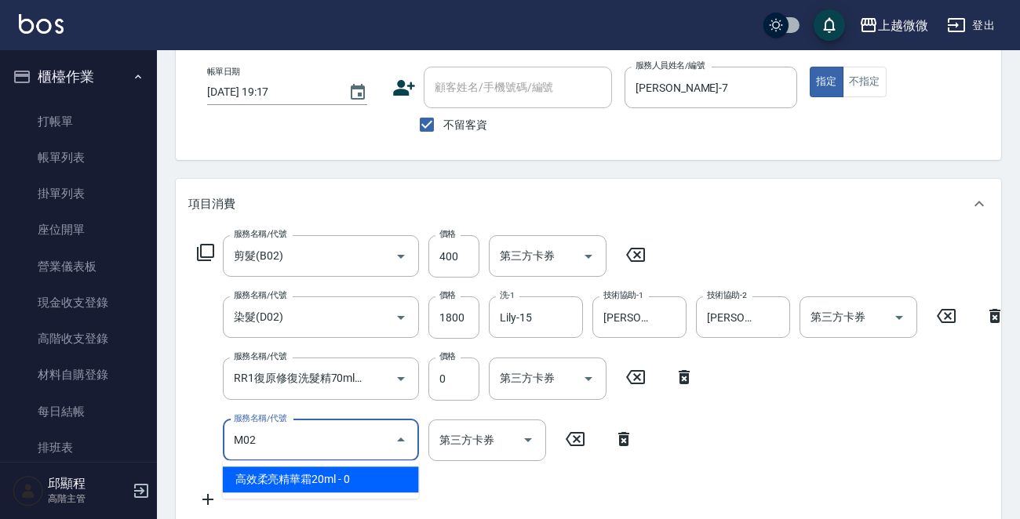
click at [305, 479] on span "高效柔亮精華霜20ml - 0" at bounding box center [321, 480] width 196 height 26
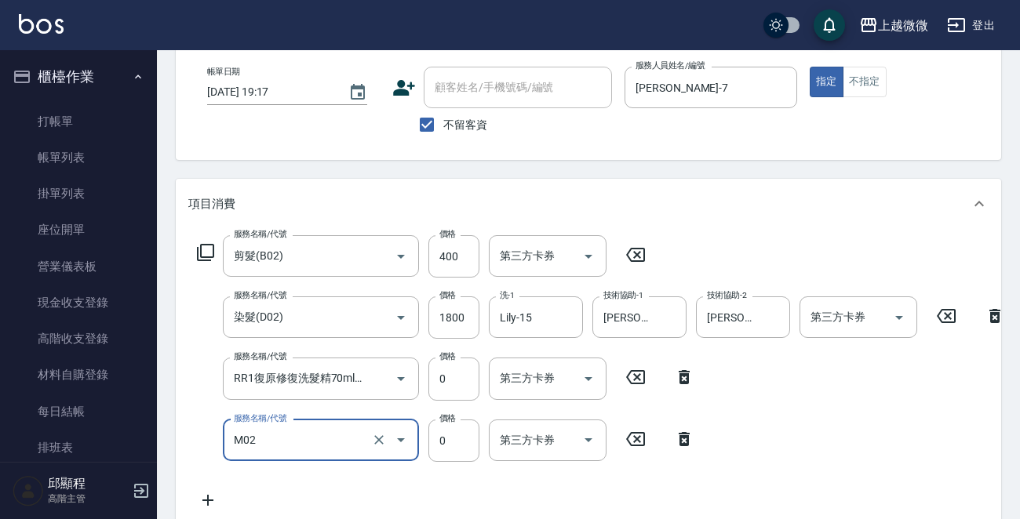
click at [300, 446] on input "M02" at bounding box center [299, 440] width 138 height 27
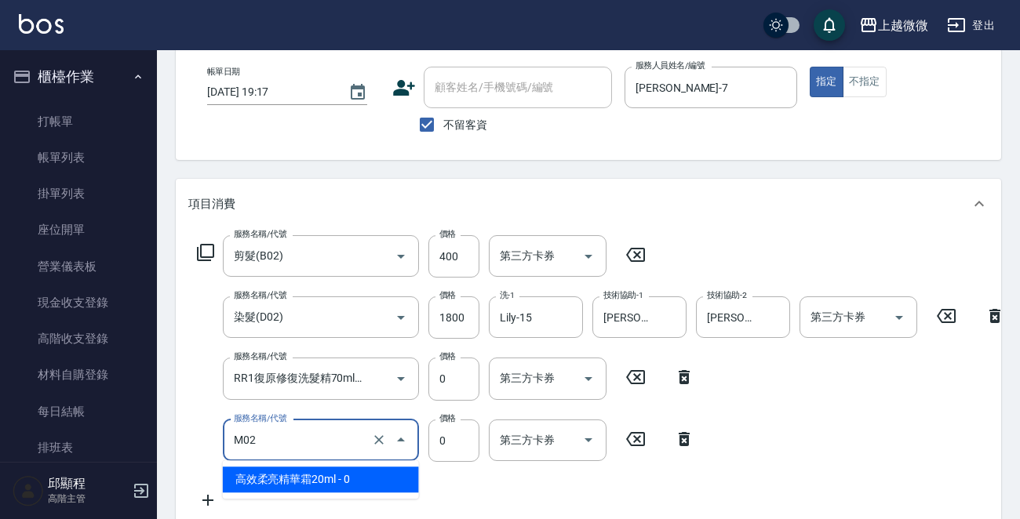
click at [310, 472] on span "高效柔亮精華霜20ml - 0" at bounding box center [321, 480] width 196 height 26
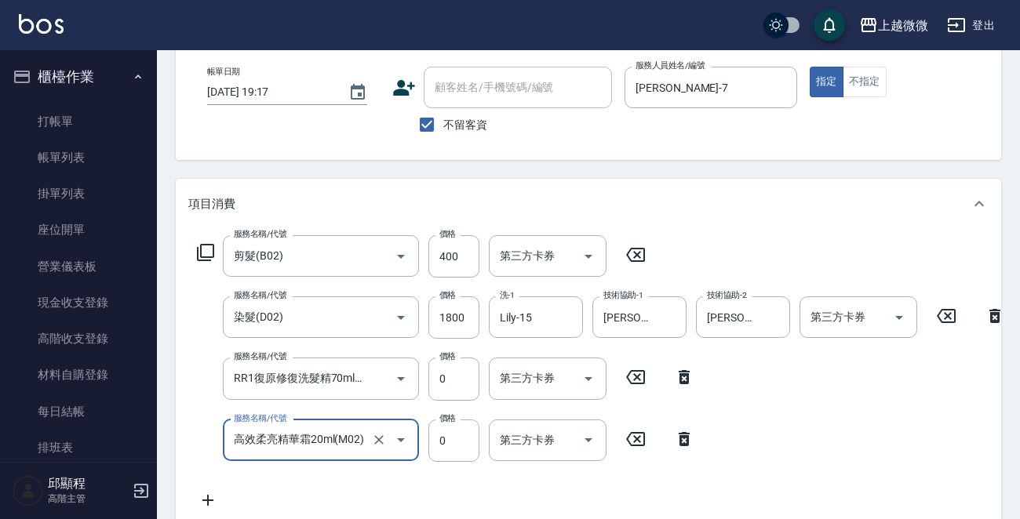
type input "高效柔亮精華霜20ml(M02)"
click at [687, 377] on icon at bounding box center [683, 377] width 11 height 14
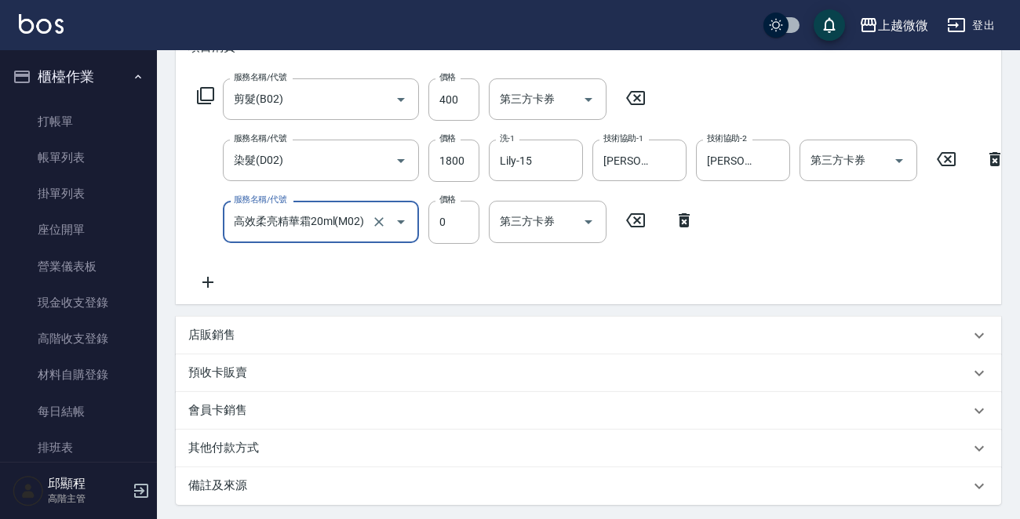
scroll to position [399, 0]
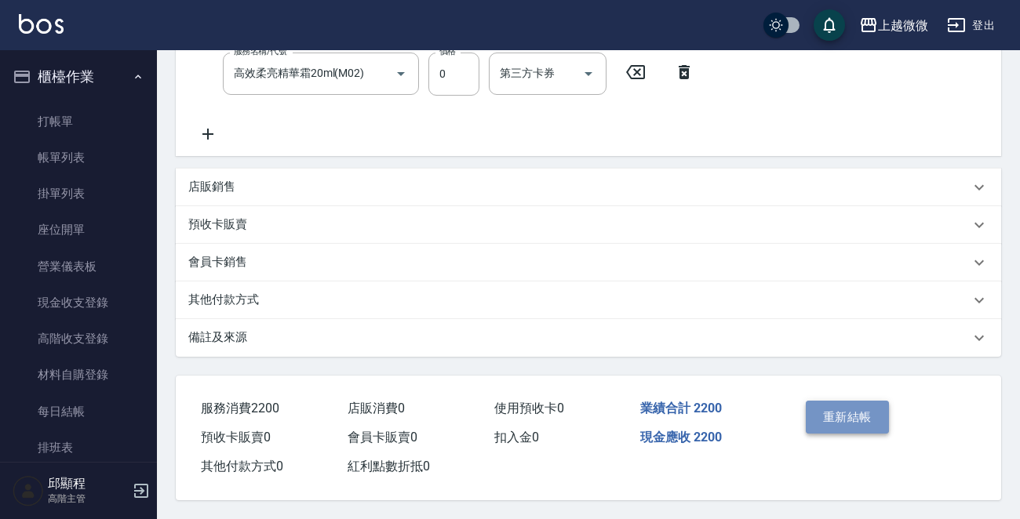
click at [848, 411] on button "重新結帳" at bounding box center [847, 417] width 83 height 33
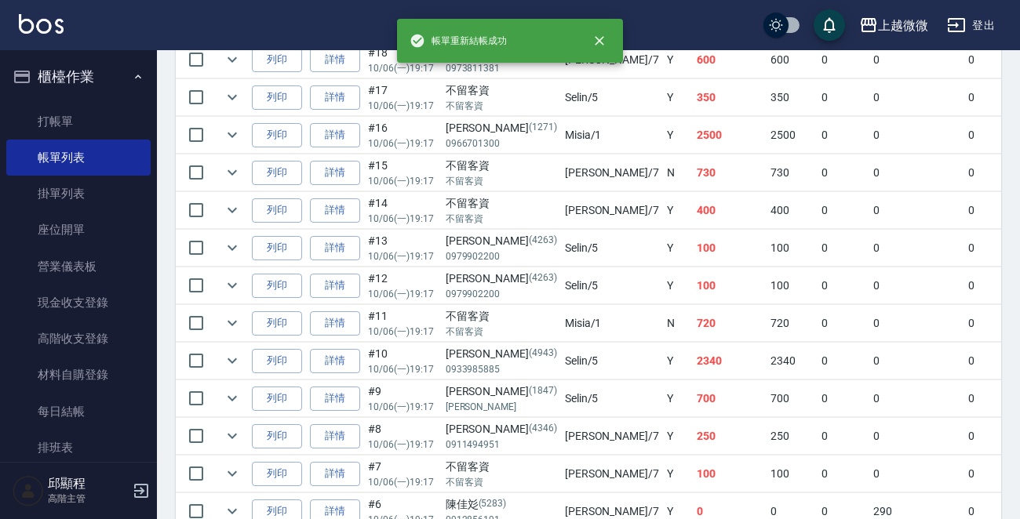
scroll to position [863, 0]
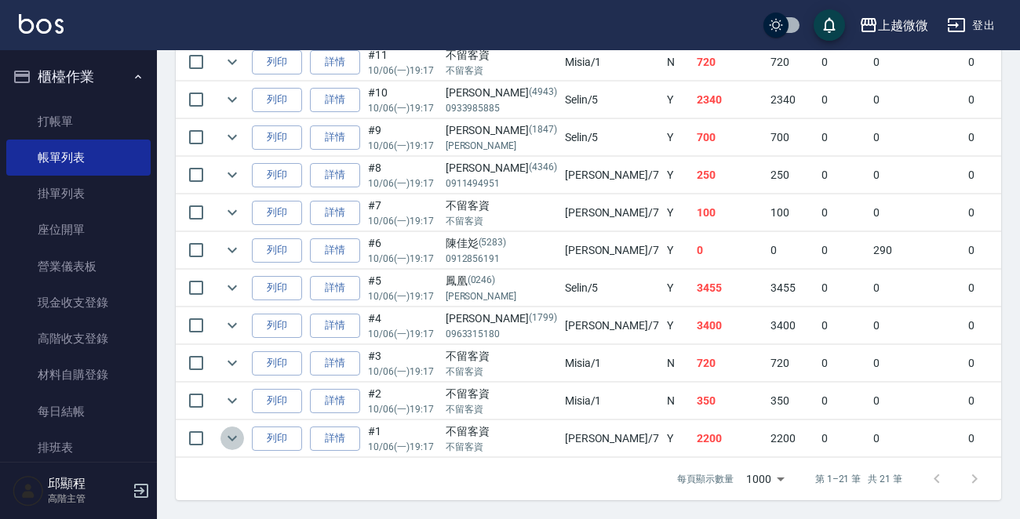
click at [238, 429] on icon "expand row" at bounding box center [232, 438] width 19 height 19
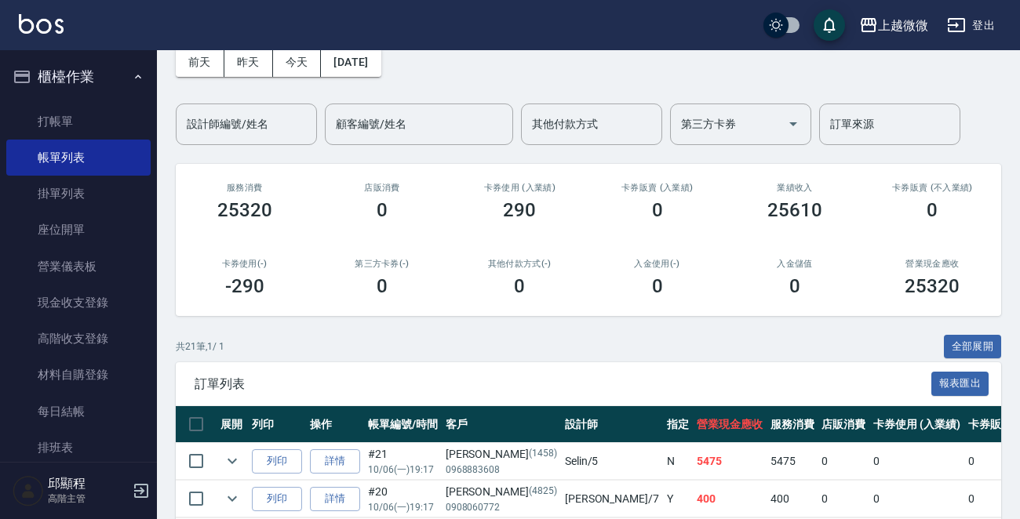
scroll to position [0, 0]
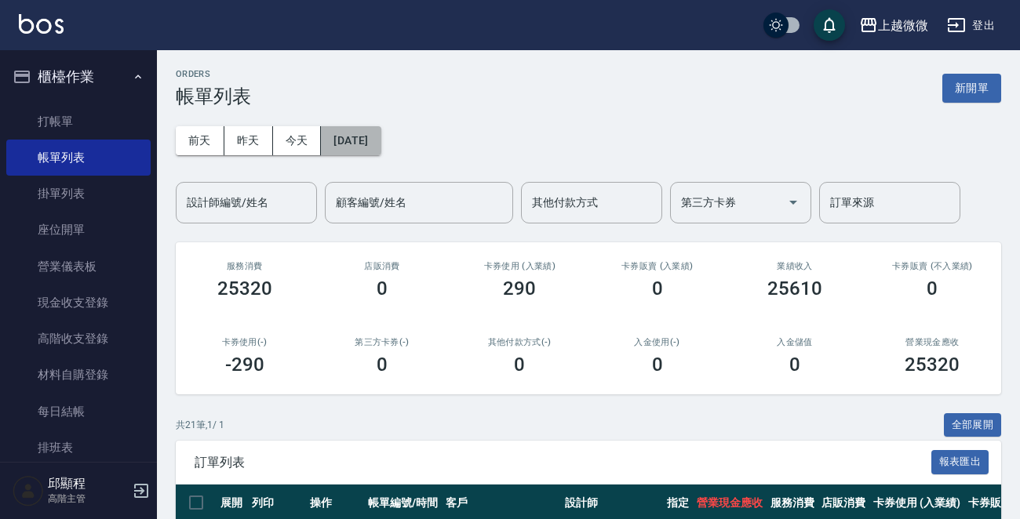
click at [380, 136] on button "2025/10/06" at bounding box center [351, 140] width 60 height 29
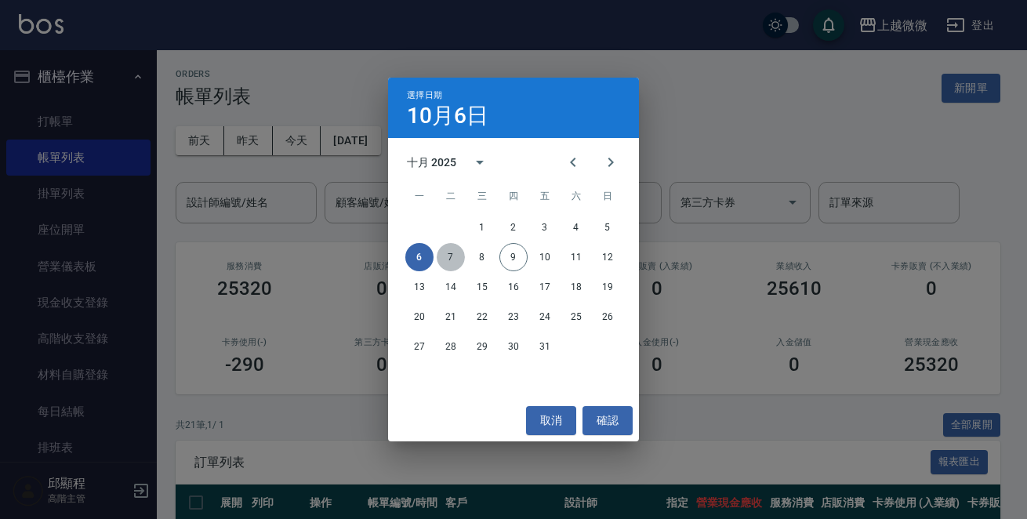
click at [442, 251] on button "7" at bounding box center [451, 257] width 28 height 28
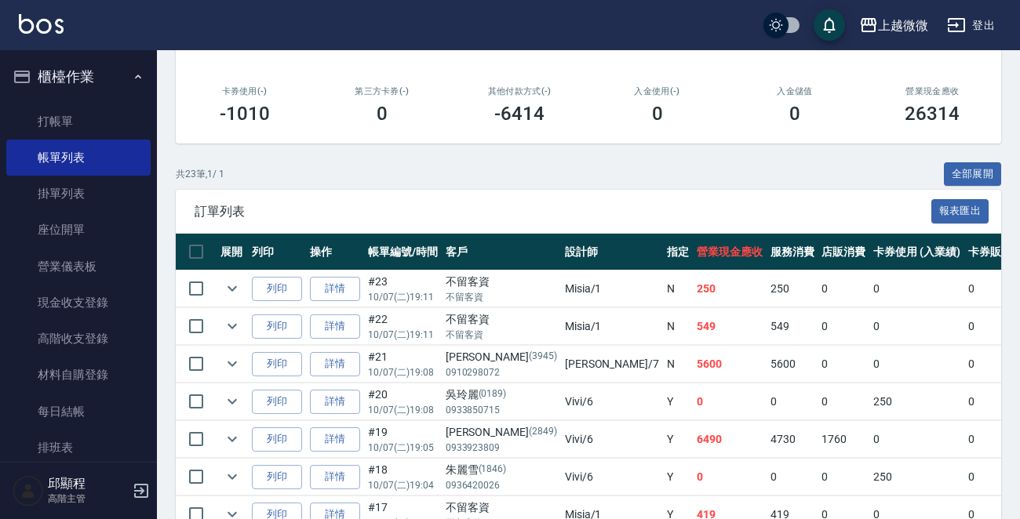
scroll to position [471, 0]
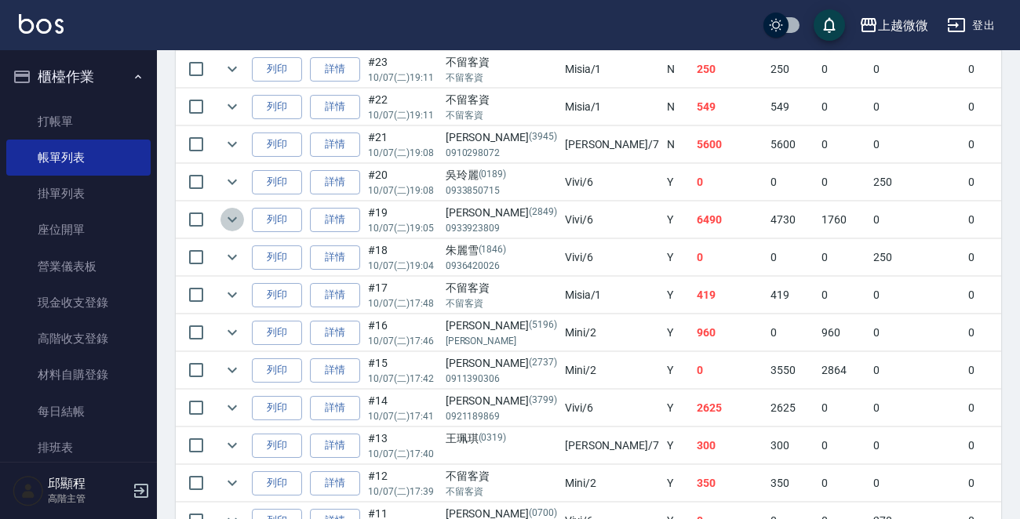
click at [230, 216] on icon "expand row" at bounding box center [232, 219] width 19 height 19
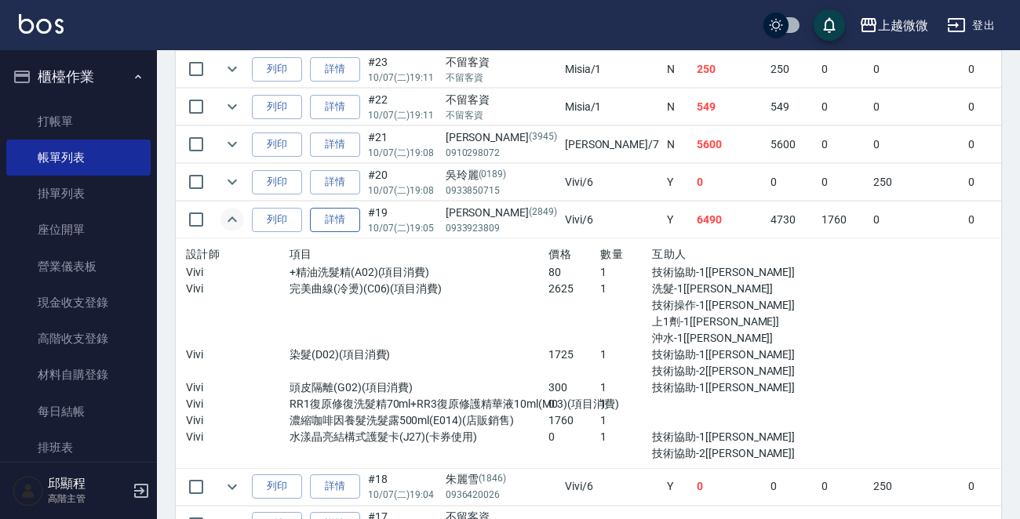
click at [354, 225] on link "詳情" at bounding box center [335, 220] width 50 height 24
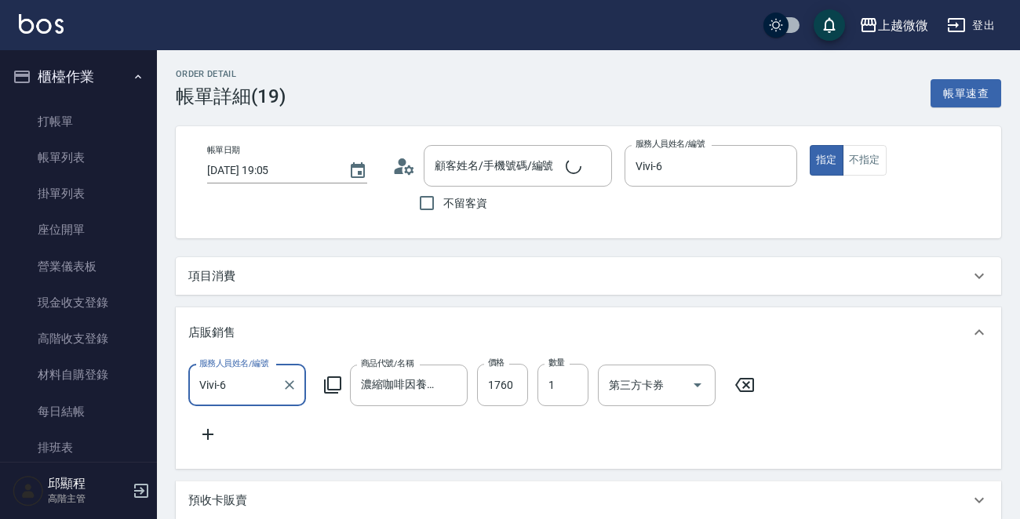
type input "2025/10/07 19:05"
type input "Vivi-6"
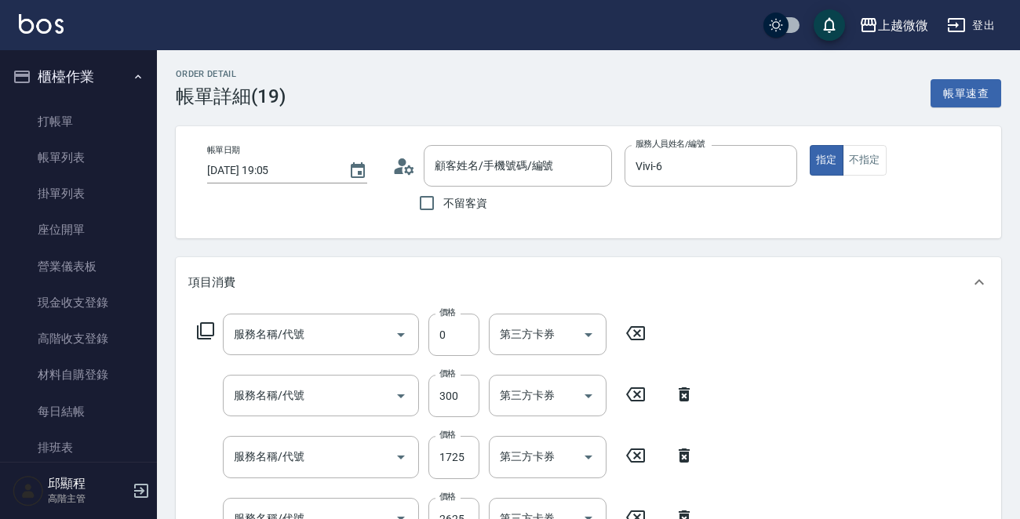
type input "林素珍/0933923809/2849"
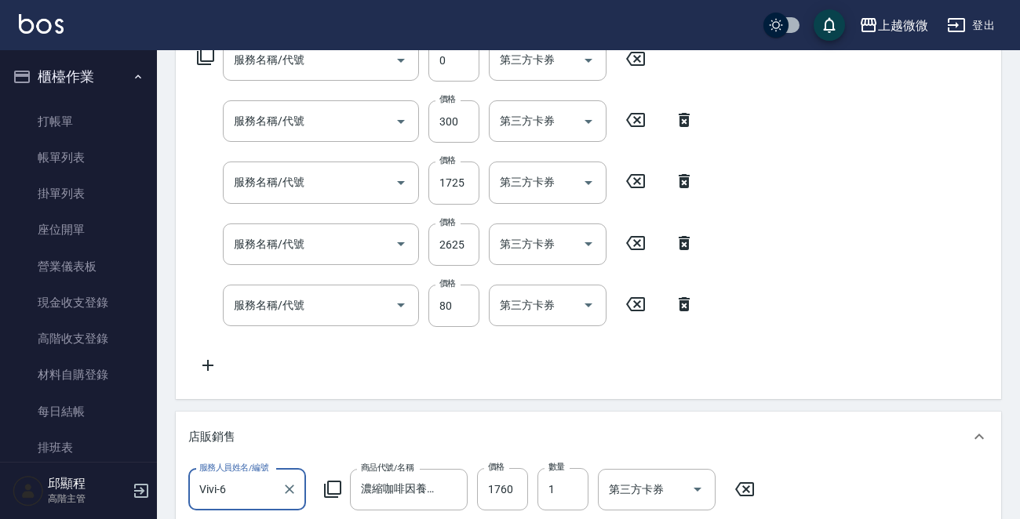
type input "水漾晶亮結構式護髮卡(1/1)"
type input "RR1復原修復洗髮精70ml+RR3復原修護精華液10ml(M03)"
type input "頭皮隔離(G02)"
type input "染髮(D02)"
type input "完美曲線(冷燙)(C06)"
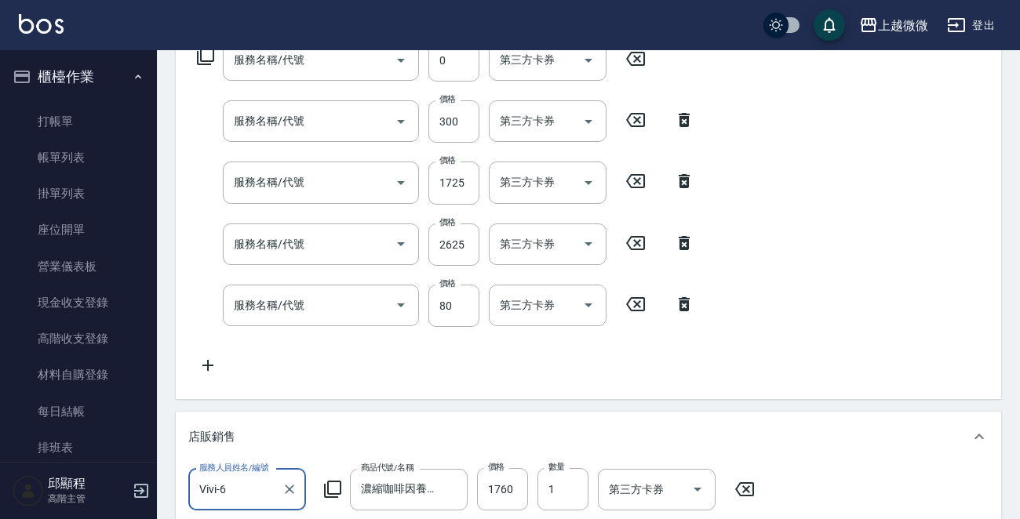
type input "+精油洗髮精(A02)"
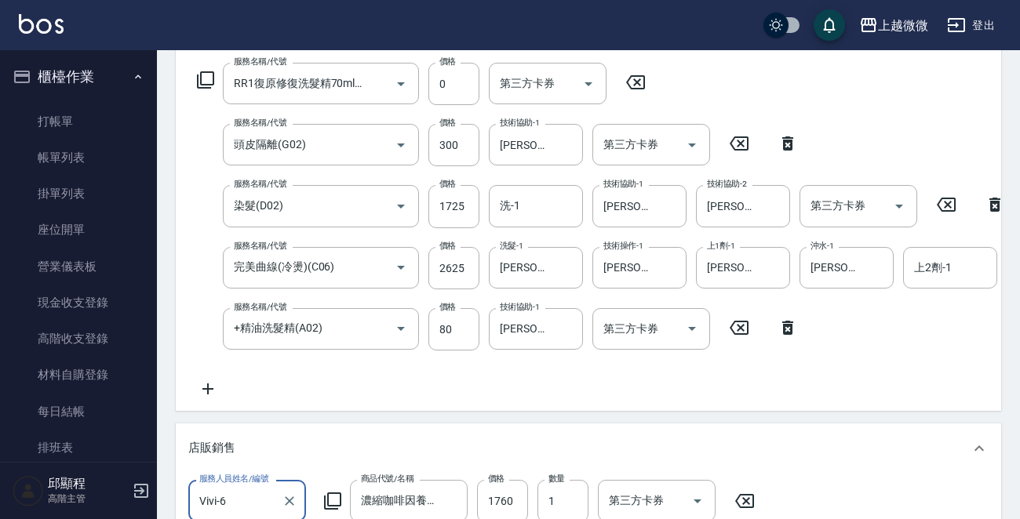
scroll to position [157, 0]
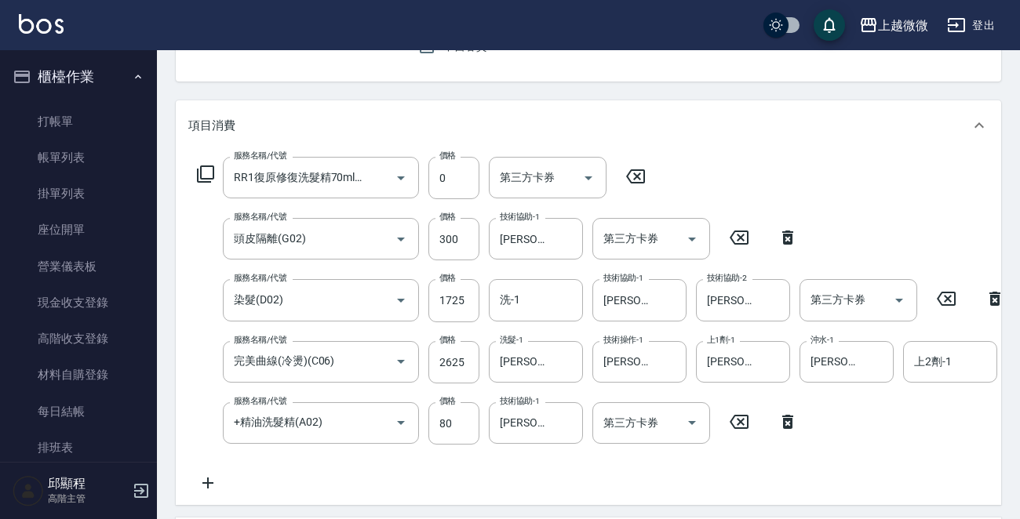
click at [635, 172] on icon at bounding box center [635, 176] width 39 height 19
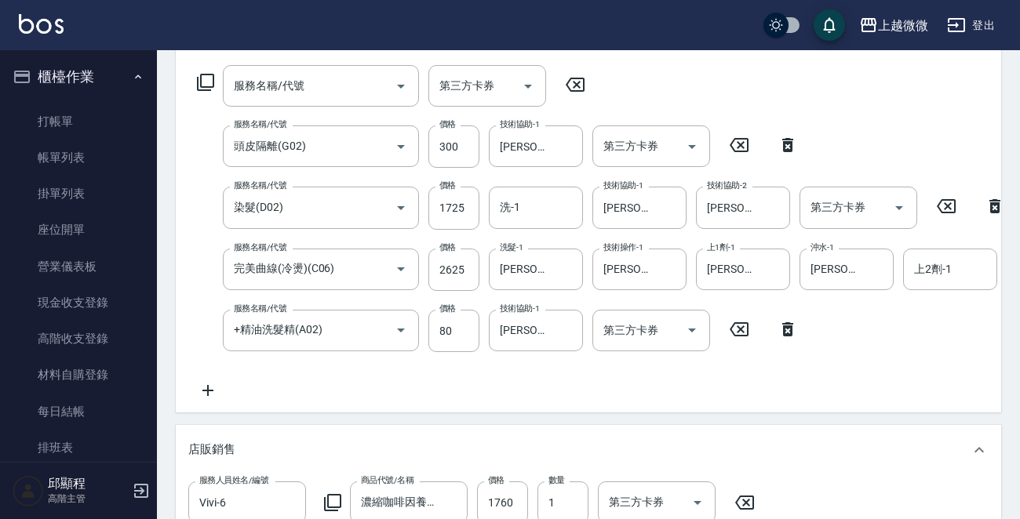
scroll to position [314, 0]
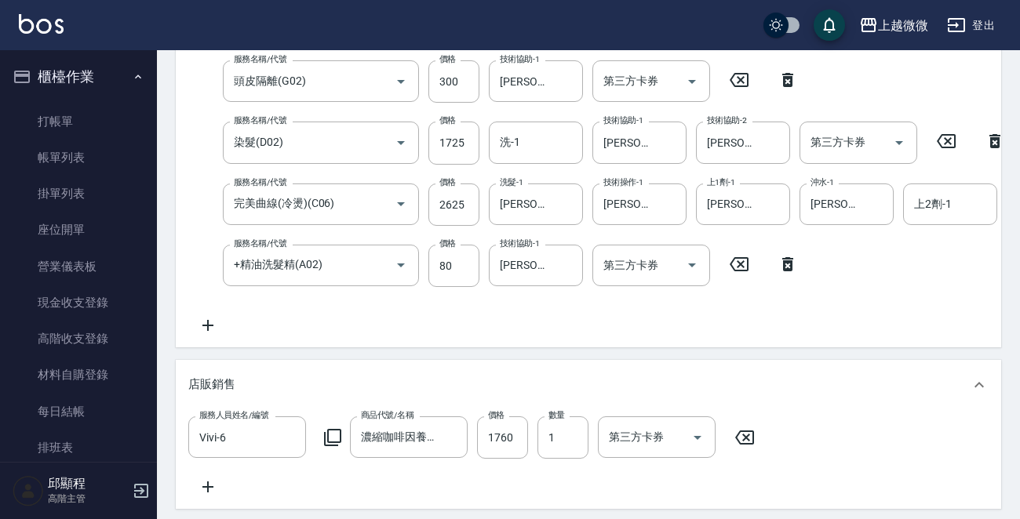
click at [213, 313] on div "服務名稱/代號 服務名稱/代號 第三方卡券 第三方卡券 服務名稱/代號 頭皮隔離(G02) 服務名稱/代號 價格 300 價格 技術協助-1 Kristin-…" at bounding box center [911, 167] width 1447 height 335
click at [213, 324] on icon at bounding box center [207, 325] width 11 height 11
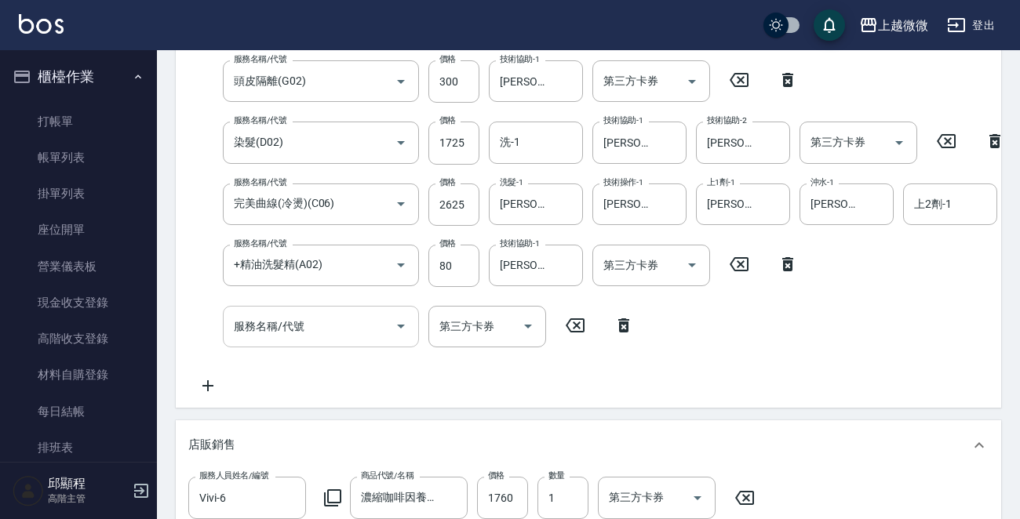
click at [316, 325] on input "服務名稱/代號" at bounding box center [309, 326] width 158 height 27
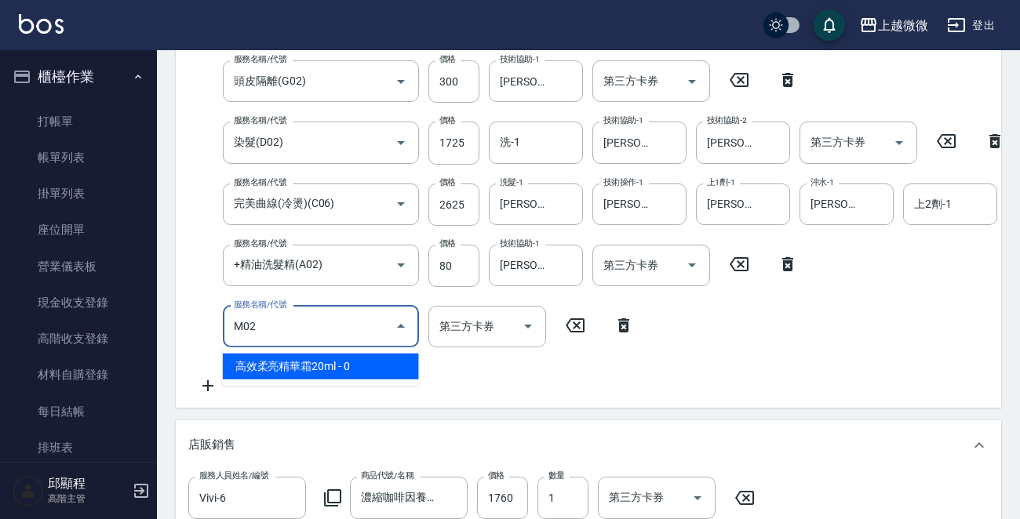
click at [329, 363] on span "高效柔亮精華霜20ml - 0" at bounding box center [321, 367] width 196 height 26
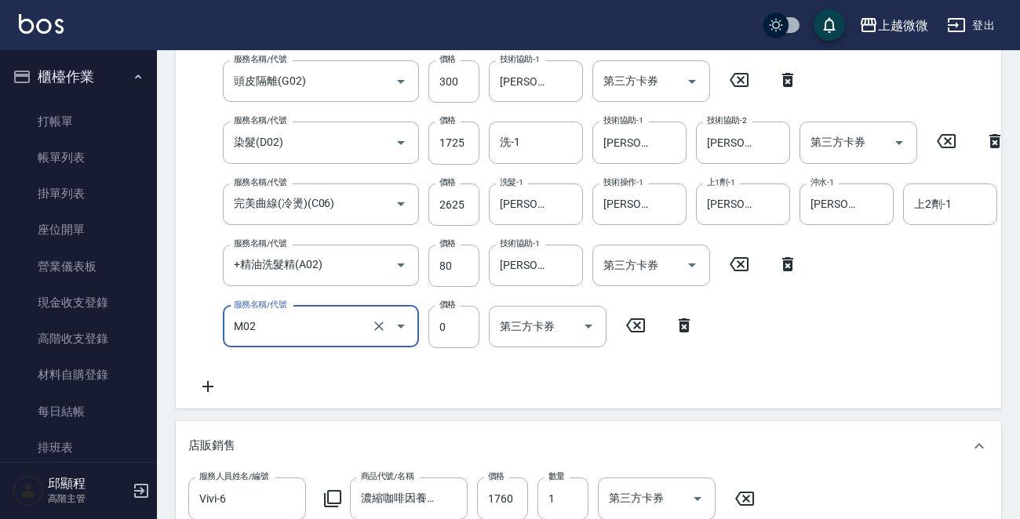
click at [298, 342] on div "M02 服務名稱/代號" at bounding box center [321, 327] width 196 height 42
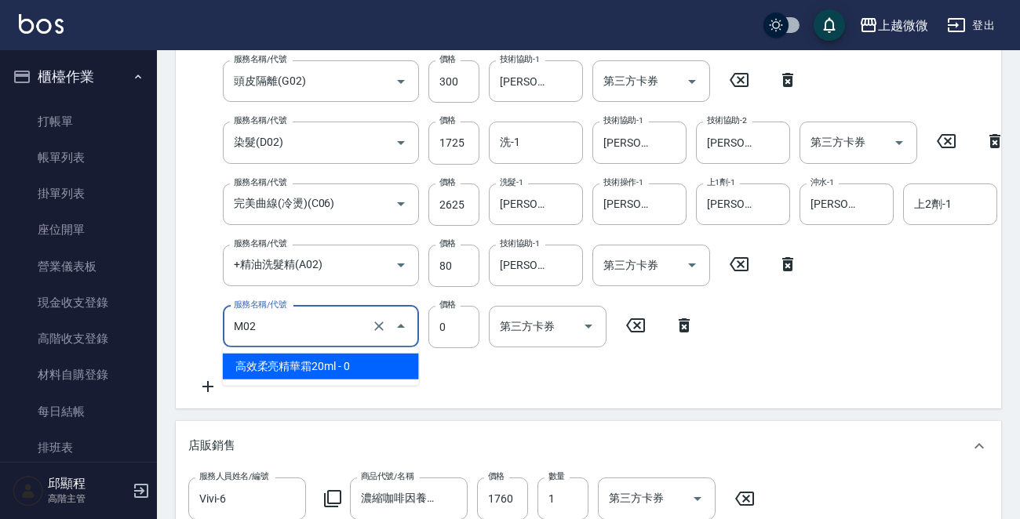
click at [311, 363] on span "高效柔亮精華霜20ml - 0" at bounding box center [321, 367] width 196 height 26
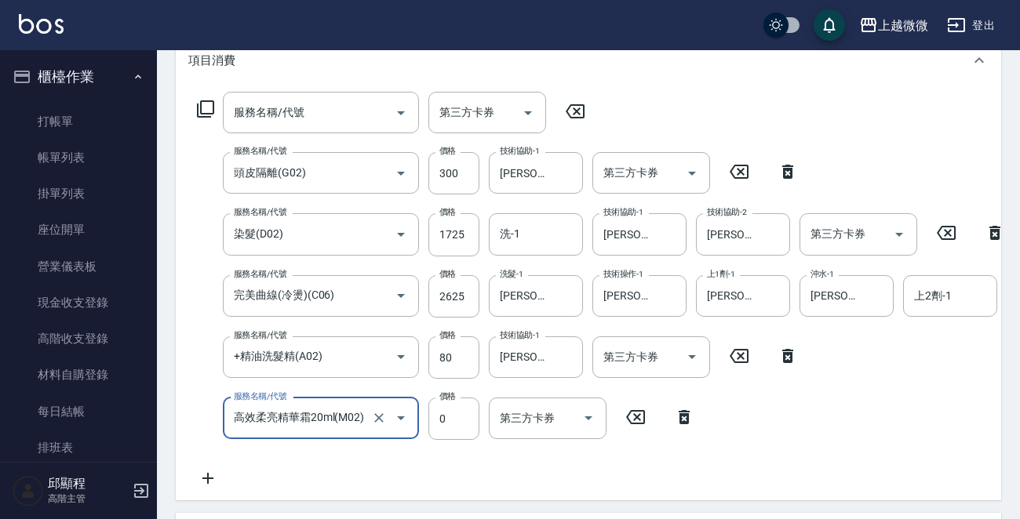
scroll to position [246, 0]
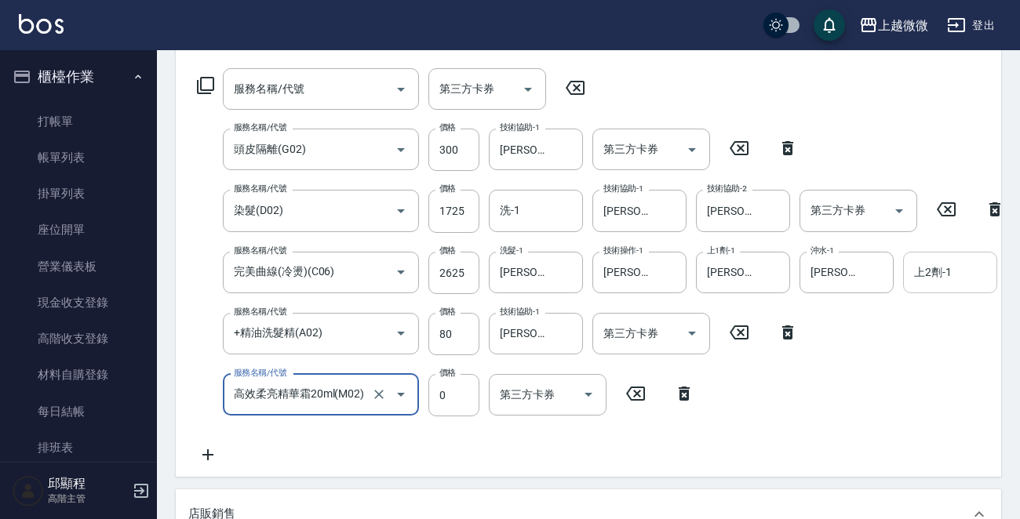
type input "高效柔亮精華霜20ml(M02)"
click at [963, 271] on input "上2劑-1" at bounding box center [950, 272] width 80 height 27
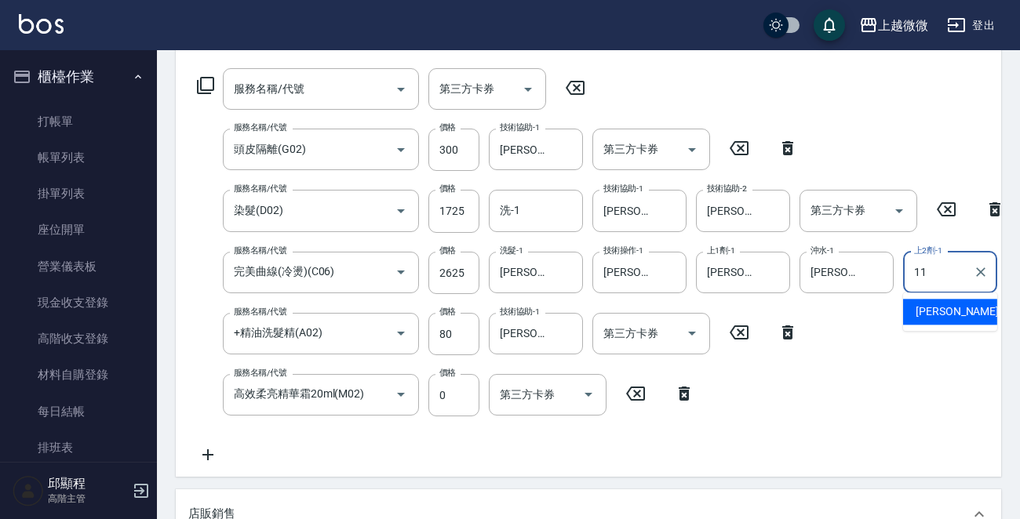
click at [949, 315] on span "Kristin -11" at bounding box center [964, 312] width 99 height 16
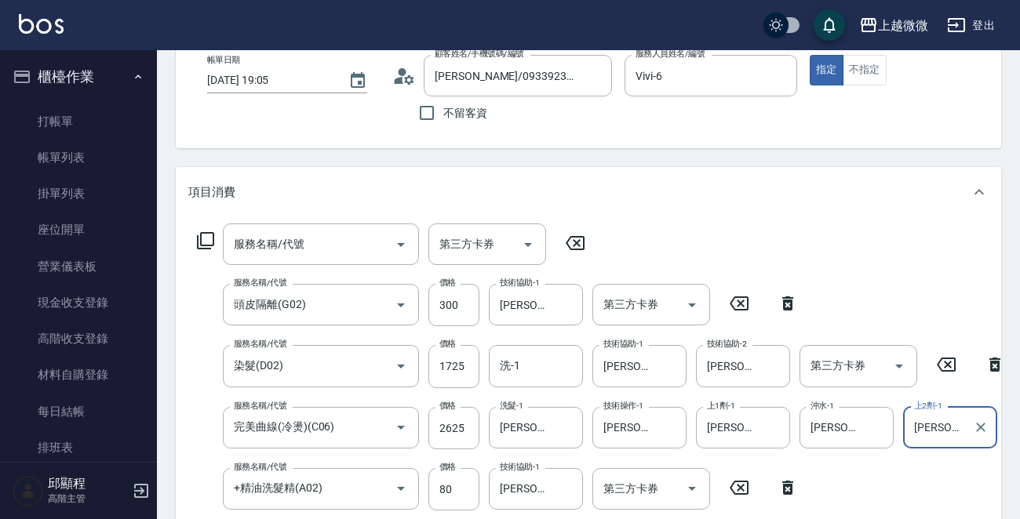
scroll to position [235, 0]
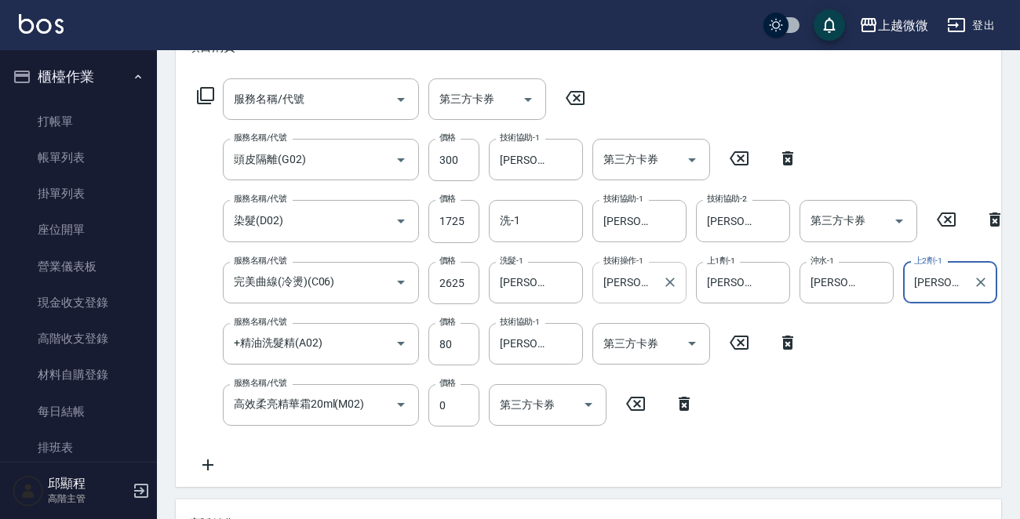
type input "Kristin-11"
click at [629, 281] on input "Kristin-11" at bounding box center [627, 282] width 56 height 27
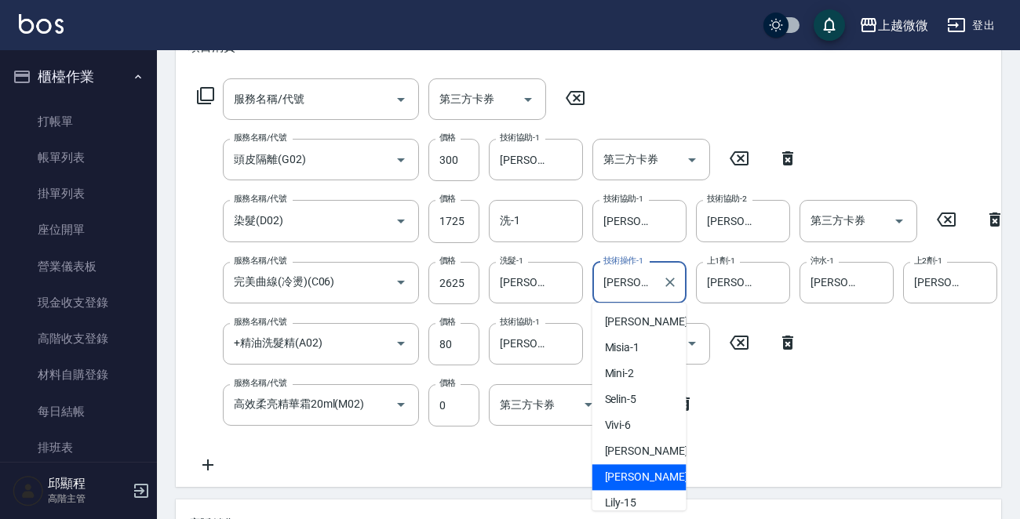
click at [643, 280] on input "Kristin-11" at bounding box center [627, 282] width 56 height 27
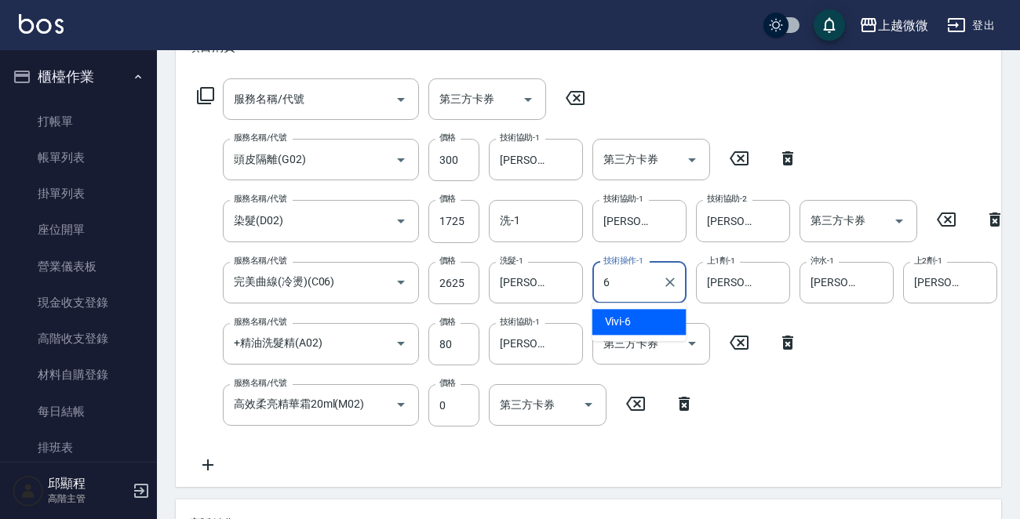
click at [651, 321] on div "Vivi -6" at bounding box center [639, 322] width 94 height 26
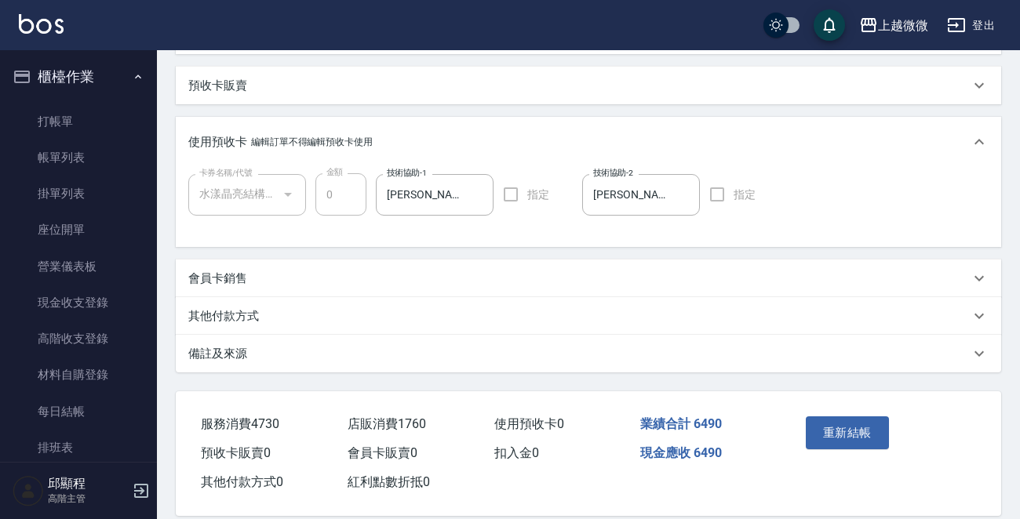
scroll to position [873, 0]
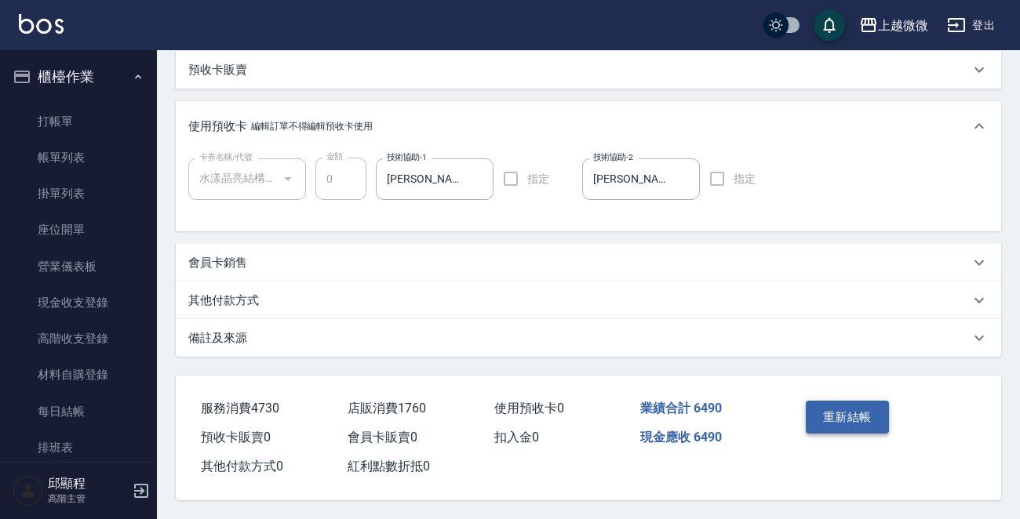
type input "Vivi-6"
click at [855, 404] on button "重新結帳" at bounding box center [847, 417] width 83 height 33
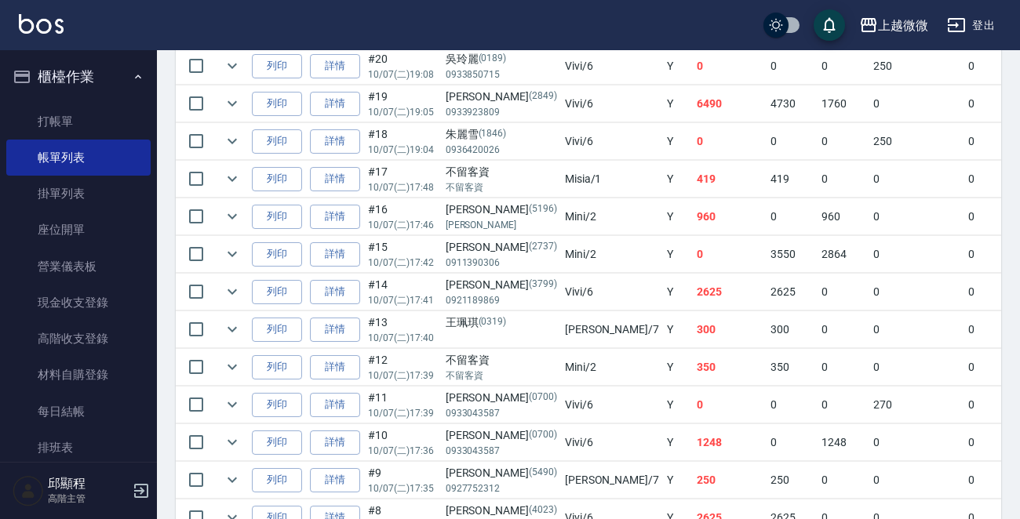
scroll to position [549, 0]
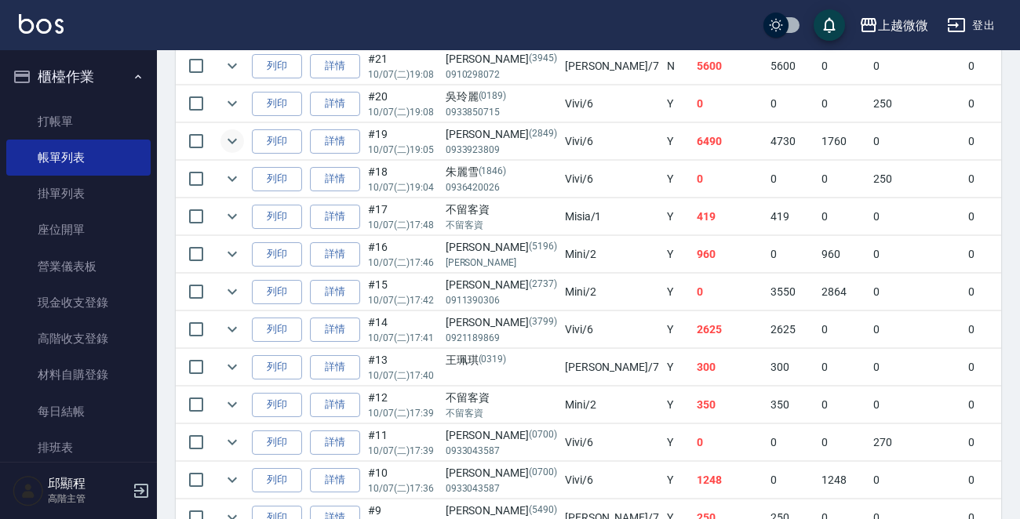
click at [235, 133] on icon "expand row" at bounding box center [232, 141] width 19 height 19
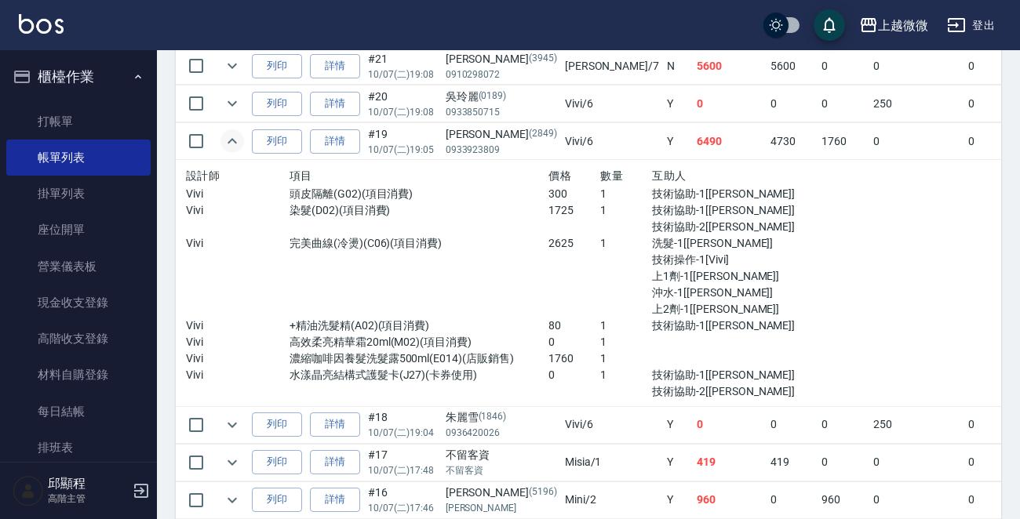
click at [373, 146] on p "10/07 (二) 19:05" at bounding box center [403, 150] width 70 height 14
click at [345, 144] on link "詳情" at bounding box center [335, 141] width 50 height 24
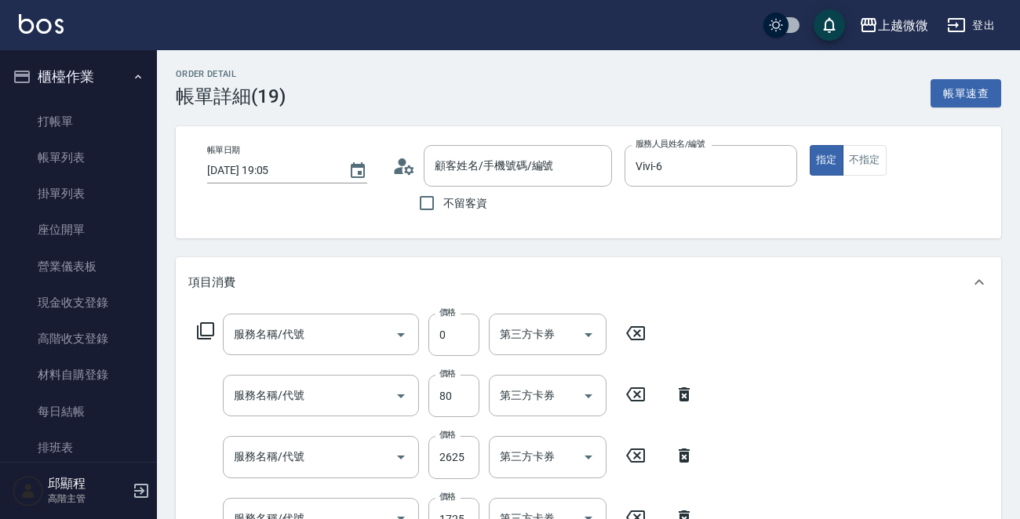
type input "2025/10/07 19:05"
type input "Vivi-6"
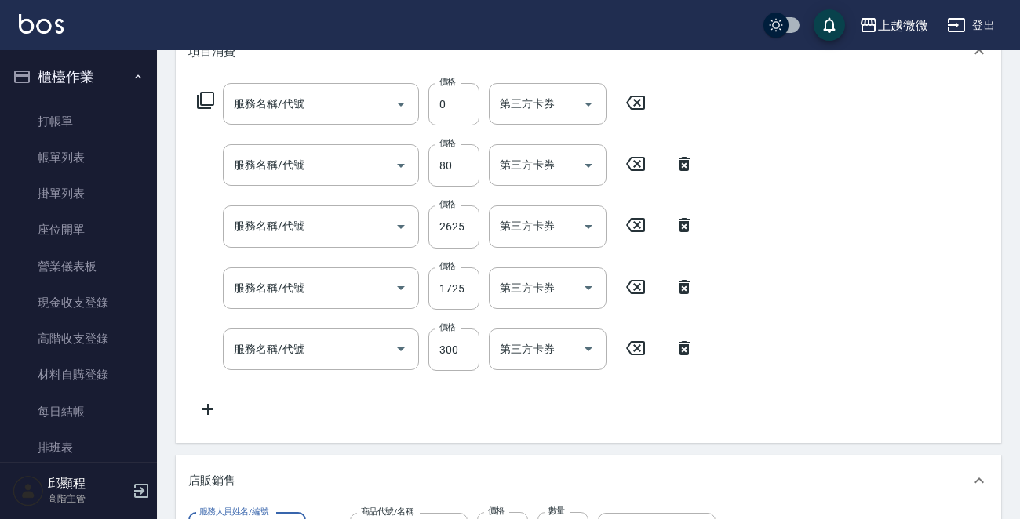
type input "高效柔亮精華霜20ml(M02)"
type input "+精油洗髮精(A02)"
type input "完美曲線(冷燙)(C06)"
type input "染髮(D02)"
type input "頭皮隔離(G02)"
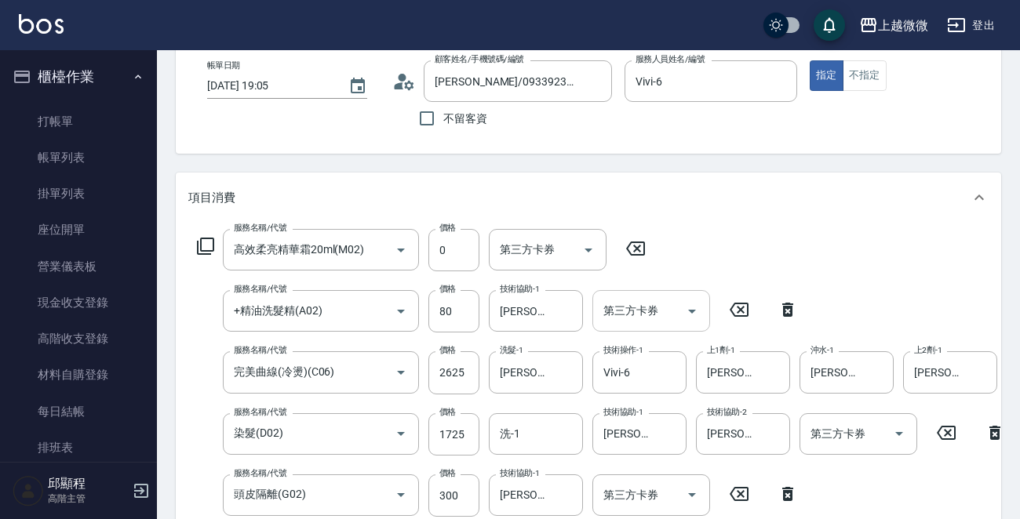
type input "林素珍/0933923809/2849"
type input "水漾晶亮結構式護髮卡(1/1)"
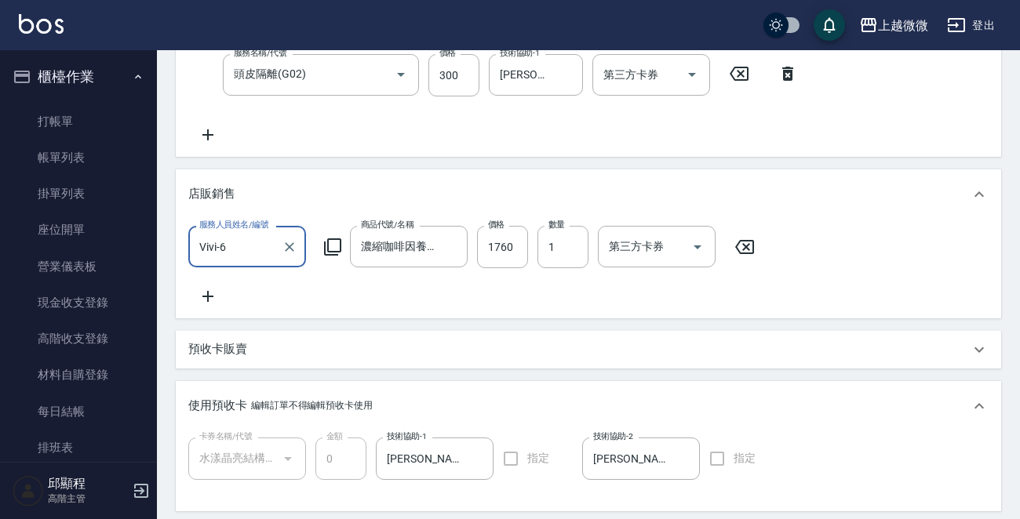
scroll to position [398, 0]
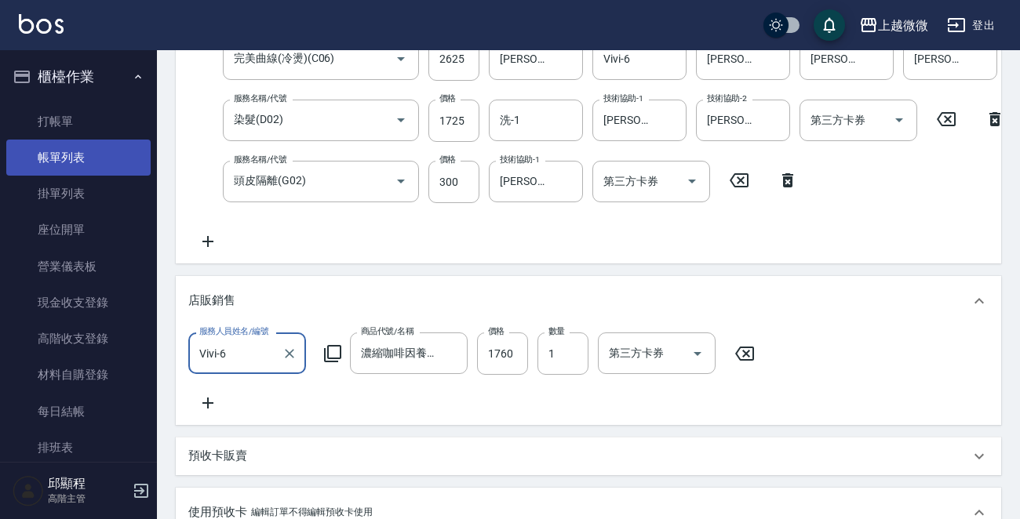
click at [77, 164] on link "帳單列表" at bounding box center [78, 158] width 144 height 36
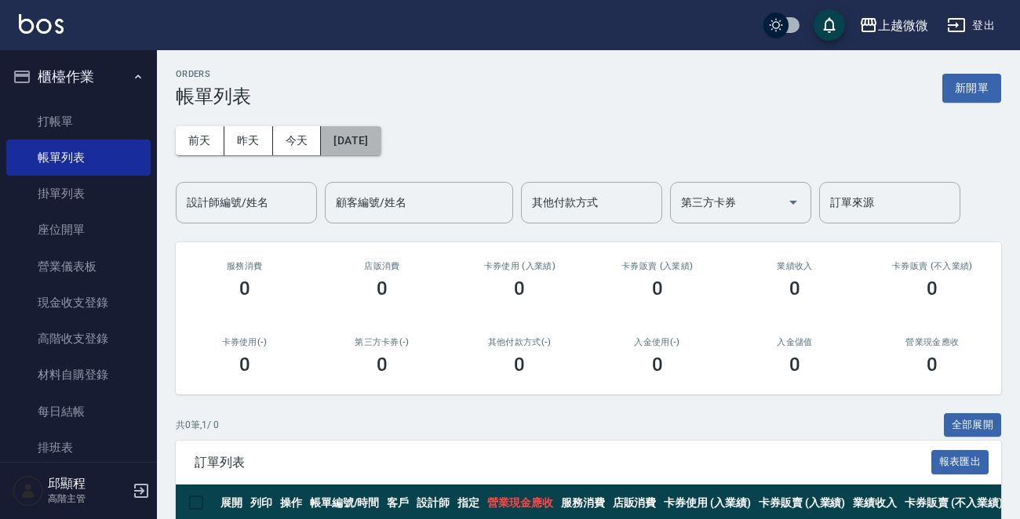
click at [380, 134] on button "2025/10/09" at bounding box center [351, 140] width 60 height 29
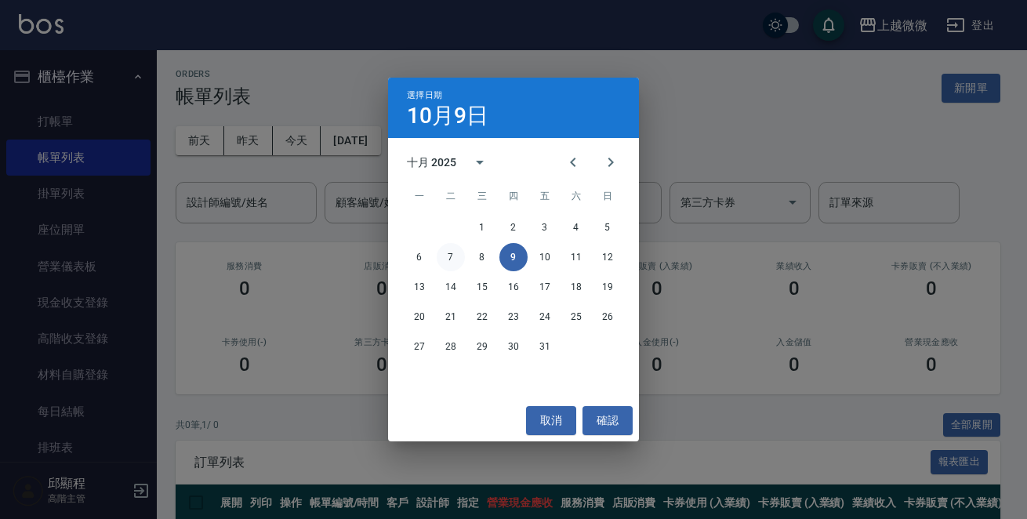
click at [457, 257] on button "7" at bounding box center [451, 257] width 28 height 28
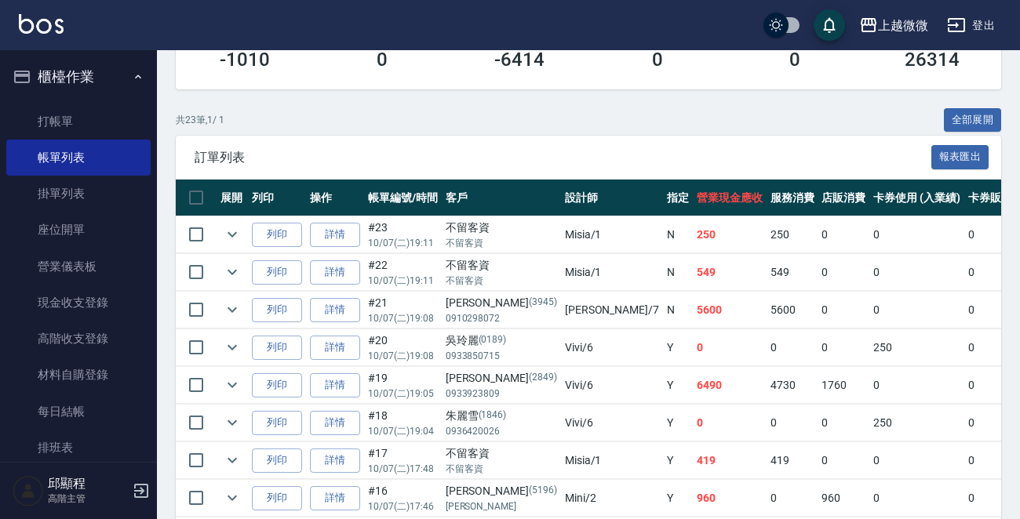
scroll to position [392, 0]
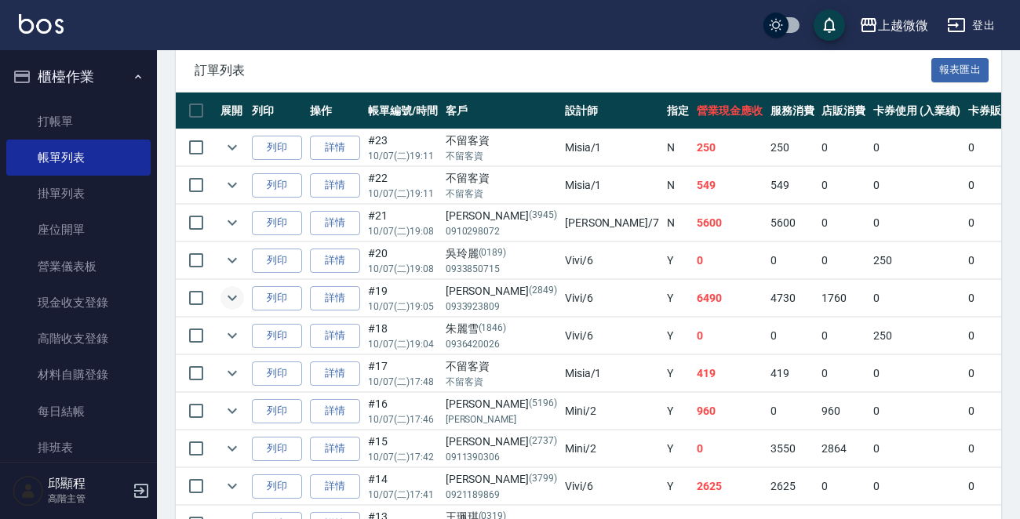
click at [237, 296] on icon "expand row" at bounding box center [232, 298] width 19 height 19
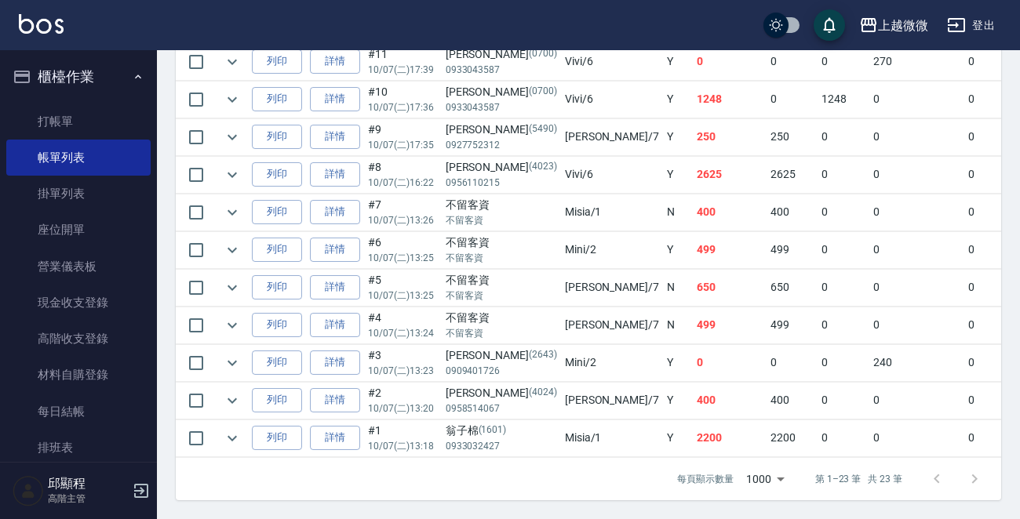
scroll to position [1183, 0]
click at [229, 172] on icon "expand row" at bounding box center [231, 174] width 9 height 5
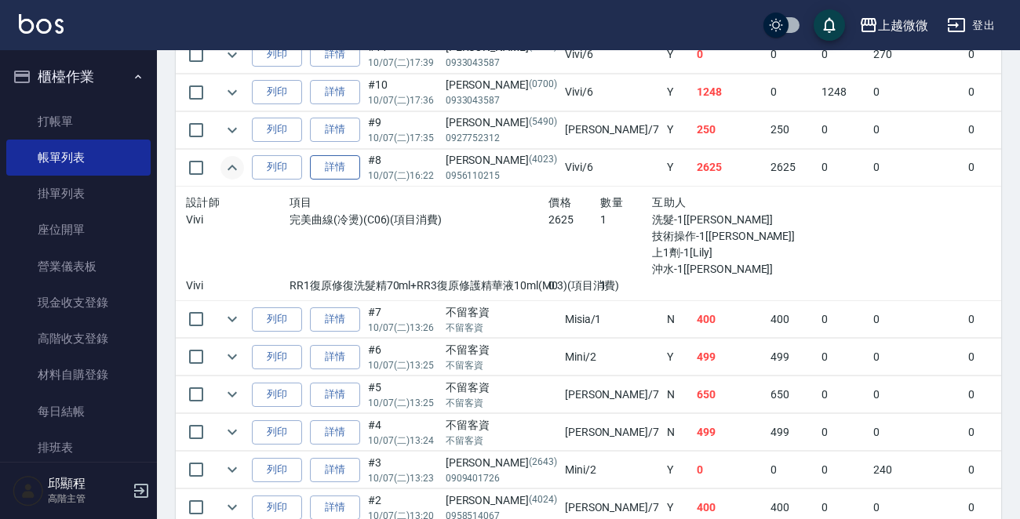
click at [347, 156] on link "詳情" at bounding box center [335, 167] width 50 height 24
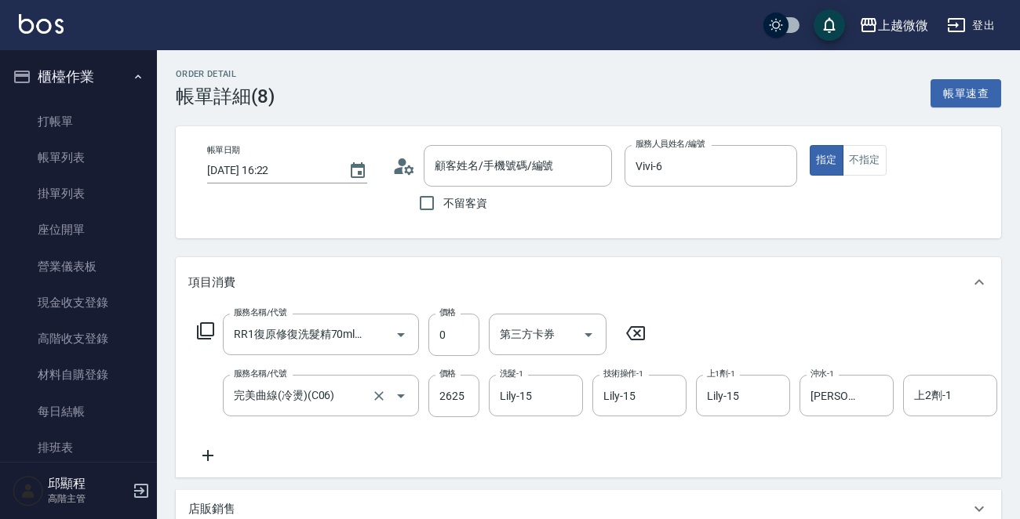
type input "2025/10/07 16:22"
type input "Vivi-6"
type input "RR1復原修復洗髮精70ml+RR3復原修護精華液10ml(M03)"
type input "完美曲線(冷燙)(C06)"
click at [278, 399] on input "完美曲線(冷燙)(C06)" at bounding box center [299, 395] width 138 height 27
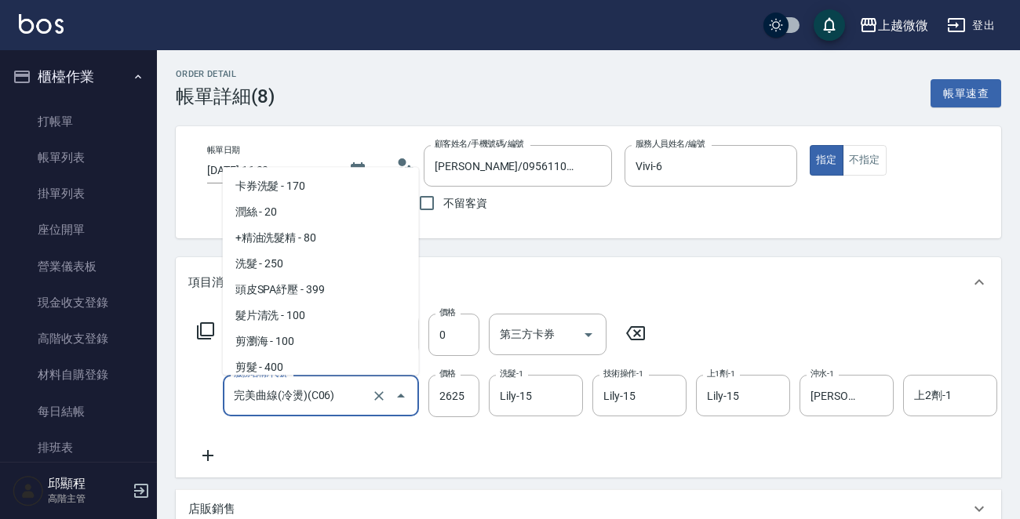
type input "邱美齡/0956110215/4023"
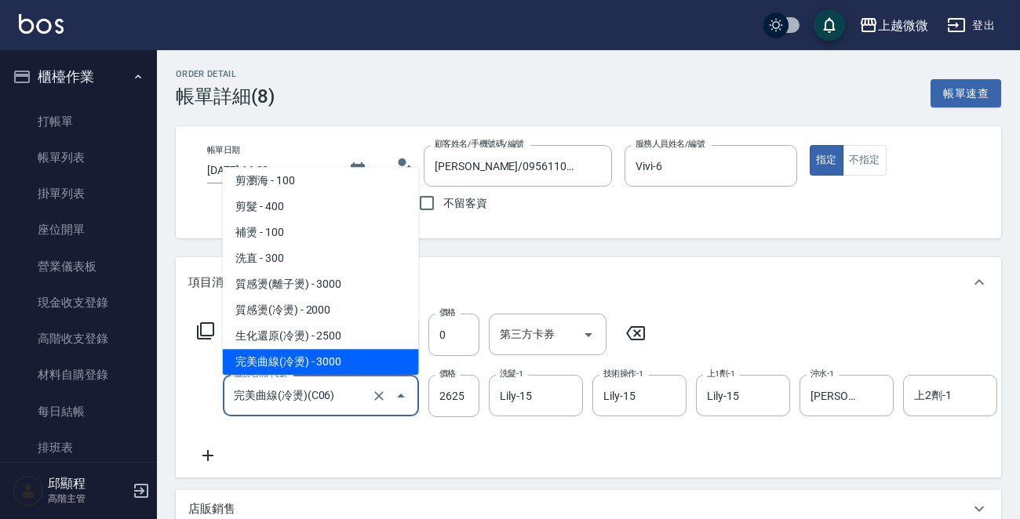
click at [299, 394] on input "完美曲線(冷燙)(C06)" at bounding box center [299, 395] width 138 height 27
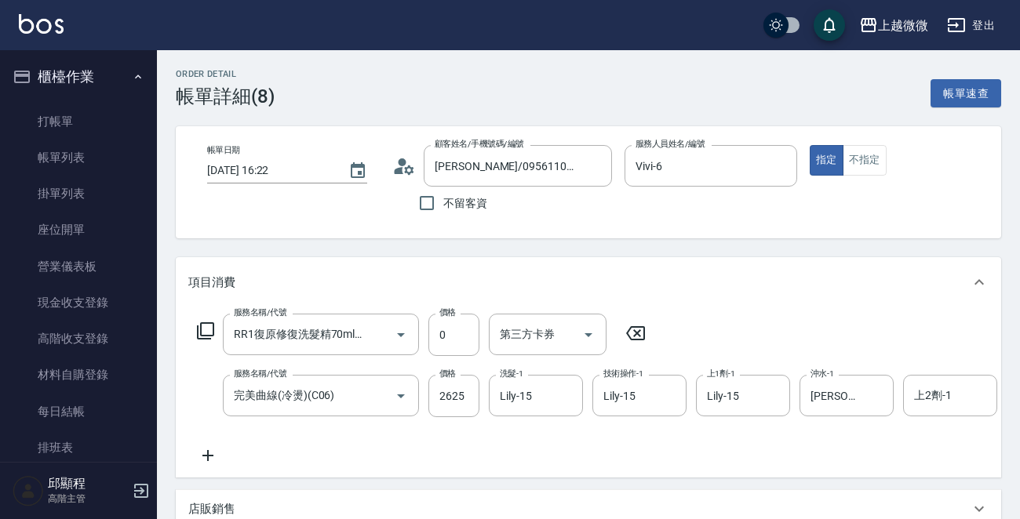
click at [350, 450] on div "服務名稱/代號 RR1復原修復洗髮精70ml+RR3復原修護精華液10ml(M03) 服務名稱/代號 價格 0 價格 第三方卡券 第三方卡券 服務名稱/代號 …" at bounding box center [911, 389] width 1447 height 151
click at [330, 322] on input "RR1復原修復洗髮精70ml+RR3復原修護精華液10ml(M03)" at bounding box center [299, 334] width 138 height 27
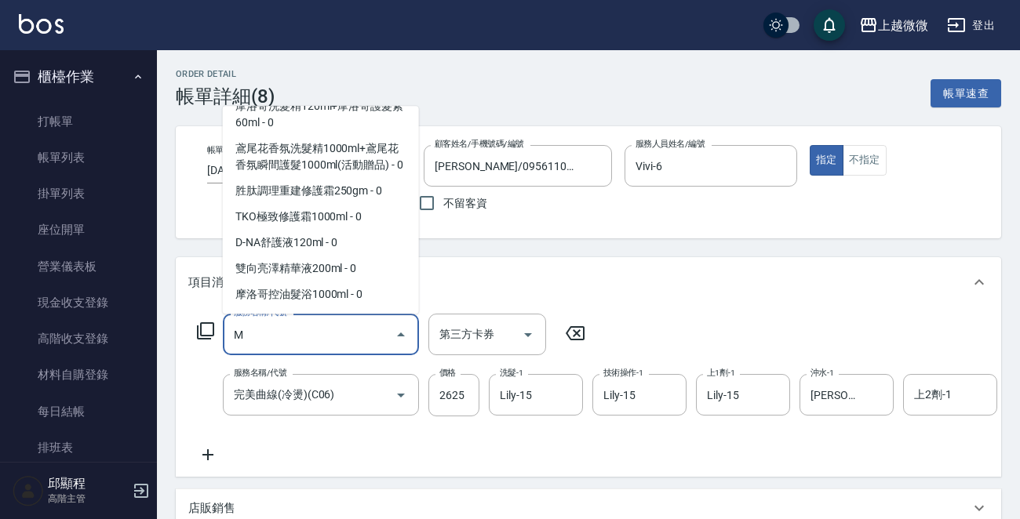
scroll to position [0, 0]
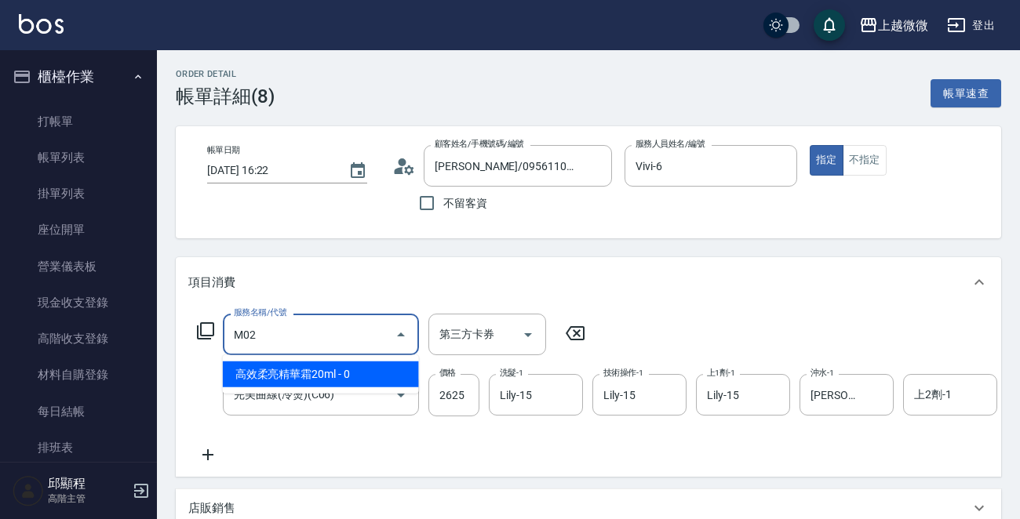
click at [337, 362] on span "高效柔亮精華霜20ml - 0" at bounding box center [321, 375] width 196 height 26
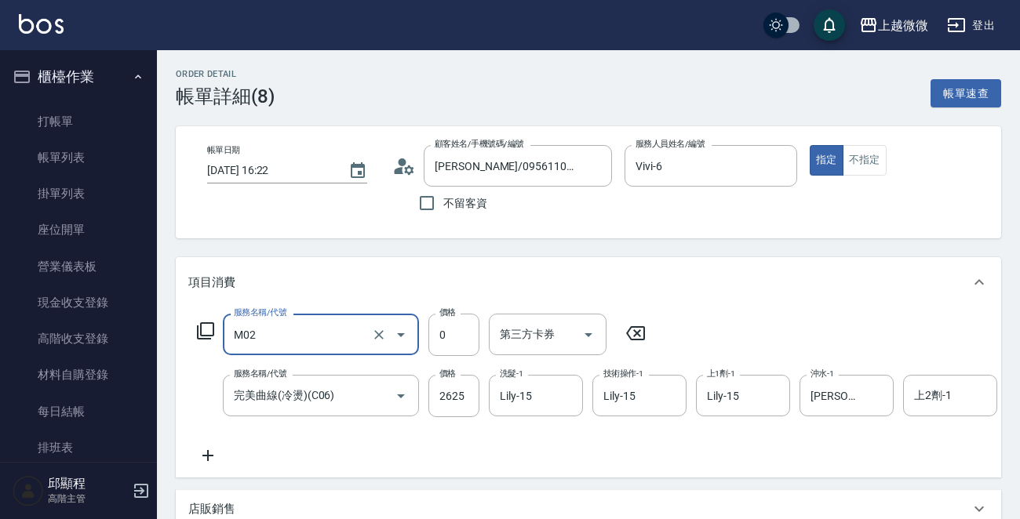
click at [306, 336] on input "M02" at bounding box center [299, 334] width 138 height 27
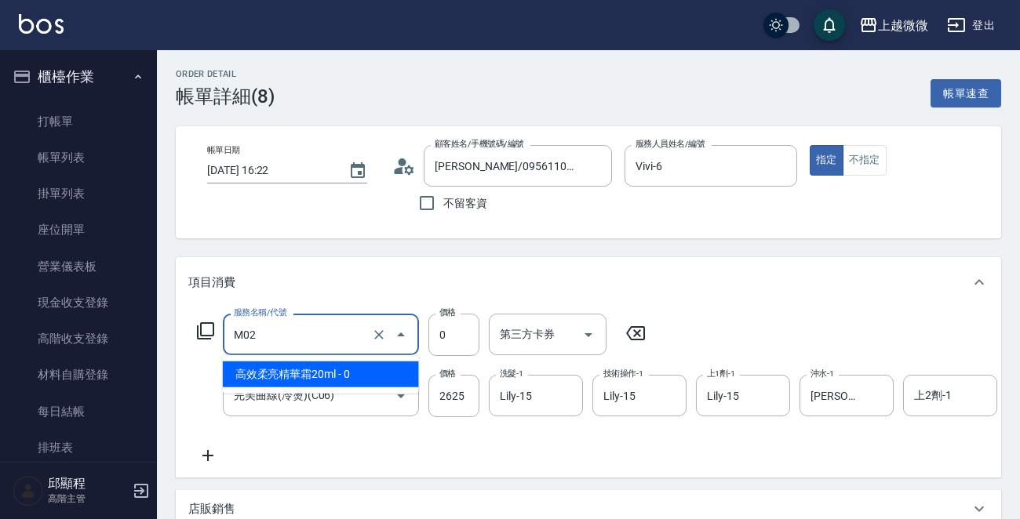
click at [318, 366] on span "高效柔亮精華霜20ml - 0" at bounding box center [321, 375] width 196 height 26
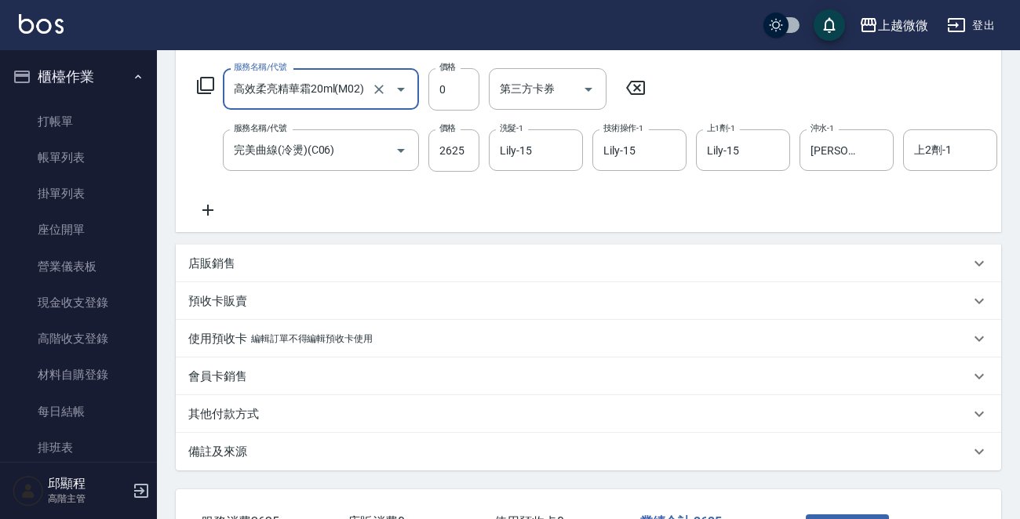
scroll to position [376, 0]
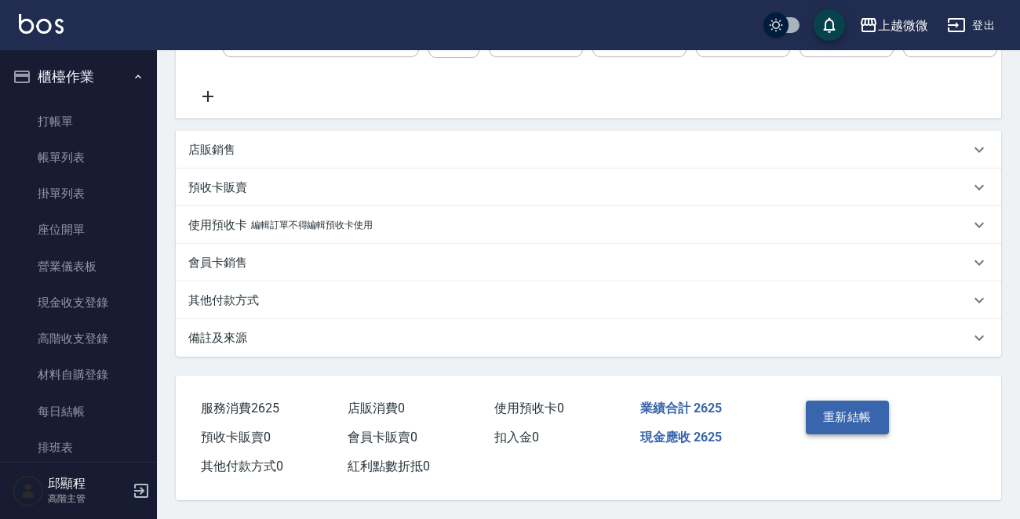
type input "高效柔亮精華霜20ml(M02)"
click at [849, 414] on button "重新結帳" at bounding box center [847, 417] width 83 height 33
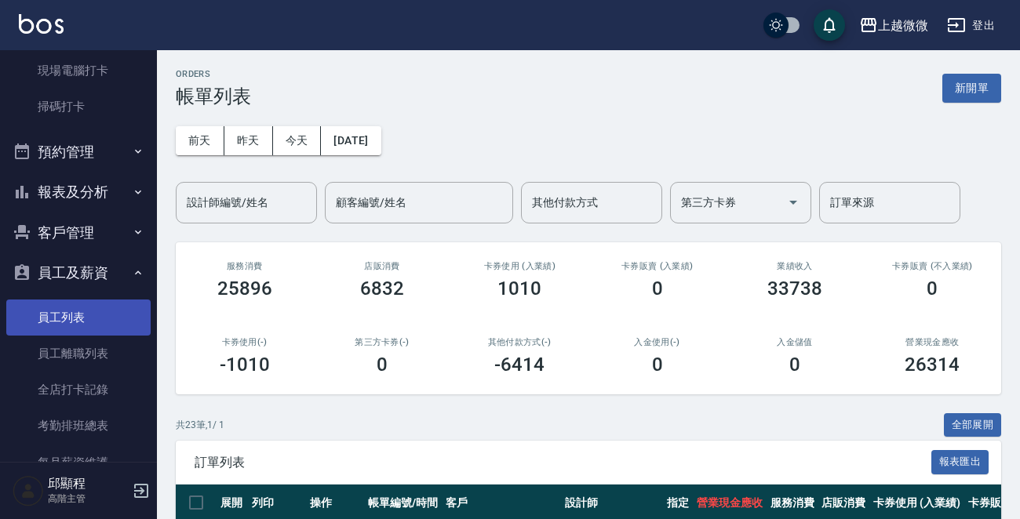
scroll to position [686, 0]
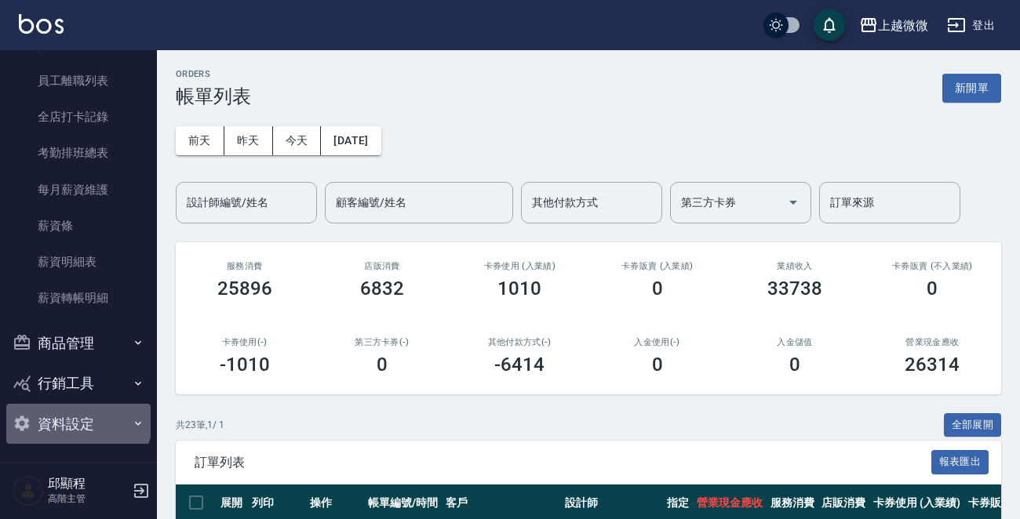
click at [77, 418] on button "資料設定" at bounding box center [78, 424] width 144 height 41
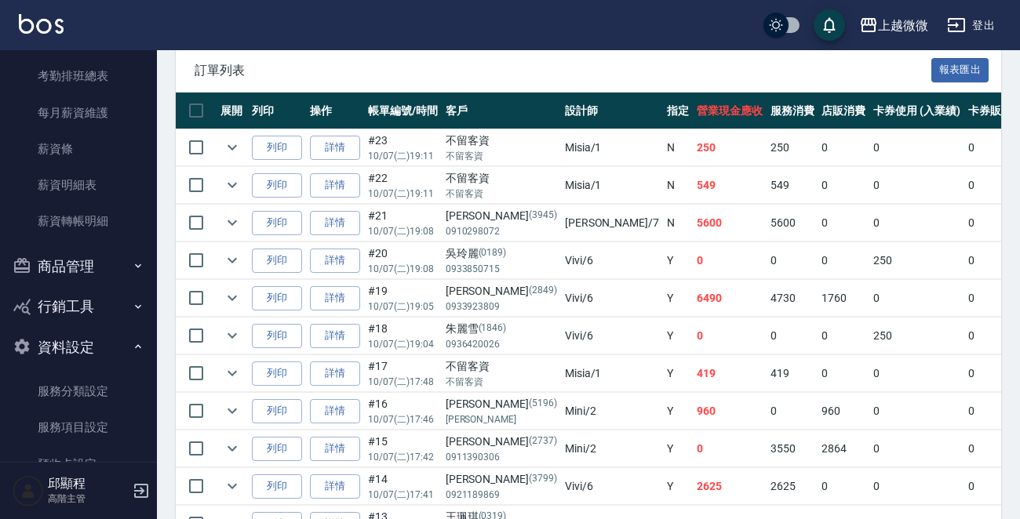
scroll to position [843, 0]
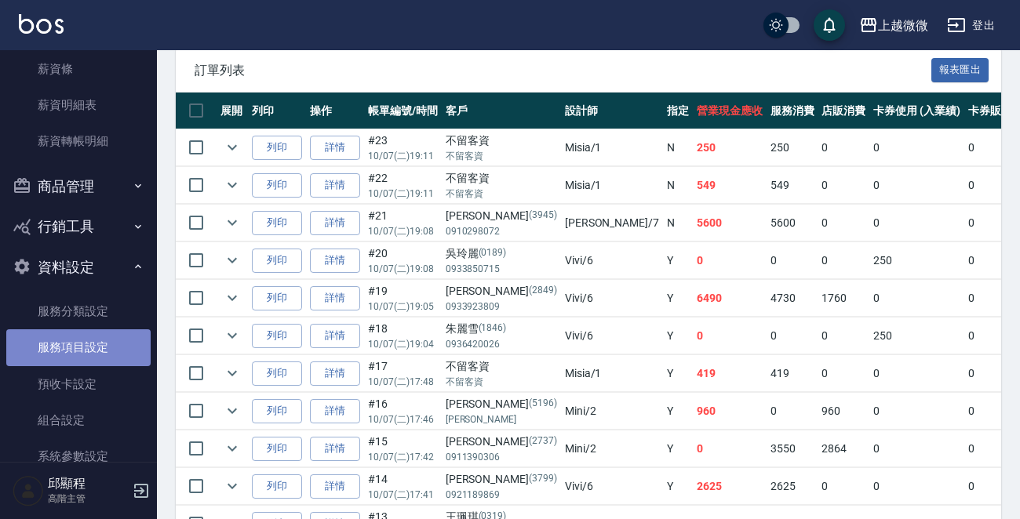
click at [89, 349] on link "服務項目設定" at bounding box center [78, 347] width 144 height 36
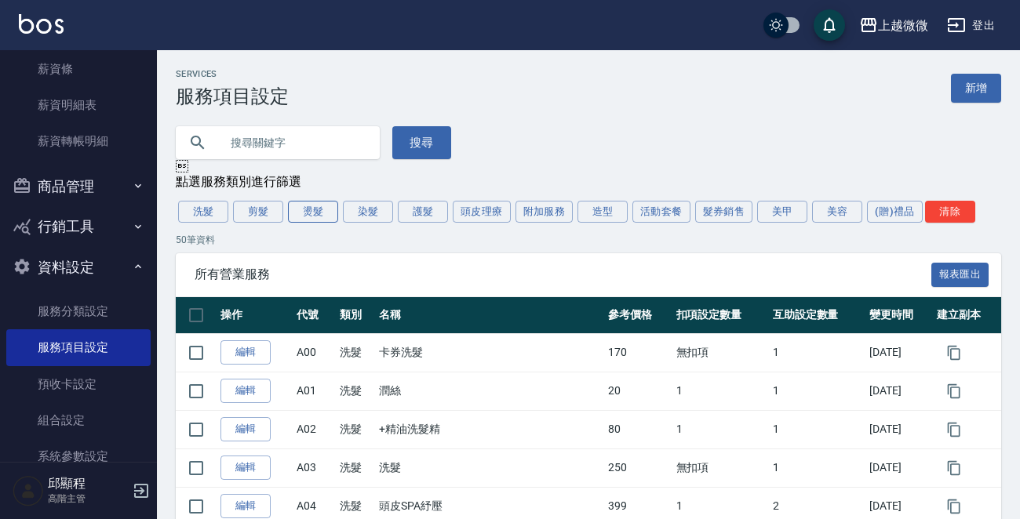
click at [302, 217] on button "燙髮" at bounding box center [313, 212] width 50 height 22
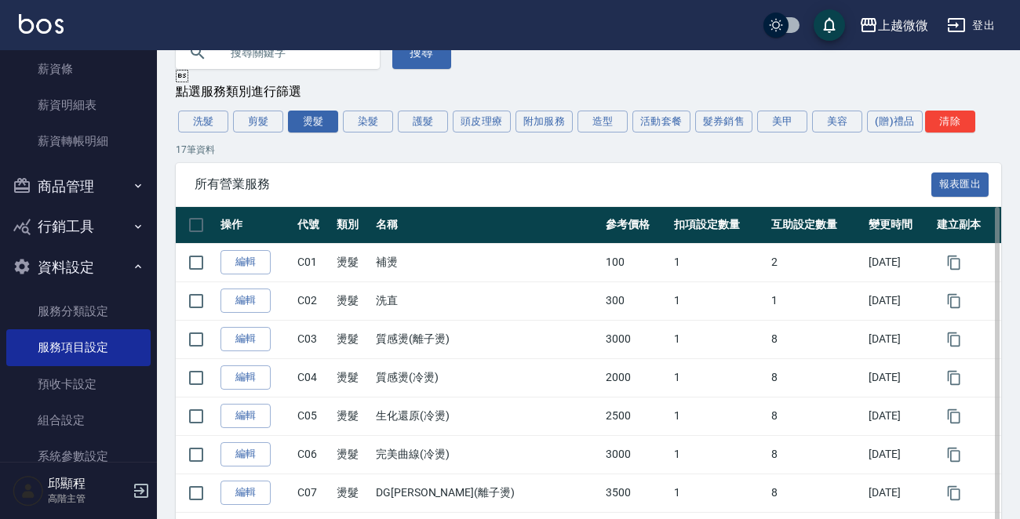
scroll to position [157, 0]
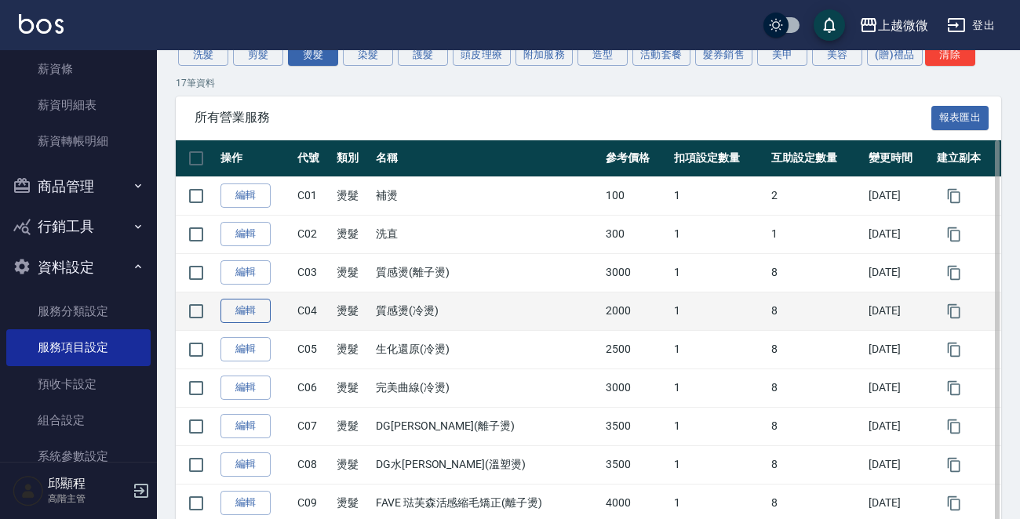
click at [239, 312] on link "編輯" at bounding box center [245, 311] width 50 height 24
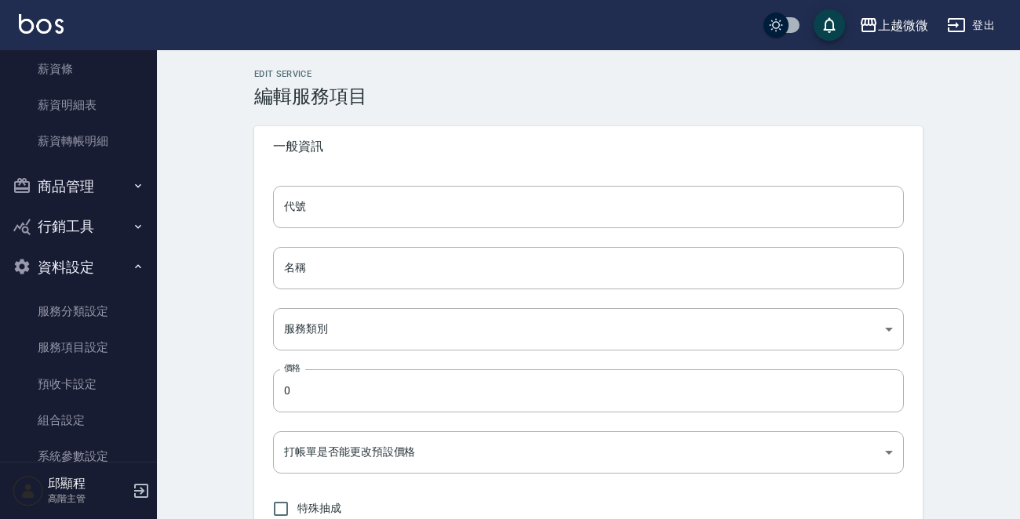
type input "C04"
type input "質感燙(冷燙)"
type input "6a0371bf-efa3-44cb-bbe8-bd8570defa49"
type input "2000"
type input "FALSE"
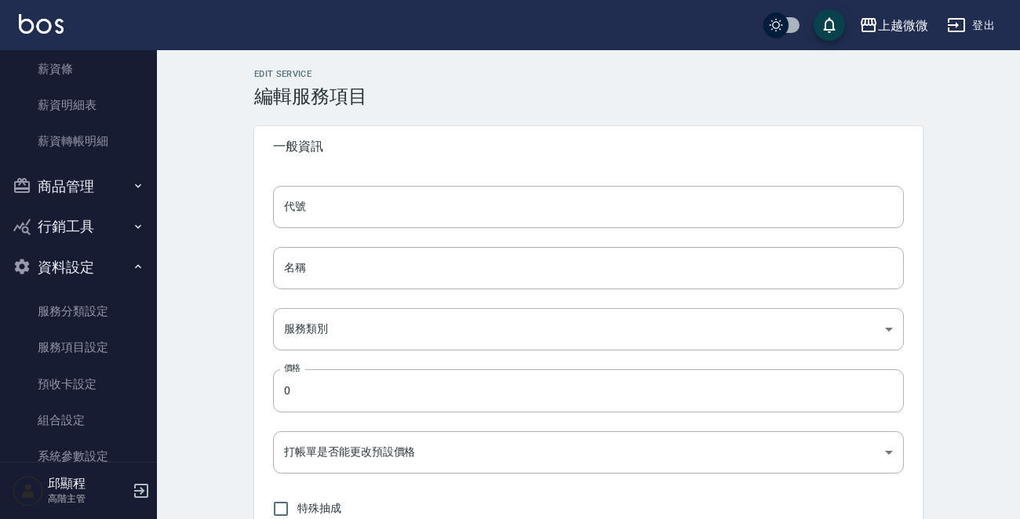
type input "none"
type input "UNSET"
type input "onSalary"
type input "洗髮"
type input "1"
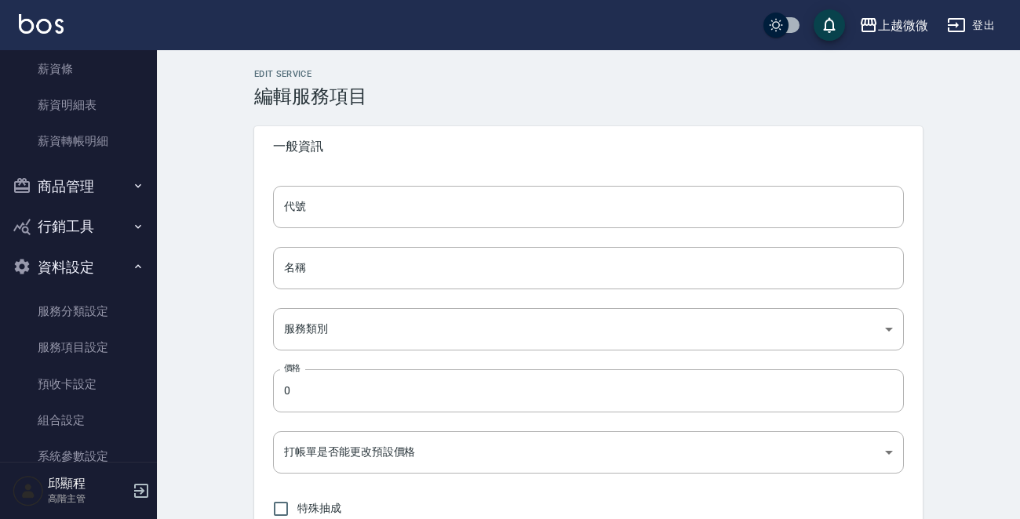
type input "點數"
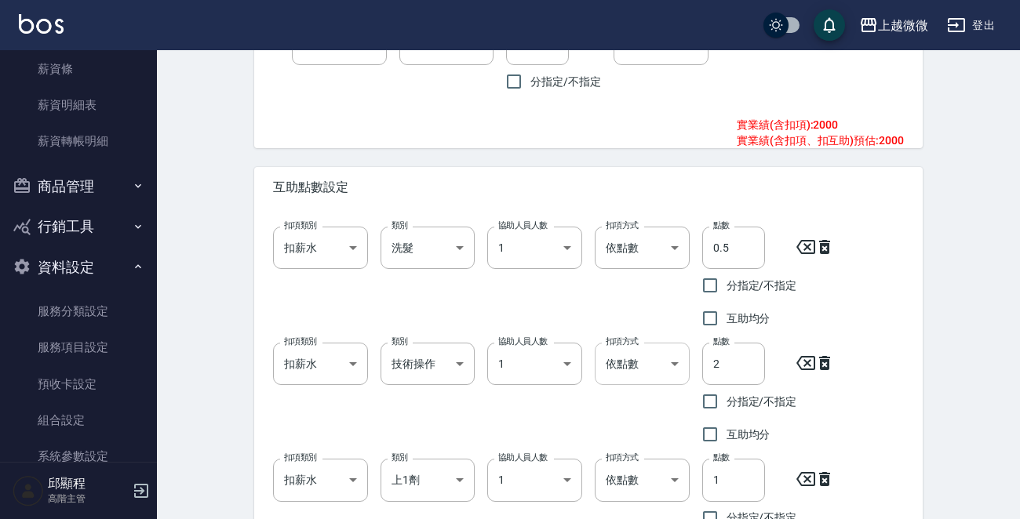
scroll to position [941, 0]
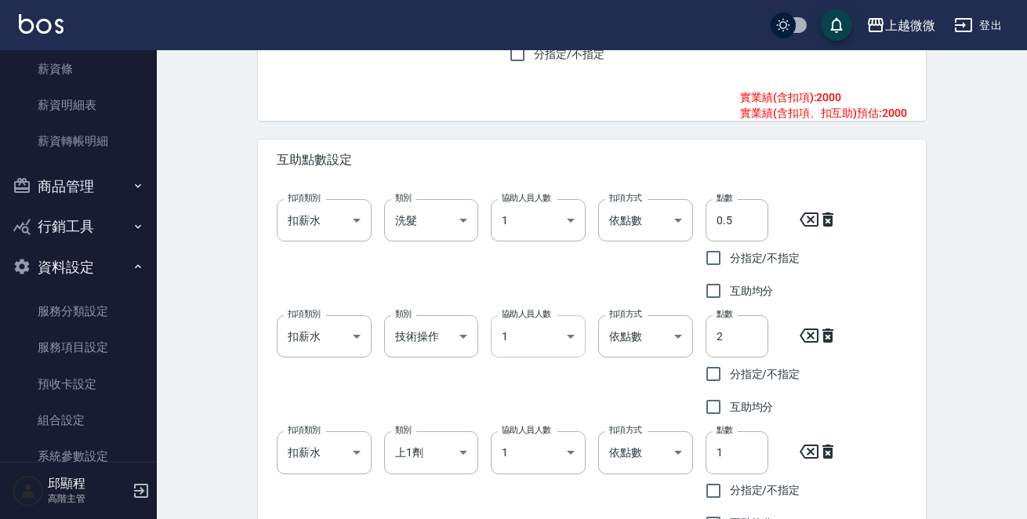
click at [569, 340] on body "上越微微 登出 櫃檯作業 打帳單 帳單列表 掛單列表 座位開單 營業儀表板 現金收支登錄 高階收支登錄 材料自購登錄 每日結帳 排班表 現場電腦打卡 掃碼打卡…" at bounding box center [513, 136] width 1027 height 2155
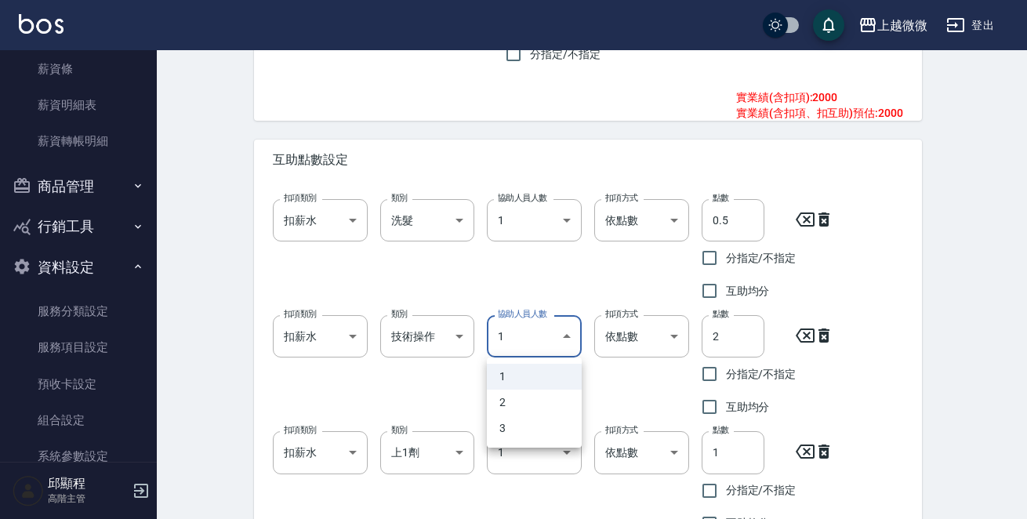
click at [504, 399] on li "2" at bounding box center [534, 403] width 95 height 26
type input "2"
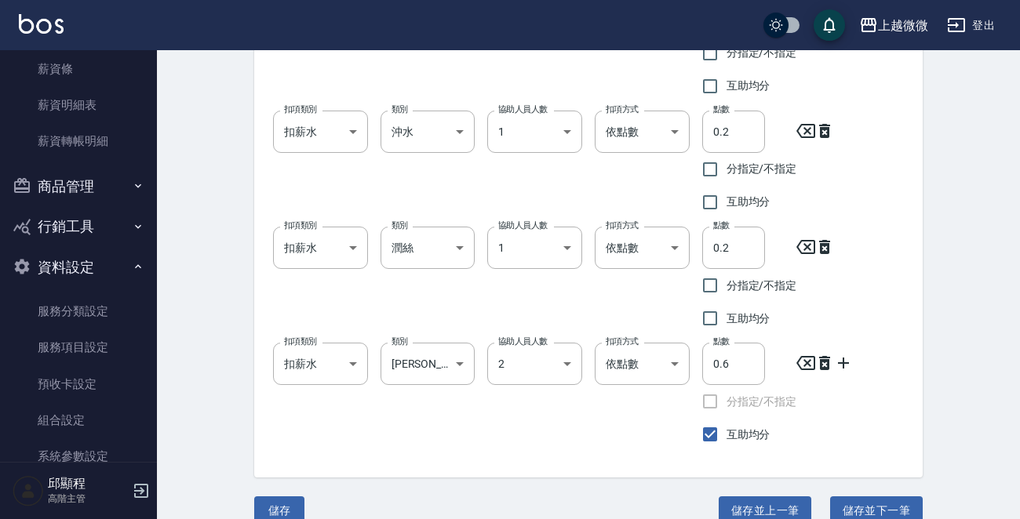
scroll to position [1635, 0]
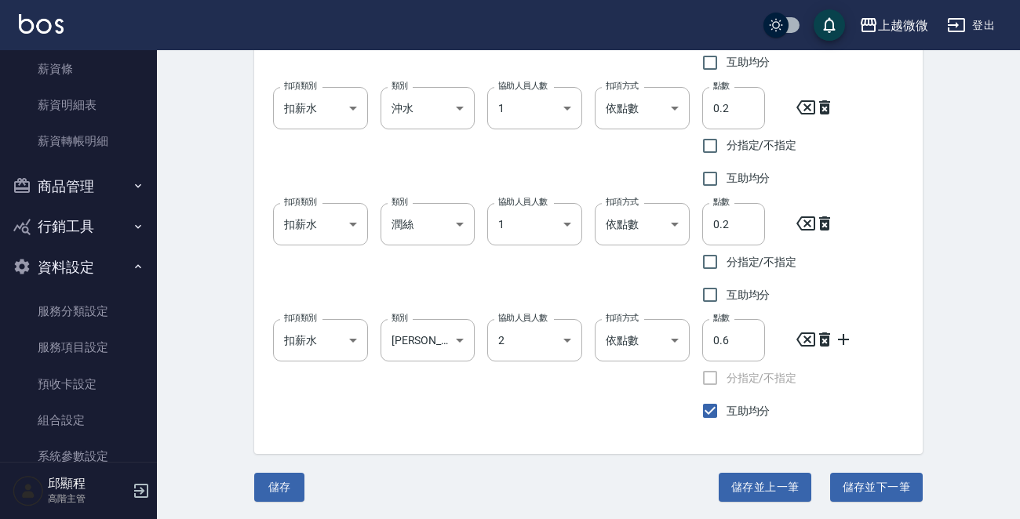
click at [875, 485] on button "儲存並下一筆" at bounding box center [876, 487] width 93 height 29
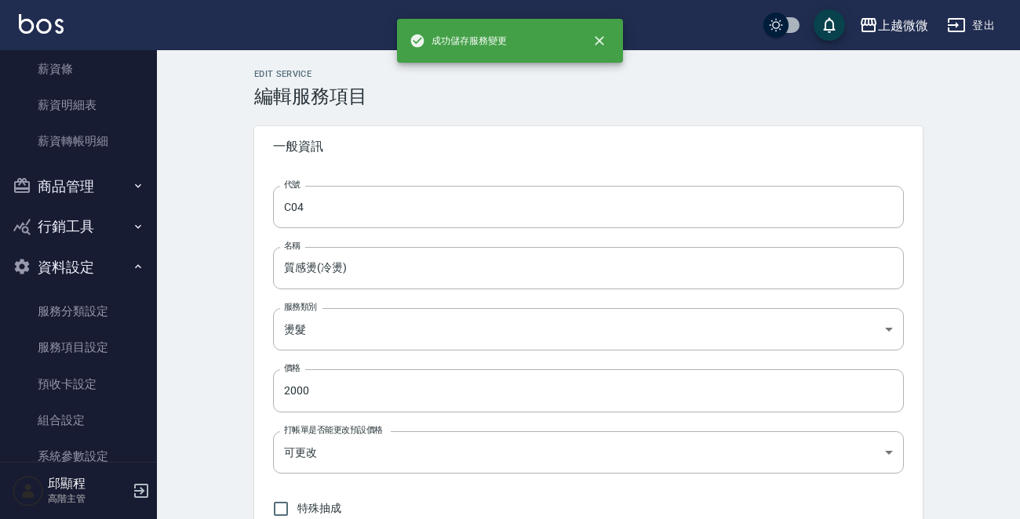
type input "C05"
type input "生化還原(冷燙)"
type input "2500"
type input "170"
type input "1"
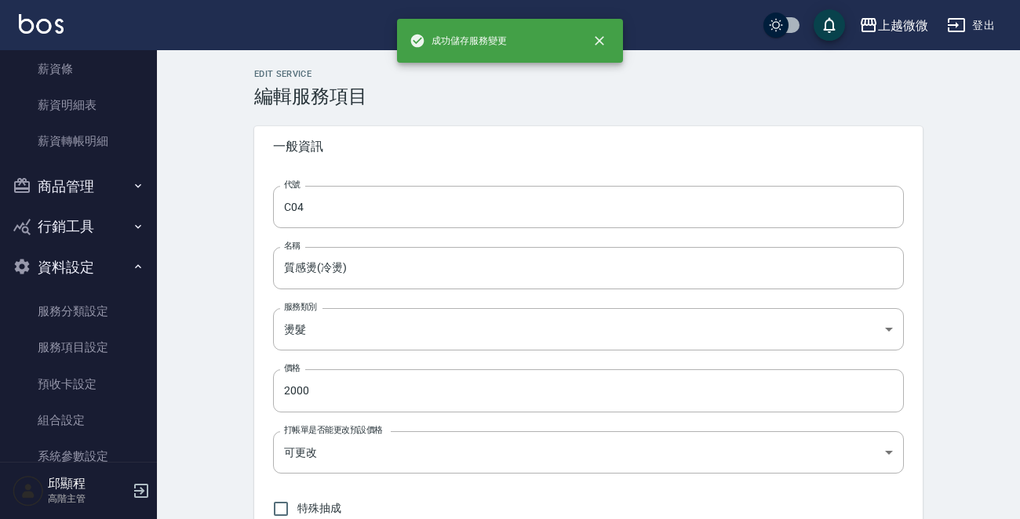
checkbox input "false"
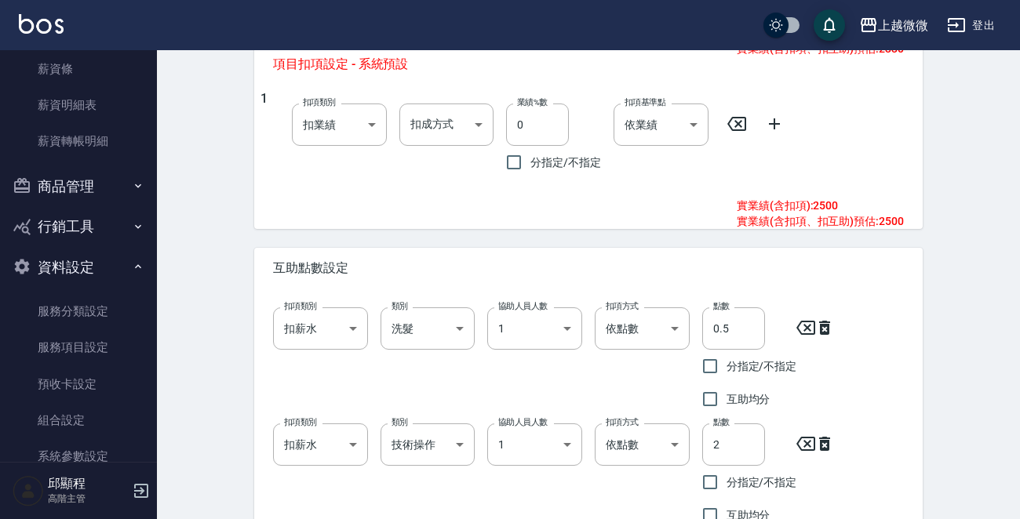
scroll to position [941, 0]
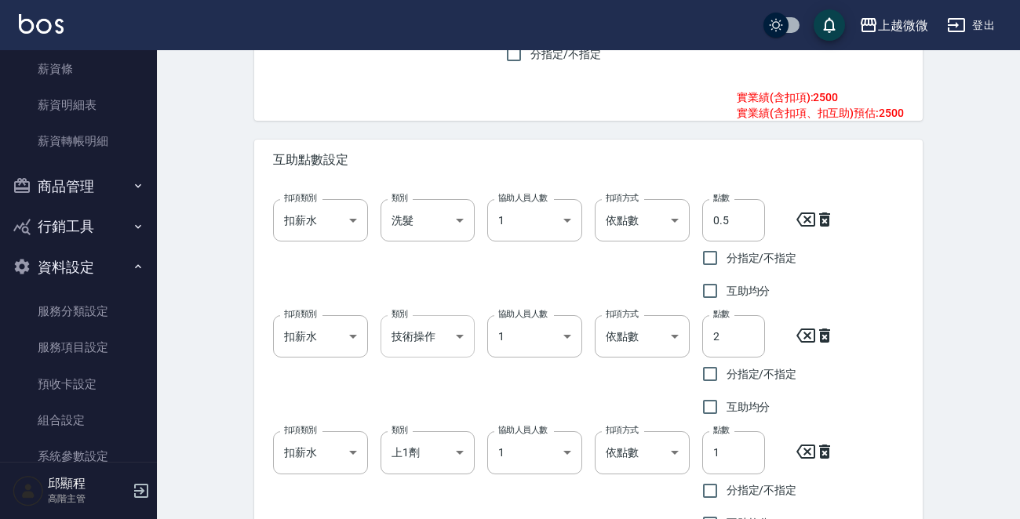
click at [460, 333] on body "上越微微 登出 櫃檯作業 打帳單 帳單列表 掛單列表 座位開單 營業儀表板 現金收支登錄 高階收支登錄 材料自購登錄 每日結帳 排班表 現場電腦打卡 掃碼打卡…" at bounding box center [510, 136] width 1020 height 2155
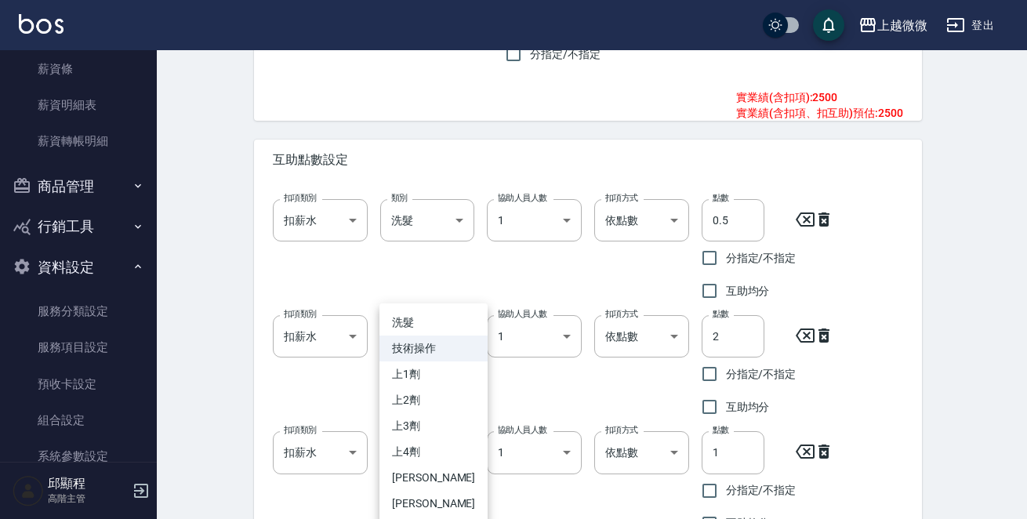
click at [566, 335] on div at bounding box center [513, 259] width 1027 height 519
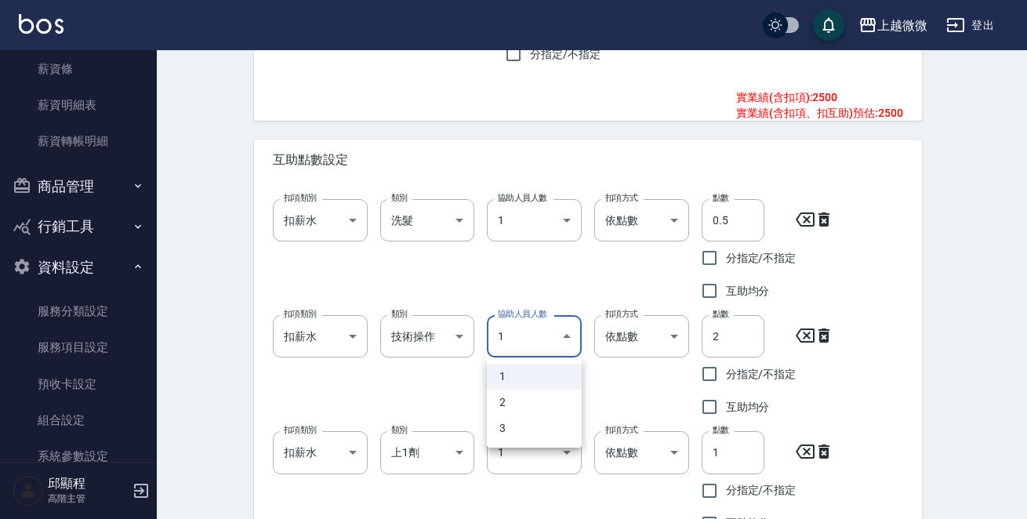
click at [570, 337] on body "上越微微 登出 櫃檯作業 打帳單 帳單列表 掛單列表 座位開單 營業儀表板 現金收支登錄 高階收支登錄 材料自購登錄 每日結帳 排班表 現場電腦打卡 掃碼打卡…" at bounding box center [513, 136] width 1027 height 2155
click at [518, 399] on li "2" at bounding box center [534, 403] width 95 height 26
type input "2"
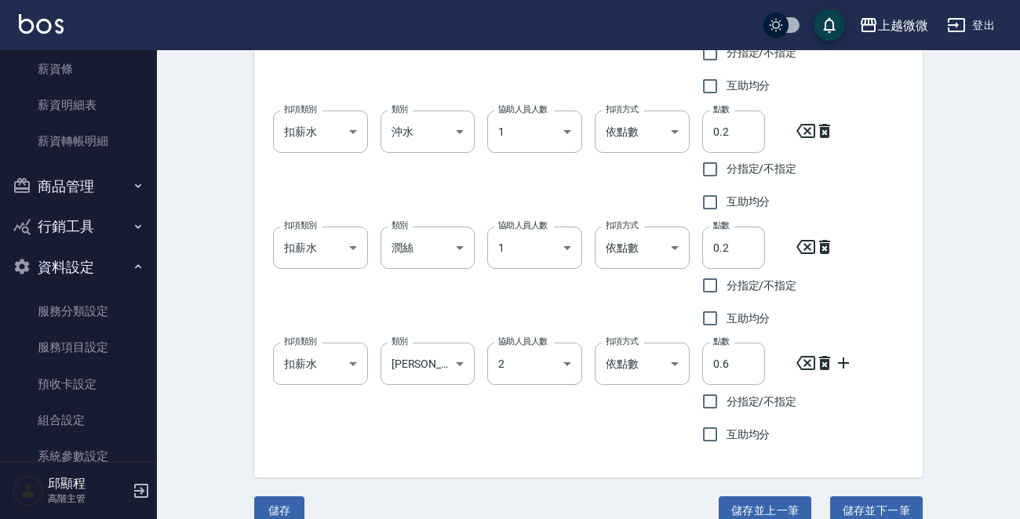
scroll to position [1635, 0]
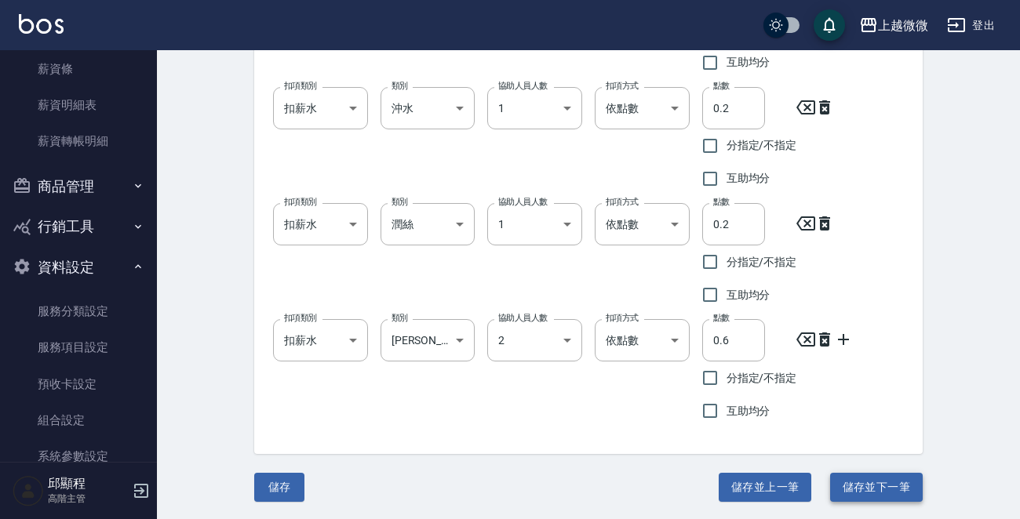
click at [904, 480] on button "儲存並下一筆" at bounding box center [876, 487] width 93 height 29
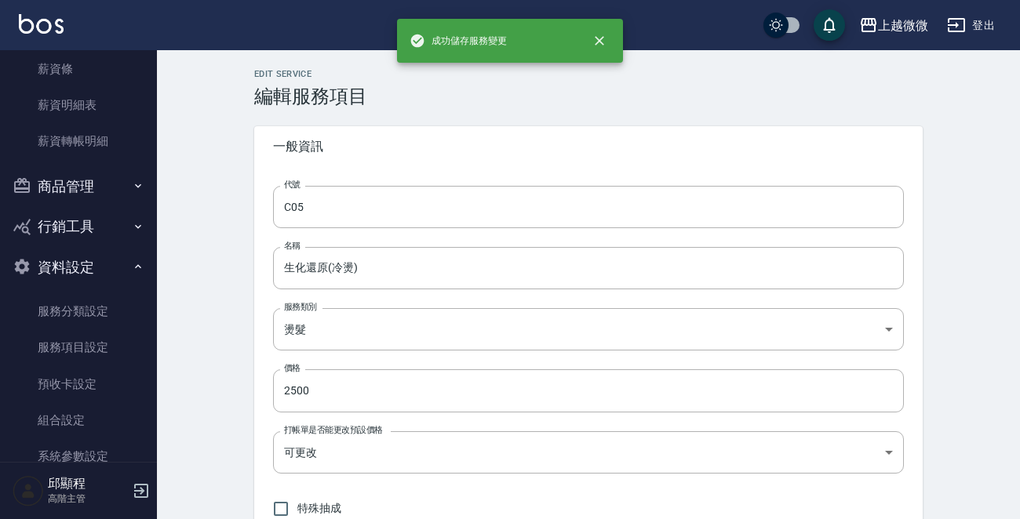
type input "C06"
type input "完美曲線(冷燙)"
type input "3000"
type input "1"
checkbox input "true"
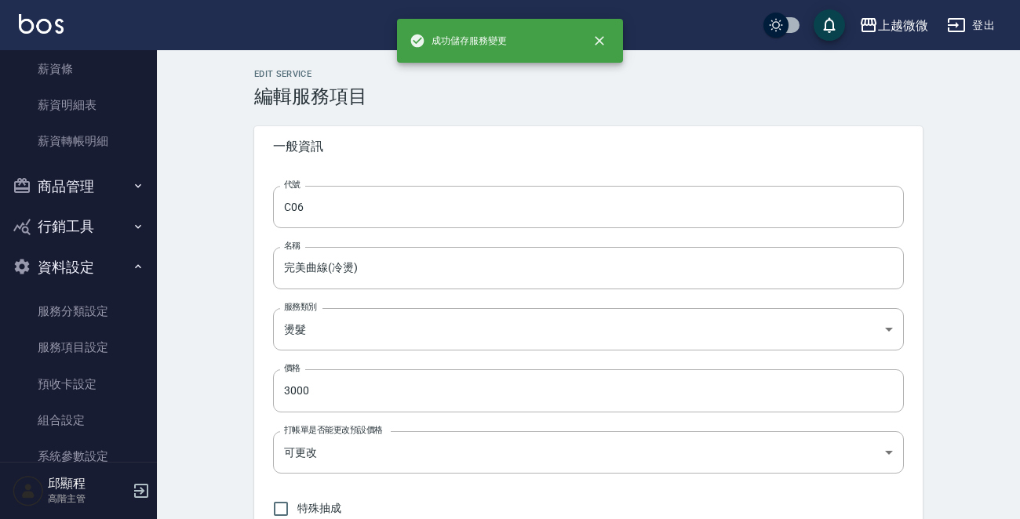
type input "220"
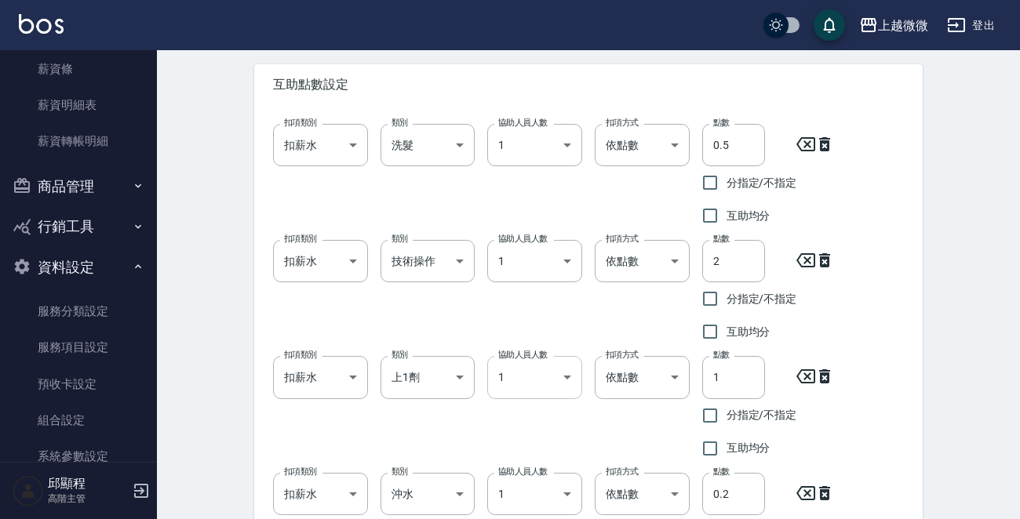
scroll to position [1020, 0]
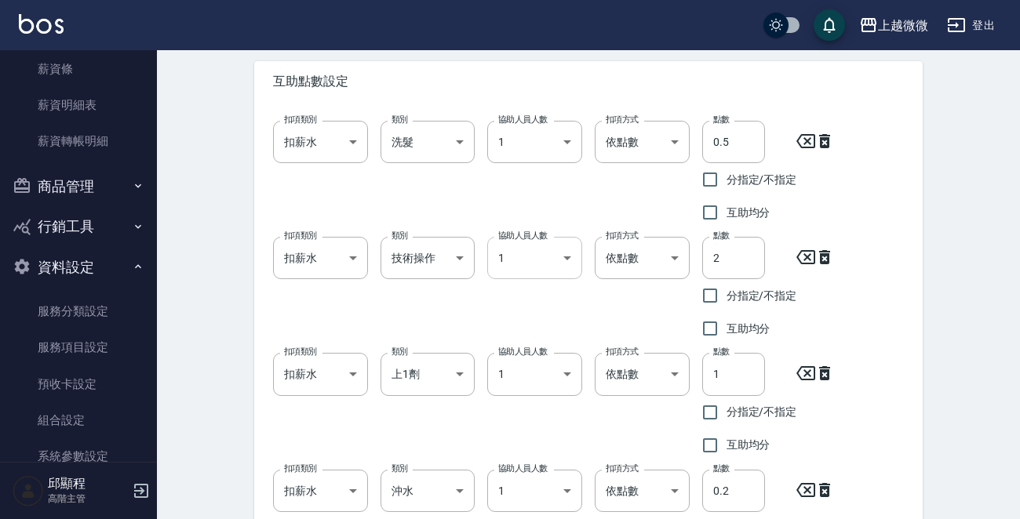
click at [563, 251] on body "上越微微 登出 櫃檯作業 打帳單 帳單列表 掛單列表 座位開單 營業儀表板 現金收支登錄 高階收支登錄 材料自購登錄 每日結帳 排班表 現場電腦打卡 掃碼打卡…" at bounding box center [510, 57] width 1020 height 2155
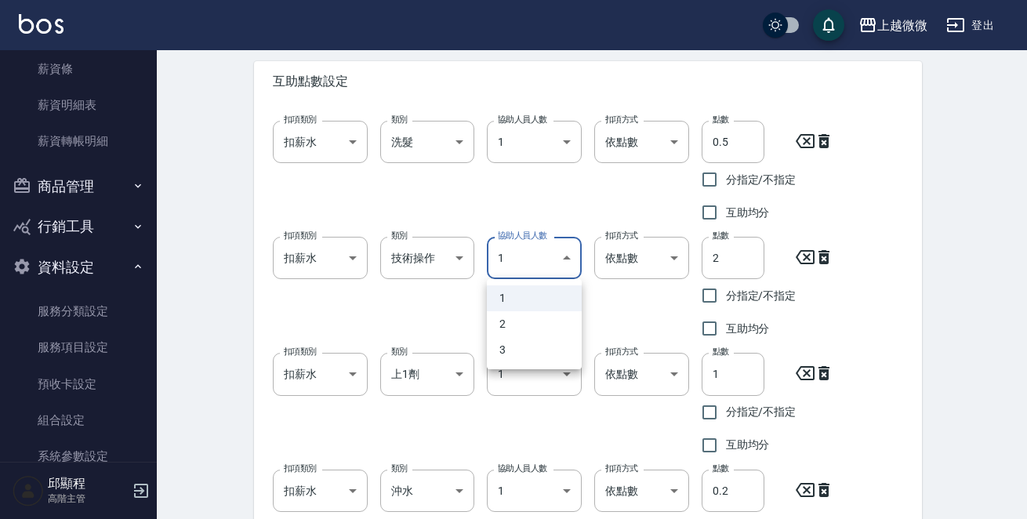
click at [512, 323] on li "2" at bounding box center [534, 324] width 95 height 26
type input "2"
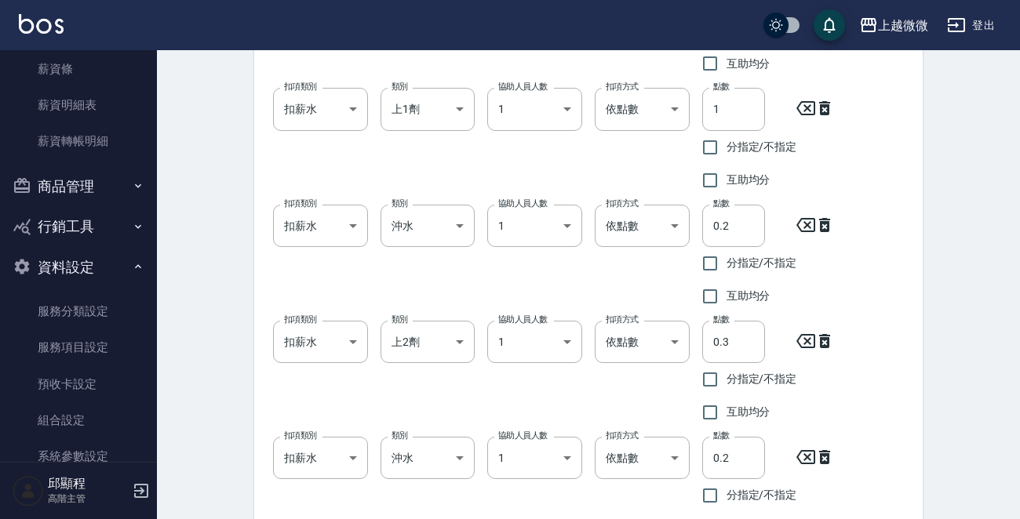
scroll to position [1635, 0]
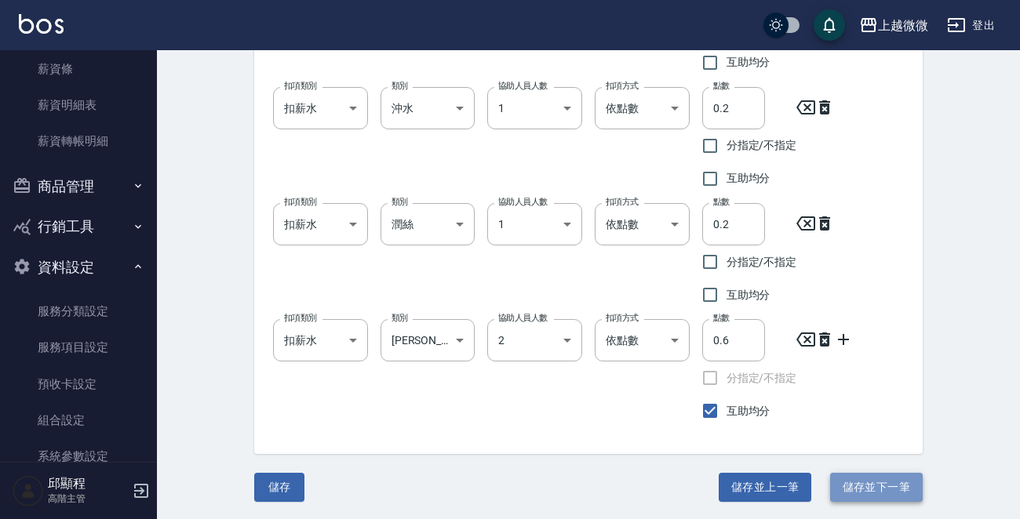
click at [867, 490] on button "儲存並下一筆" at bounding box center [876, 487] width 93 height 29
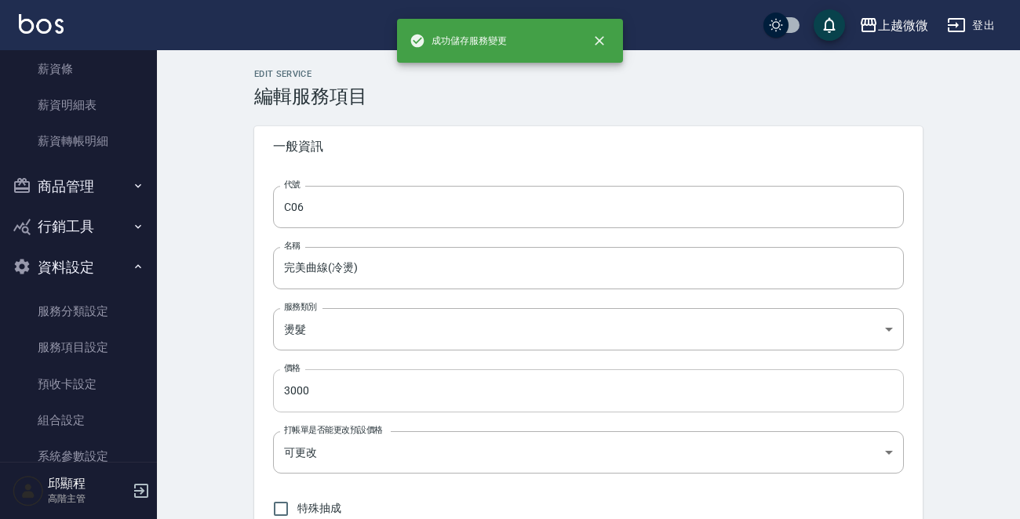
type input "C07"
type input "DG水平衡(離子燙)"
type input "3500"
type input "上1劑"
type input "洗髮"
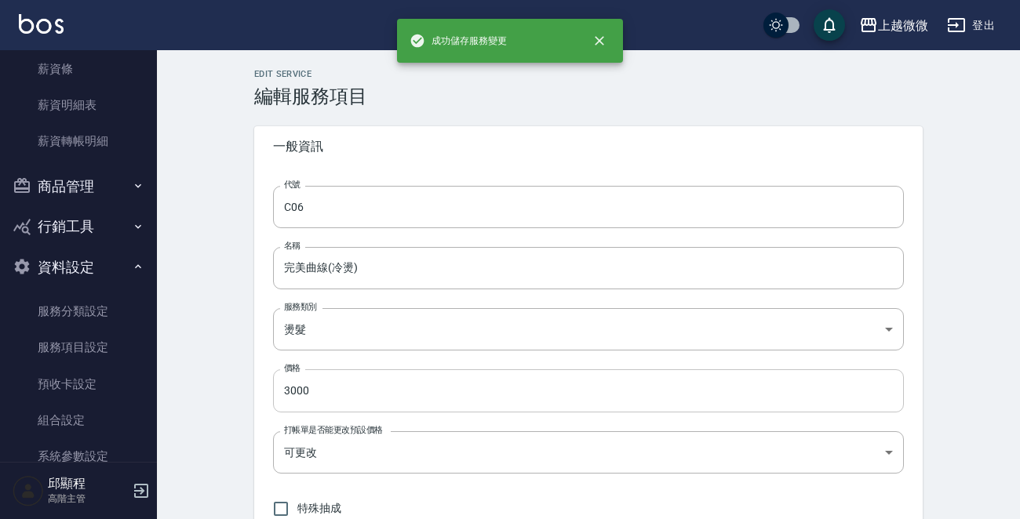
type input "1"
type input "0.5"
type input "[PERSON_NAME]"
type input "2"
type input "0.6"
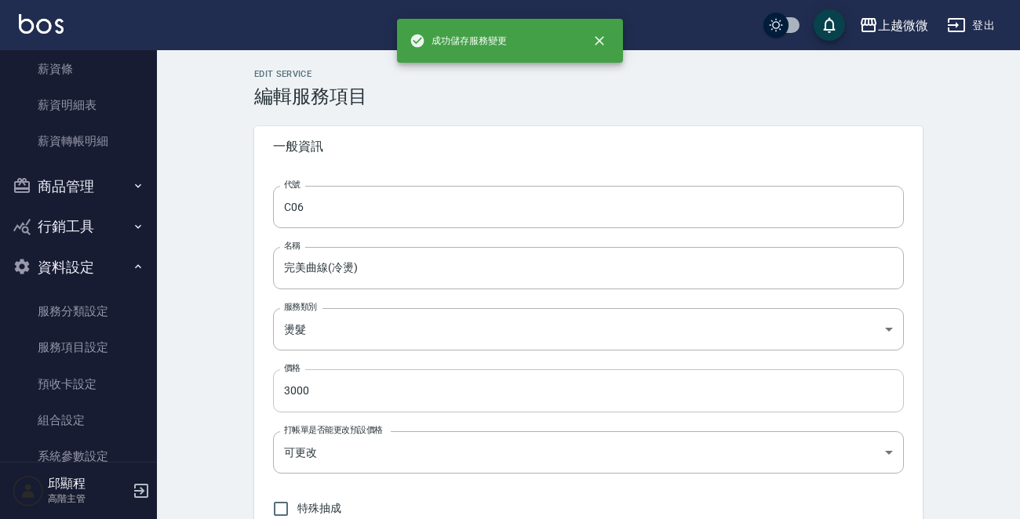
checkbox input "true"
type input "技術操作"
type input "2"
type input "1.6"
checkbox input "true"
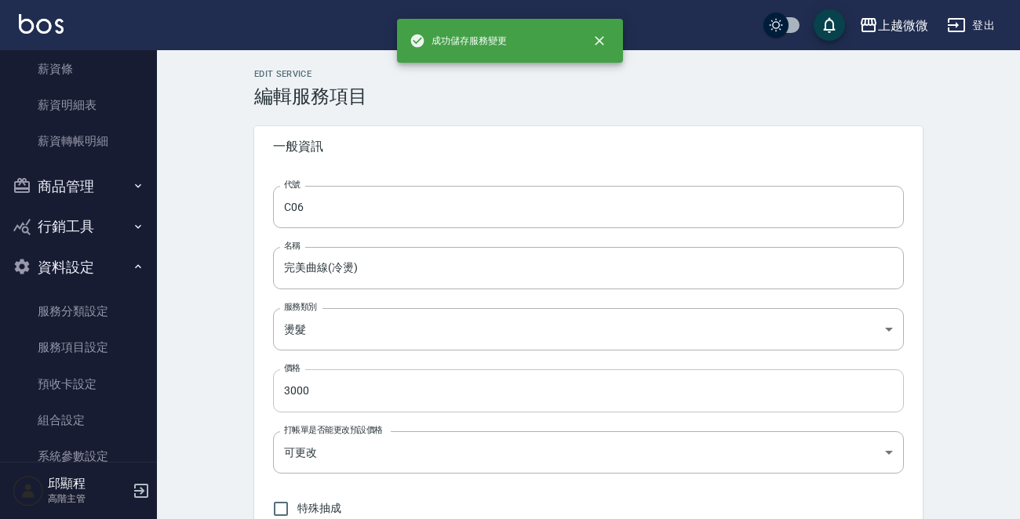
type input "沖水"
type input "[PERSON_NAME]"
type input "1"
type input "250"
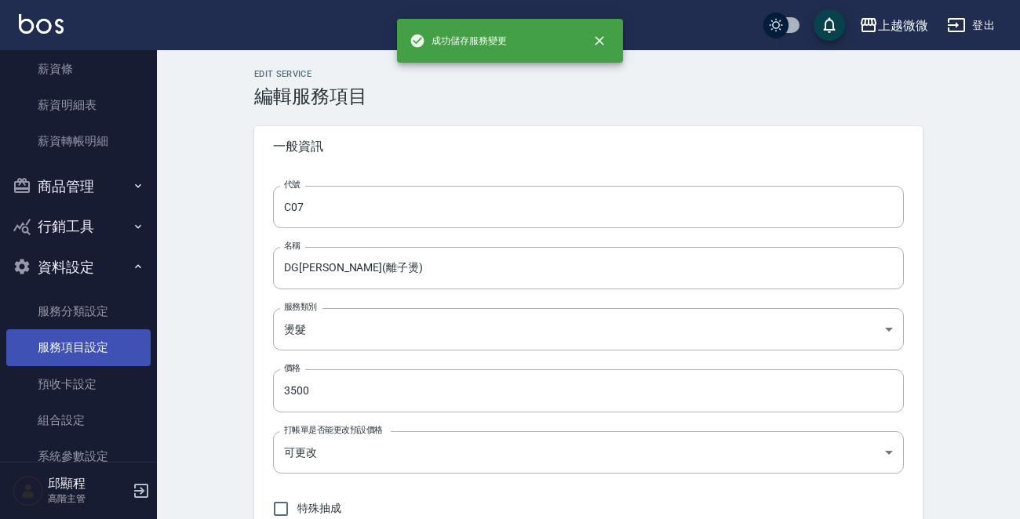
click at [87, 347] on link "服務項目設定" at bounding box center [78, 347] width 144 height 36
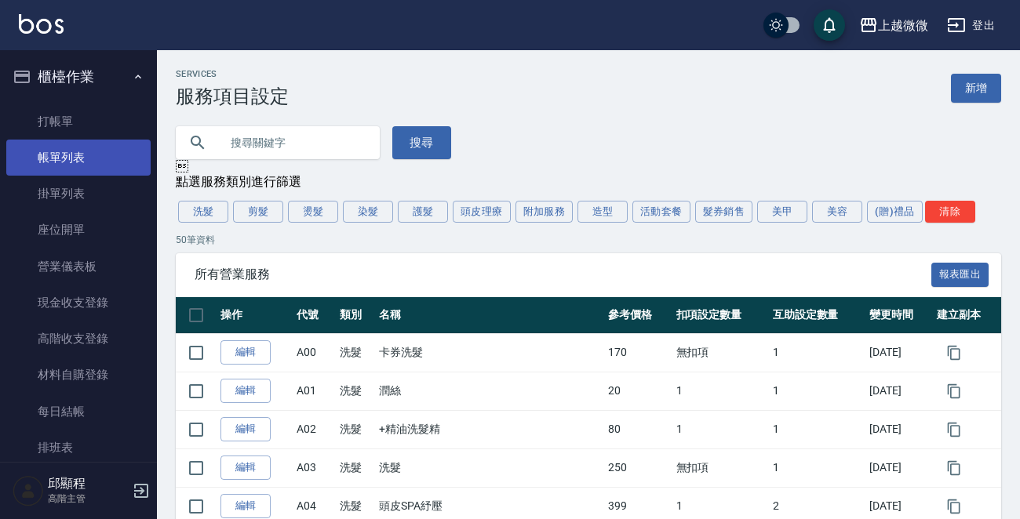
click at [85, 146] on link "帳單列表" at bounding box center [78, 158] width 144 height 36
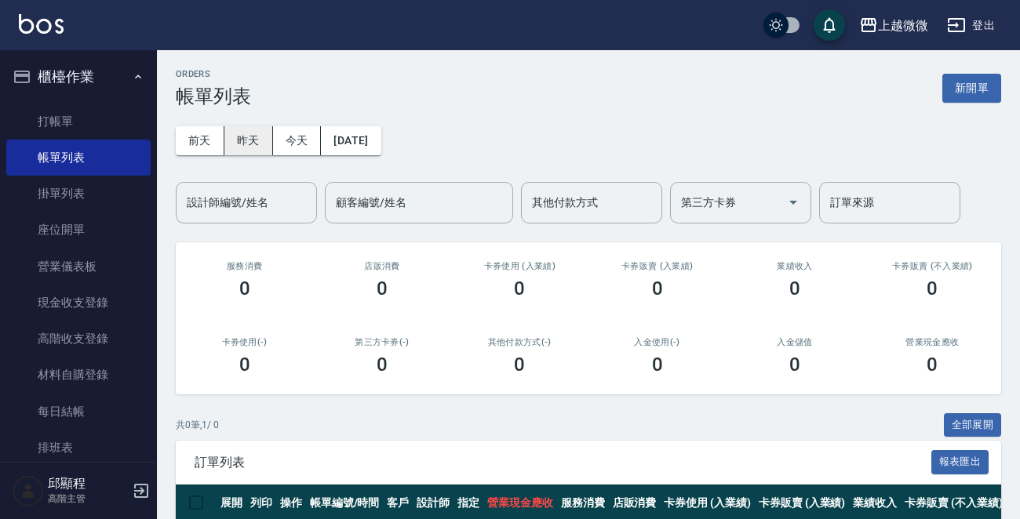
click at [250, 140] on button "昨天" at bounding box center [248, 140] width 49 height 29
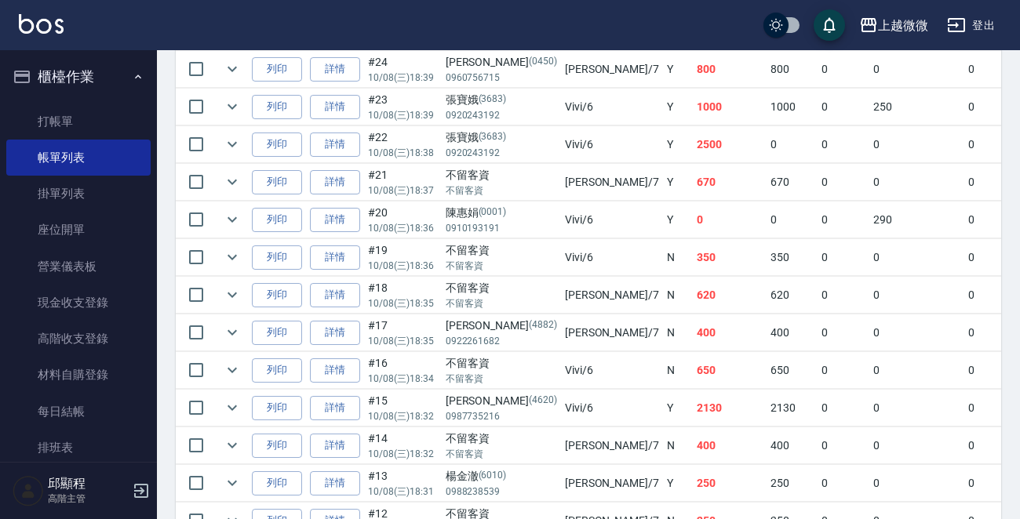
scroll to position [549, 0]
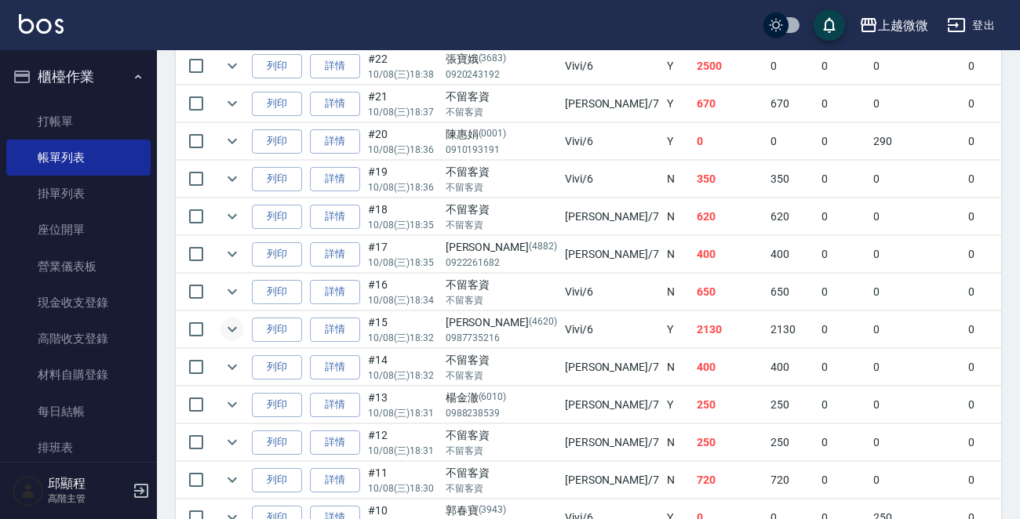
click at [231, 326] on icon "expand row" at bounding box center [232, 329] width 19 height 19
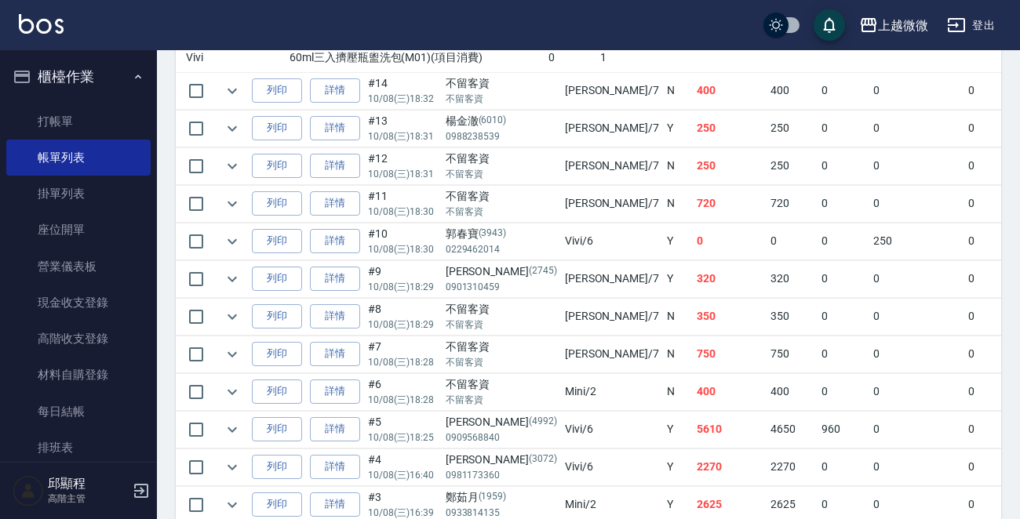
scroll to position [1020, 0]
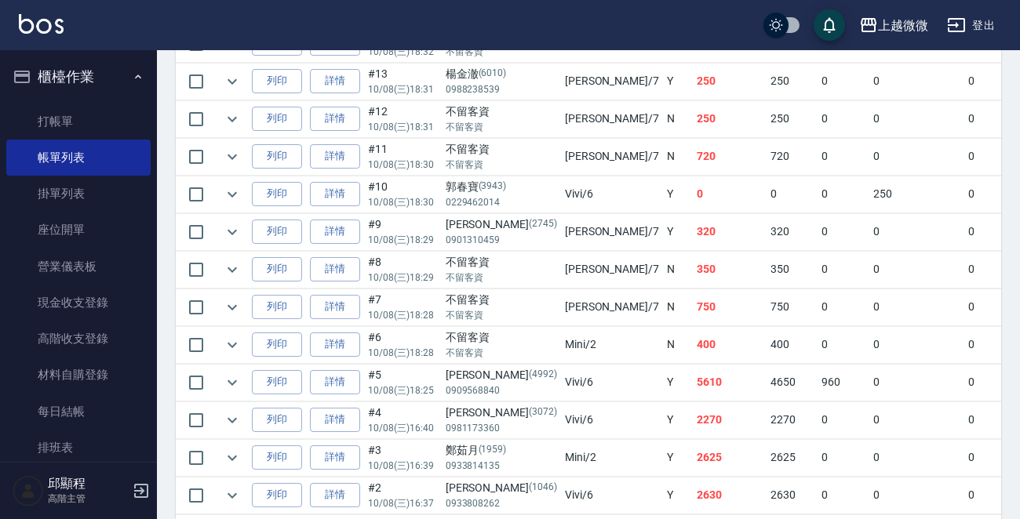
drag, startPoint x: 230, startPoint y: 414, endPoint x: 237, endPoint y: 402, distance: 14.4
click at [229, 414] on icon "expand row" at bounding box center [232, 420] width 19 height 19
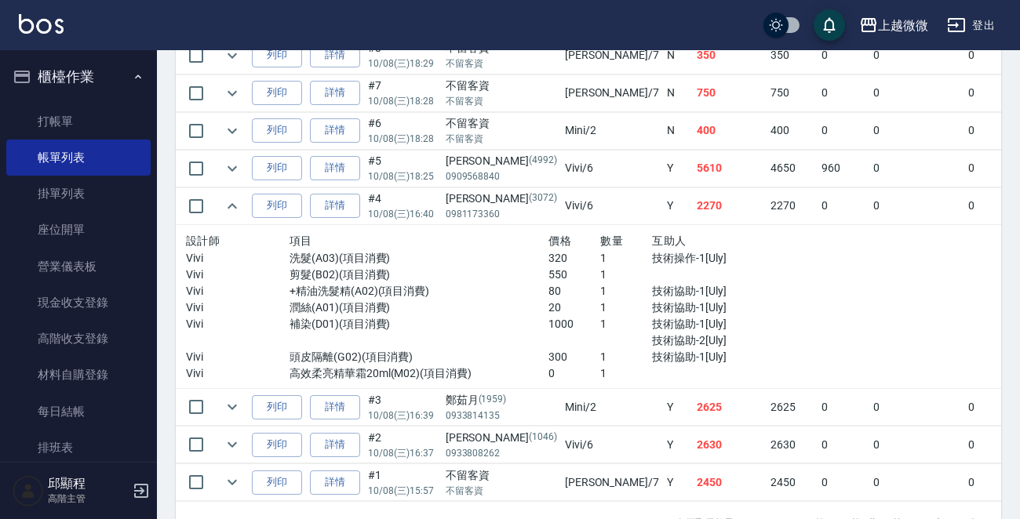
scroll to position [1286, 0]
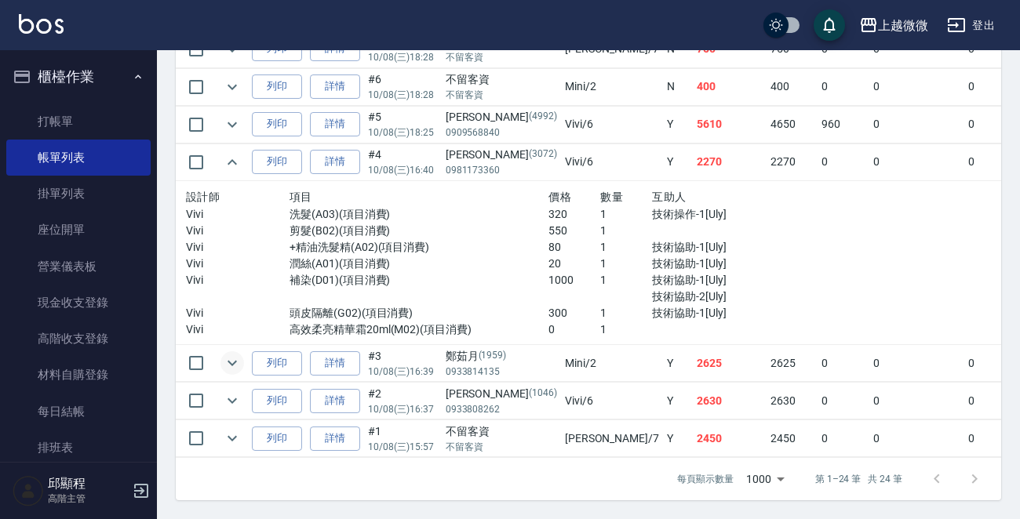
click at [226, 354] on icon "expand row" at bounding box center [232, 363] width 19 height 19
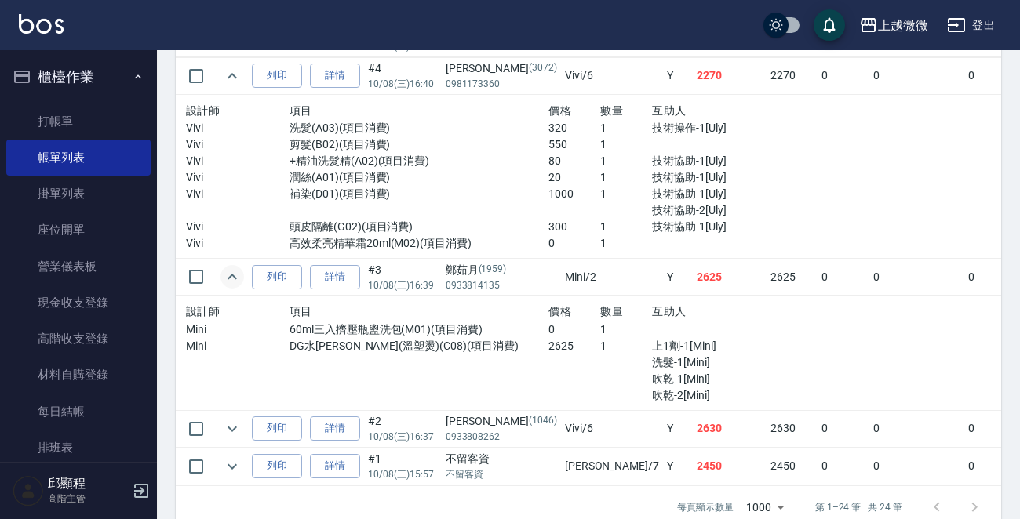
scroll to position [1399, 0]
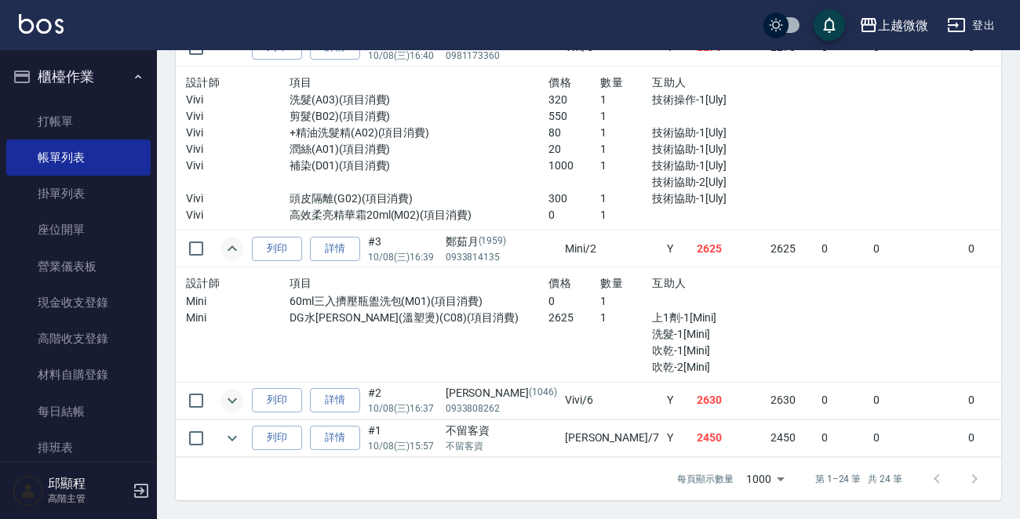
click at [228, 391] on icon "expand row" at bounding box center [232, 400] width 19 height 19
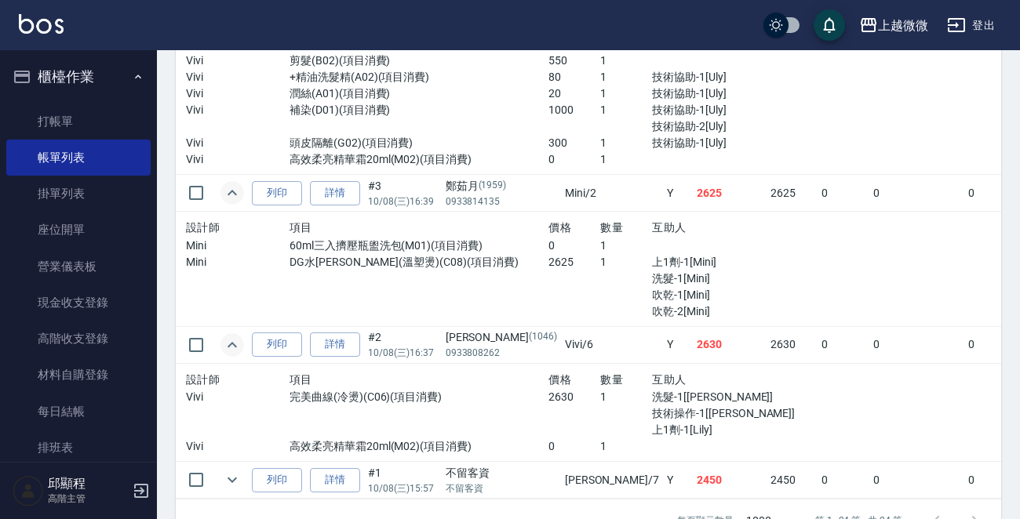
scroll to position [1497, 0]
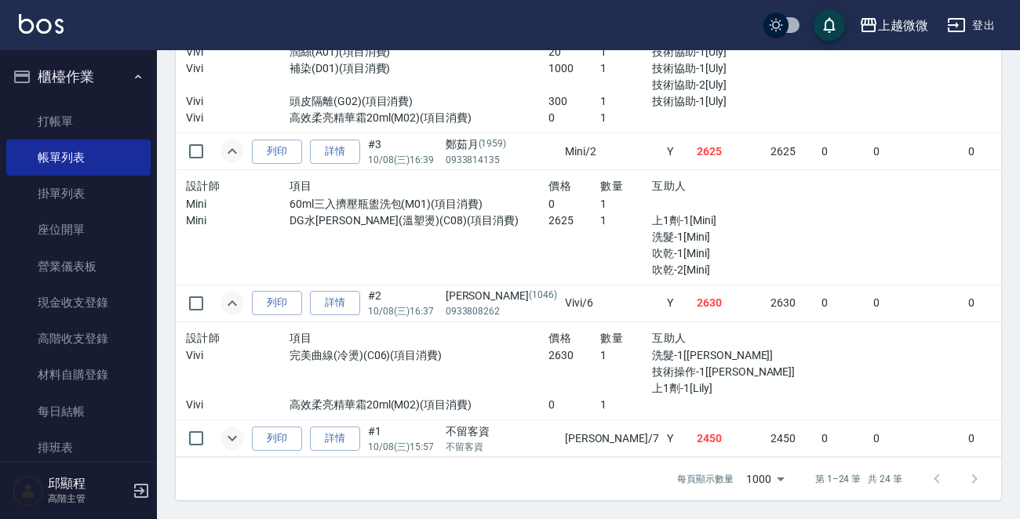
click at [224, 429] on icon "expand row" at bounding box center [232, 438] width 19 height 19
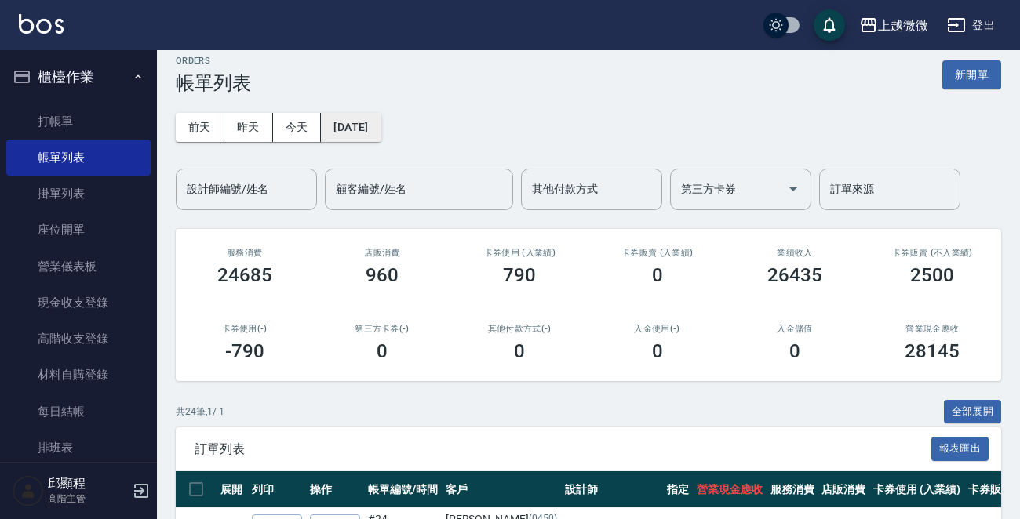
scroll to position [0, 0]
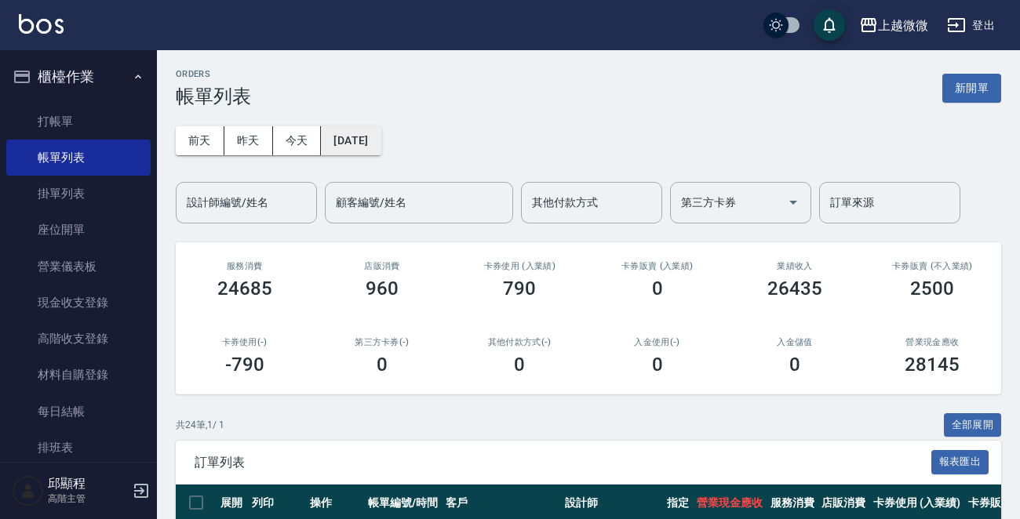
click at [376, 126] on button "2025/10/08" at bounding box center [351, 140] width 60 height 29
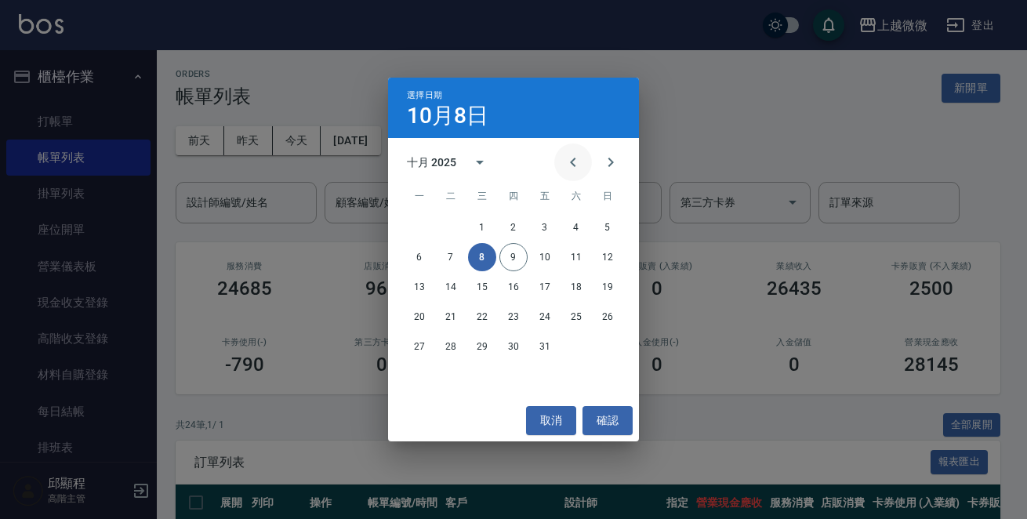
click at [574, 159] on icon "Previous month" at bounding box center [572, 162] width 5 height 9
click at [627, 160] on button "Next month" at bounding box center [611, 163] width 38 height 38
click at [608, 226] on button "5" at bounding box center [608, 227] width 28 height 28
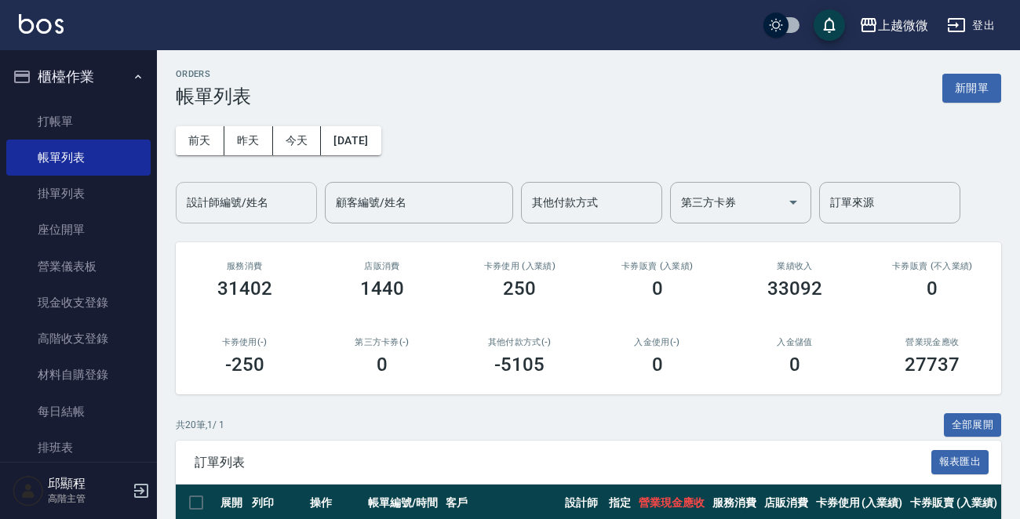
click at [260, 203] on input "設計師編號/姓名" at bounding box center [246, 202] width 127 height 27
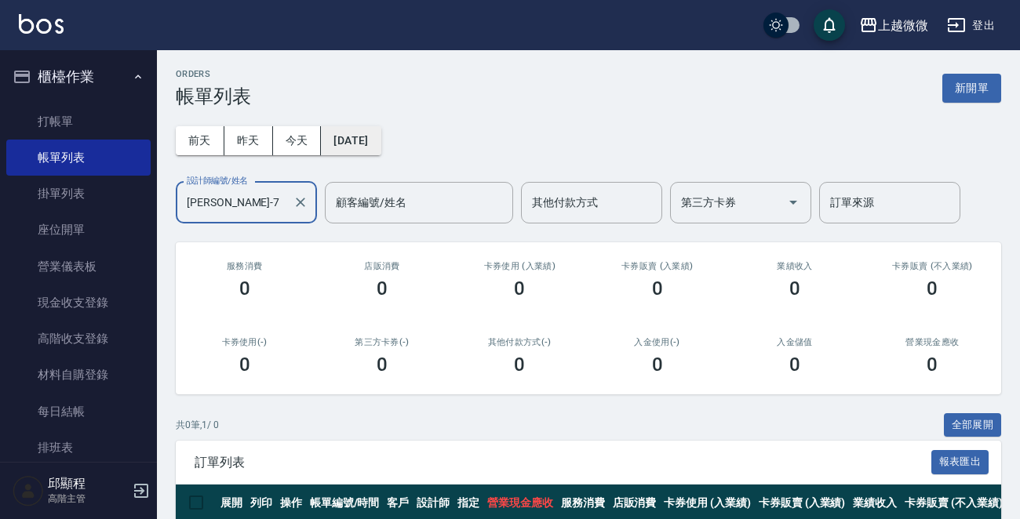
type input "Annie-7"
click at [376, 136] on button "2025/10/05" at bounding box center [351, 140] width 60 height 29
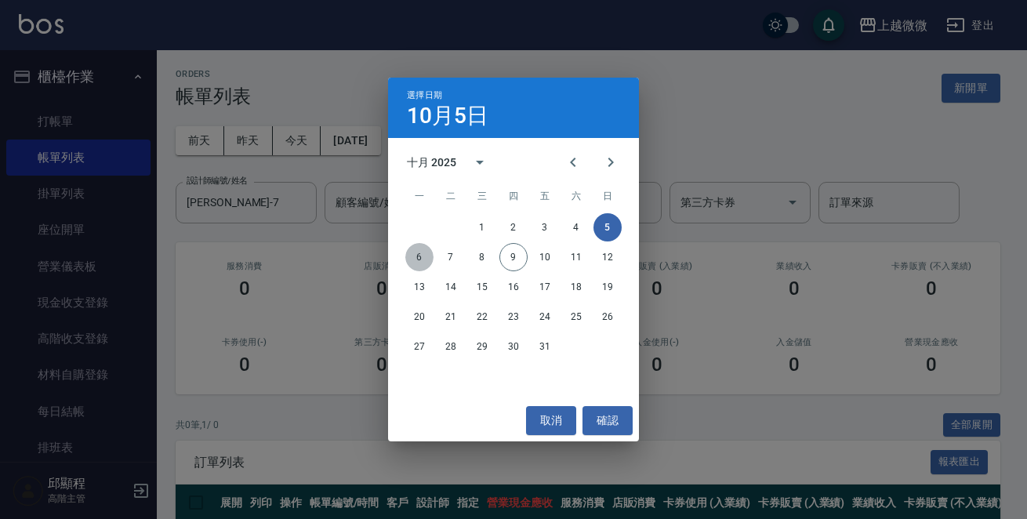
click at [415, 259] on button "6" at bounding box center [420, 257] width 28 height 28
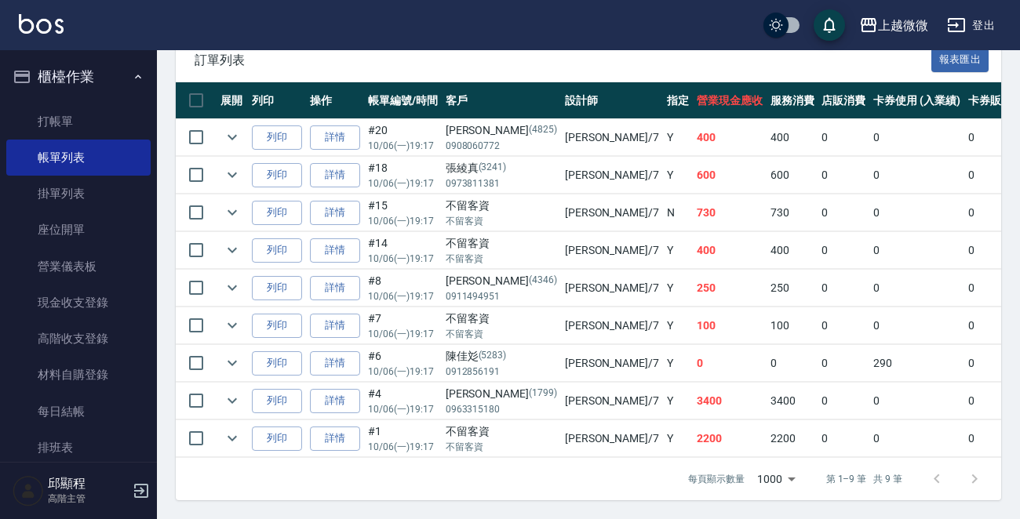
scroll to position [413, 0]
click at [232, 429] on icon "expand row" at bounding box center [232, 438] width 19 height 19
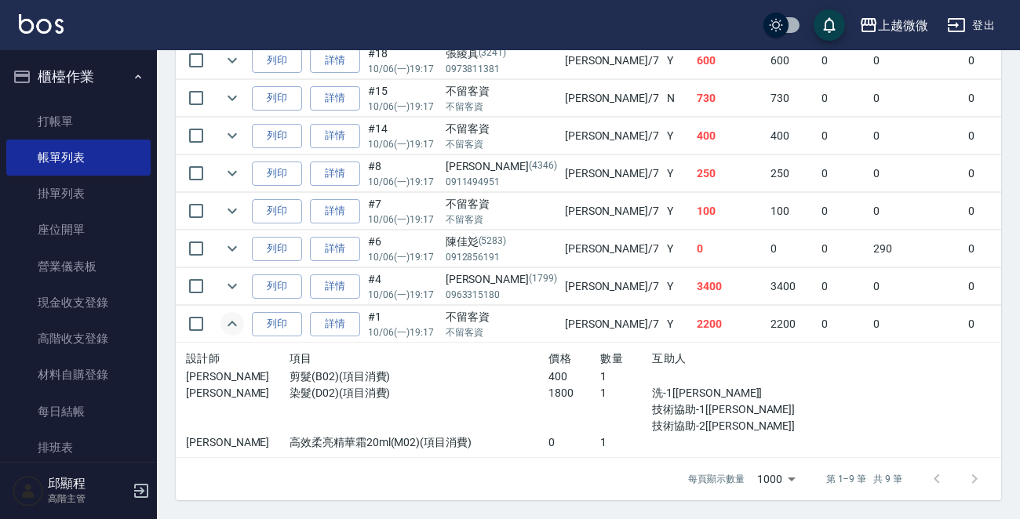
scroll to position [526, 0]
click at [336, 312] on link "詳情" at bounding box center [335, 324] width 50 height 24
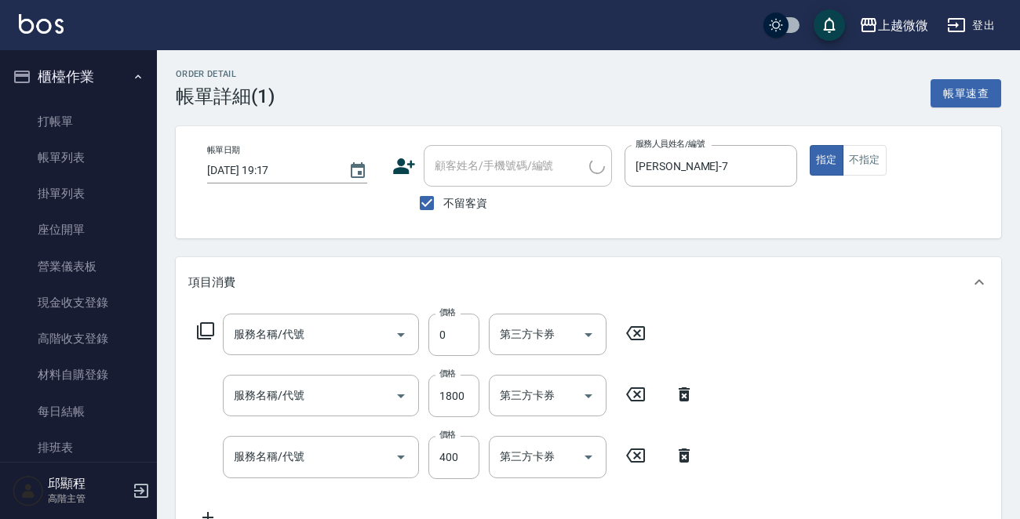
type input "2025/10/06 19:17"
checkbox input "true"
type input "Annie-7"
type input "高效柔亮精華霜20ml(M02)"
type input "染髮(D02)"
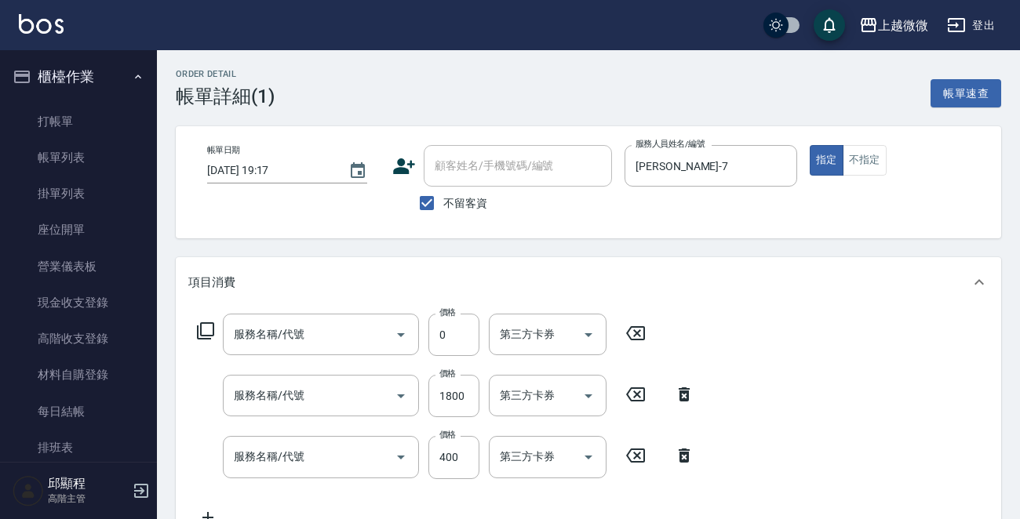
type input "剪髮(B02)"
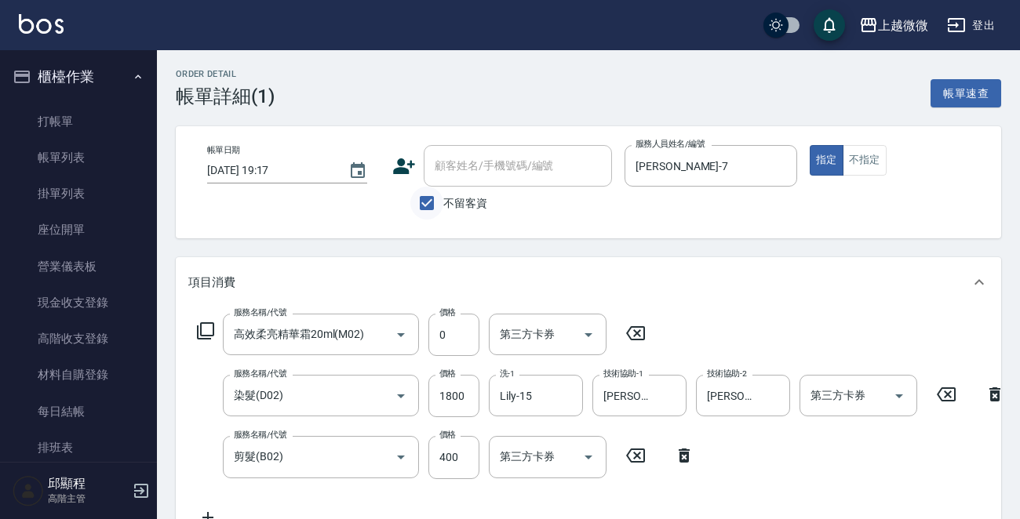
click at [431, 201] on input "不留客資" at bounding box center [426, 203] width 33 height 33
checkbox input "false"
click at [511, 163] on div "顧客姓名/手機號碼/編號 顧客姓名/手機號碼/編號" at bounding box center [518, 166] width 188 height 42
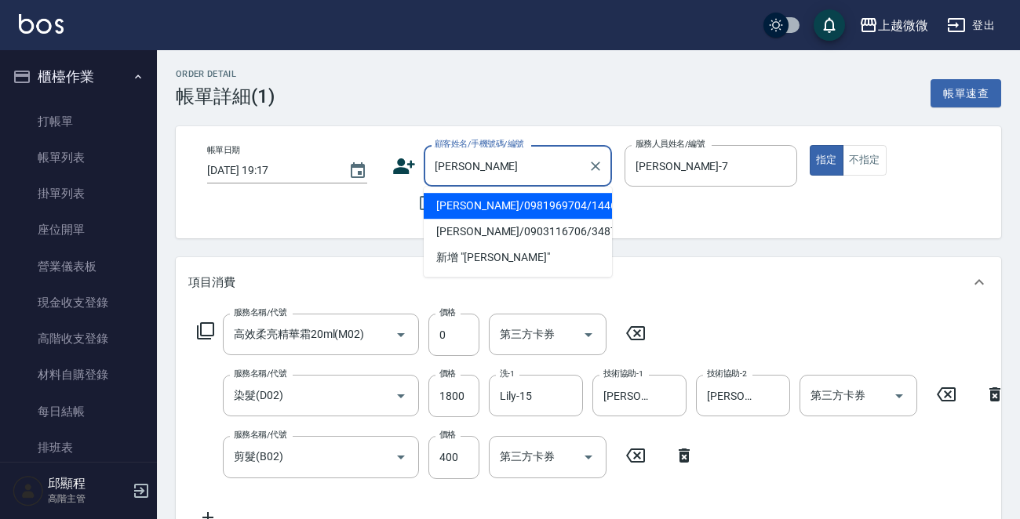
drag, startPoint x: 525, startPoint y: 195, endPoint x: 515, endPoint y: 194, distance: 9.4
click at [525, 195] on li "張伊安 /0981969704/1446" at bounding box center [518, 206] width 188 height 26
type input "張伊安 /0981969704/1446"
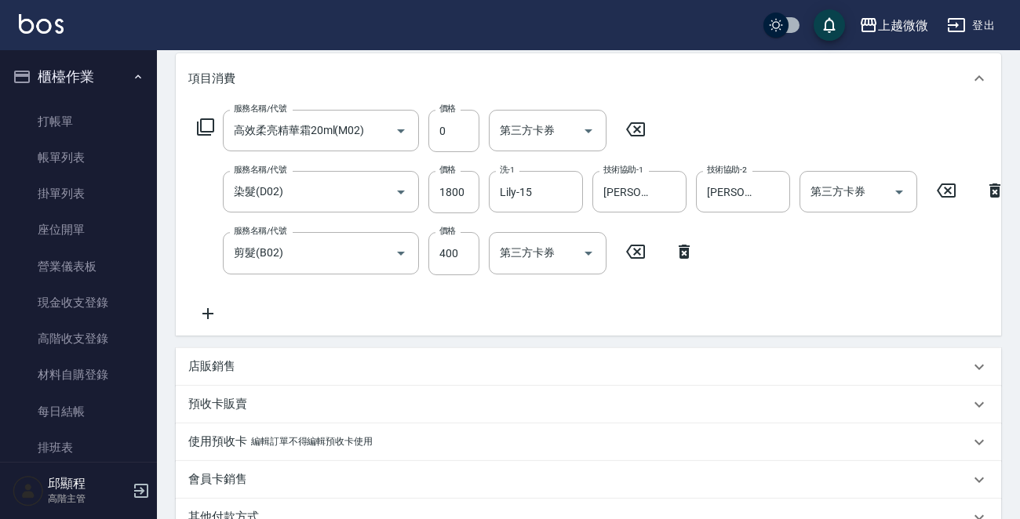
scroll to position [437, 0]
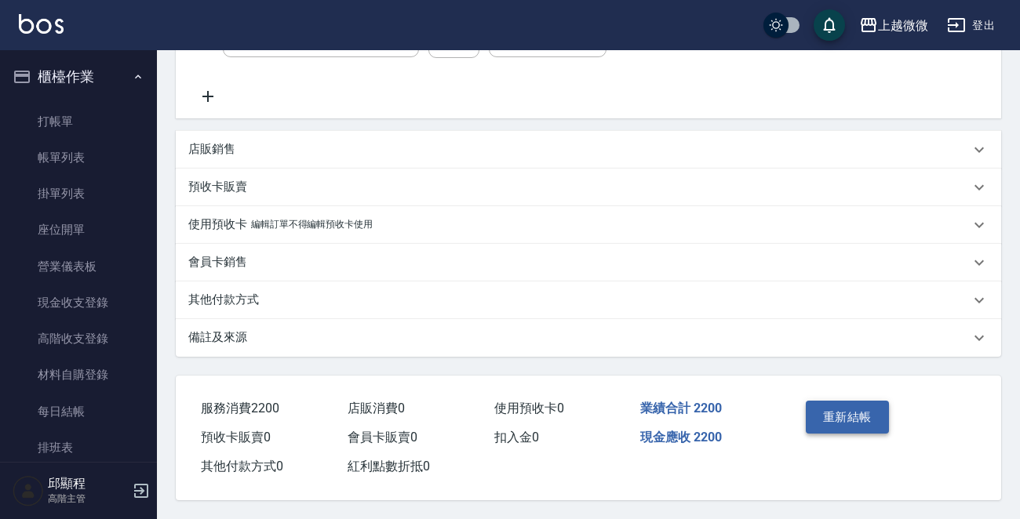
click at [844, 420] on button "重新結帳" at bounding box center [847, 417] width 83 height 33
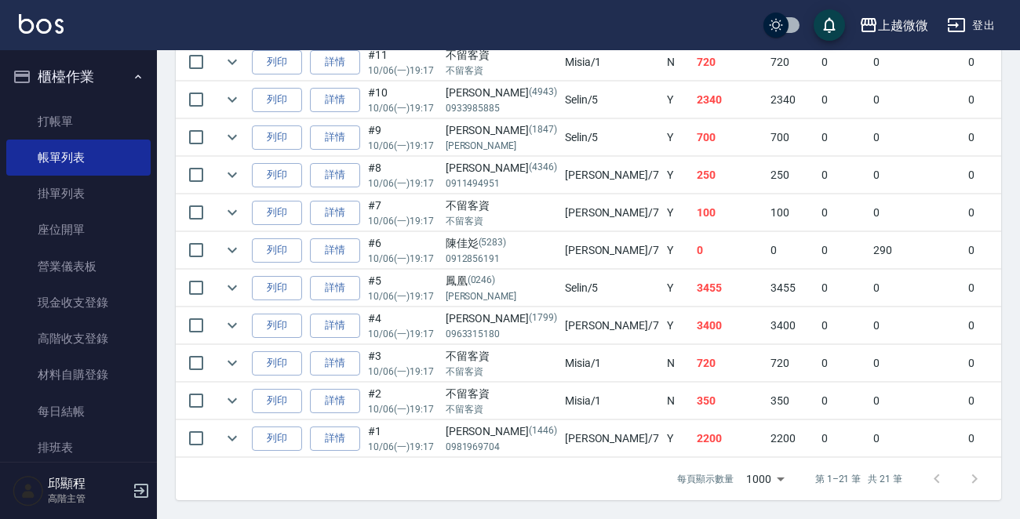
scroll to position [549, 0]
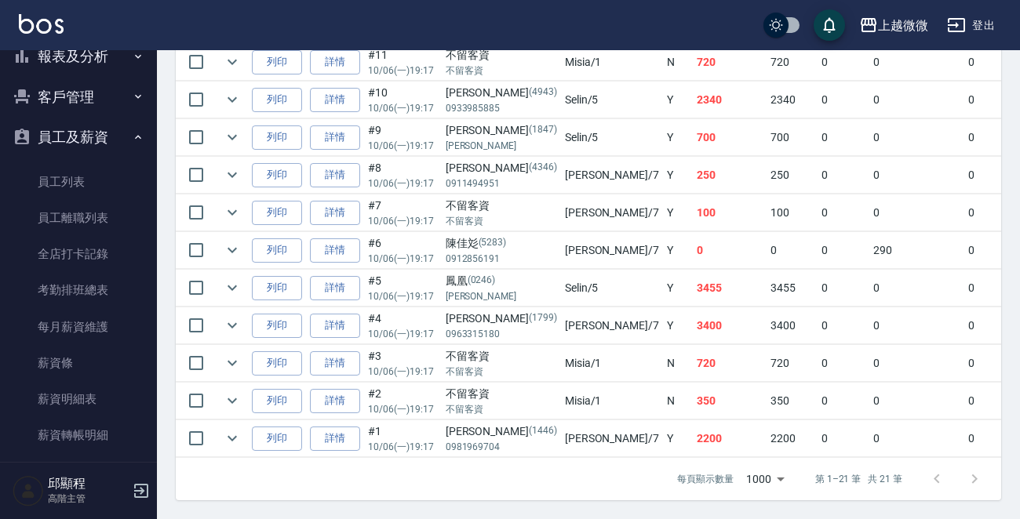
click at [78, 95] on button "客戶管理" at bounding box center [78, 97] width 144 height 41
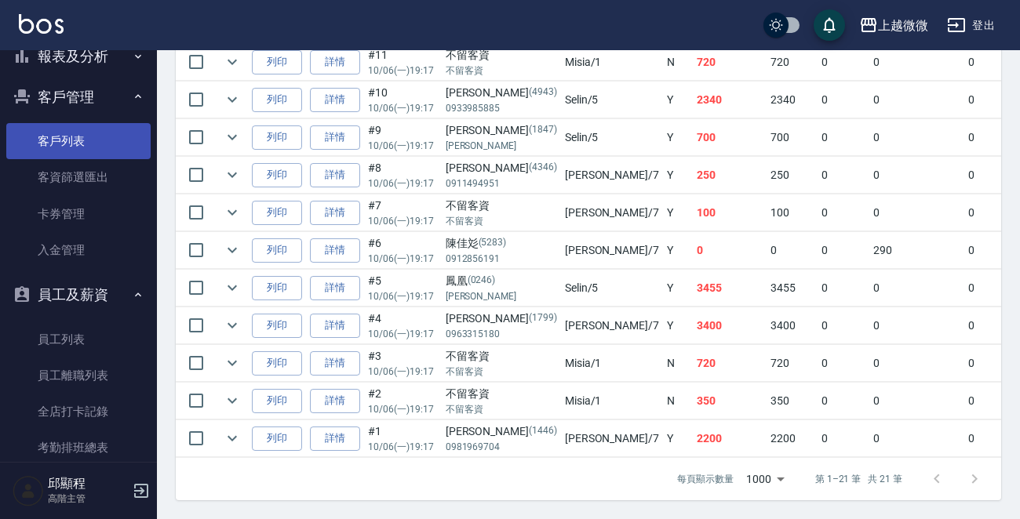
click at [64, 147] on link "客戶列表" at bounding box center [78, 141] width 144 height 36
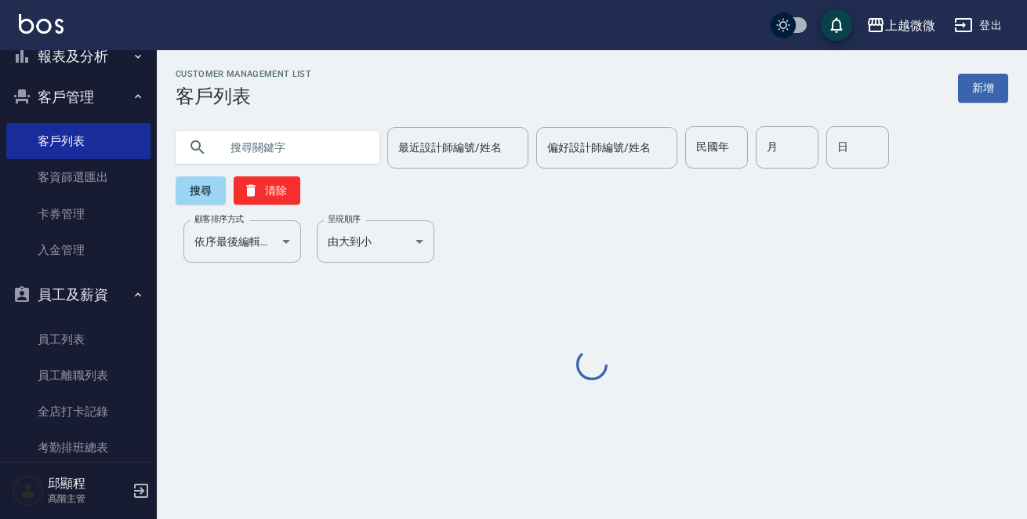
click at [309, 144] on input "text" at bounding box center [293, 147] width 147 height 42
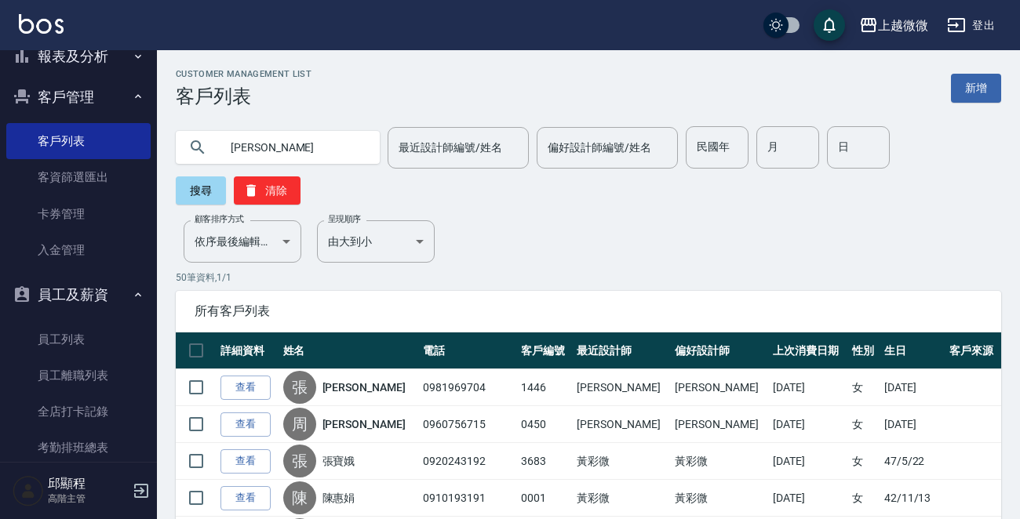
type input "張伊"
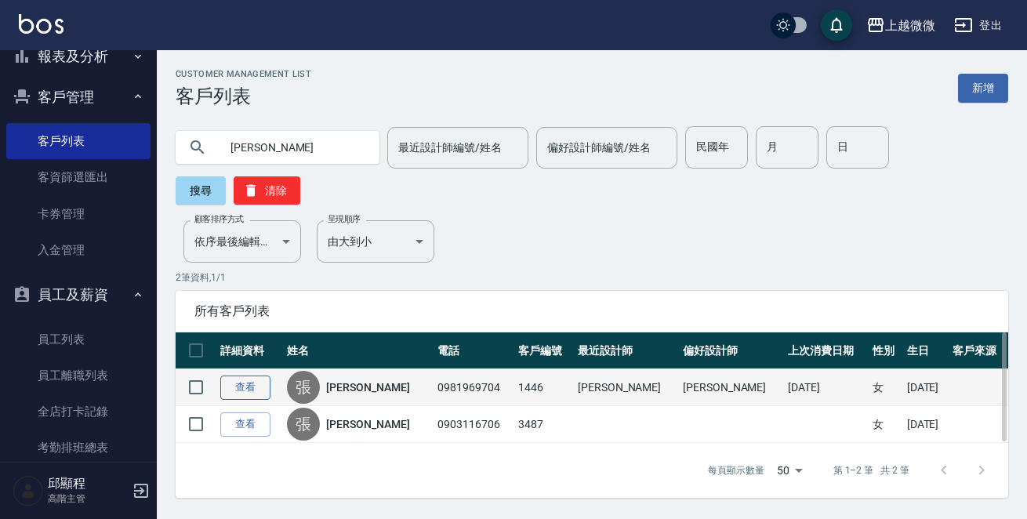
click at [242, 376] on link "查看" at bounding box center [245, 388] width 50 height 24
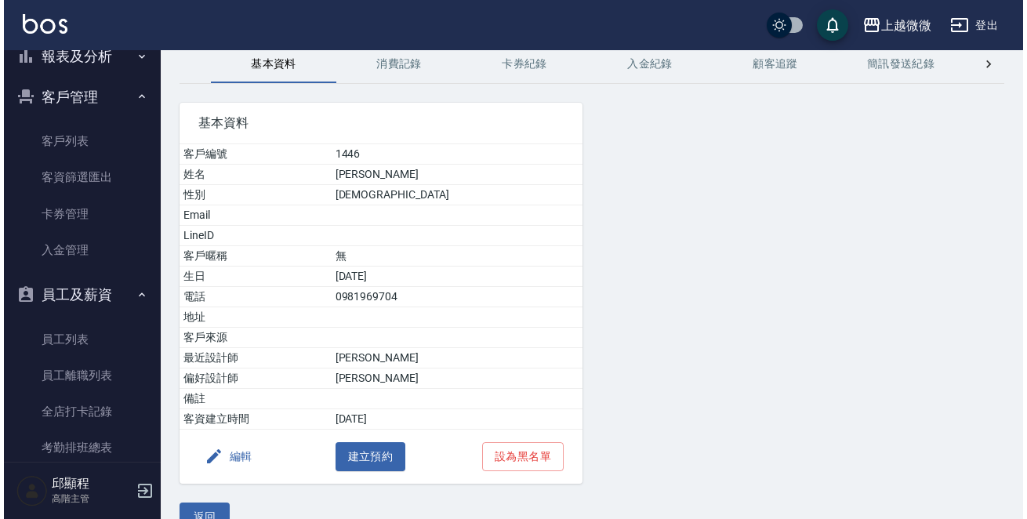
scroll to position [97, 0]
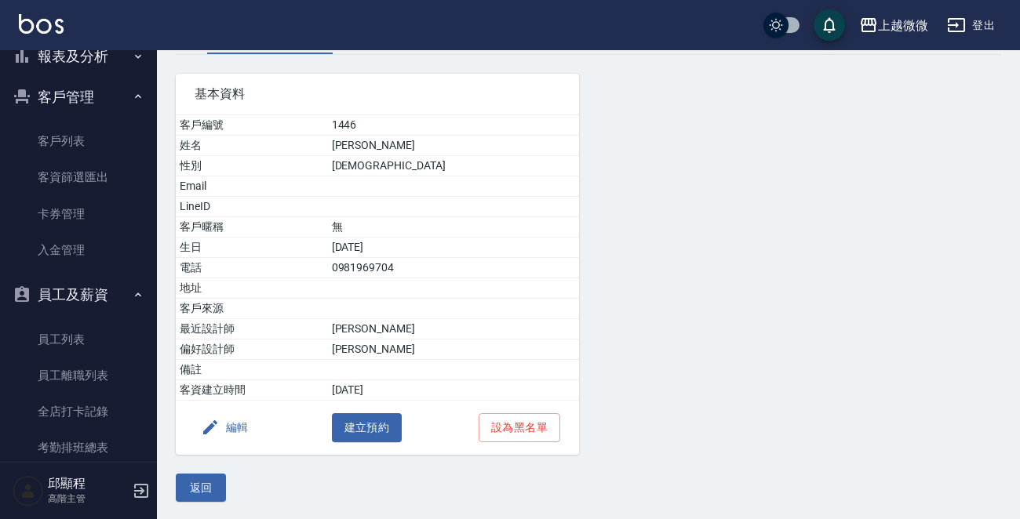
click at [233, 423] on button "編輯" at bounding box center [225, 427] width 60 height 29
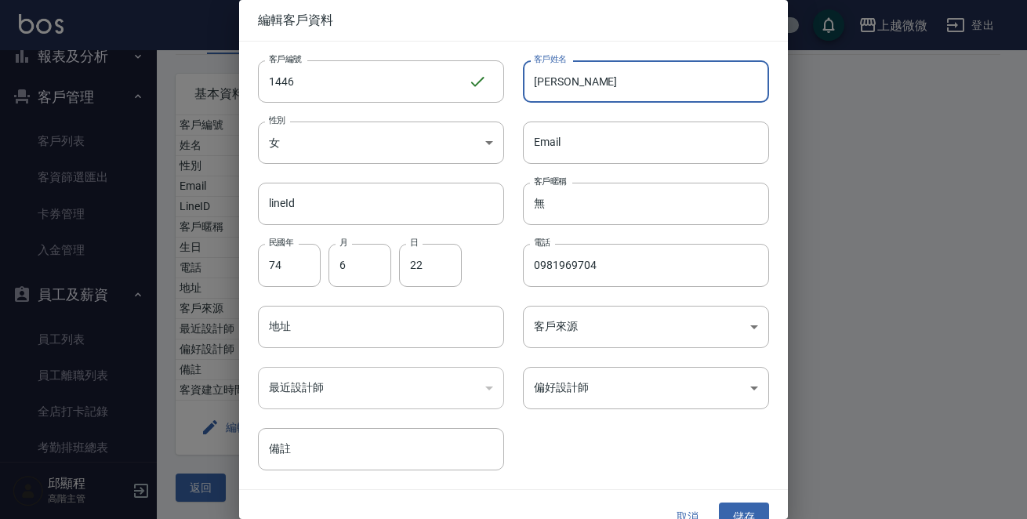
drag, startPoint x: 620, startPoint y: 85, endPoint x: 625, endPoint y: 79, distance: 8.3
click at [623, 83] on input "張伊安" at bounding box center [646, 81] width 246 height 42
type input "張伊安"
click at [731, 515] on button "儲存" at bounding box center [744, 517] width 50 height 29
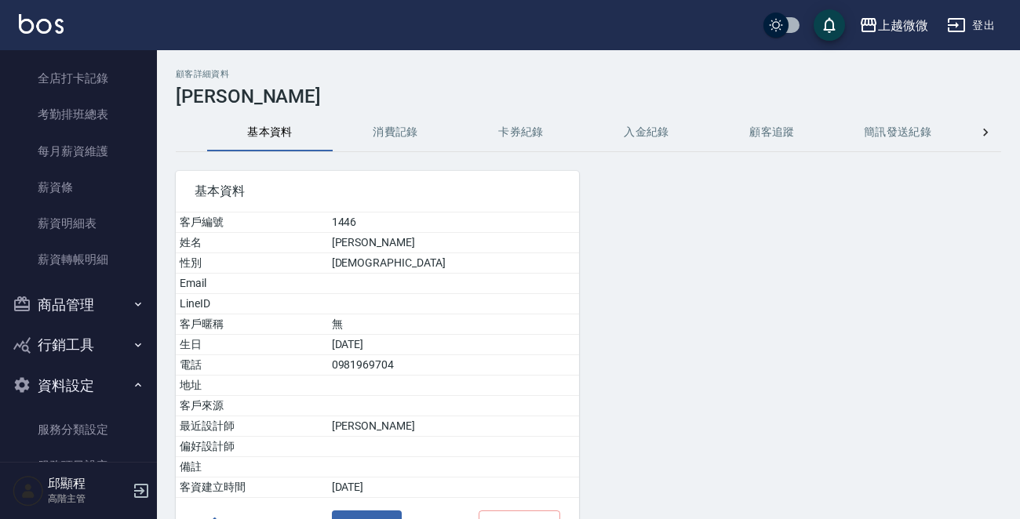
scroll to position [1098, 0]
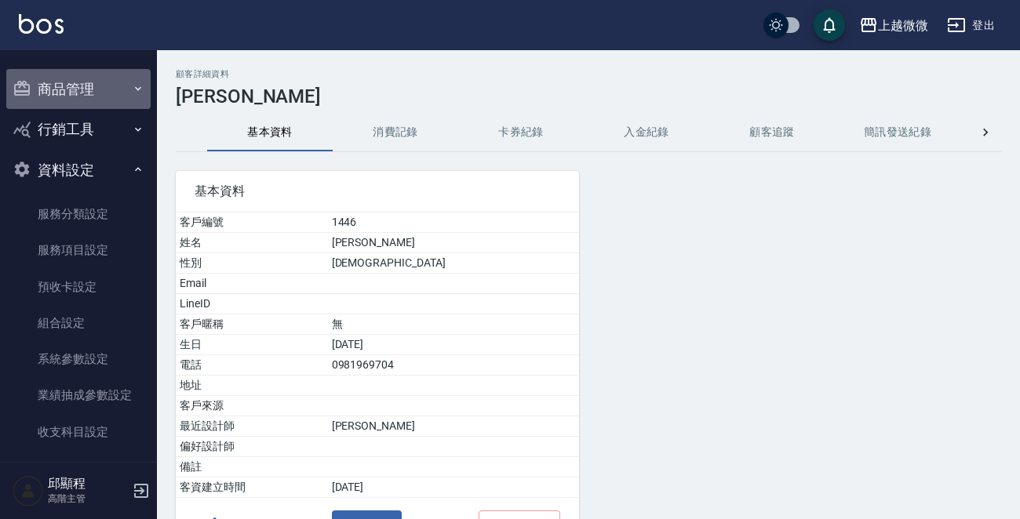
click at [88, 75] on button "商品管理" at bounding box center [78, 89] width 144 height 41
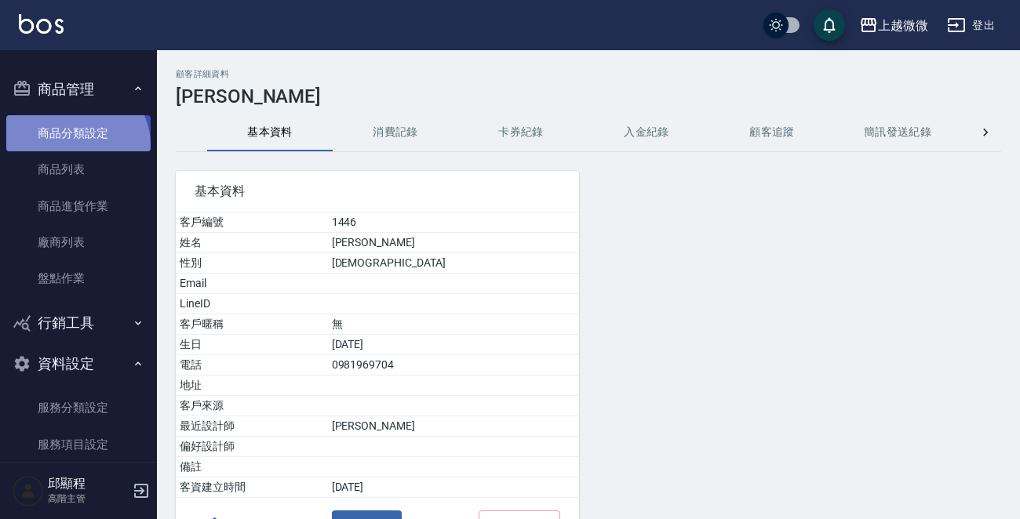
click at [75, 146] on link "商品分類設定" at bounding box center [78, 133] width 144 height 36
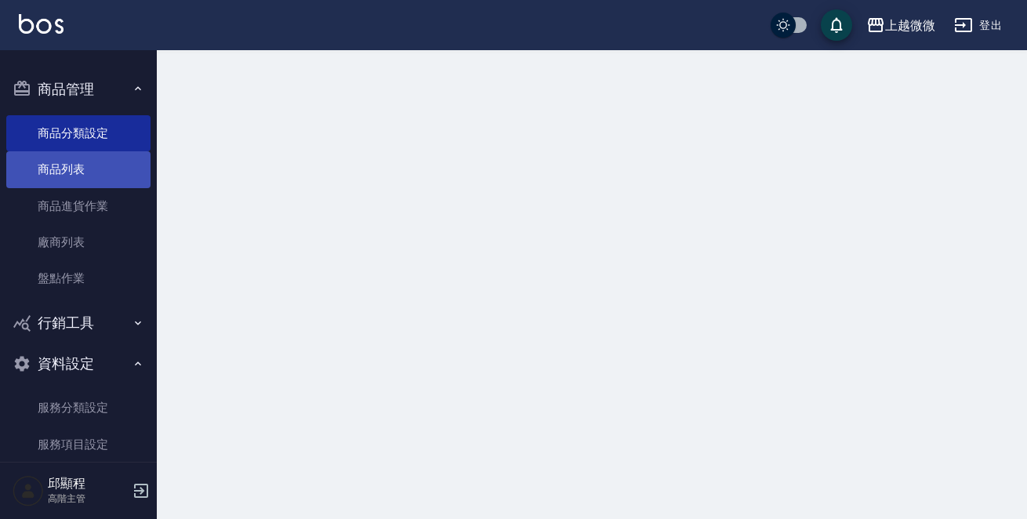
drag, startPoint x: 75, startPoint y: 146, endPoint x: 74, endPoint y: 171, distance: 25.1
click at [74, 171] on ul "商品分類設定 商品列表 商品進貨作業 廠商列表 盤點作業" at bounding box center [78, 206] width 144 height 194
click at [70, 172] on link "商品列表" at bounding box center [78, 169] width 144 height 36
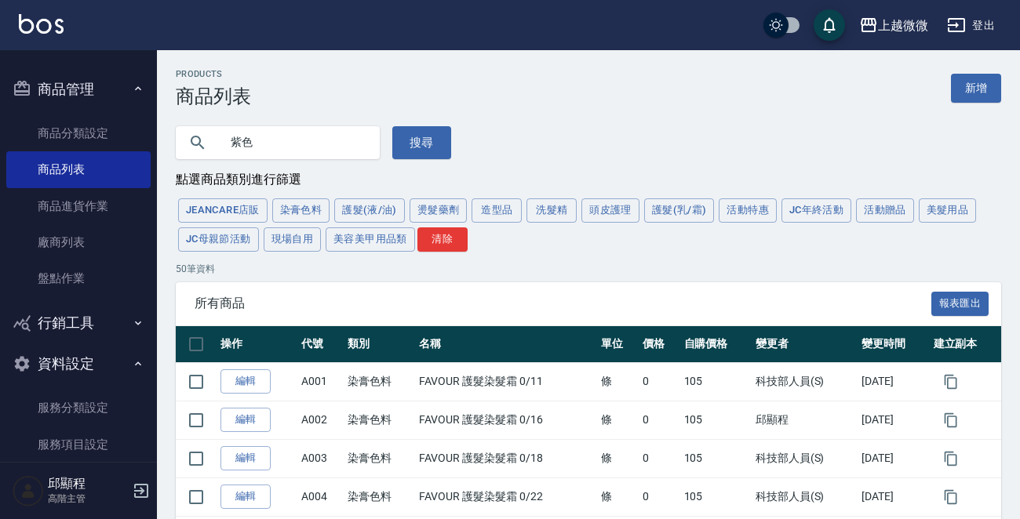
type input "紫色"
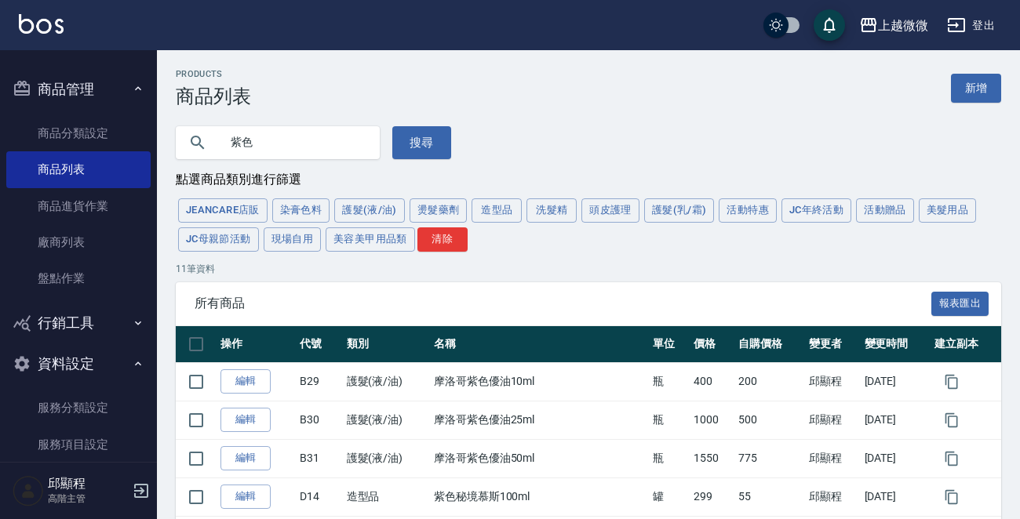
click at [42, 26] on img at bounding box center [41, 24] width 45 height 20
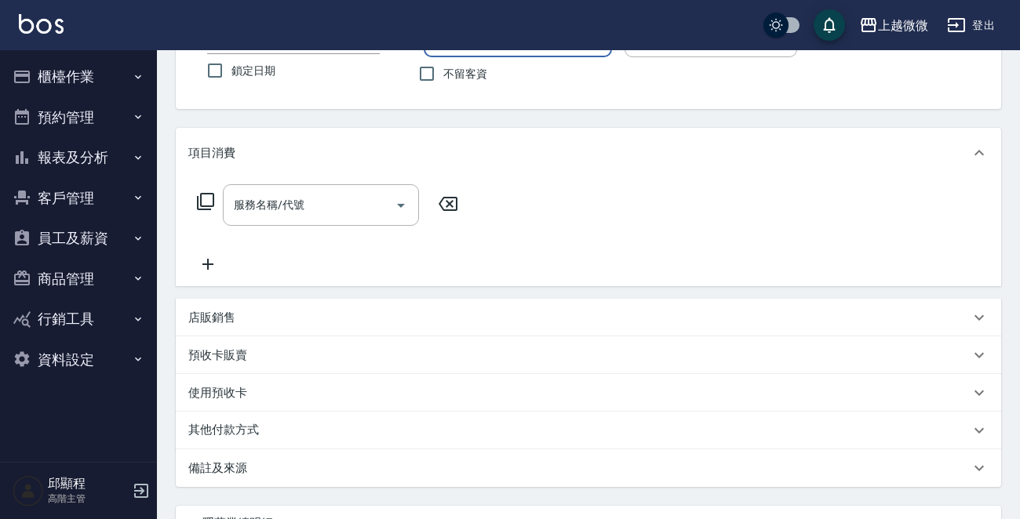
scroll to position [235, 0]
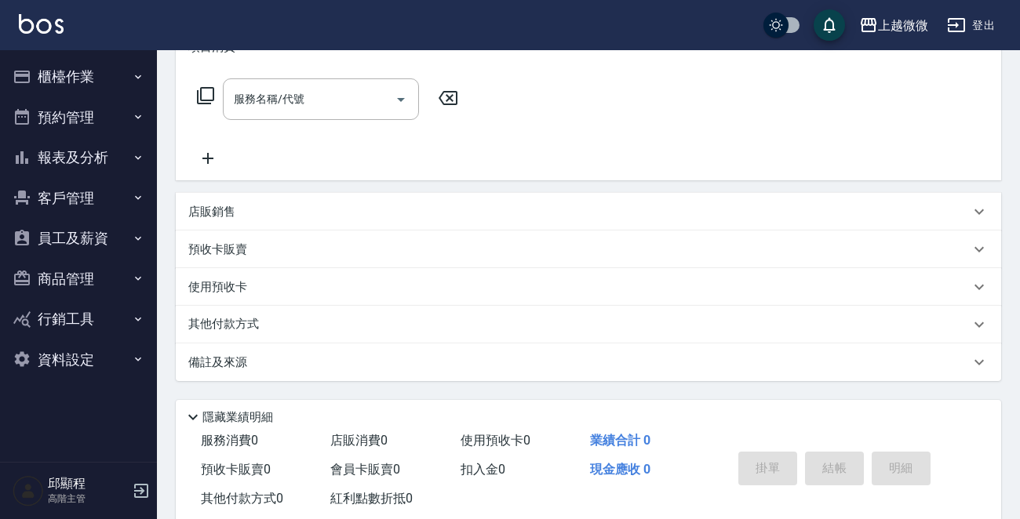
click at [107, 361] on button "資料設定" at bounding box center [78, 360] width 144 height 41
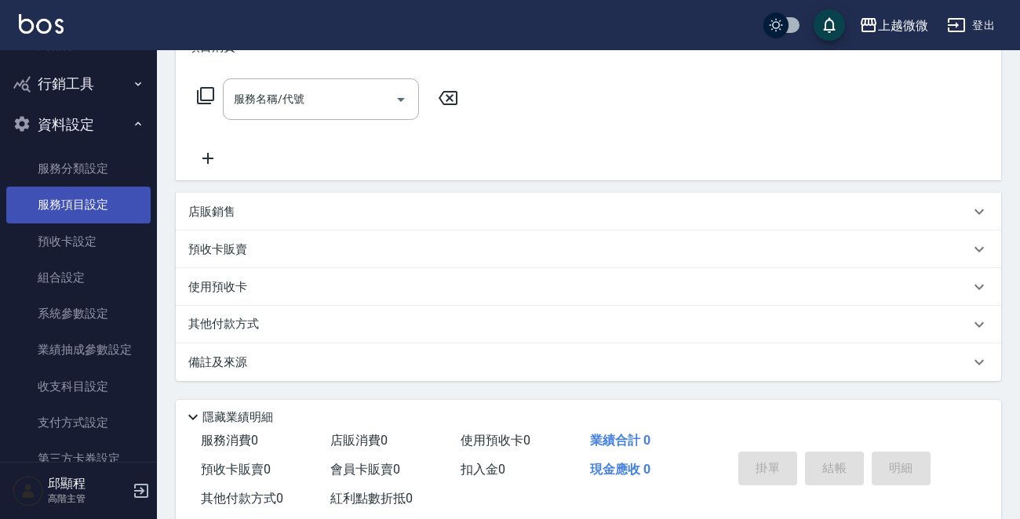
click at [115, 197] on link "服務項目設定" at bounding box center [78, 205] width 144 height 36
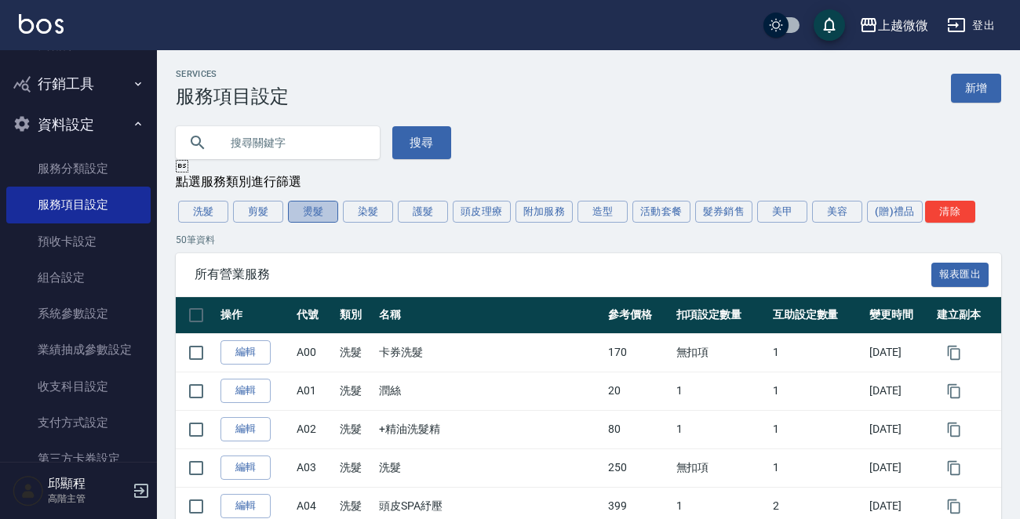
click at [311, 205] on button "燙髮" at bounding box center [313, 212] width 50 height 22
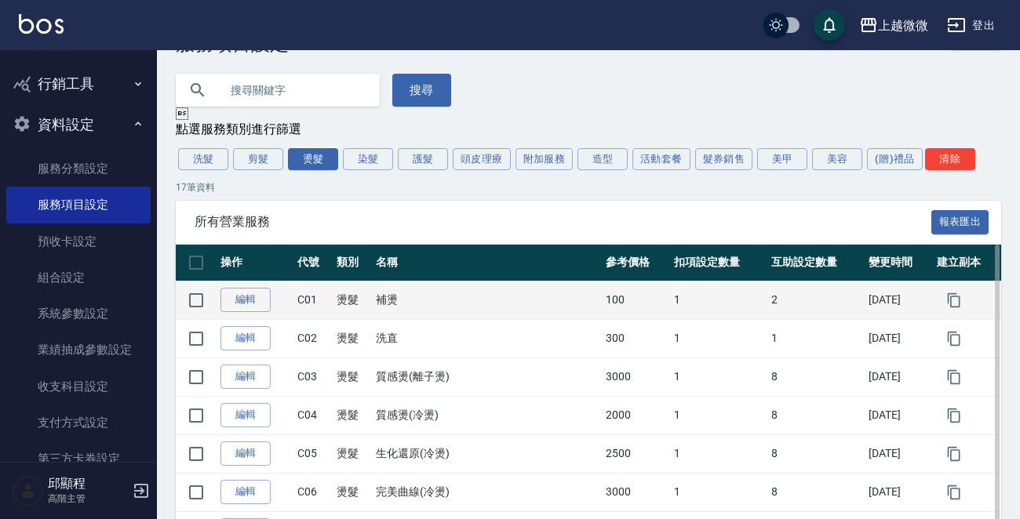
scroll to position [157, 0]
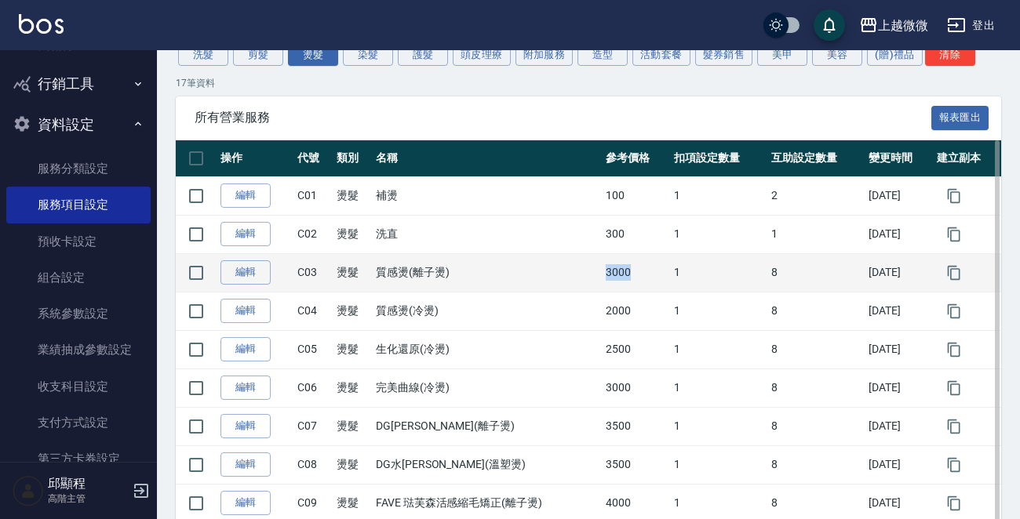
drag, startPoint x: 598, startPoint y: 275, endPoint x: 656, endPoint y: 275, distance: 58.8
click at [656, 275] on td "3000" at bounding box center [636, 272] width 68 height 38
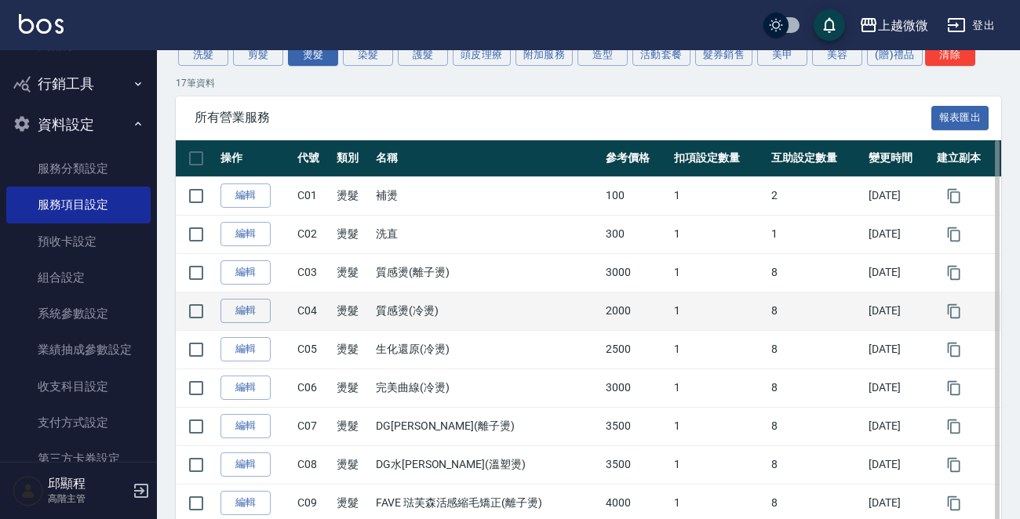
click at [613, 309] on td "2000" at bounding box center [636, 311] width 68 height 38
drag, startPoint x: 636, startPoint y: 316, endPoint x: 575, endPoint y: 316, distance: 61.2
click at [575, 316] on tr "編輯 C04 燙髮 質感燙(冷燙) 2000 1 8 2025/10/09" at bounding box center [588, 311] width 825 height 38
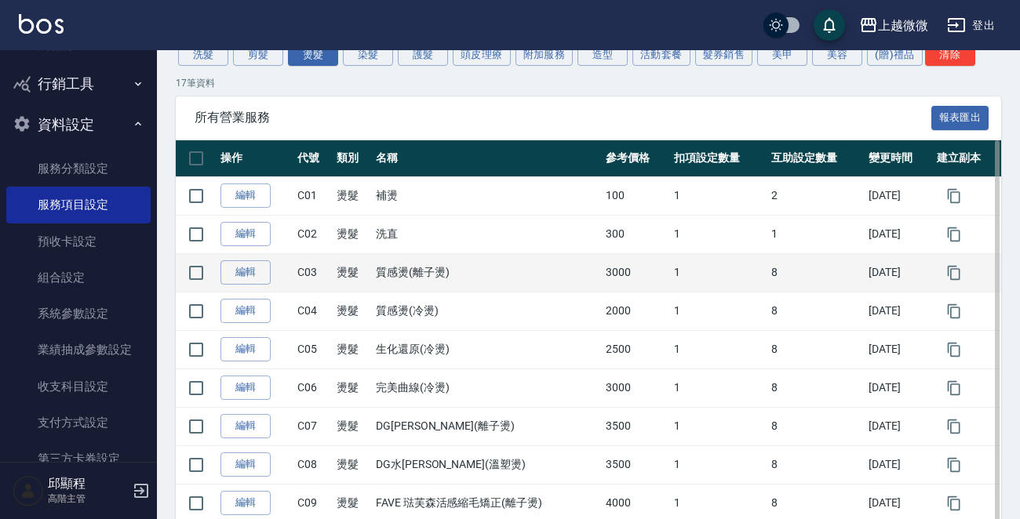
click at [646, 275] on td "3000" at bounding box center [636, 272] width 68 height 38
drag, startPoint x: 646, startPoint y: 273, endPoint x: 577, endPoint y: 273, distance: 69.0
click at [577, 273] on tr "編輯 C03 燙髮 質感燙(離子燙) 3000 1 8 2025/10/06" at bounding box center [588, 272] width 825 height 38
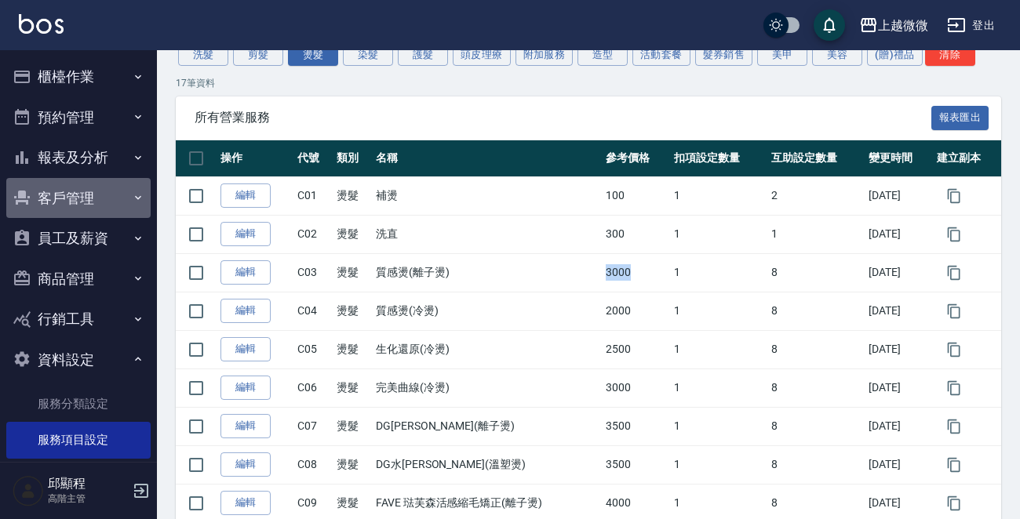
click at [93, 190] on button "客戶管理" at bounding box center [78, 198] width 144 height 41
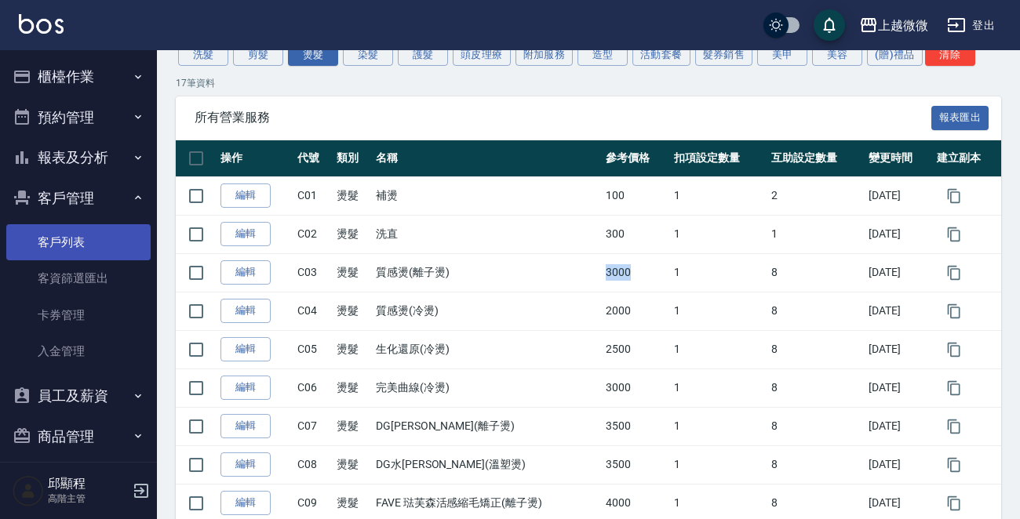
click at [65, 242] on link "客戶列表" at bounding box center [78, 242] width 144 height 36
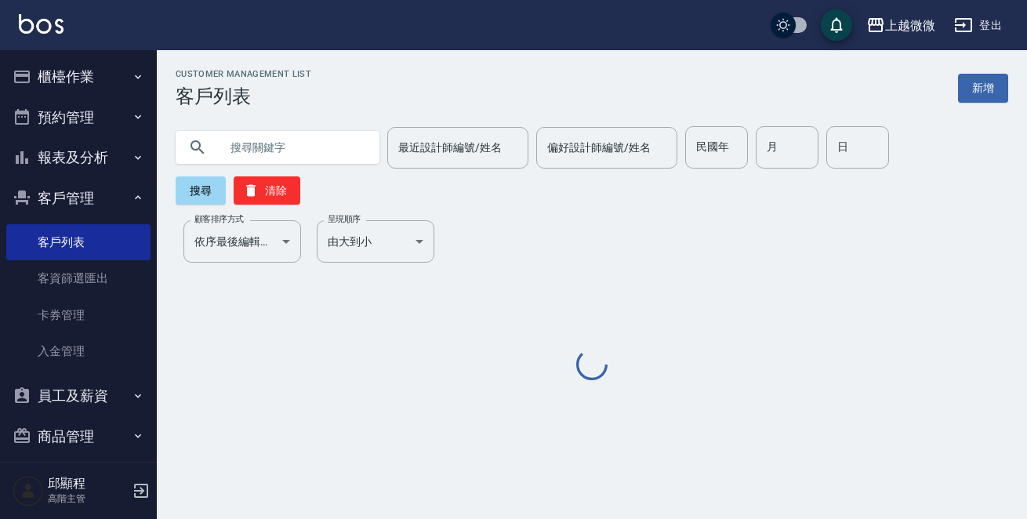
click at [296, 154] on input "text" at bounding box center [293, 147] width 147 height 42
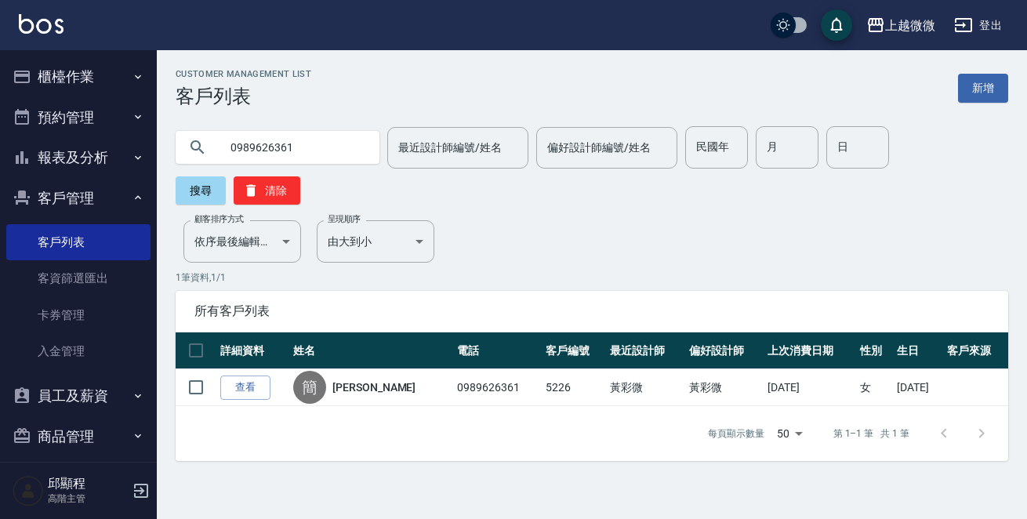
drag, startPoint x: 324, startPoint y: 139, endPoint x: 0, endPoint y: 158, distance: 324.5
click at [0, 158] on div "上越微微 登出 櫃檯作業 打帳單 帳單列表 掛單列表 座位開單 營業儀表板 現金收支登錄 高階收支登錄 材料自購登錄 每日結帳 排班表 現場電腦打卡 掃碼打卡…" at bounding box center [513, 259] width 1027 height 519
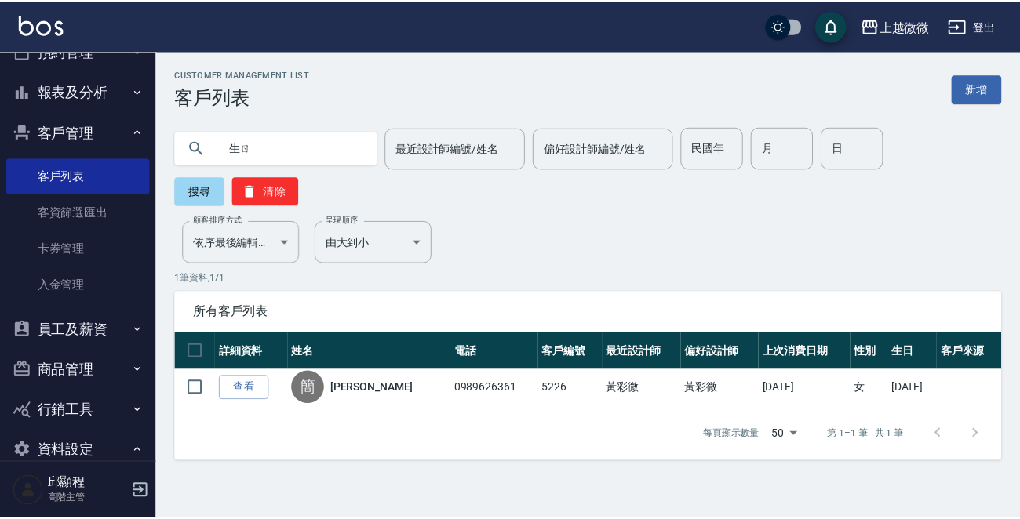
scroll to position [235, 0]
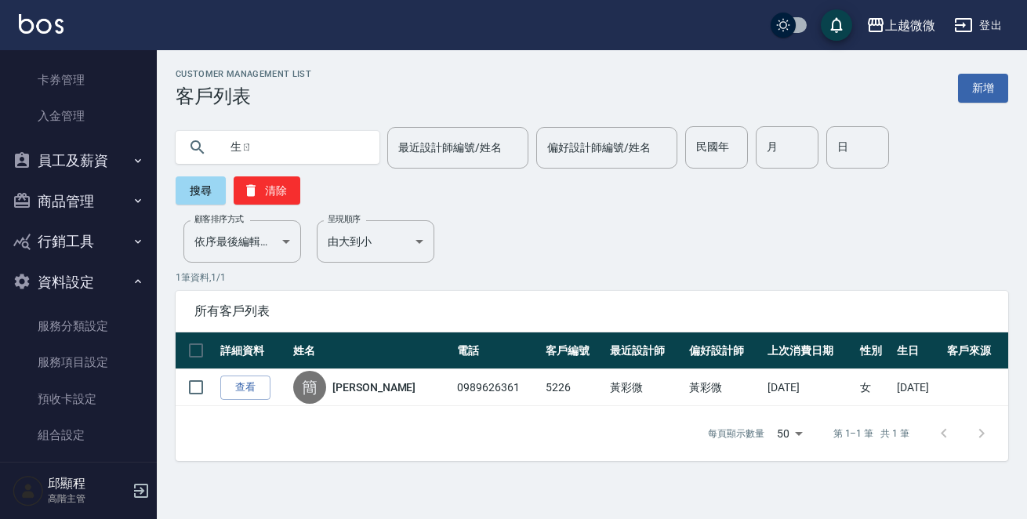
type input "生"
click at [90, 192] on button "商品管理" at bounding box center [78, 201] width 144 height 41
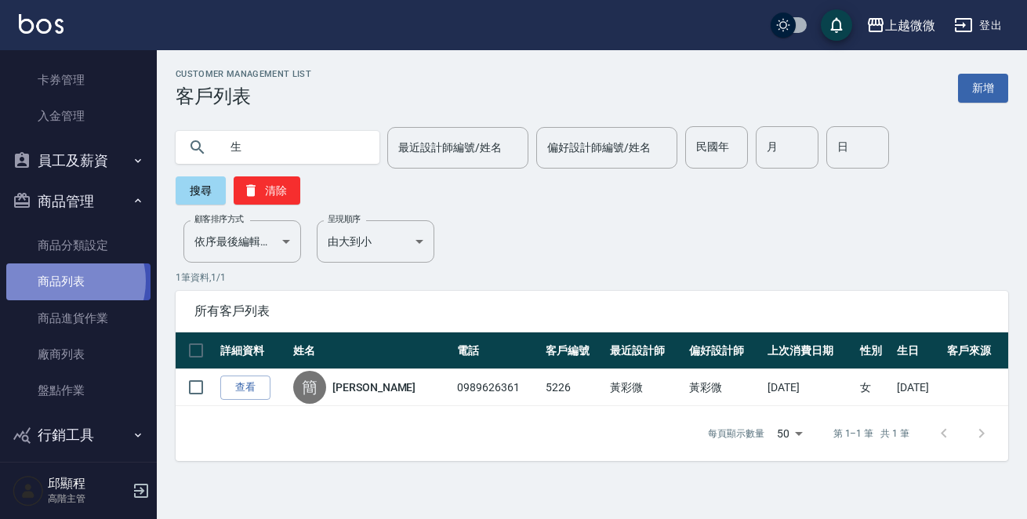
click at [71, 281] on link "商品列表" at bounding box center [78, 282] width 144 height 36
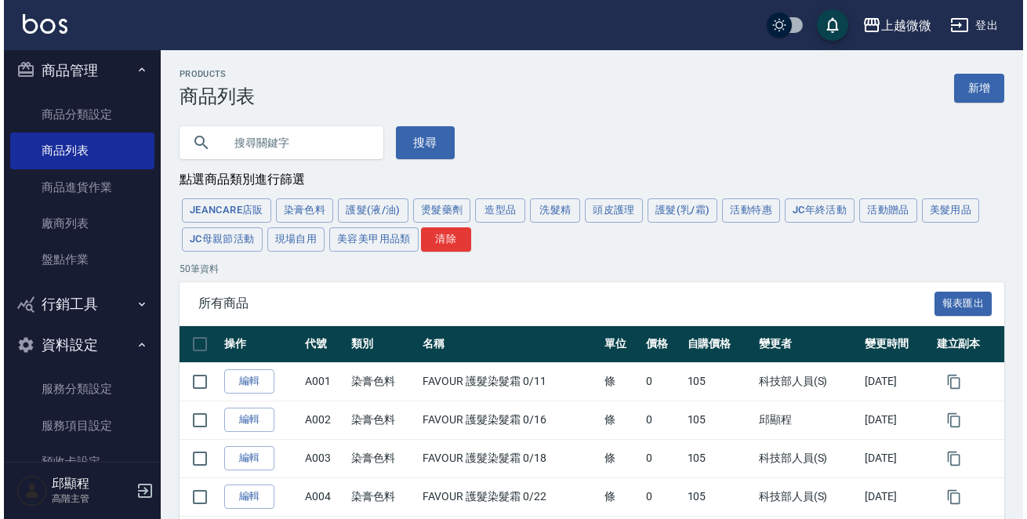
scroll to position [392, 0]
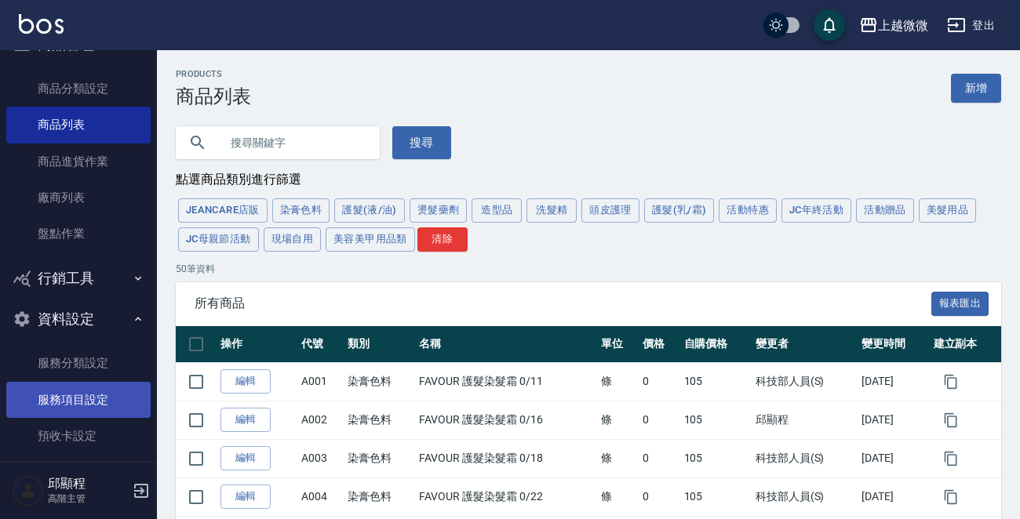
click at [92, 395] on link "服務項目設定" at bounding box center [78, 400] width 144 height 36
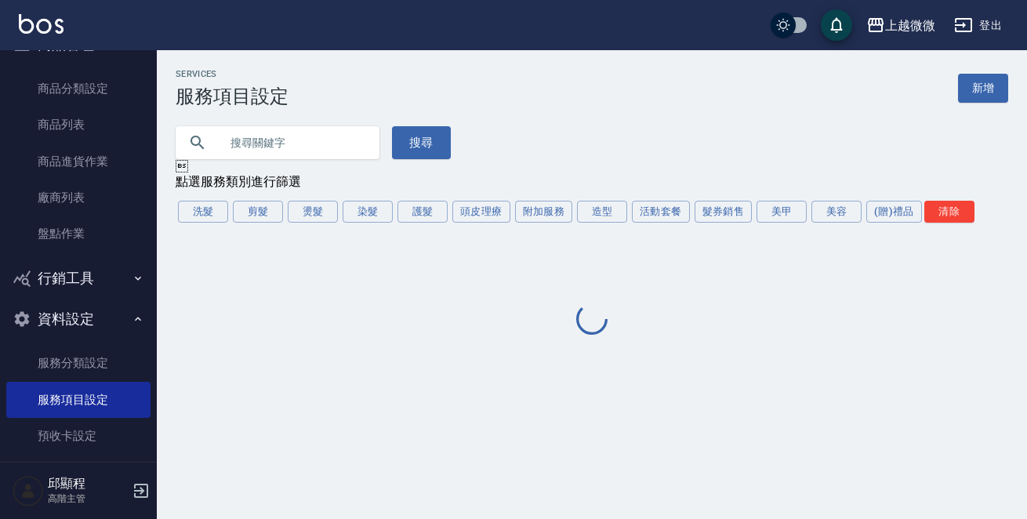
click at [315, 137] on input "text" at bounding box center [293, 143] width 147 height 42
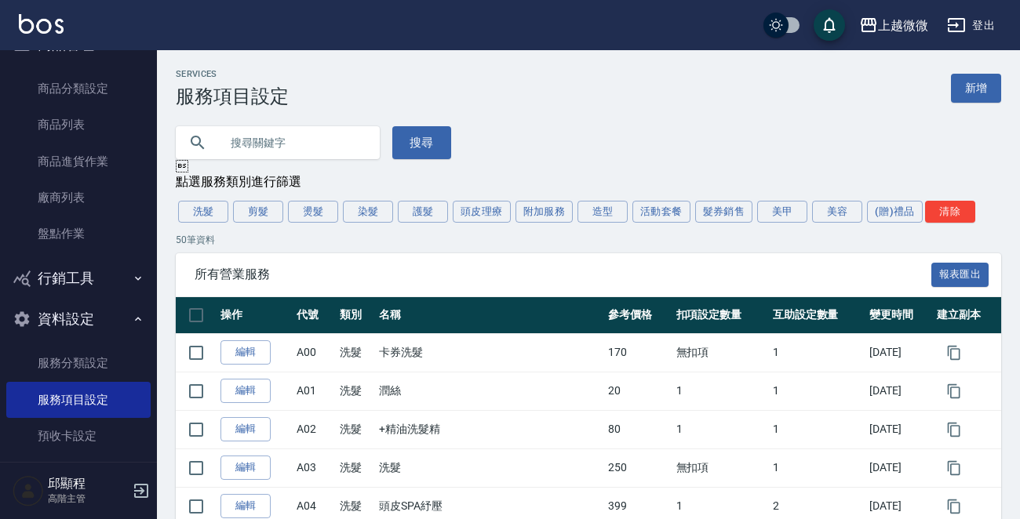
type input "ㄕ"
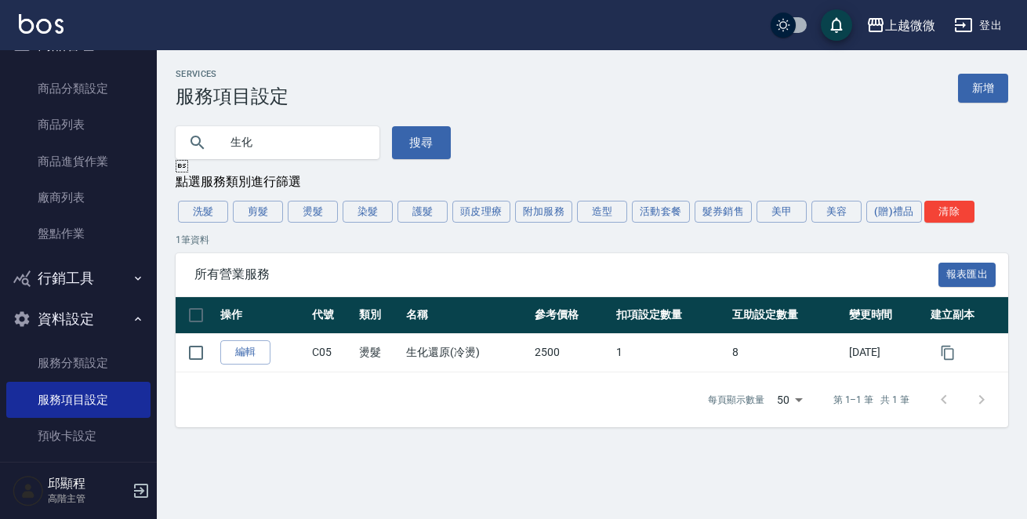
type input "生"
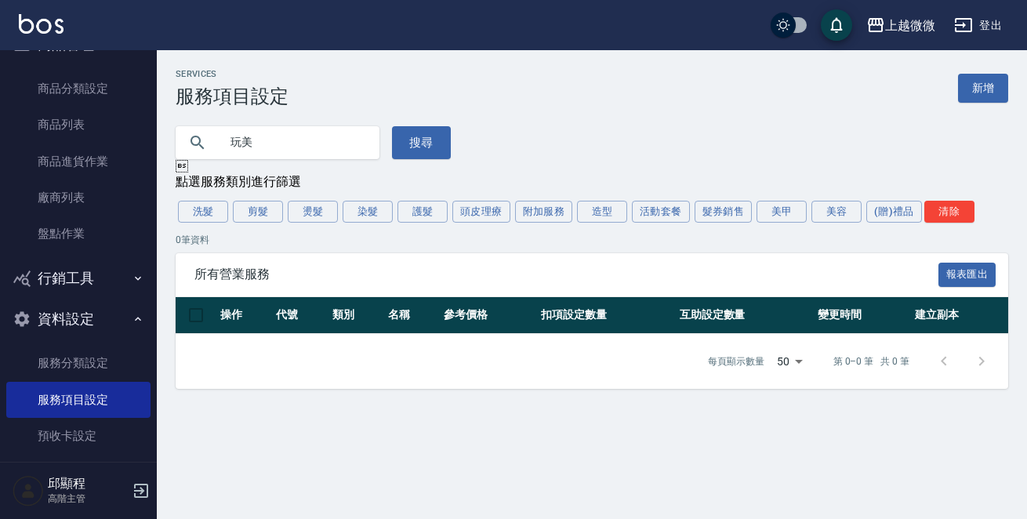
drag, startPoint x: 341, startPoint y: 138, endPoint x: 332, endPoint y: 138, distance: 9.4
click at [334, 138] on input "玩美" at bounding box center [293, 143] width 147 height 42
type input "玩"
click at [271, 147] on input "text" at bounding box center [293, 143] width 147 height 42
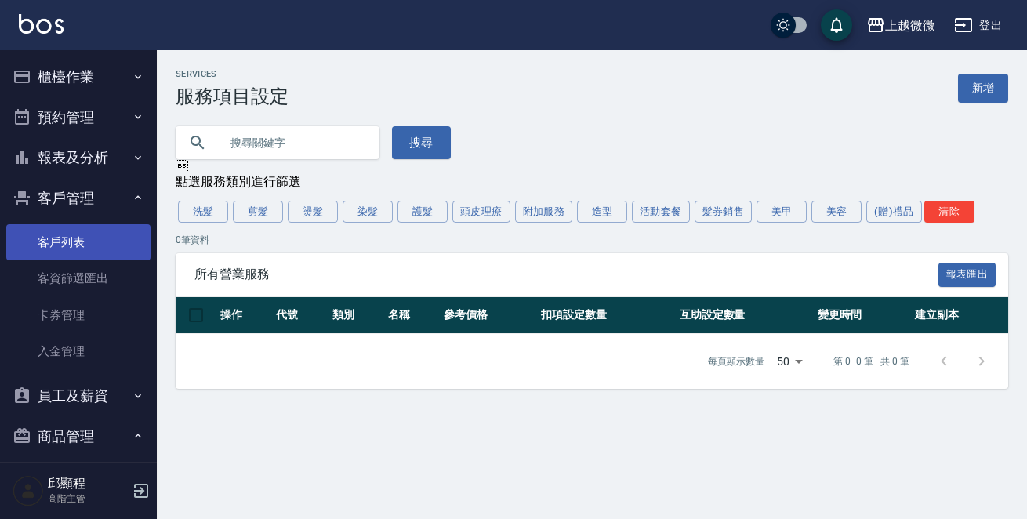
click at [79, 237] on link "客戶列表" at bounding box center [78, 242] width 144 height 36
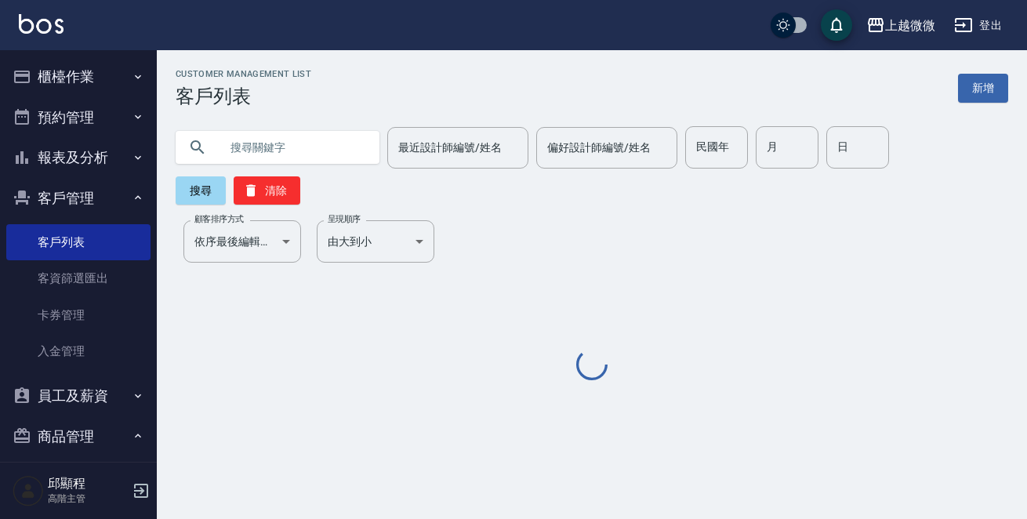
click at [310, 141] on input "text" at bounding box center [293, 147] width 147 height 42
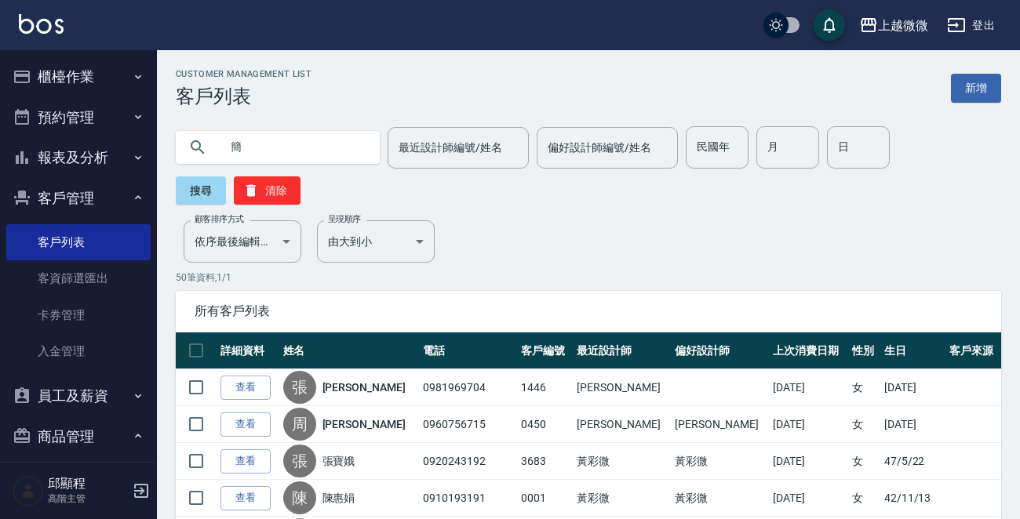
click at [256, 149] on input "簡" at bounding box center [293, 147] width 147 height 42
type input "簡敏"
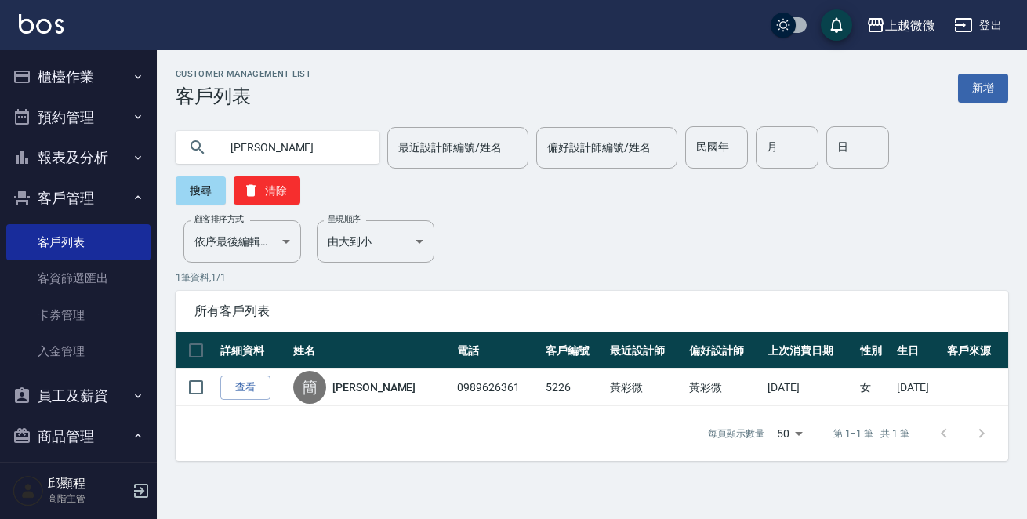
click at [38, 11] on div "上越微微 登出" at bounding box center [513, 25] width 1027 height 50
click at [40, 19] on img at bounding box center [41, 24] width 45 height 20
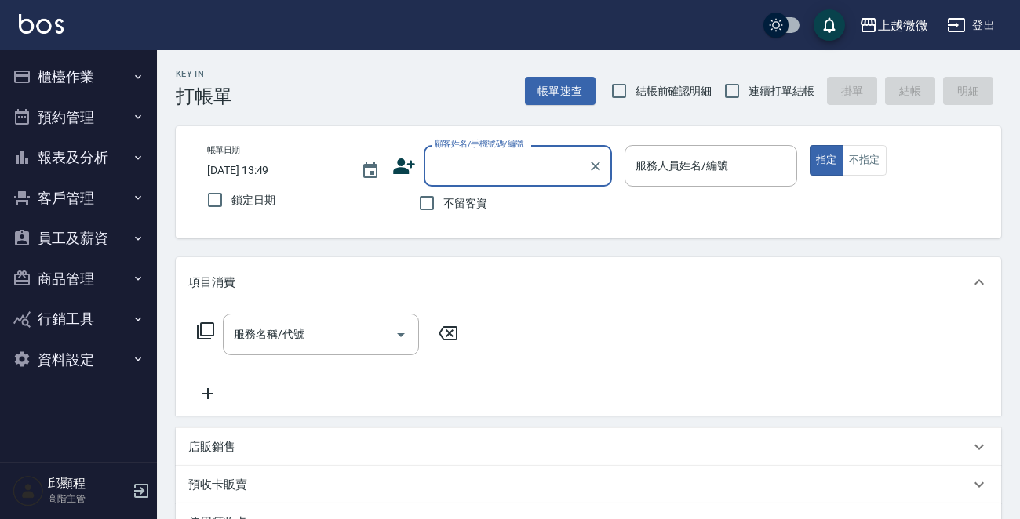
click at [105, 71] on button "櫃檯作業" at bounding box center [78, 76] width 144 height 41
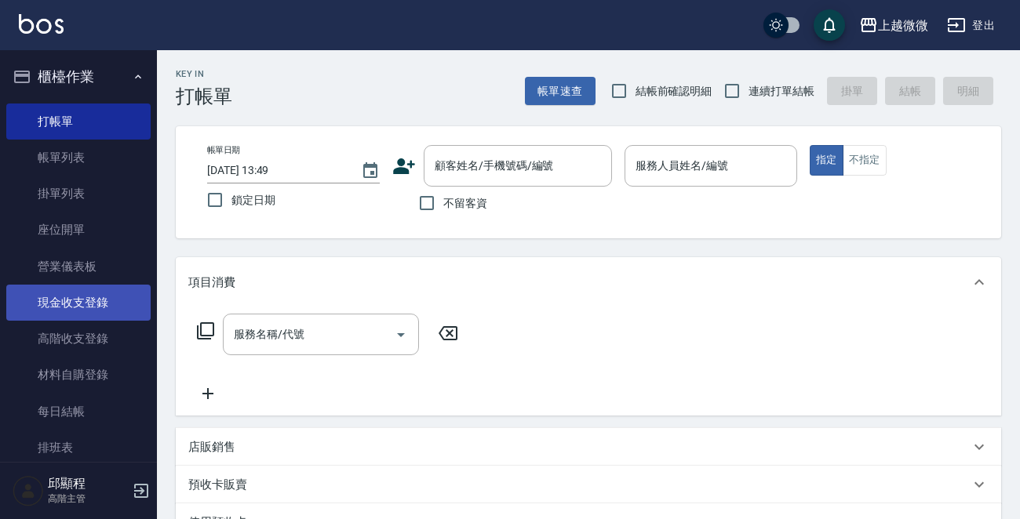
click at [118, 294] on link "現金收支登錄" at bounding box center [78, 303] width 144 height 36
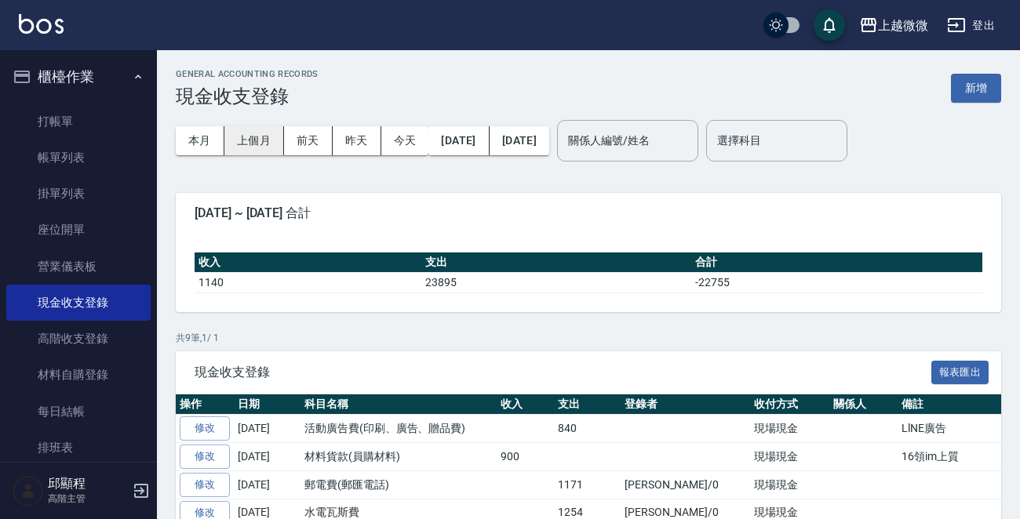
click at [251, 136] on button "上個月" at bounding box center [254, 140] width 60 height 29
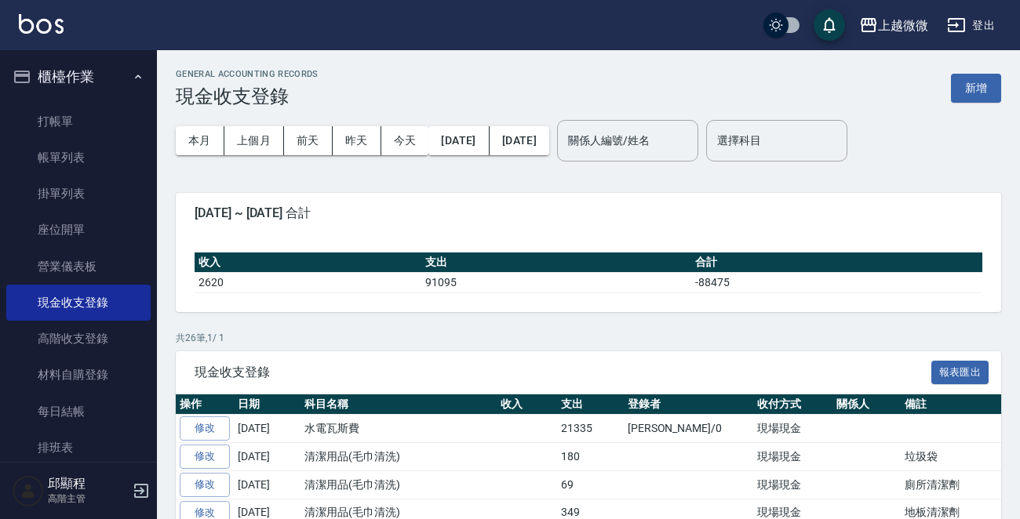
scroll to position [557, 0]
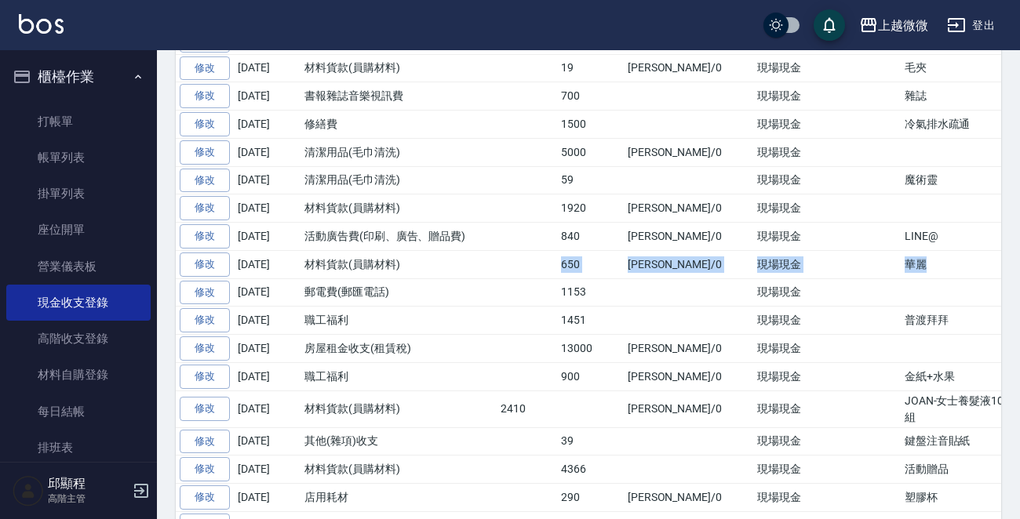
drag, startPoint x: 892, startPoint y: 257, endPoint x: 531, endPoint y: 254, distance: 360.8
click at [521, 257] on tr "修改 2025-09-09 材料貨款(員購材料) 650 邱顯程/0 現場現金 華麗" at bounding box center [686, 264] width 1020 height 28
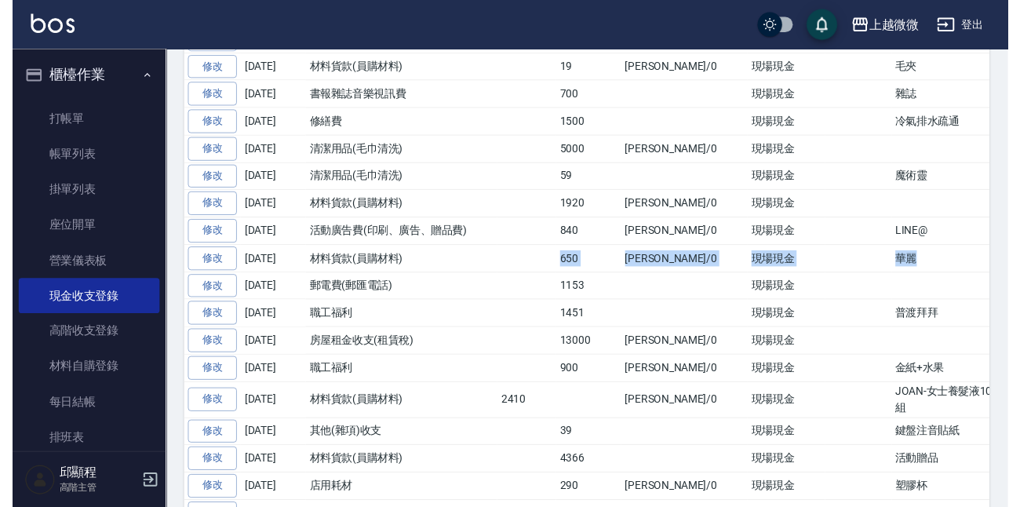
scroll to position [103, 0]
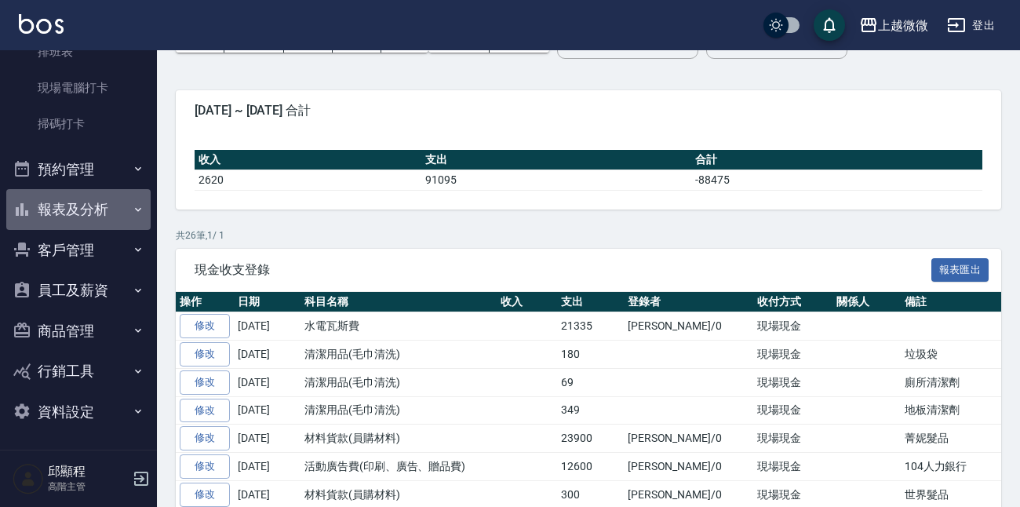
click at [127, 209] on button "報表及分析" at bounding box center [78, 209] width 144 height 41
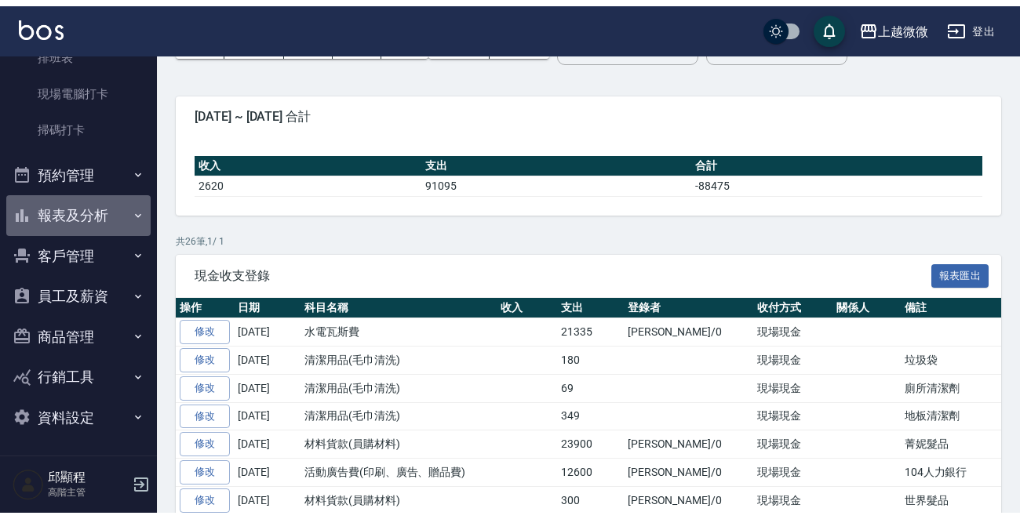
scroll to position [384, 0]
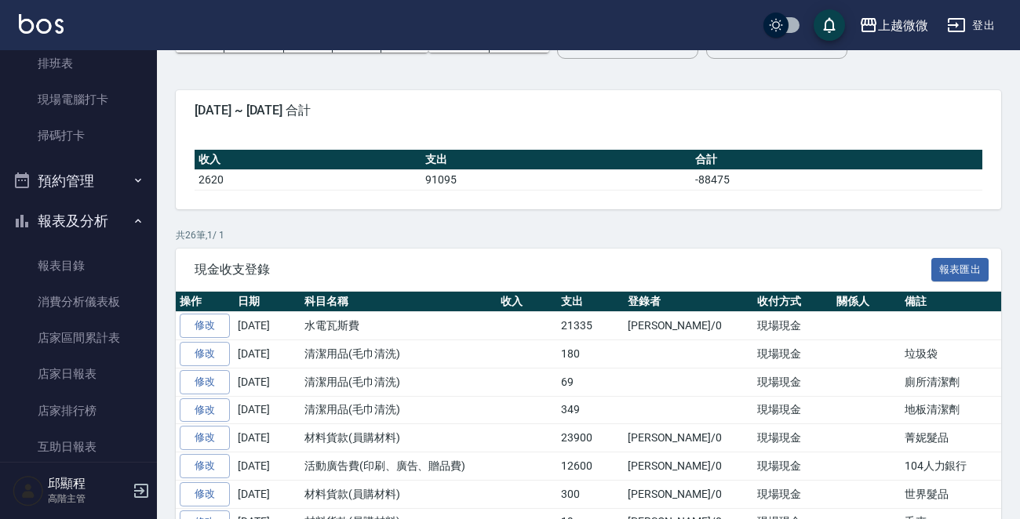
click at [127, 209] on button "報表及分析" at bounding box center [78, 221] width 144 height 41
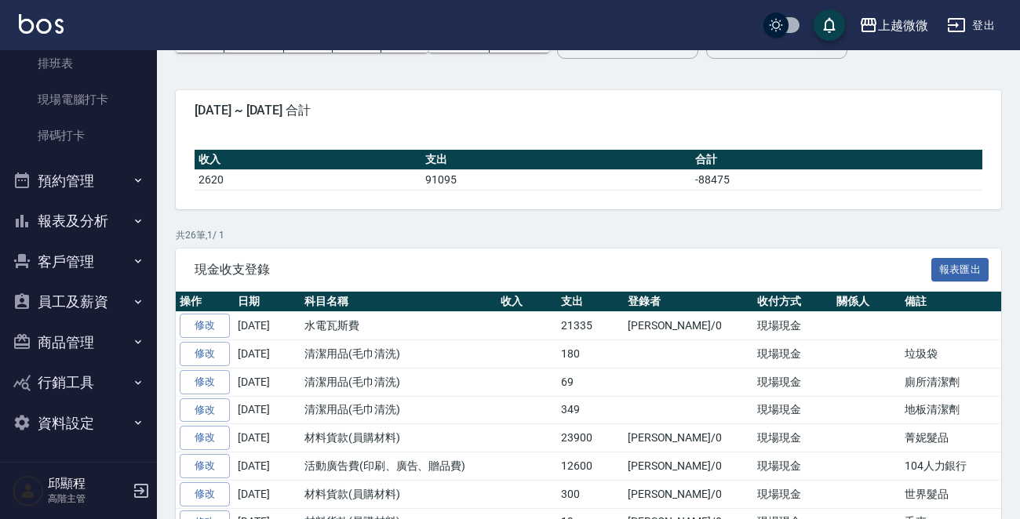
click at [118, 226] on button "報表及分析" at bounding box center [78, 221] width 144 height 41
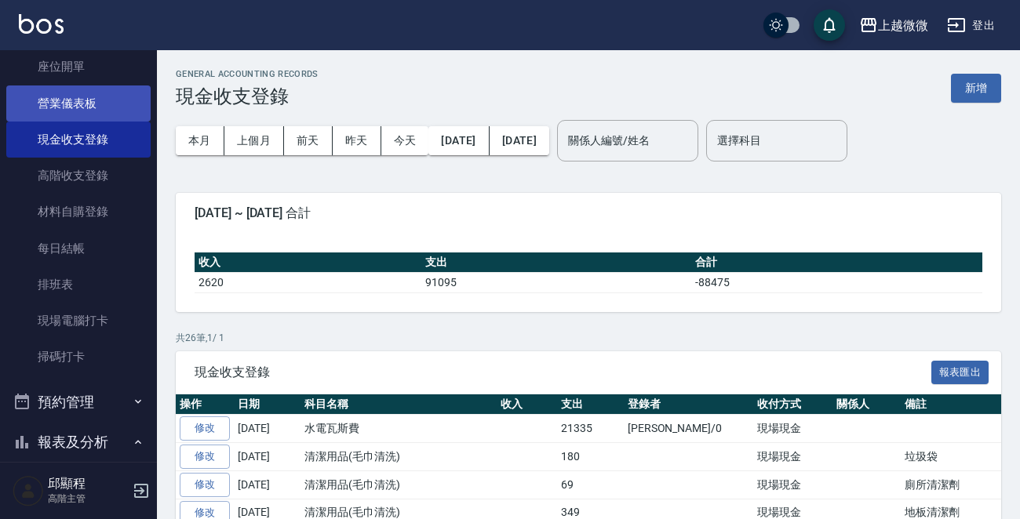
scroll to position [314, 0]
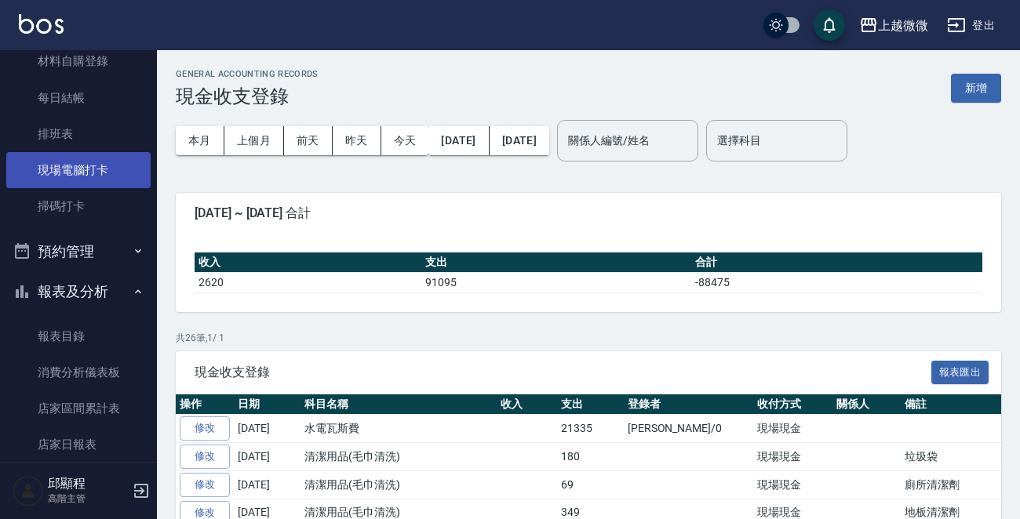
click at [116, 170] on link "現場電腦打卡" at bounding box center [78, 170] width 144 height 36
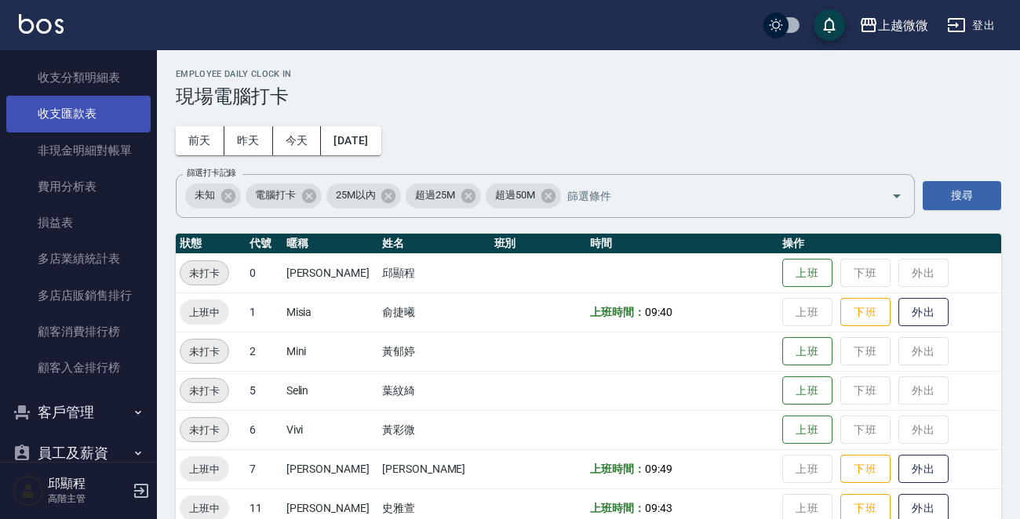
scroll to position [1956, 0]
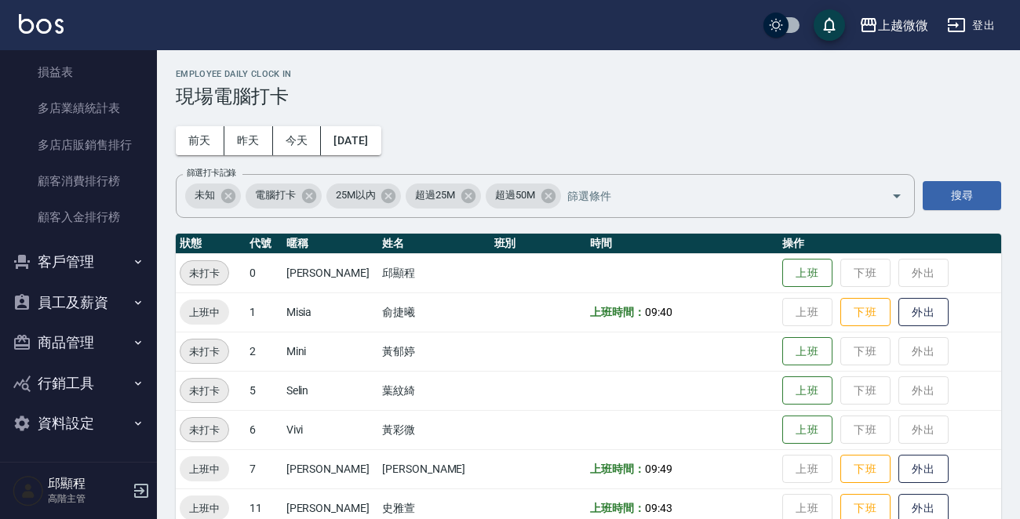
click at [116, 306] on button "員工及薪資" at bounding box center [78, 302] width 144 height 41
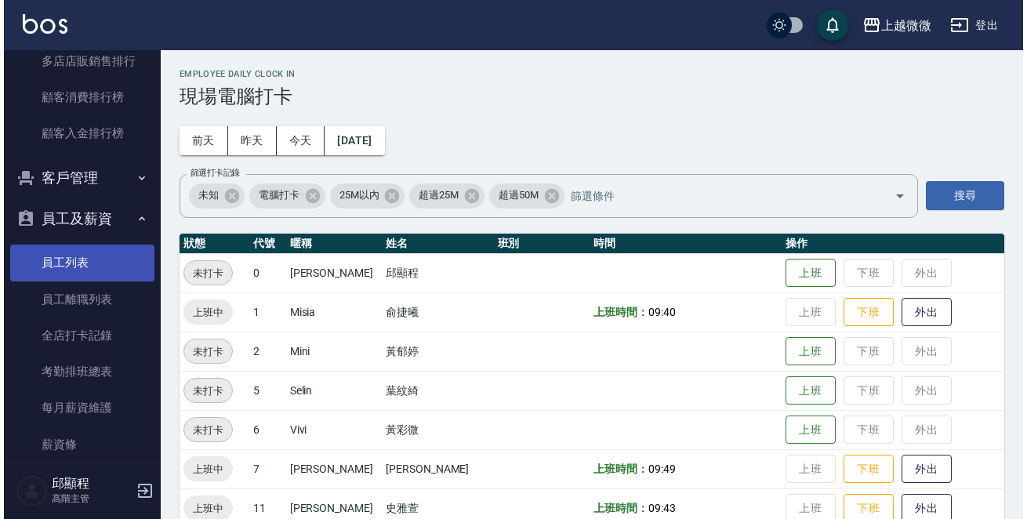
scroll to position [2191, 0]
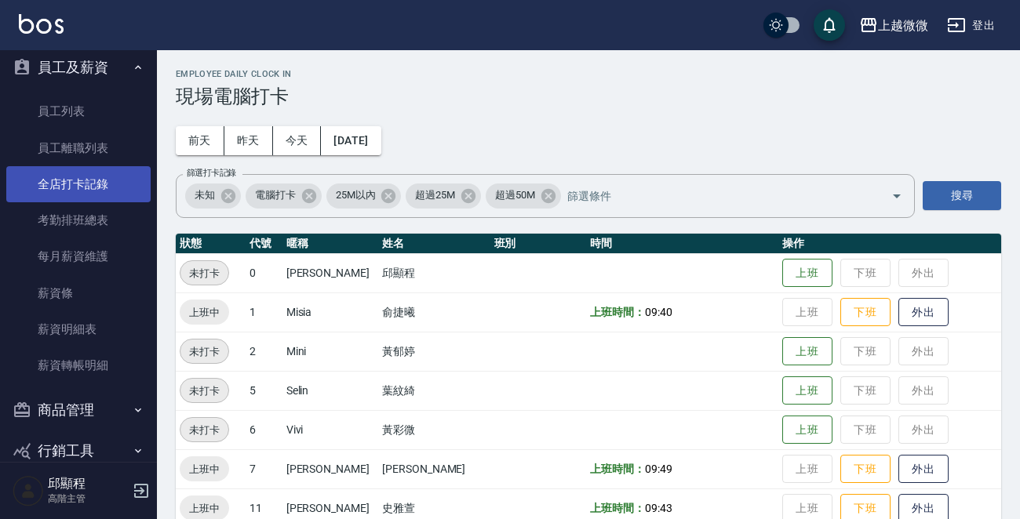
click at [102, 184] on link "全店打卡記錄" at bounding box center [78, 184] width 144 height 36
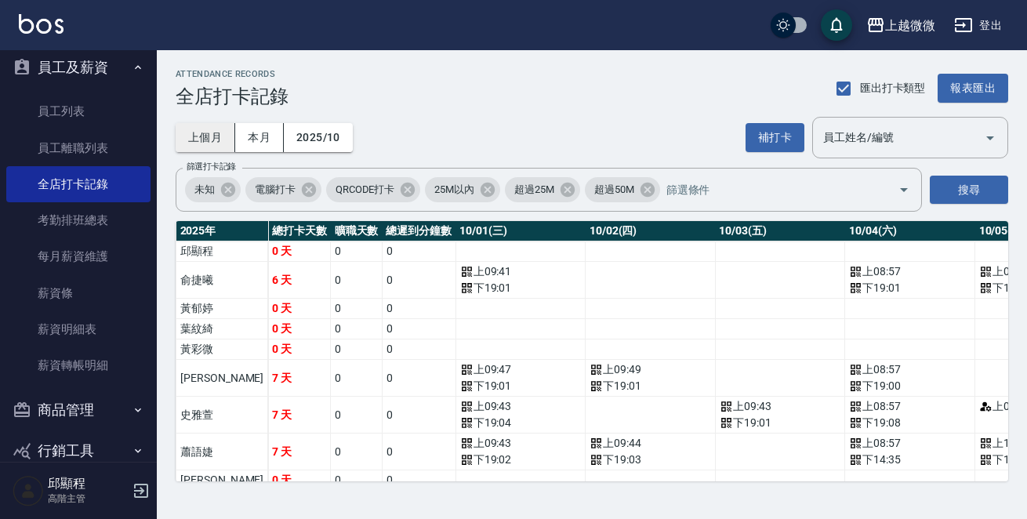
click at [204, 136] on button "上個月" at bounding box center [206, 137] width 60 height 29
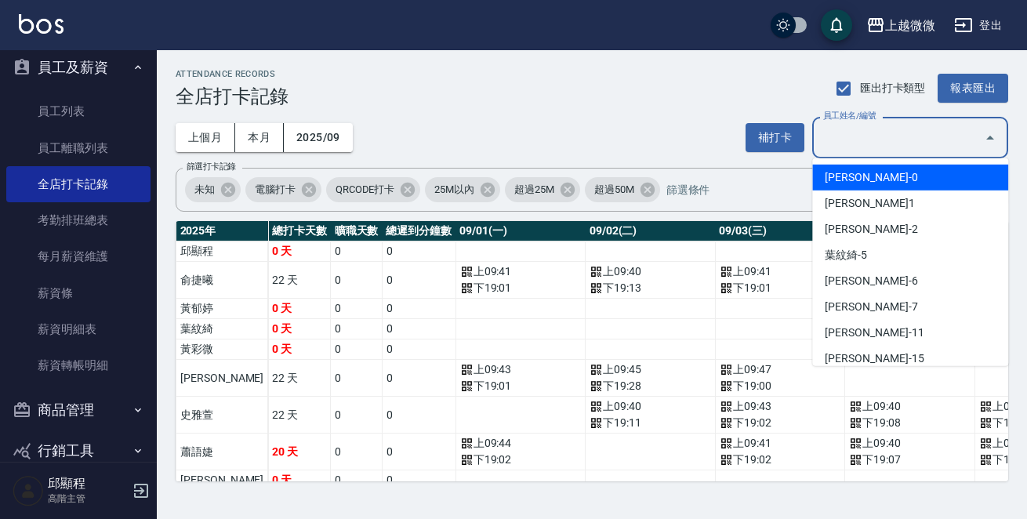
click at [918, 127] on input "員工姓名/編號" at bounding box center [899, 137] width 158 height 27
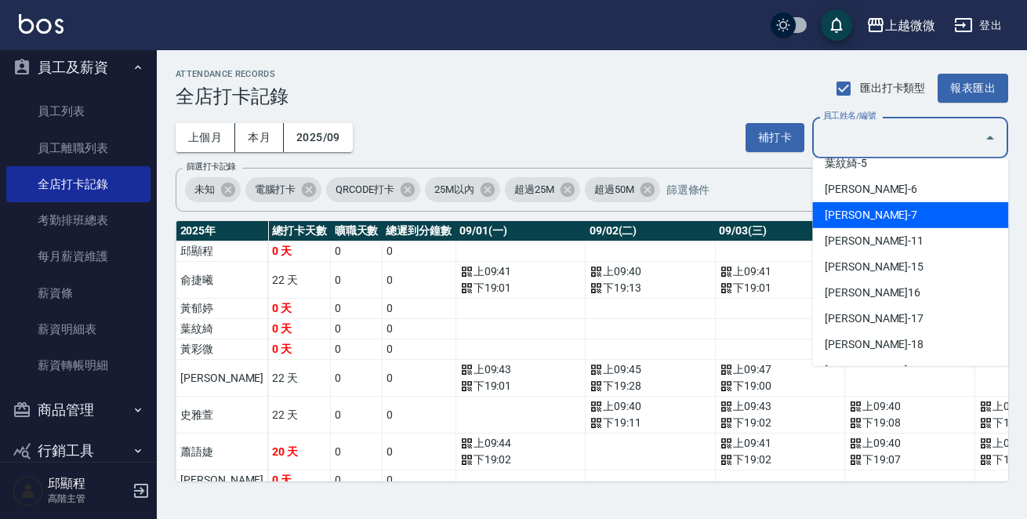
scroll to position [157, 0]
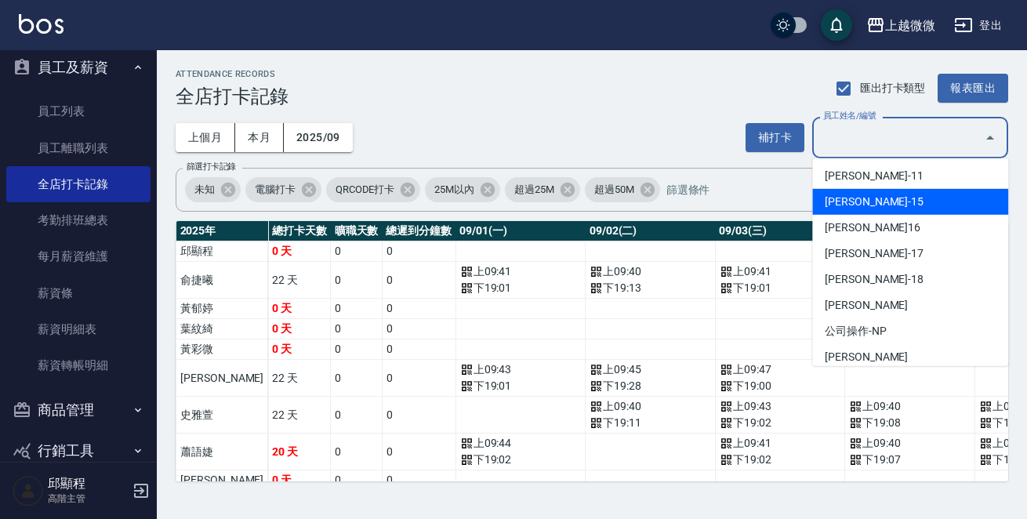
click at [898, 207] on li "蕭語婕-15" at bounding box center [911, 202] width 196 height 26
type input "蕭語婕"
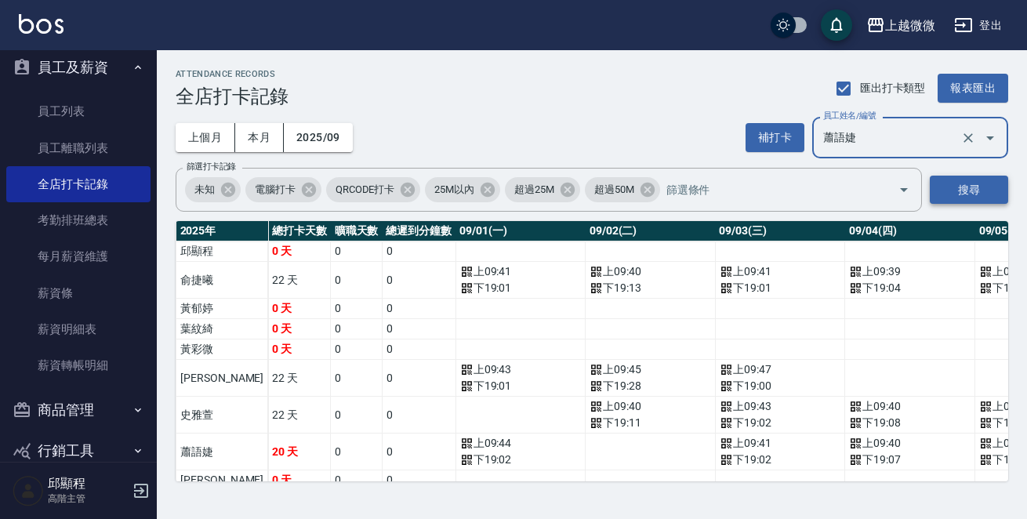
click at [960, 185] on button "搜尋" at bounding box center [969, 190] width 78 height 29
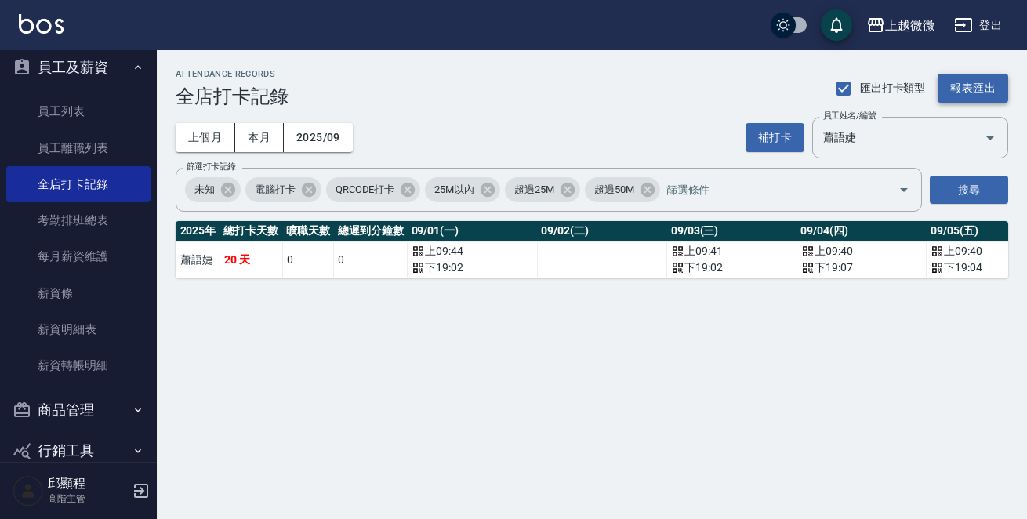
click at [965, 88] on button "報表匯出" at bounding box center [973, 88] width 71 height 29
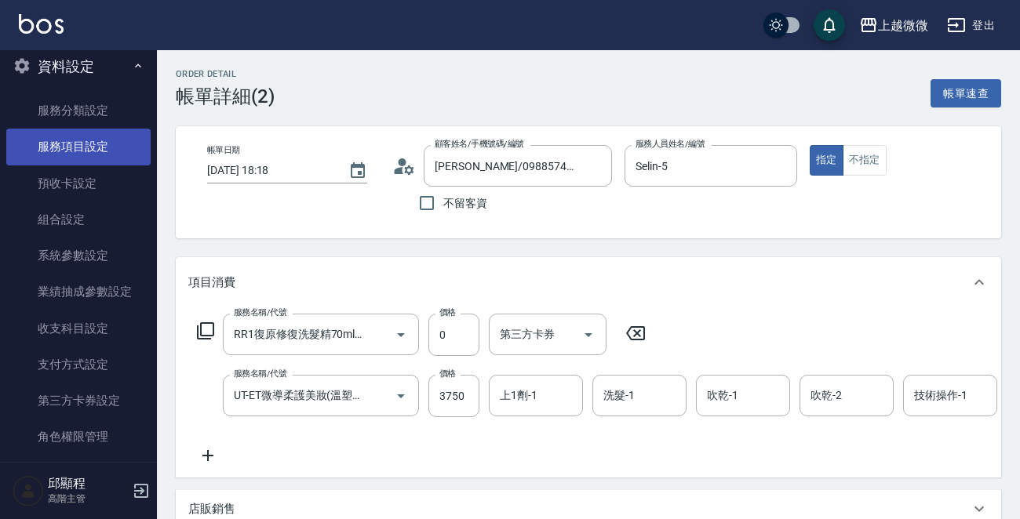
scroll to position [227, 0]
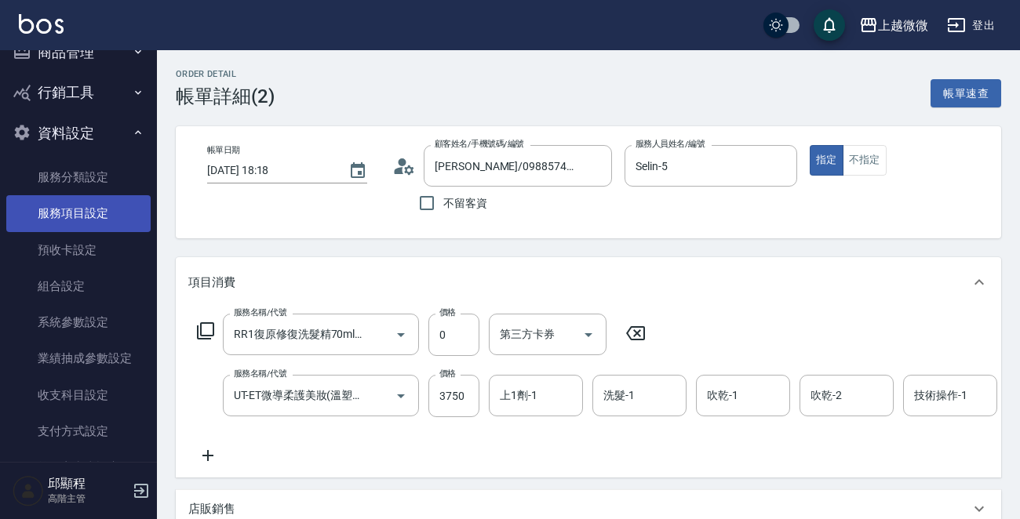
click at [98, 216] on link "服務項目設定" at bounding box center [78, 213] width 144 height 36
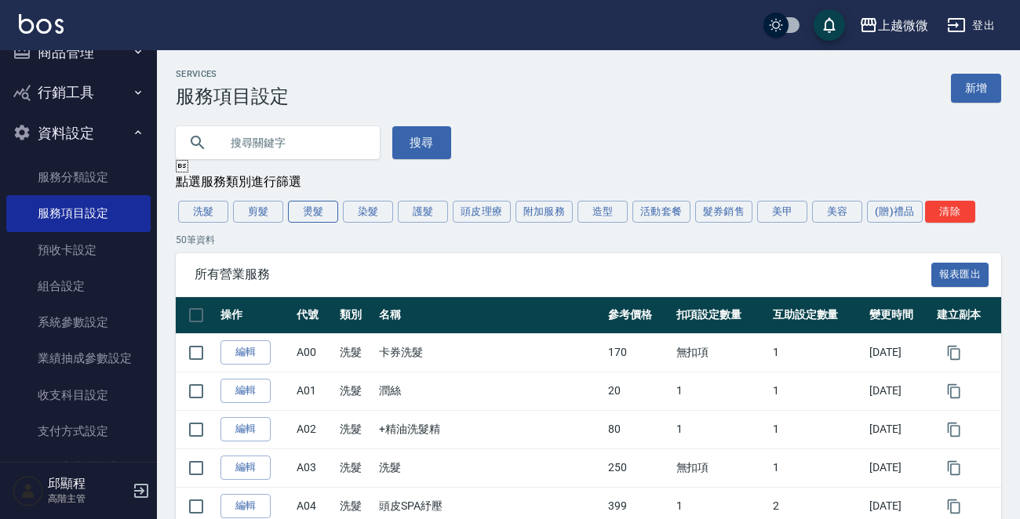
click at [314, 209] on button "燙髮" at bounding box center [313, 212] width 50 height 22
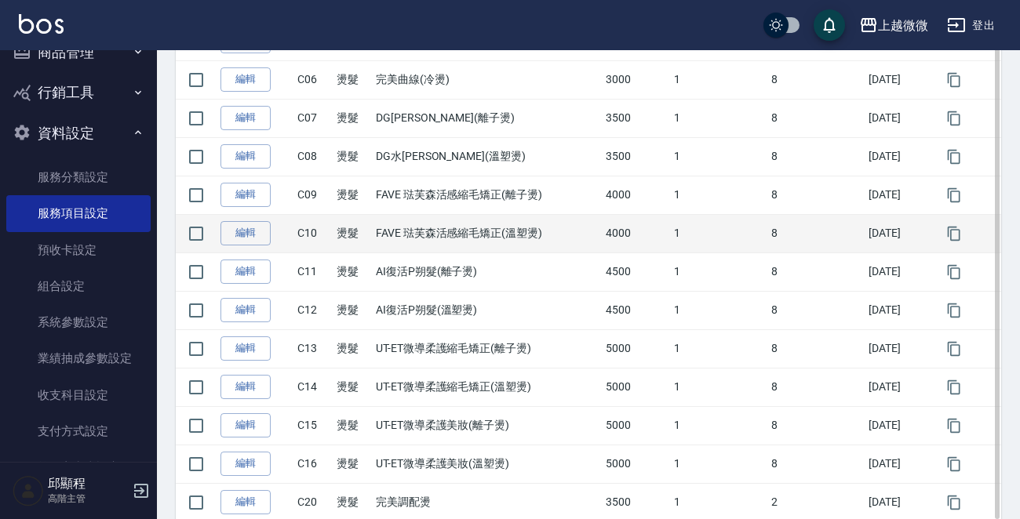
scroll to position [542, 0]
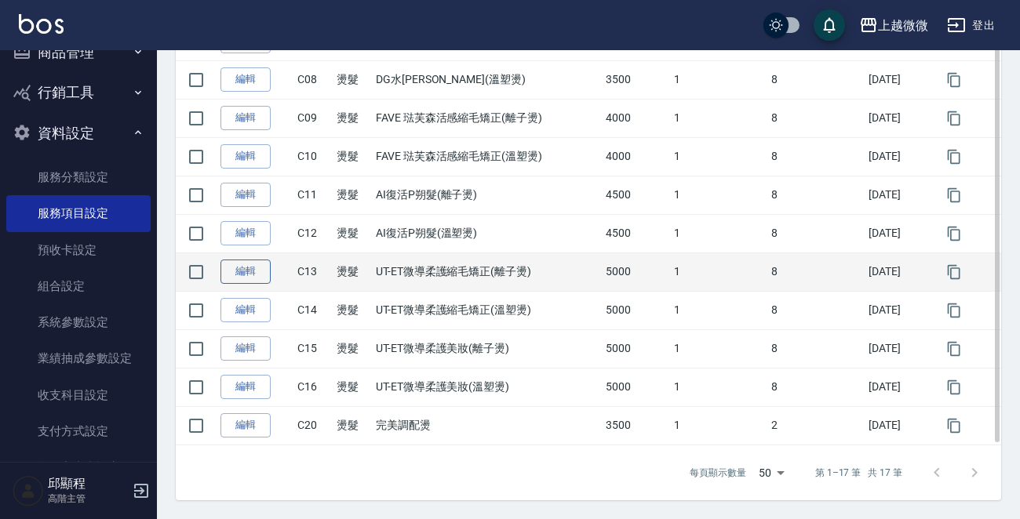
click at [248, 274] on link "編輯" at bounding box center [245, 272] width 50 height 24
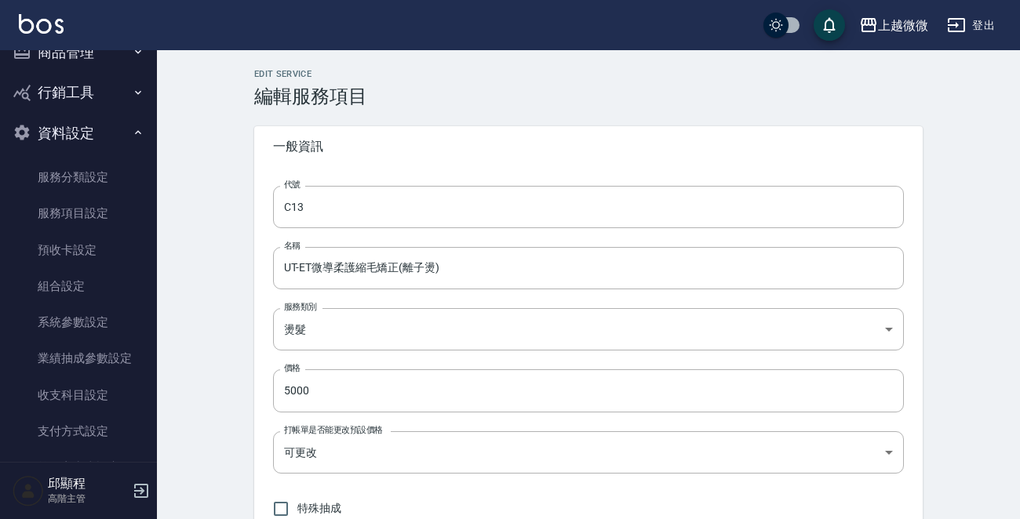
type input "C13"
type input "UT-ET微導柔護縮毛矯正(離子燙)"
type input "6a0371bf-efa3-44cb-bbe8-bd8570defa49"
type input "5000"
type input "FALSE"
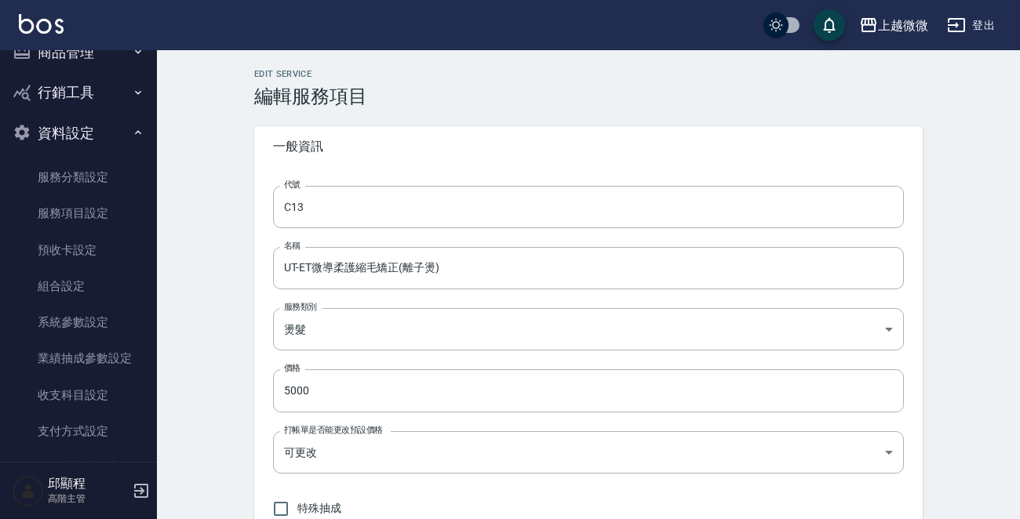
type input "none"
type input "UNSET"
type input "onSalary"
type input "上1劑"
type input "1"
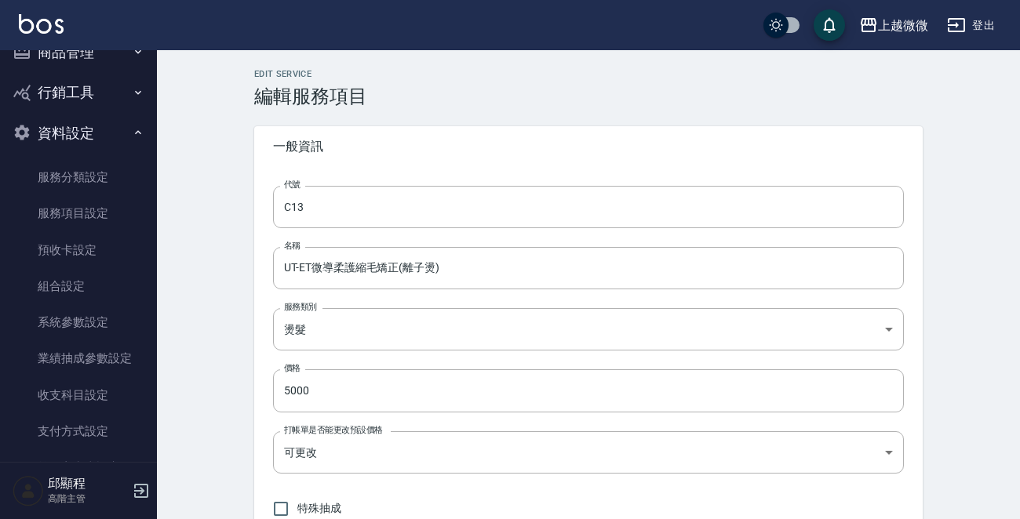
type input "點數"
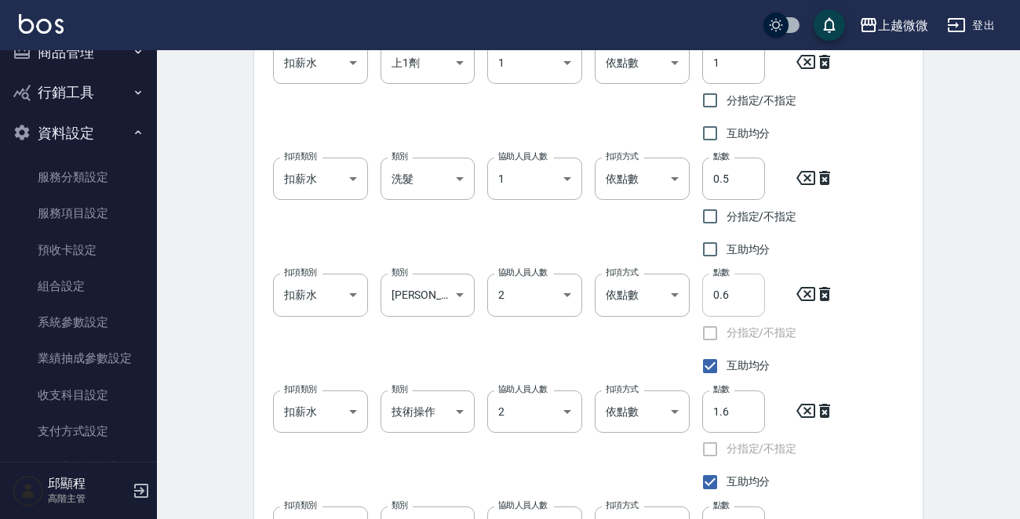
scroll to position [1007, 0]
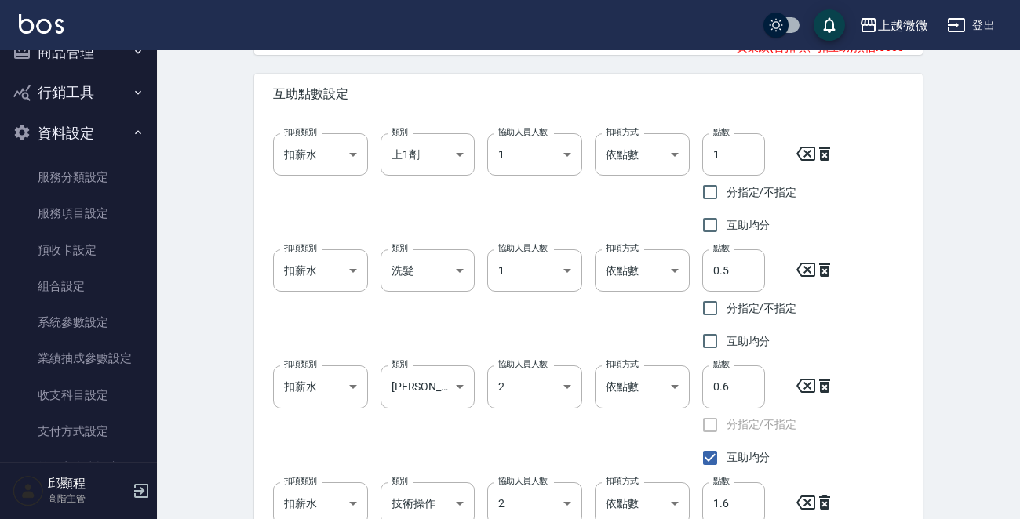
click at [946, 239] on div "Edit Service 編輯服務項目 一般資訊 代號 C13 代號 名稱 UT-ET微導柔護縮毛矯正(離子燙) 名稱 服務類別 燙髮 6a0371bf-ef…" at bounding box center [588, 95] width 863 height 2105
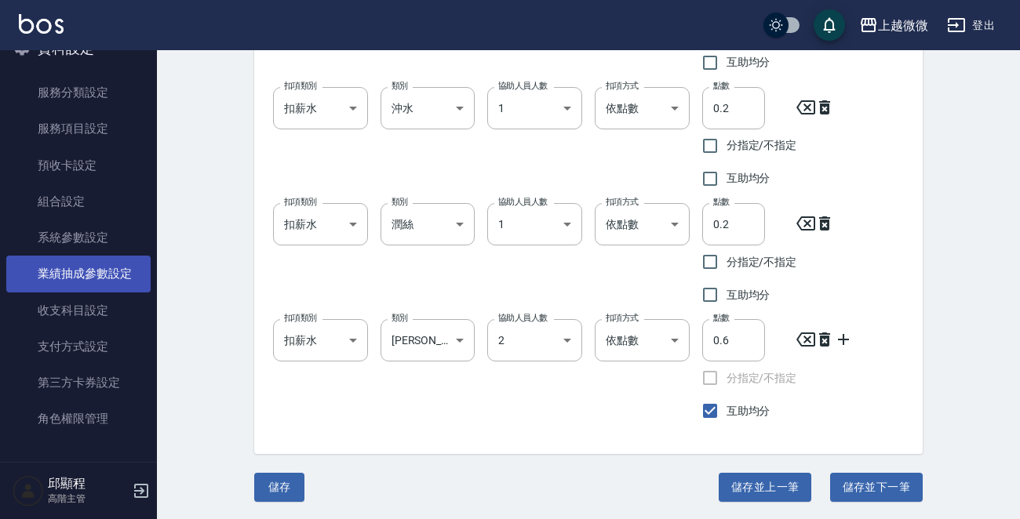
scroll to position [0, 0]
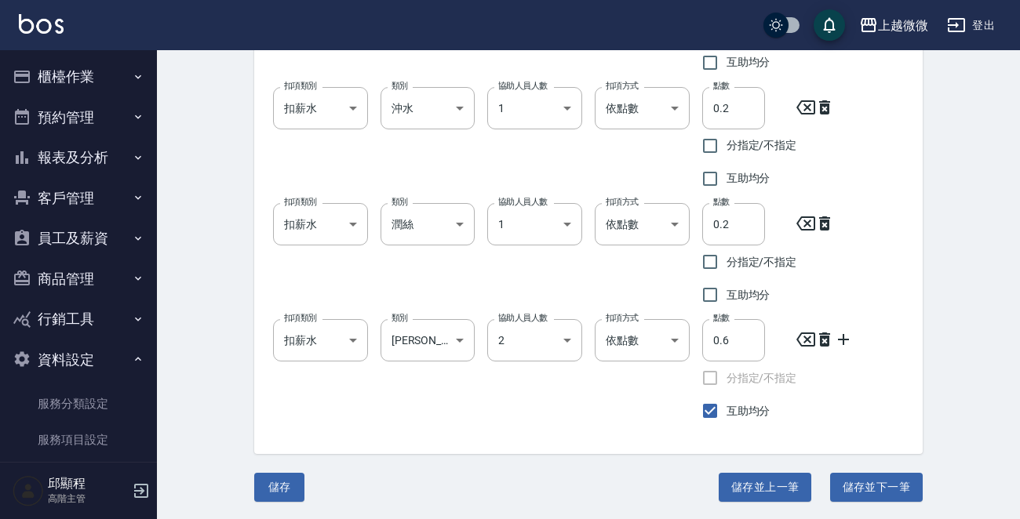
click at [132, 153] on icon "button" at bounding box center [138, 157] width 13 height 13
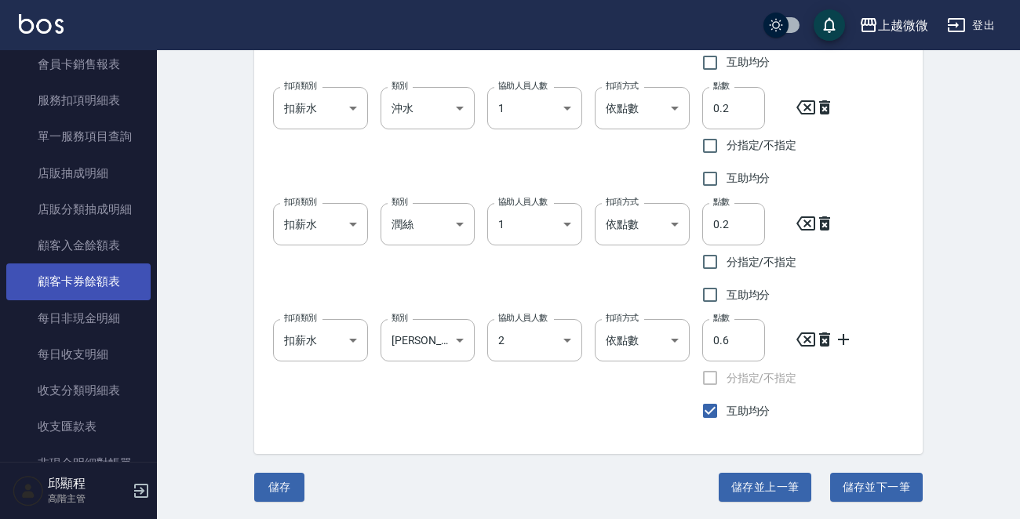
scroll to position [126, 0]
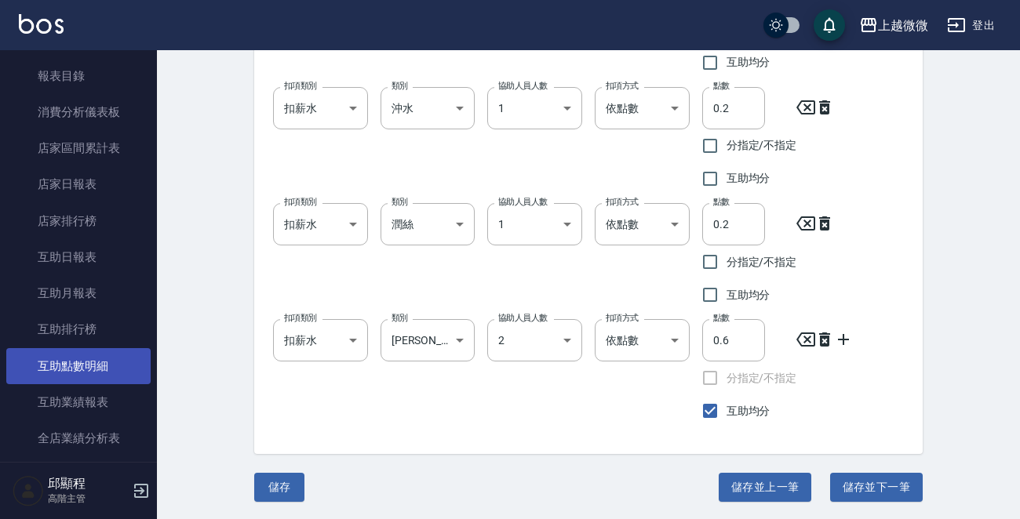
click at [93, 366] on link "互助點數明細" at bounding box center [78, 366] width 144 height 36
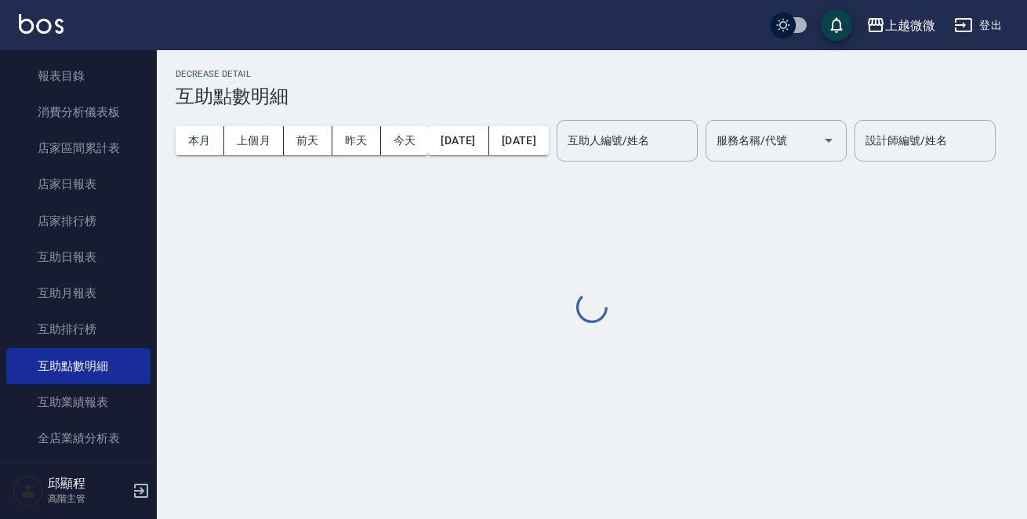
click at [253, 137] on button "上個月" at bounding box center [254, 140] width 60 height 29
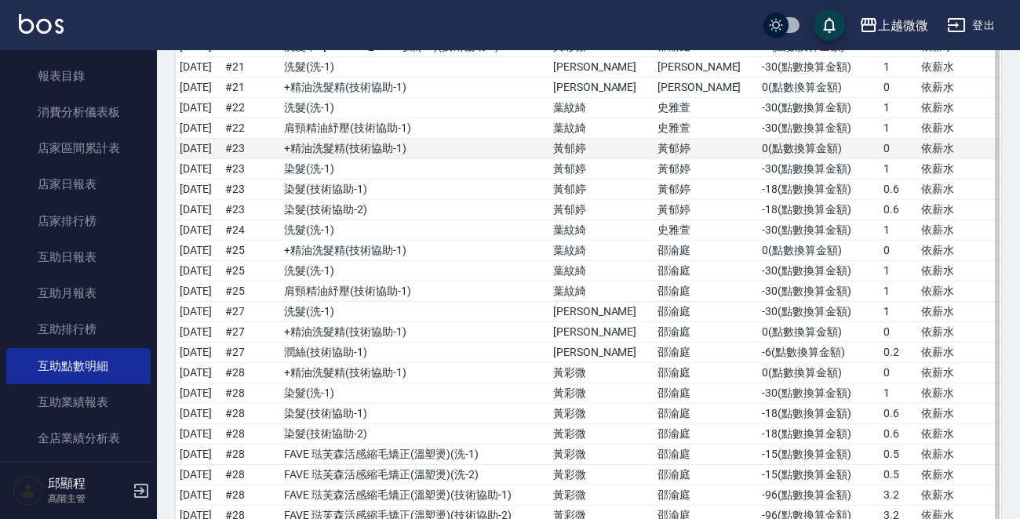
scroll to position [2659, 0]
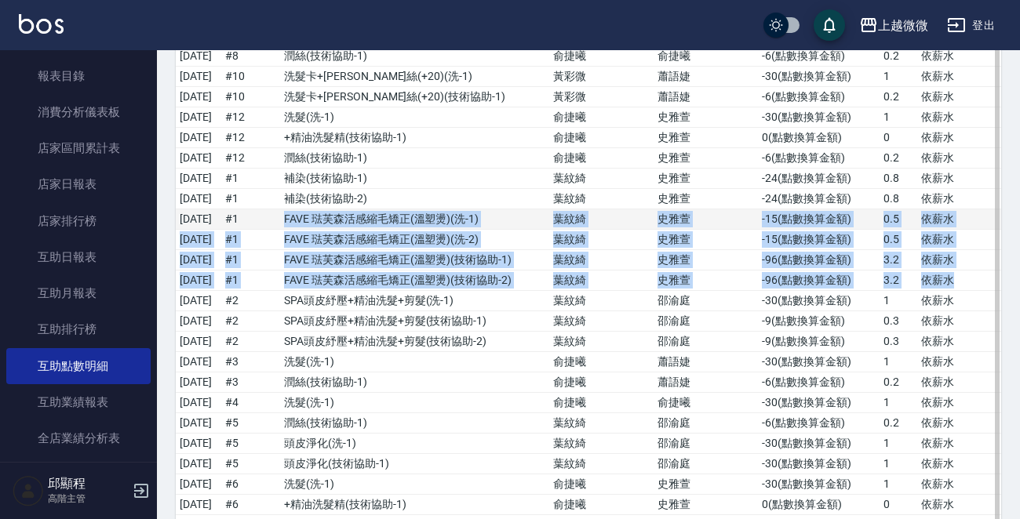
drag, startPoint x: 958, startPoint y: 315, endPoint x: 329, endPoint y: 263, distance: 630.4
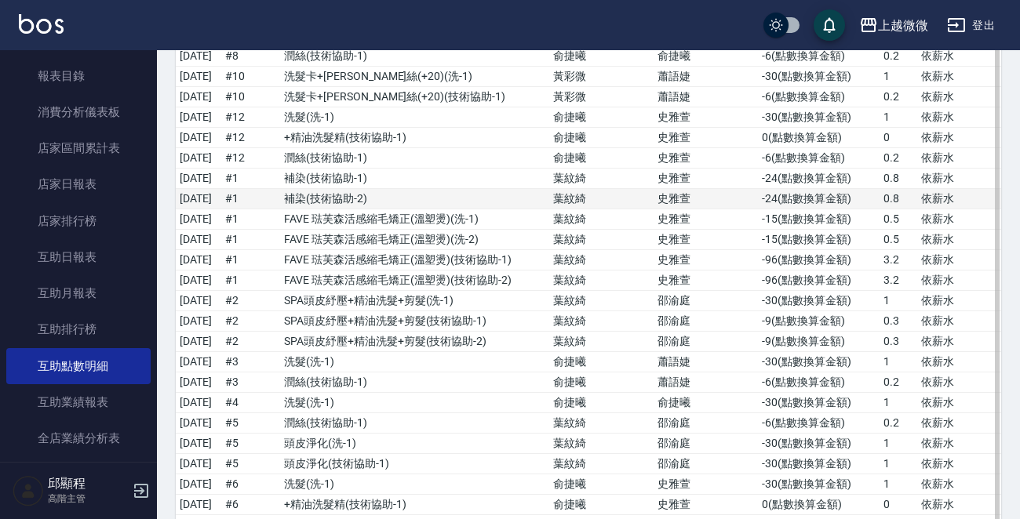
click at [453, 209] on td "補染 ( 技術協助-2 )" at bounding box center [414, 199] width 269 height 20
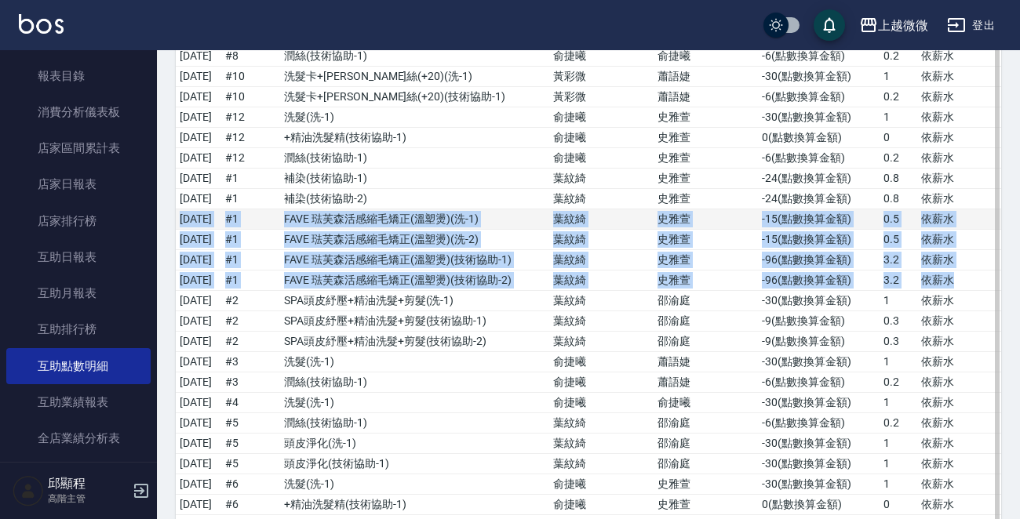
drag, startPoint x: 950, startPoint y: 318, endPoint x: 179, endPoint y: 252, distance: 773.8
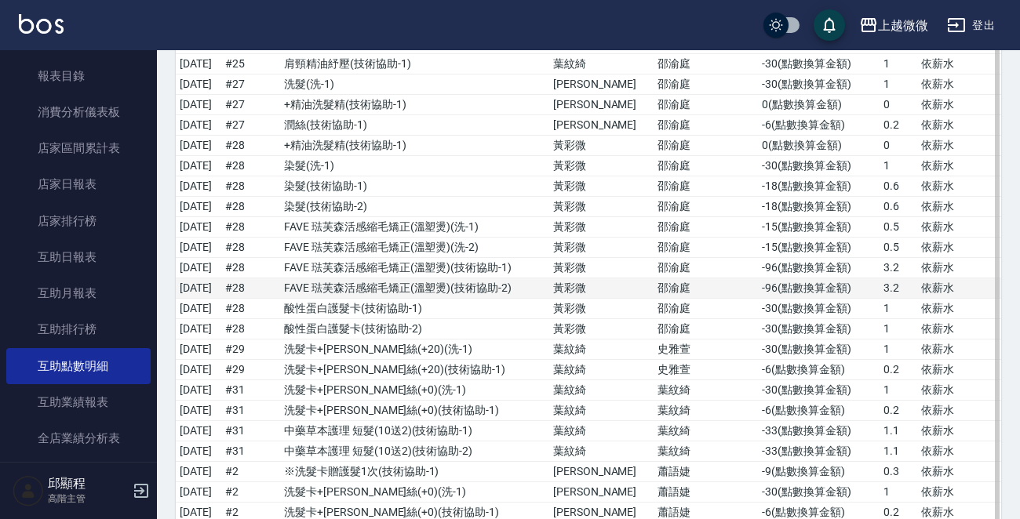
scroll to position [5583, 0]
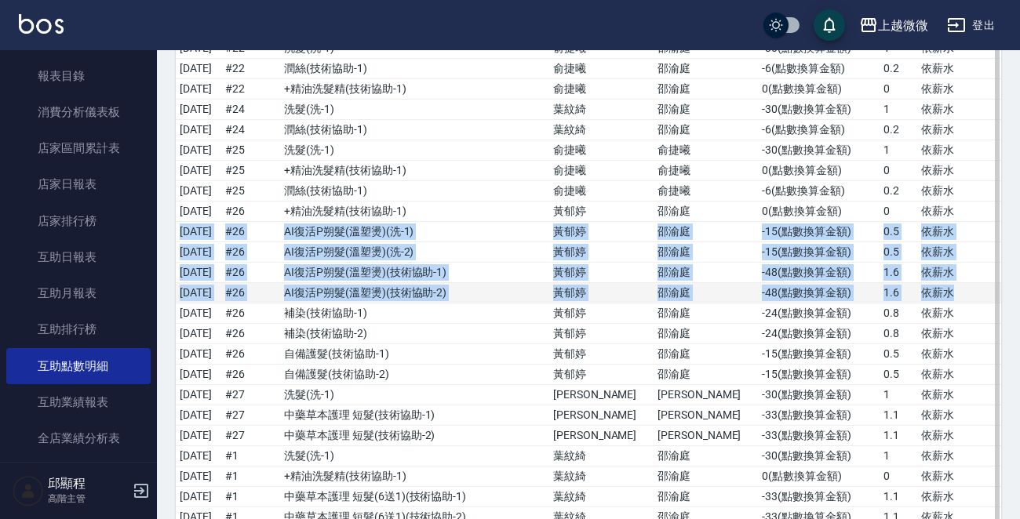
drag, startPoint x: 177, startPoint y: 260, endPoint x: 947, endPoint y: 322, distance: 772.7
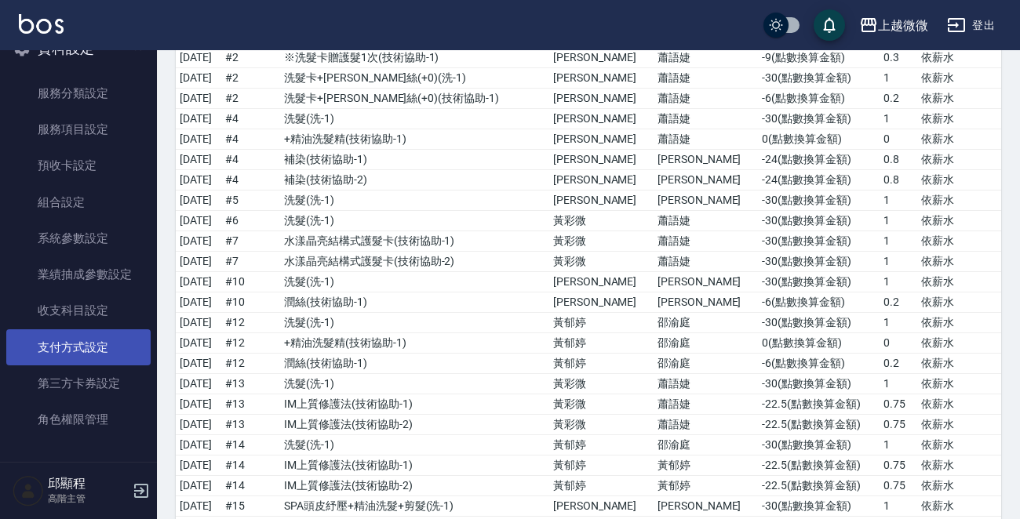
scroll to position [1726, 0]
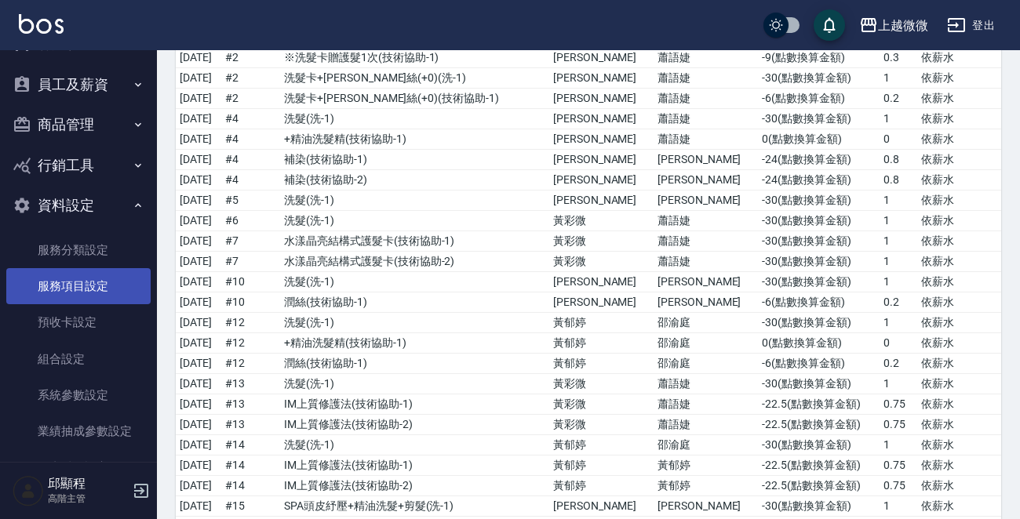
click at [63, 286] on link "服務項目設定" at bounding box center [78, 286] width 144 height 36
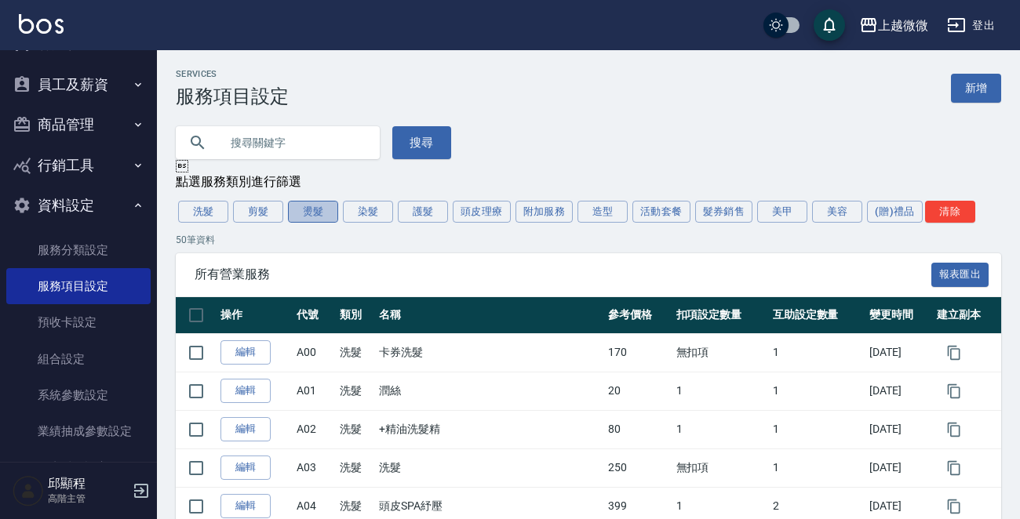
click at [306, 213] on button "燙髮" at bounding box center [313, 212] width 50 height 22
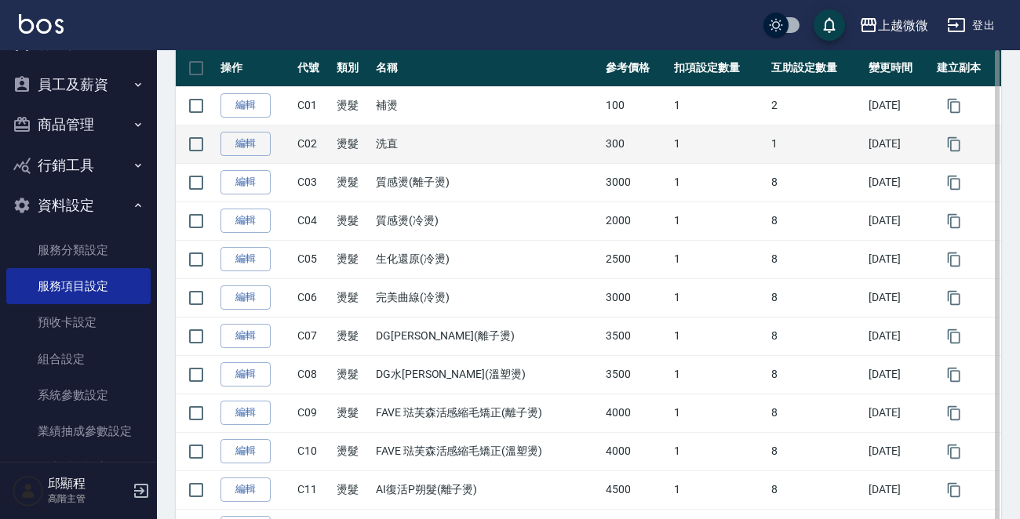
scroll to position [235, 0]
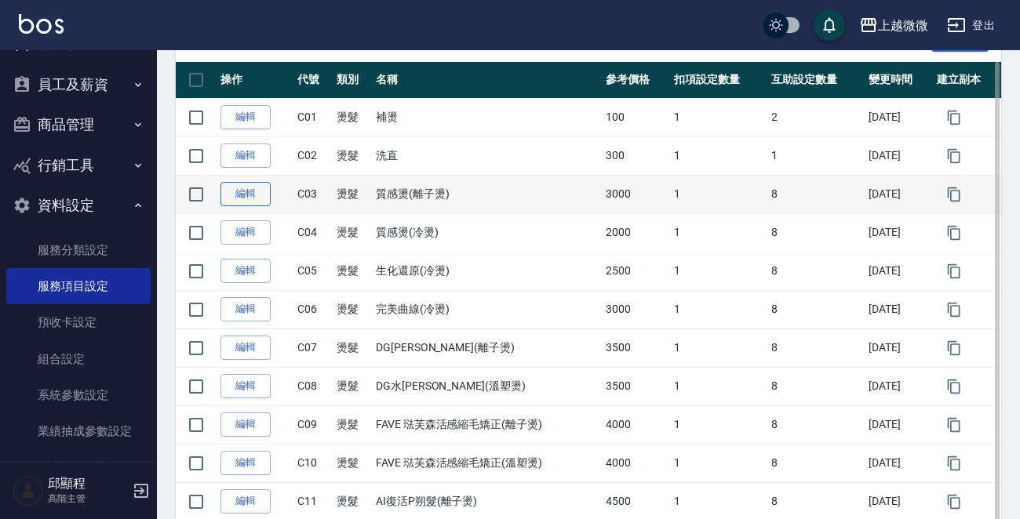
click at [253, 187] on link "編輯" at bounding box center [245, 194] width 50 height 24
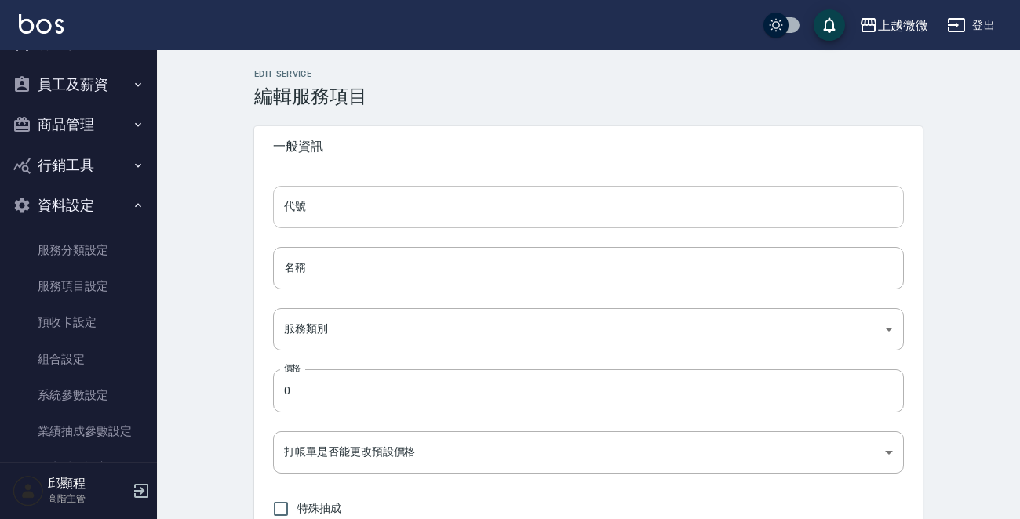
type input "C03"
type input "質感燙(離子燙)"
type input "6a0371bf-efa3-44cb-bbe8-bd8570defa49"
type input "3000"
type input "FALSE"
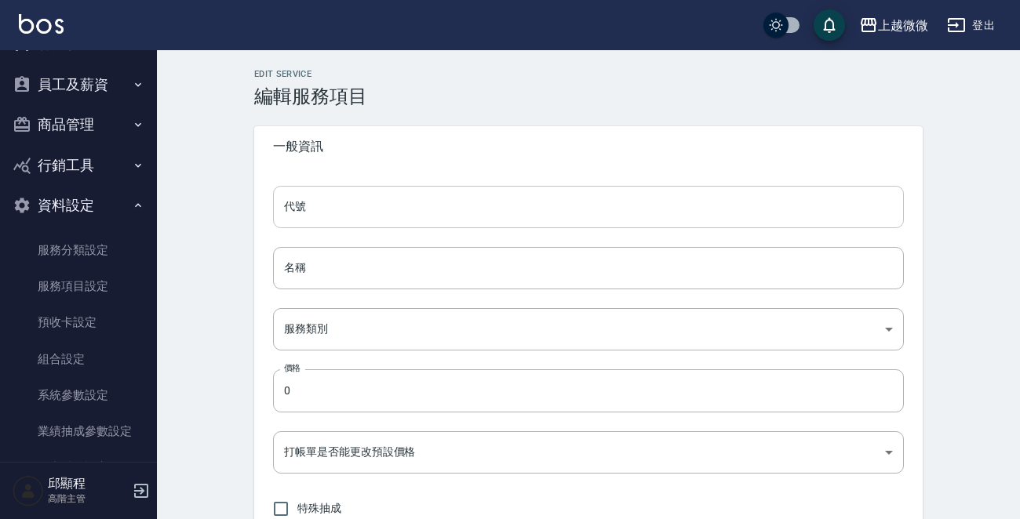
type input "none"
type input "UNSET"
type input "onSalary"
type input "上1劑"
type input "1"
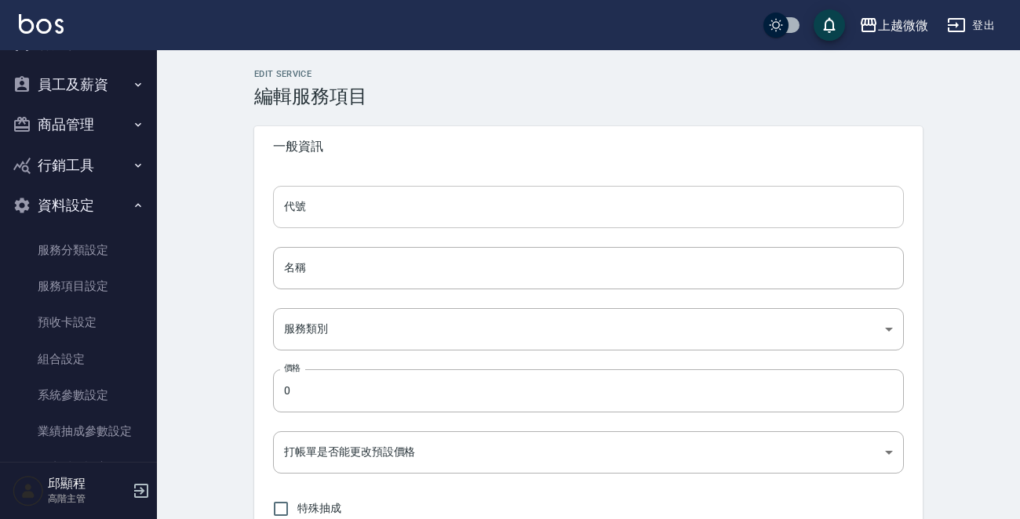
type input "點數"
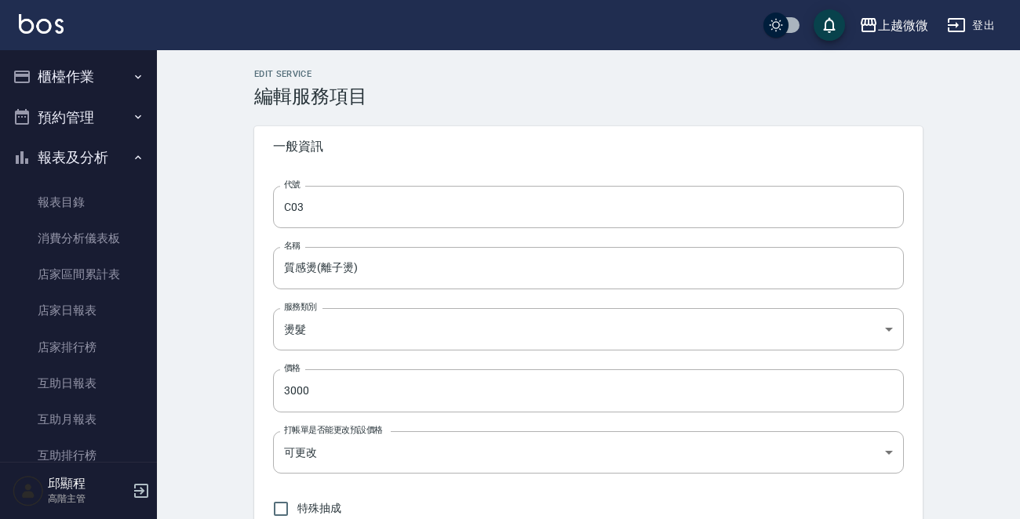
click at [102, 78] on button "櫃檯作業" at bounding box center [78, 76] width 144 height 41
